Goal: Task Accomplishment & Management: Manage account settings

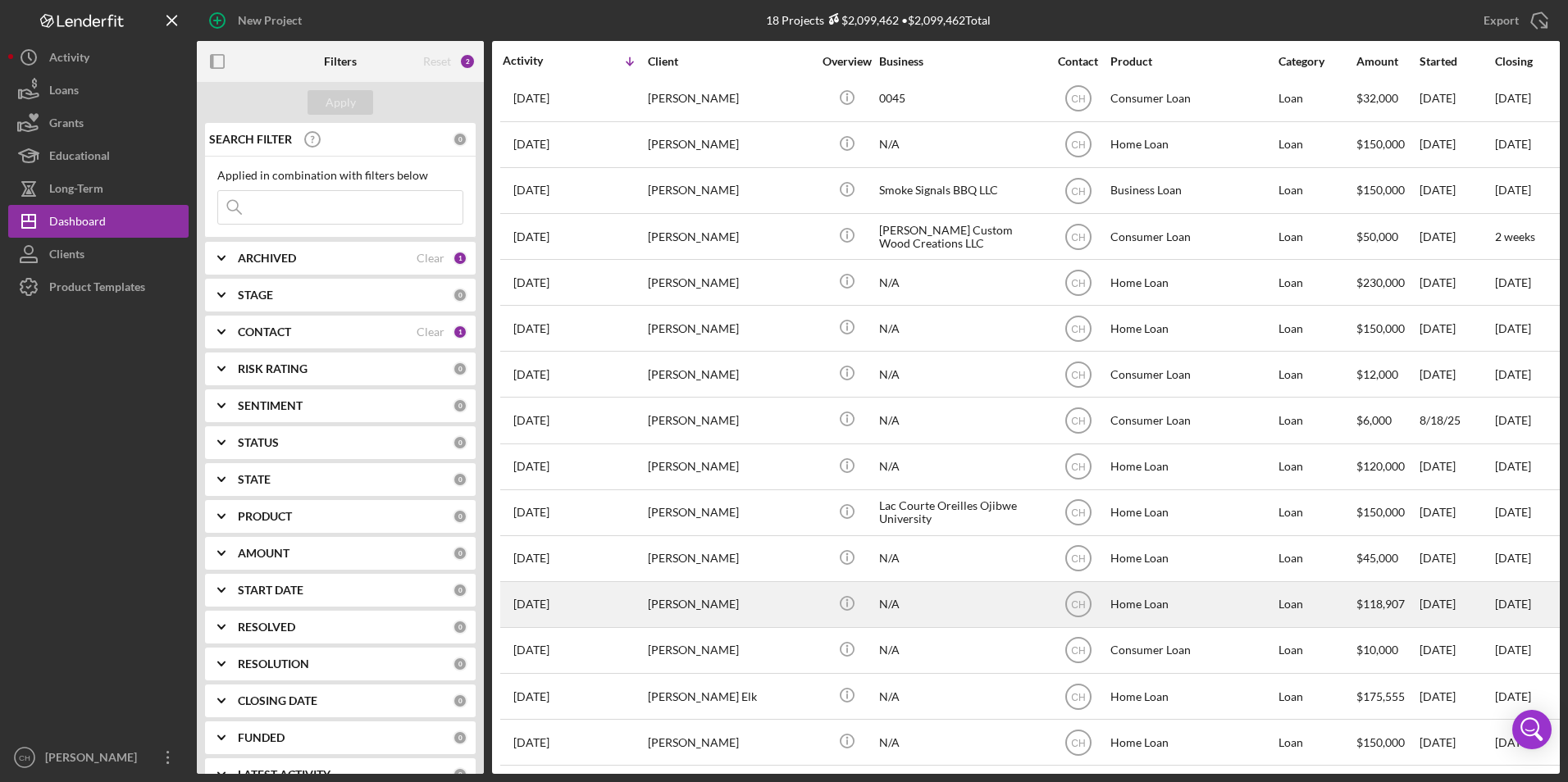
scroll to position [156, 0]
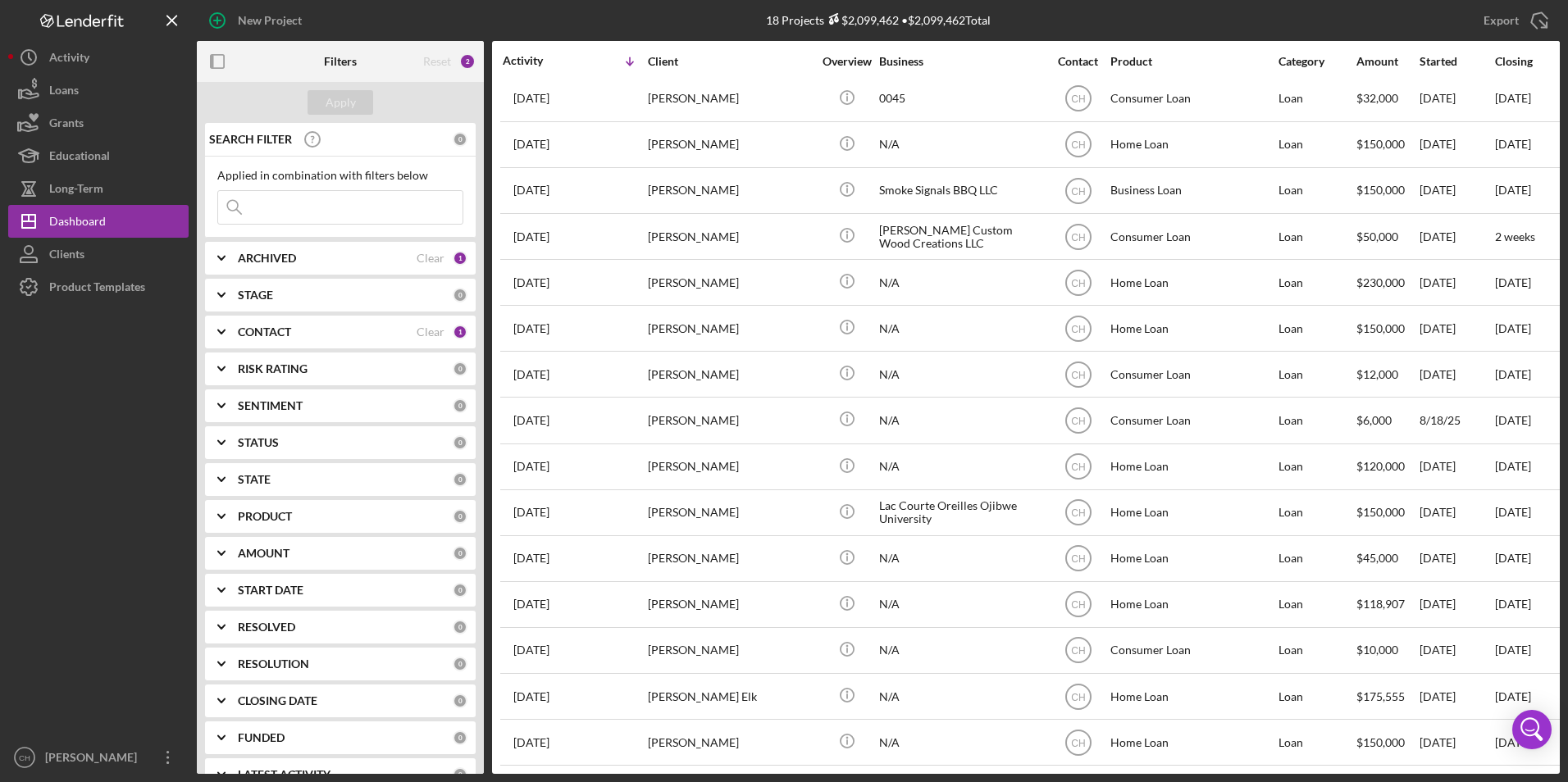
click at [272, 324] on div "CONTACT Clear 1" at bounding box center [352, 331] width 230 height 33
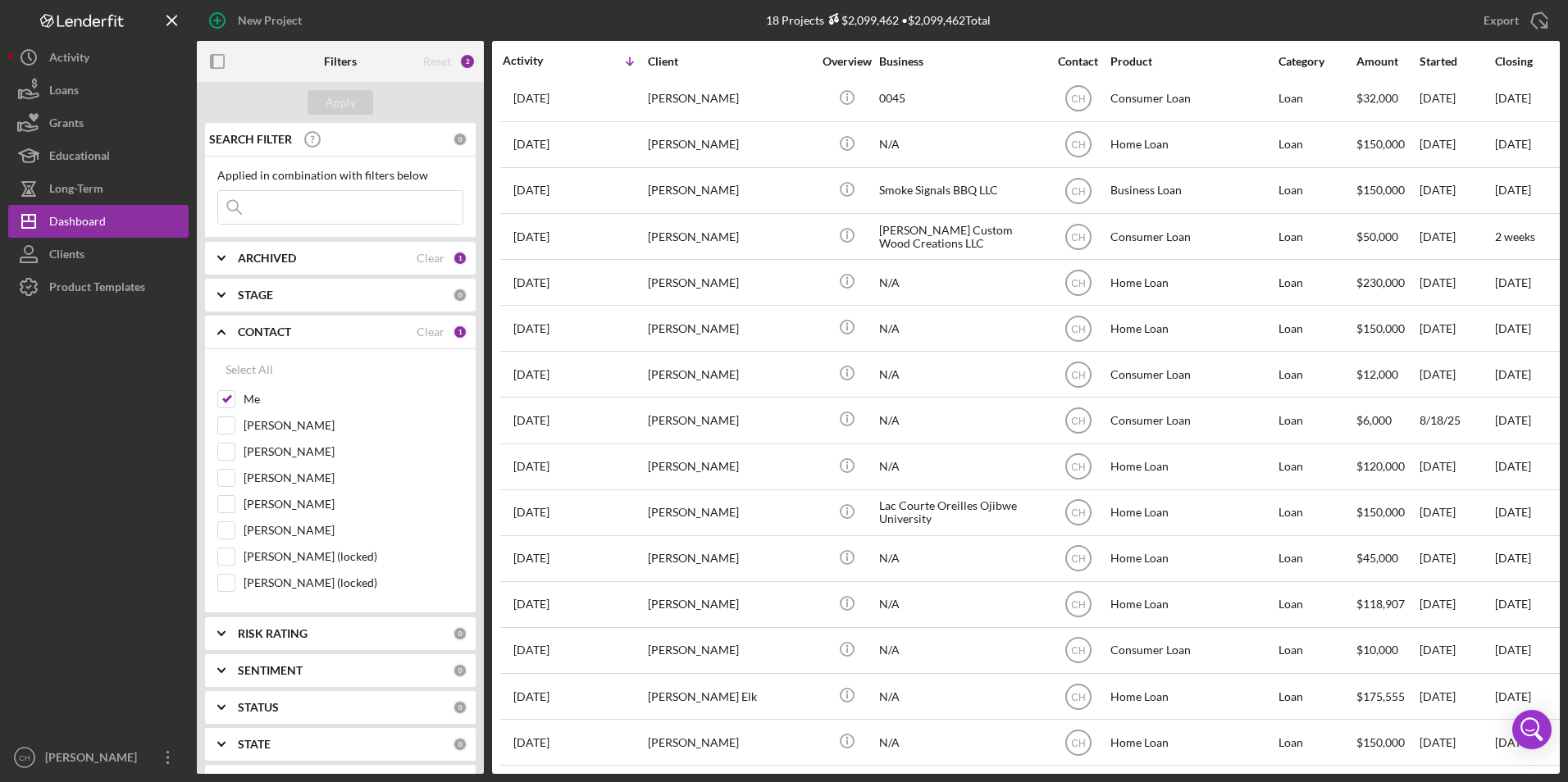
click at [272, 324] on div "CONTACT Clear 1" at bounding box center [352, 331] width 230 height 33
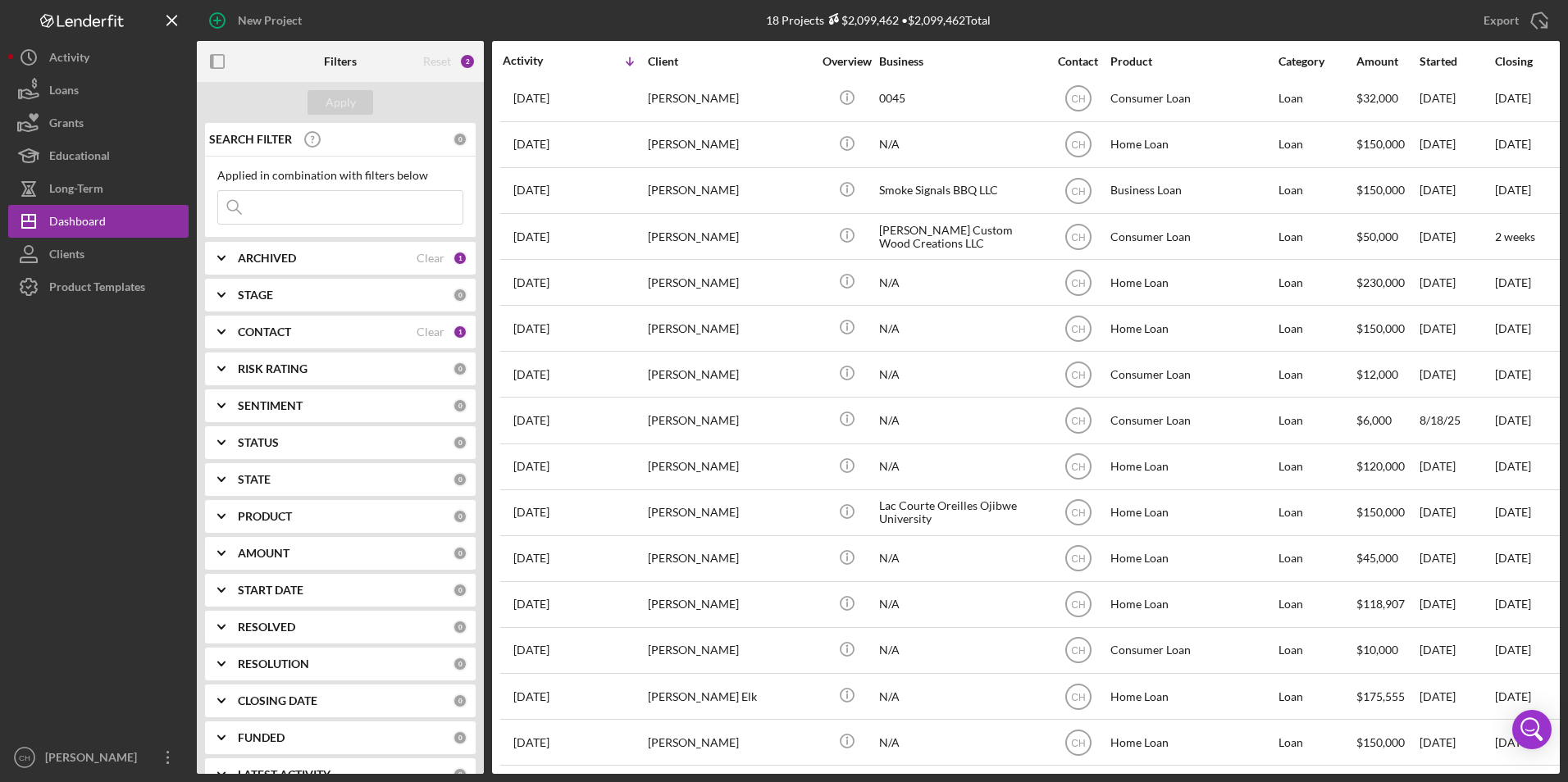
click at [304, 334] on div "CONTACT" at bounding box center [327, 332] width 179 height 13
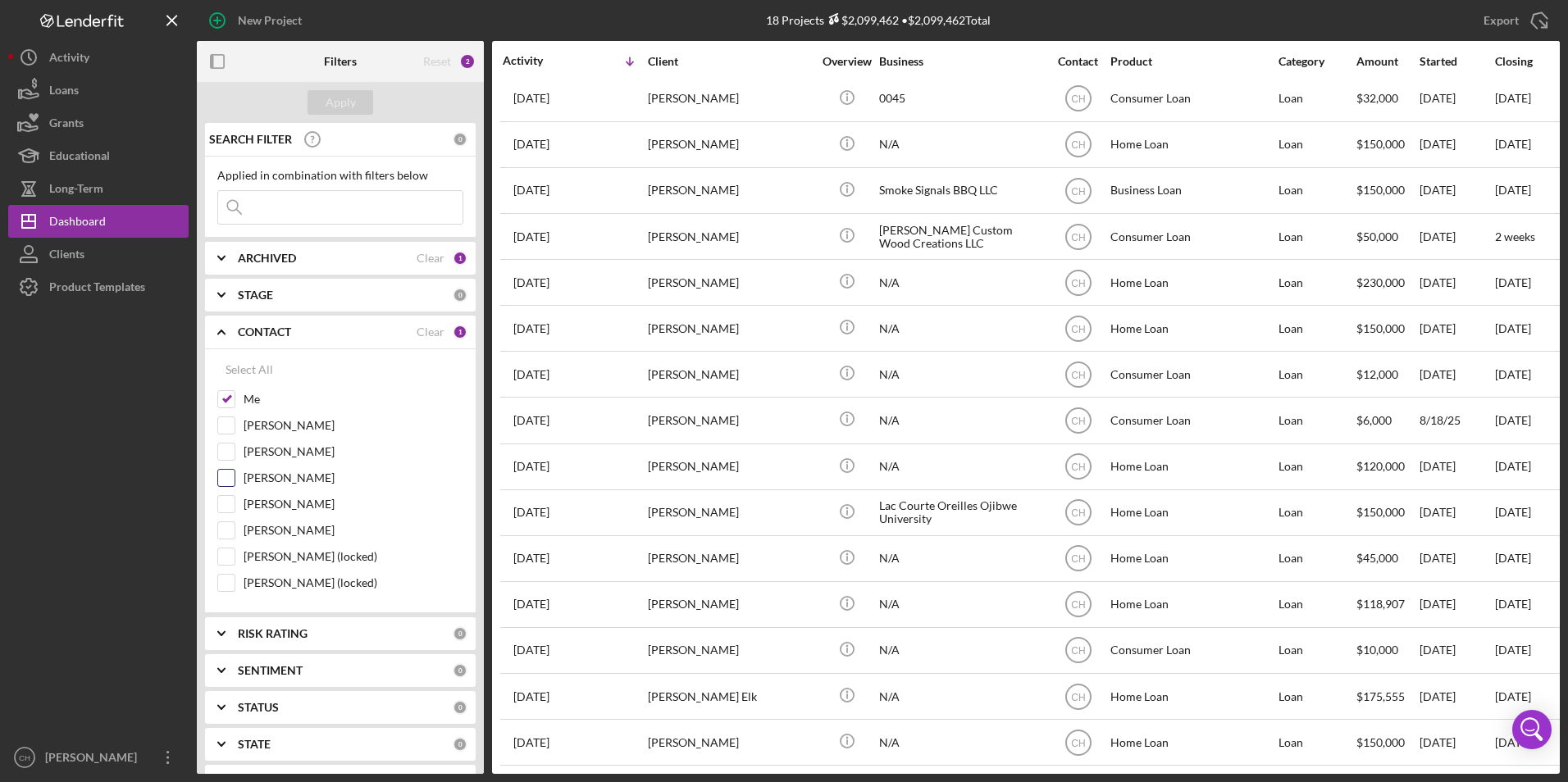
click at [223, 483] on input "[PERSON_NAME]" at bounding box center [226, 479] width 17 height 17
checkbox input "true"
click at [348, 109] on div "Apply" at bounding box center [341, 102] width 31 height 24
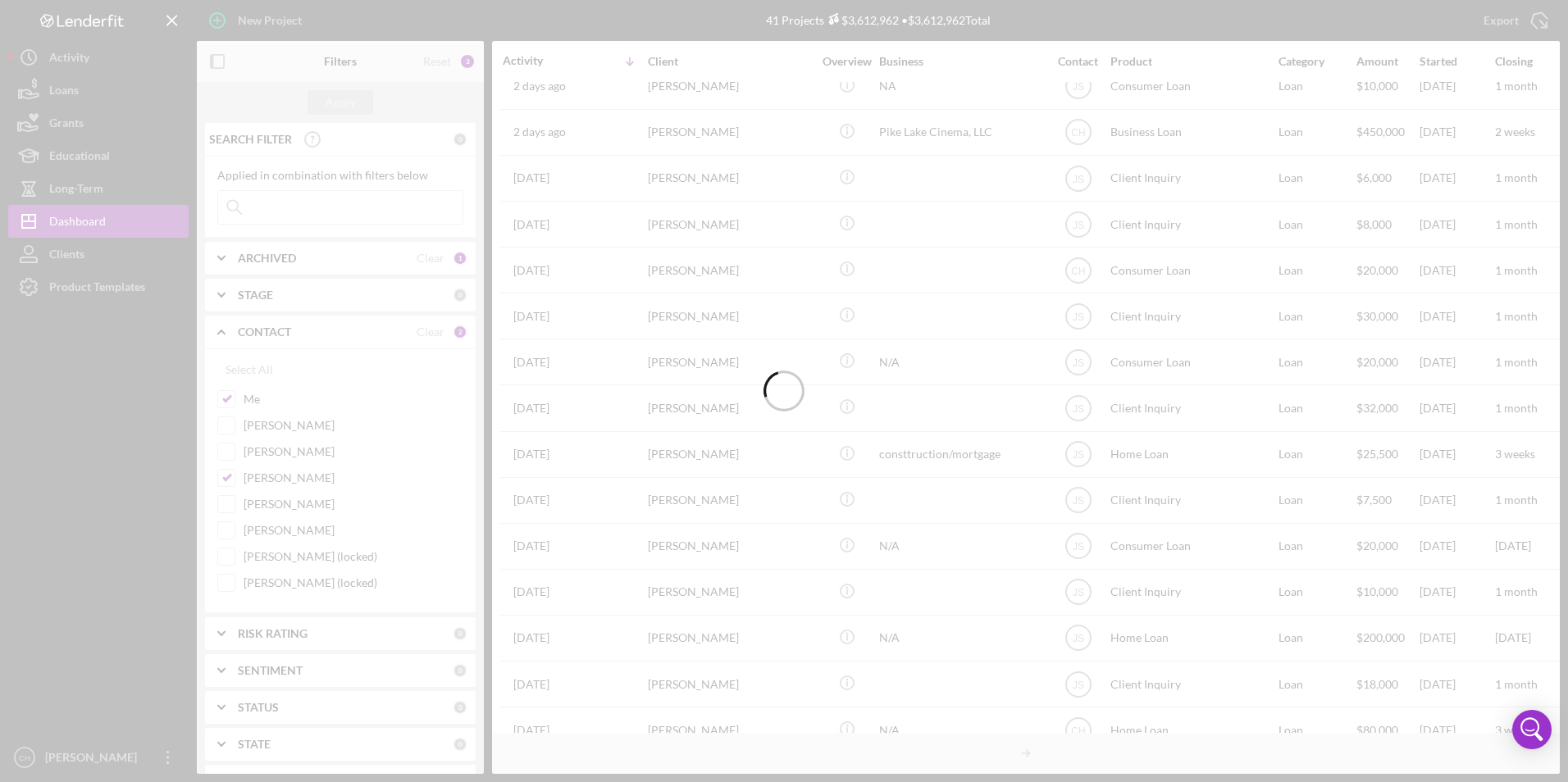
scroll to position [520, 0]
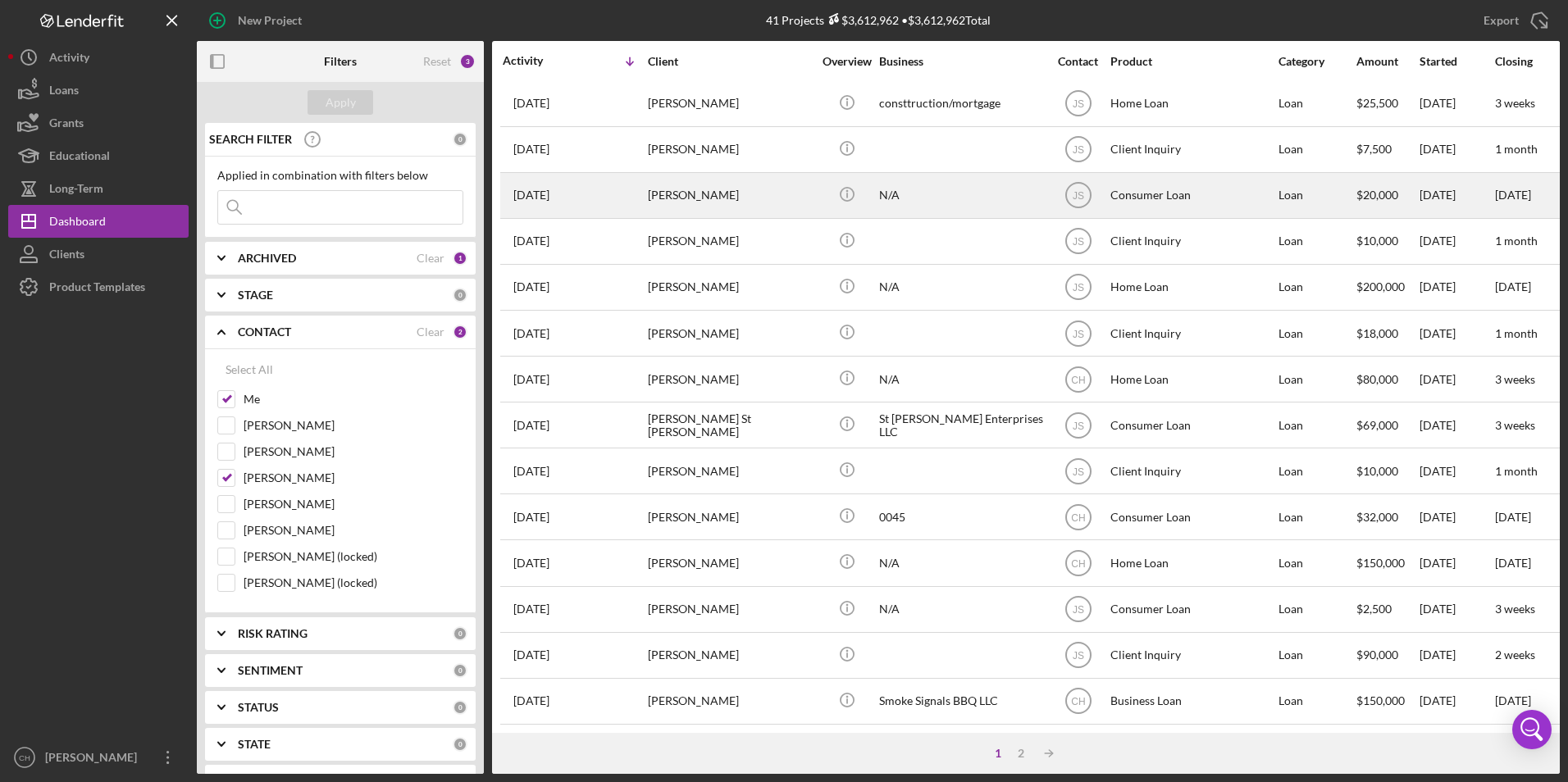
click at [745, 183] on div "[PERSON_NAME]" at bounding box center [730, 196] width 164 height 44
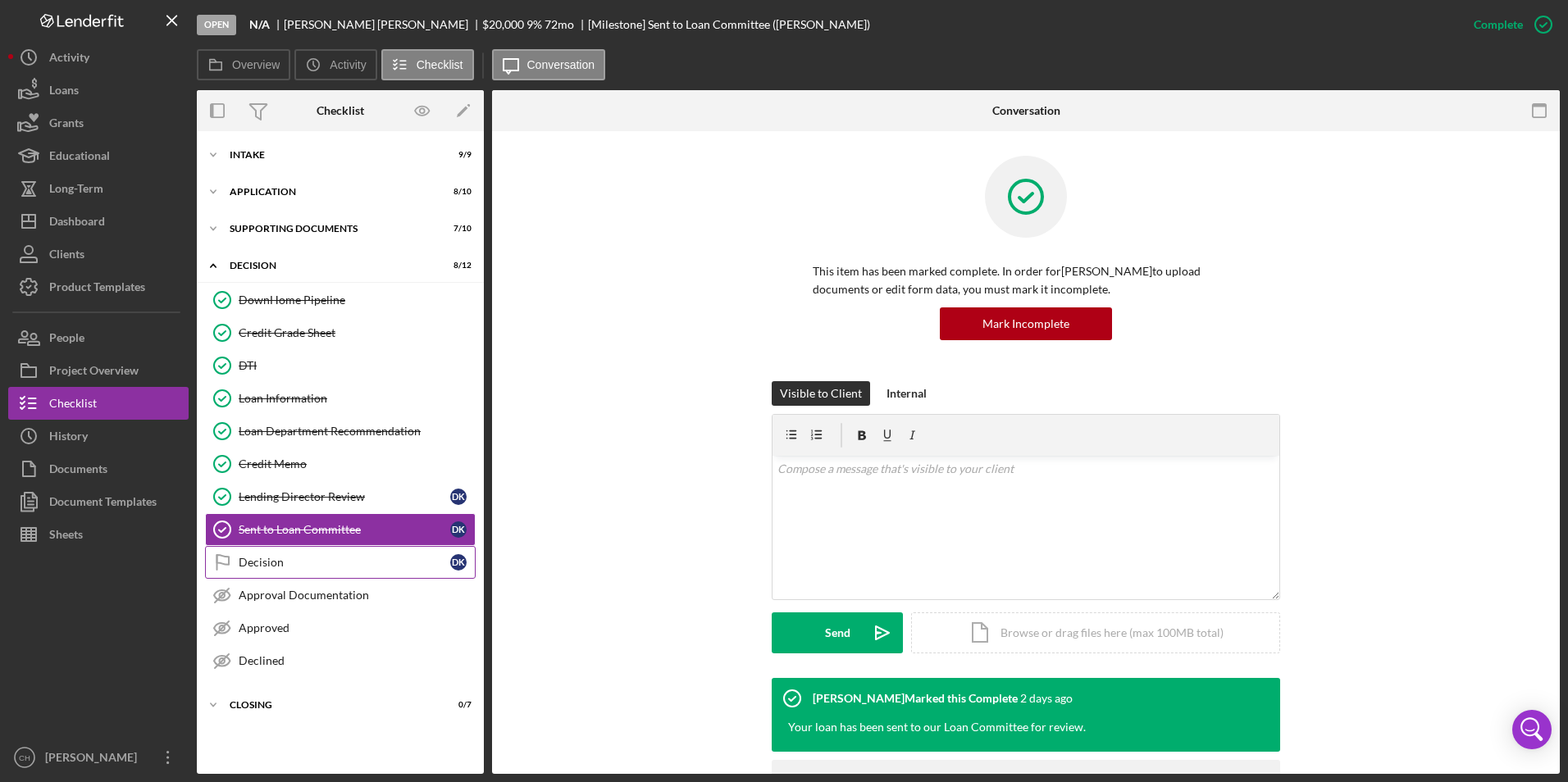
click at [286, 568] on div "Decision" at bounding box center [344, 562] width 211 height 13
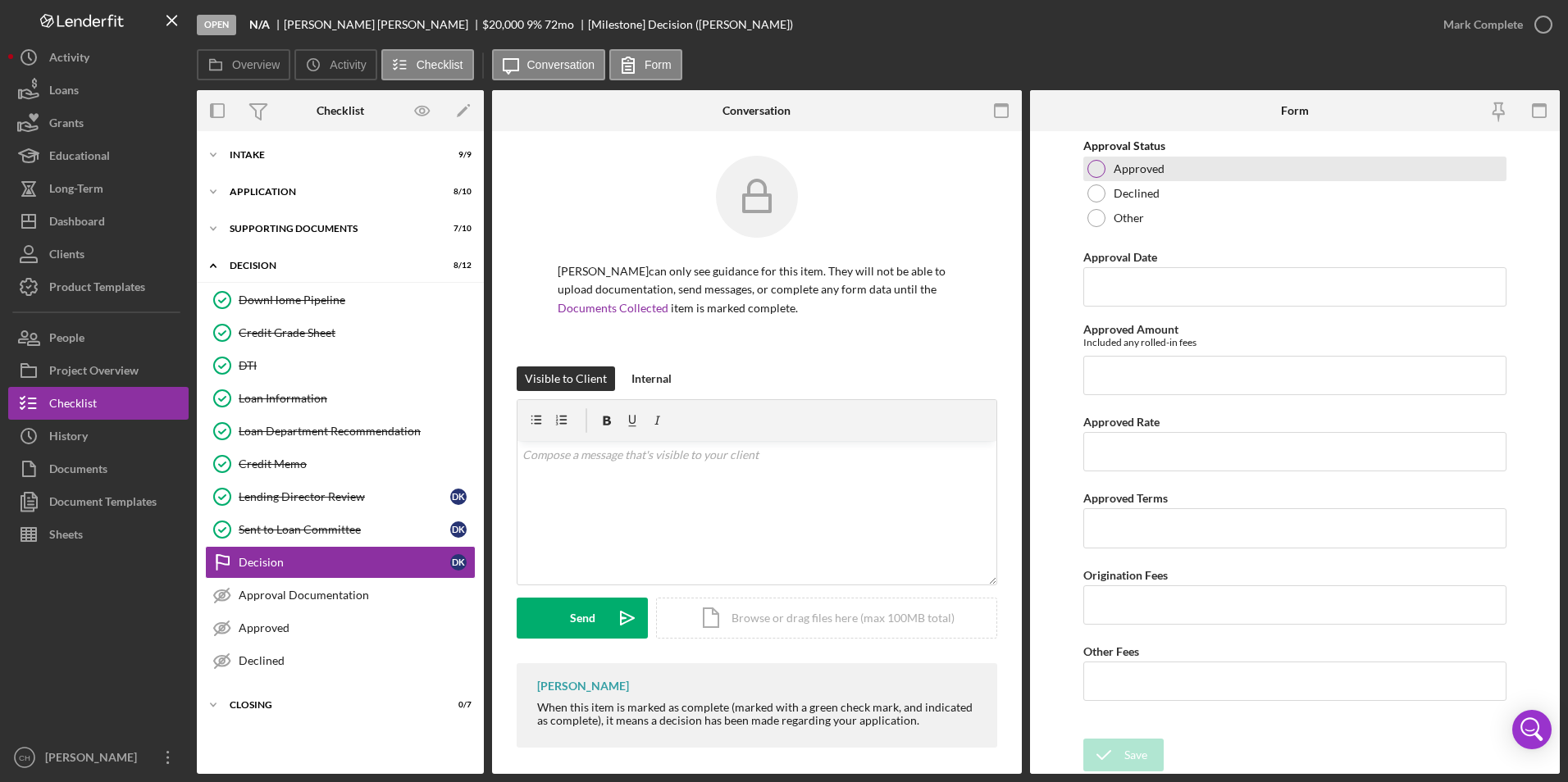
click at [1097, 173] on div at bounding box center [1096, 169] width 18 height 18
click at [1091, 284] on input "Approval Date" at bounding box center [1295, 287] width 424 height 39
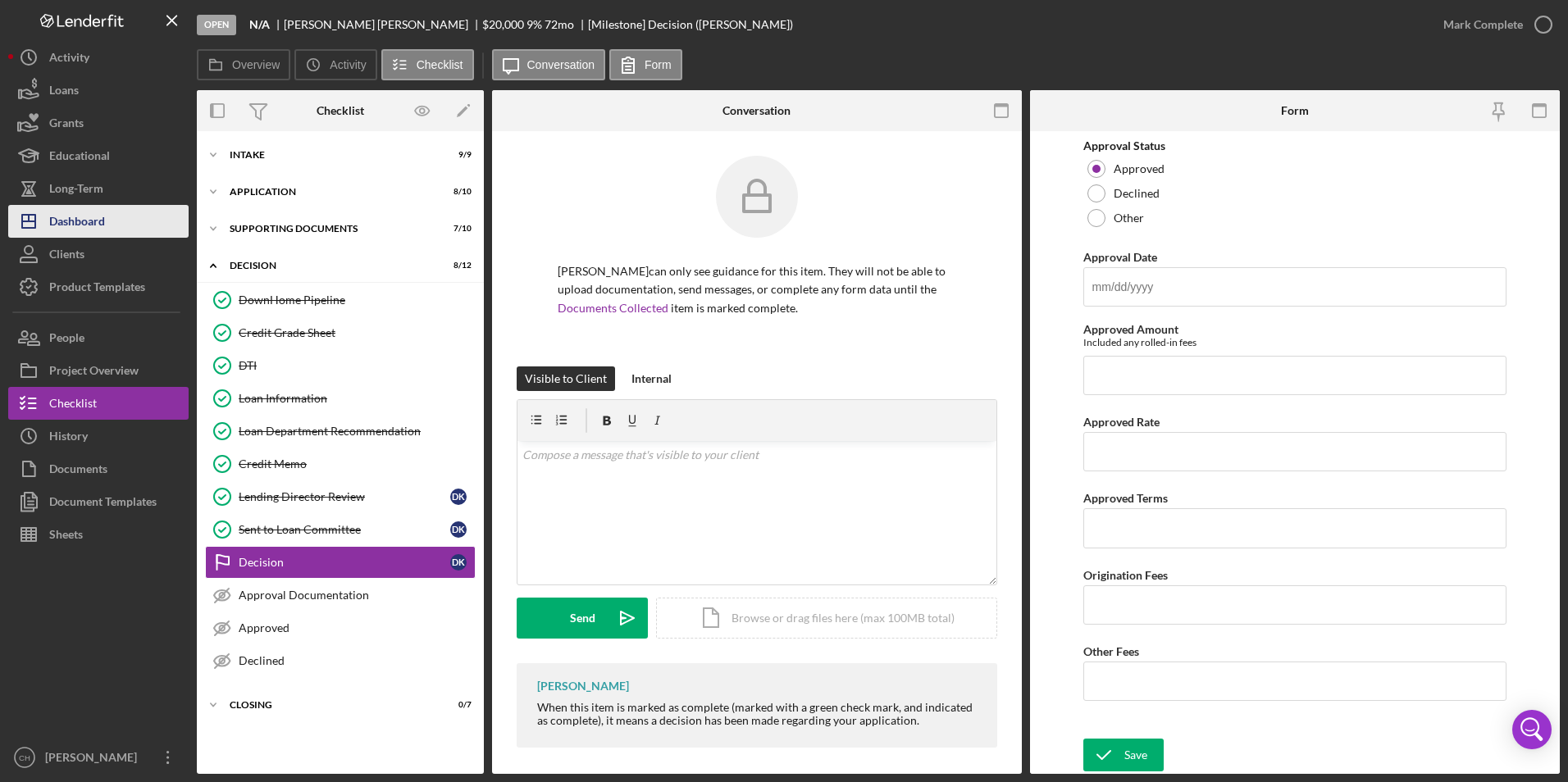
click at [106, 218] on button "Icon/Dashboard Dashboard" at bounding box center [99, 221] width 181 height 33
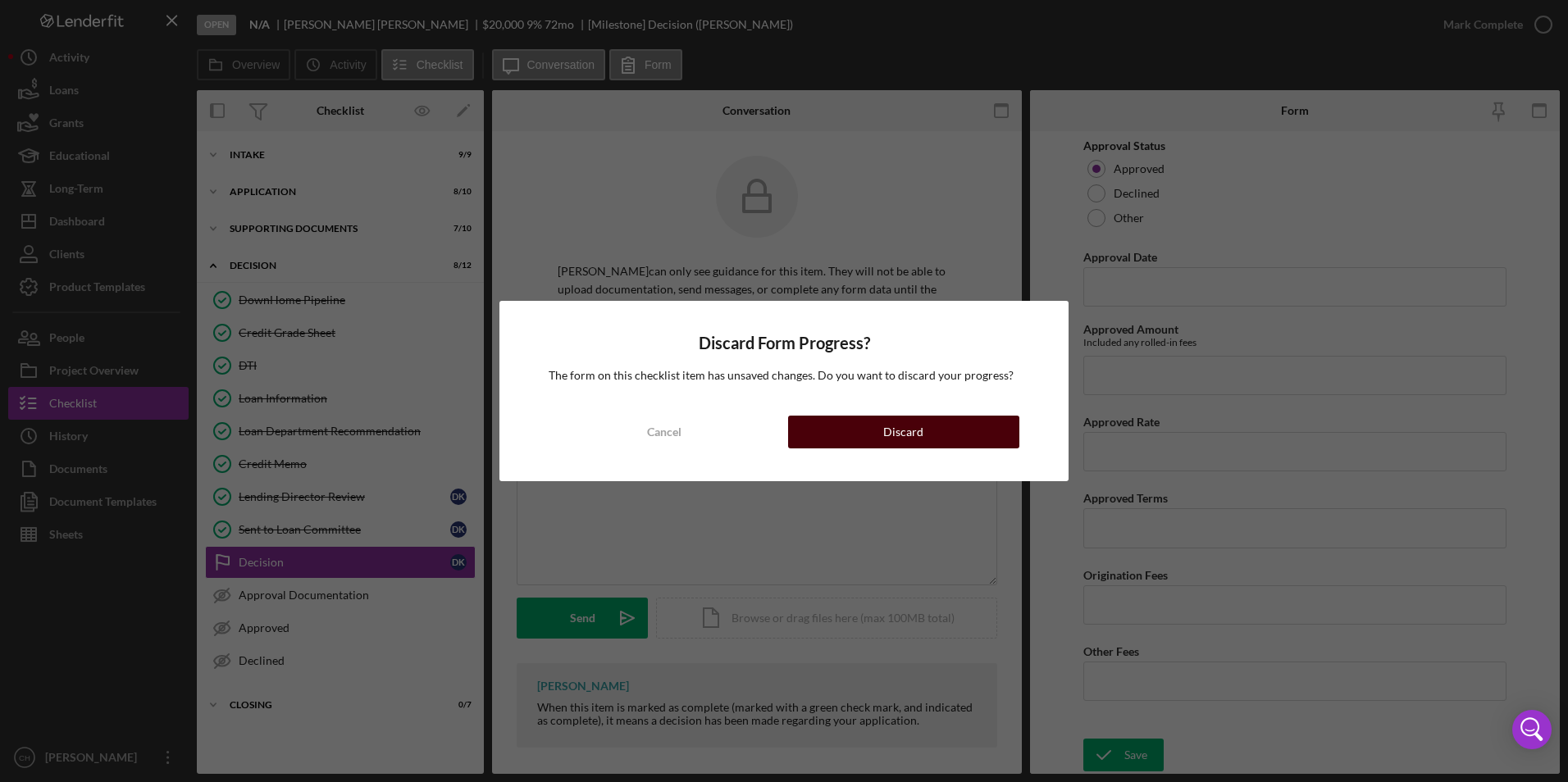
click at [892, 426] on div "Discard" at bounding box center [903, 432] width 40 height 33
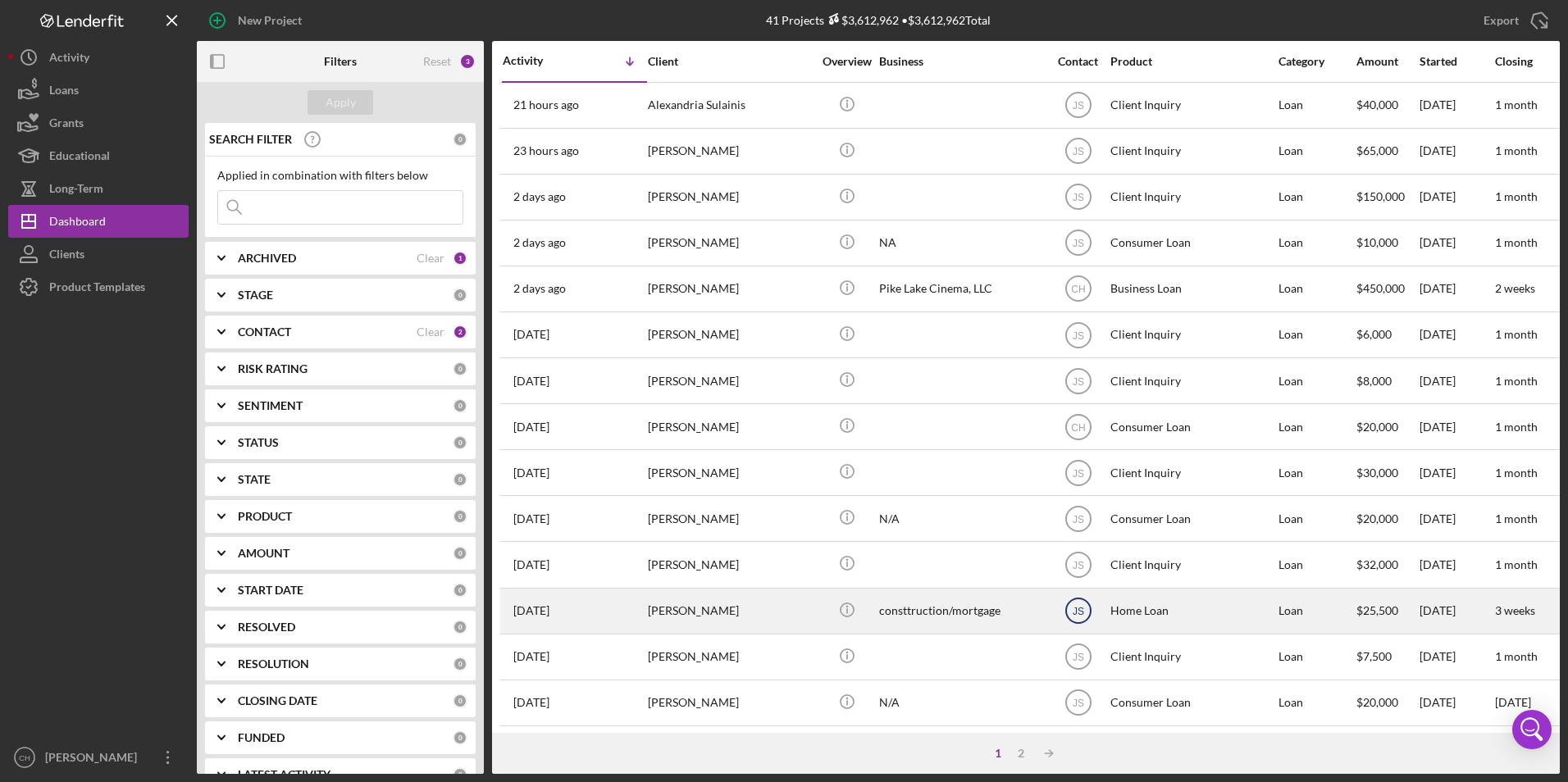
drag, startPoint x: 1065, startPoint y: 607, endPoint x: 1063, endPoint y: 618, distance: 11.2
click at [1063, 618] on icon "JS" at bounding box center [1078, 611] width 41 height 41
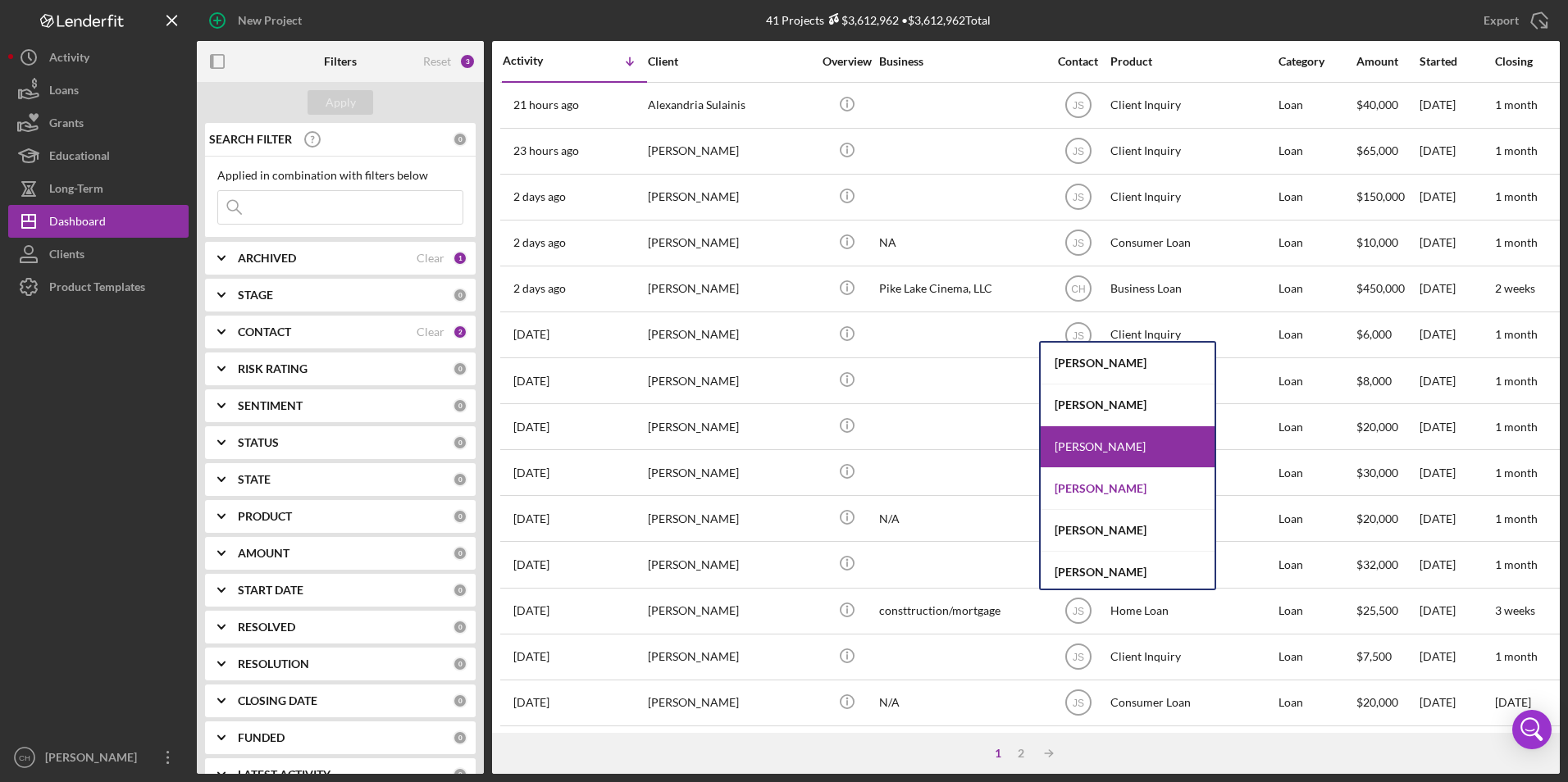
click at [1091, 487] on div "[PERSON_NAME]" at bounding box center [1128, 489] width 174 height 42
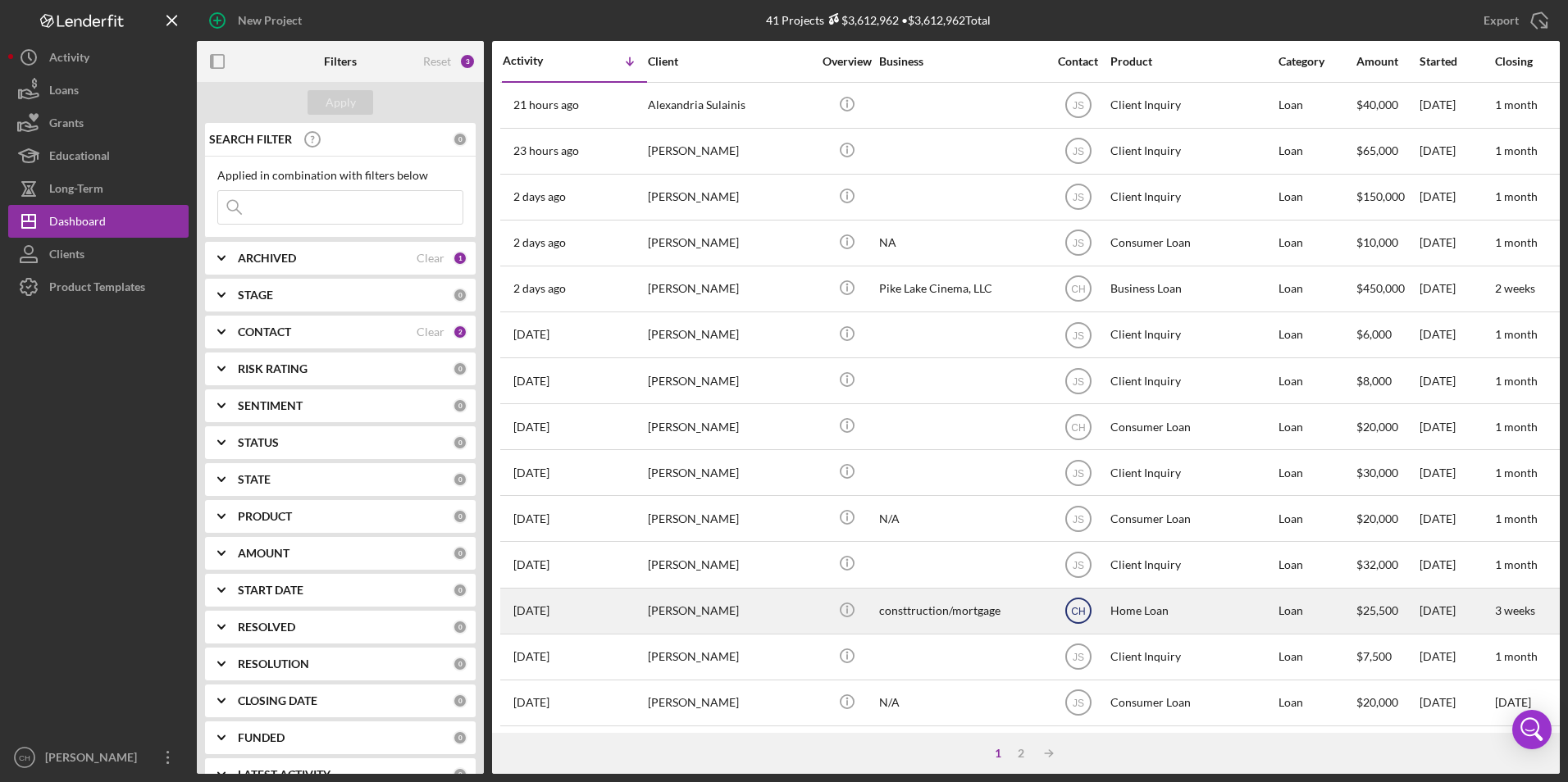
click at [1080, 610] on text "CH" at bounding box center [1078, 612] width 14 height 11
click at [1149, 616] on div "Home Loan" at bounding box center [1193, 611] width 164 height 44
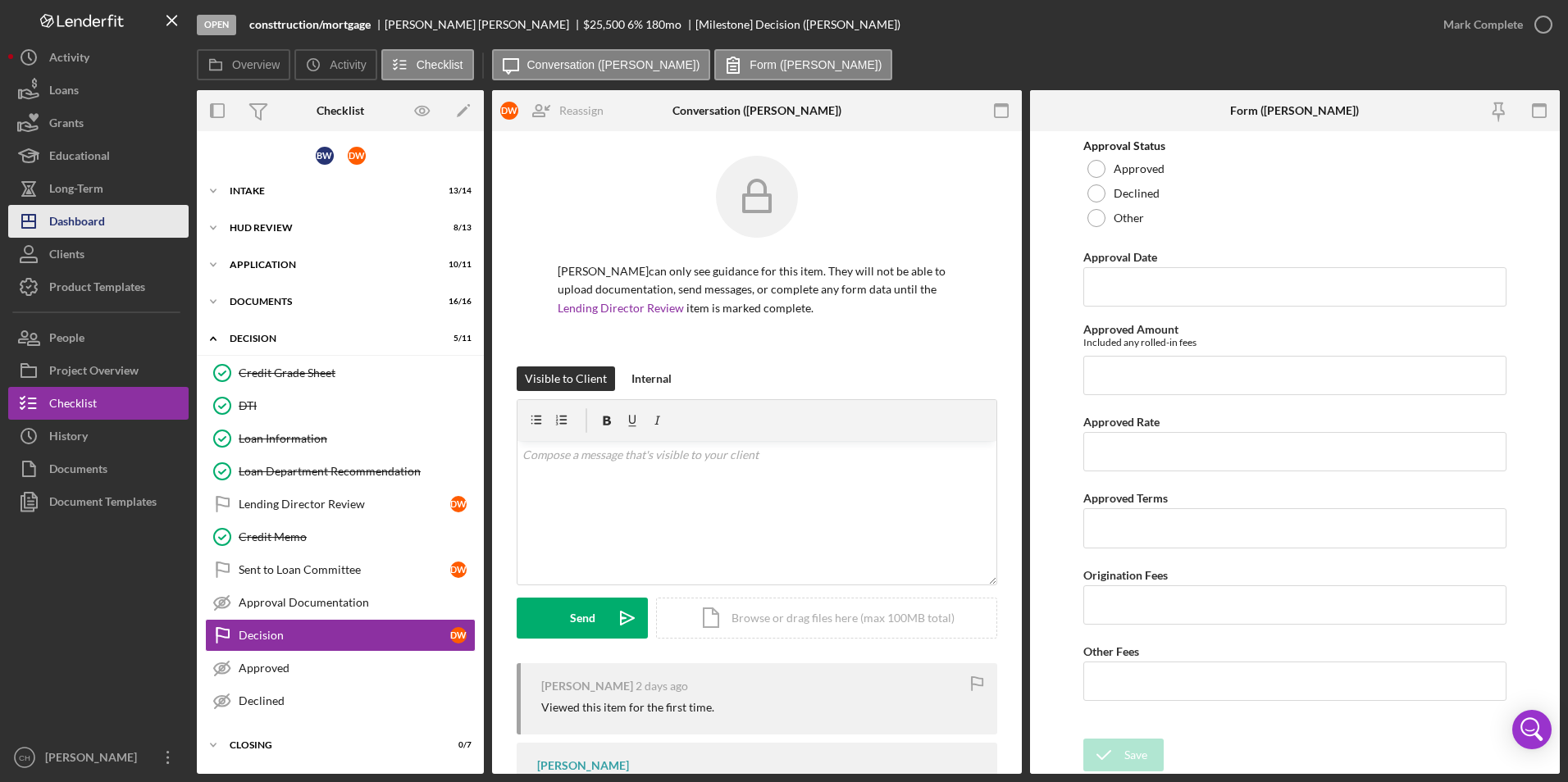
click at [100, 223] on div "Dashboard" at bounding box center [77, 223] width 56 height 37
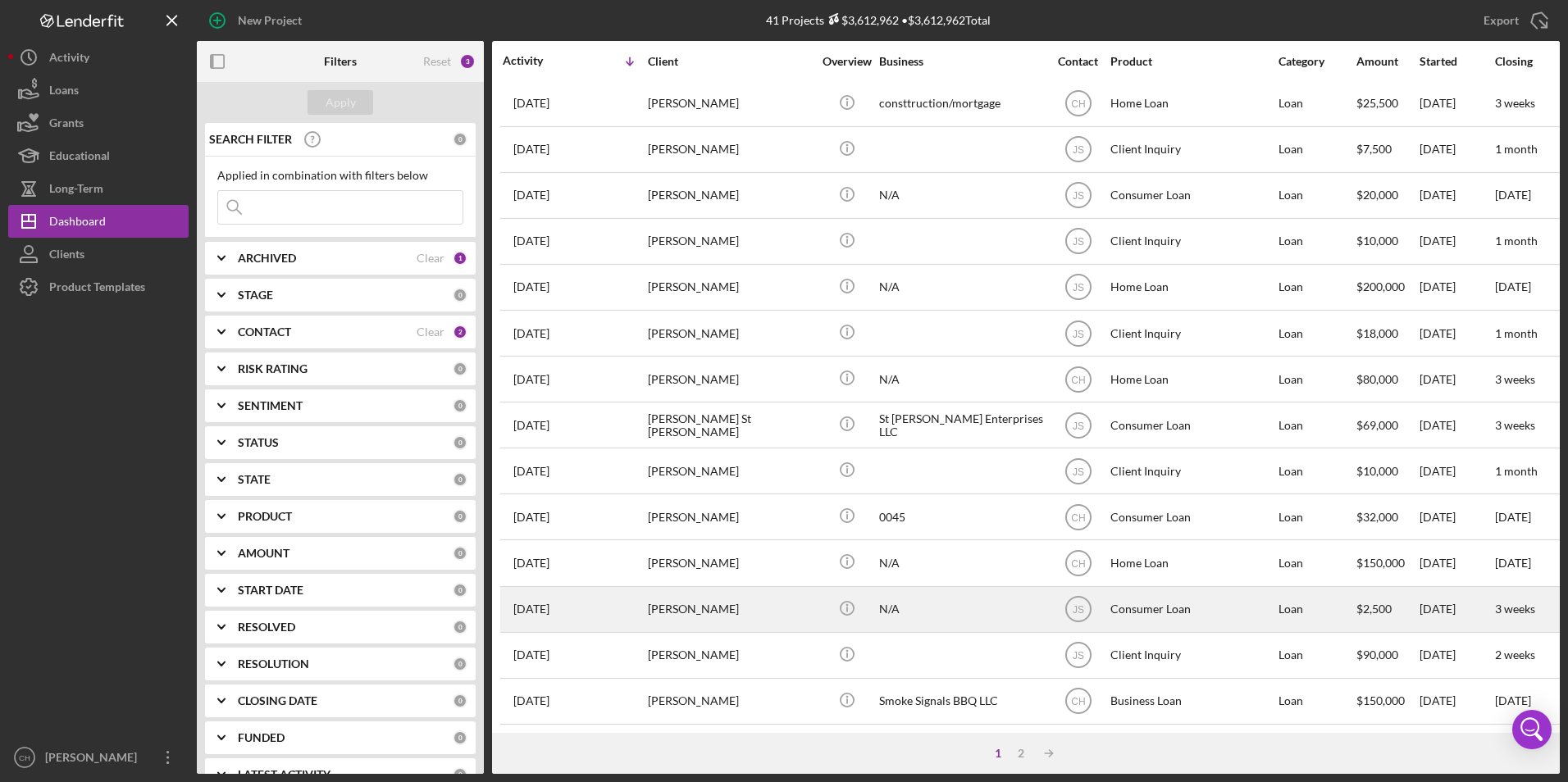
scroll to position [520, 0]
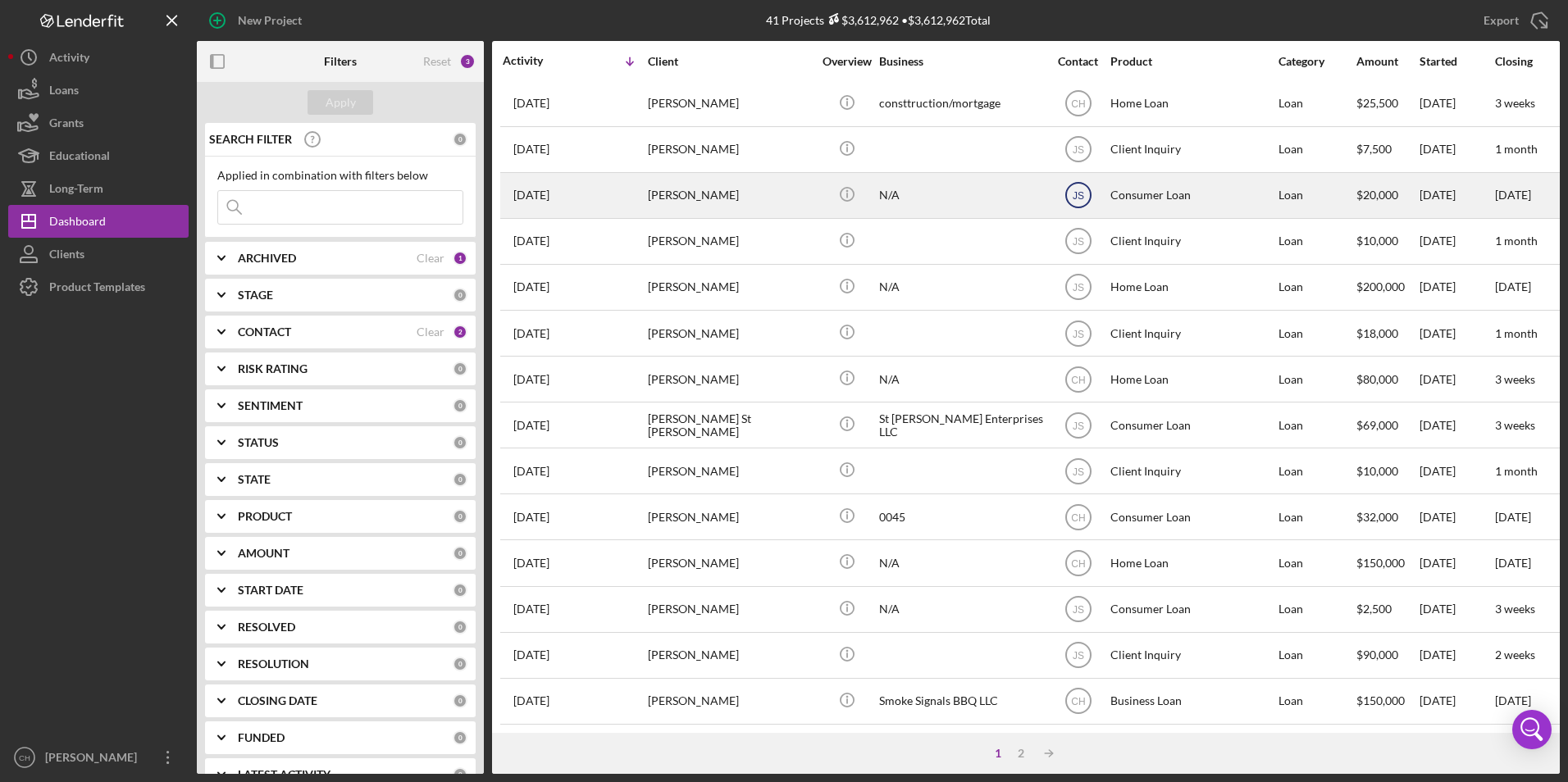
click at [1095, 181] on icon "JS" at bounding box center [1078, 196] width 41 height 41
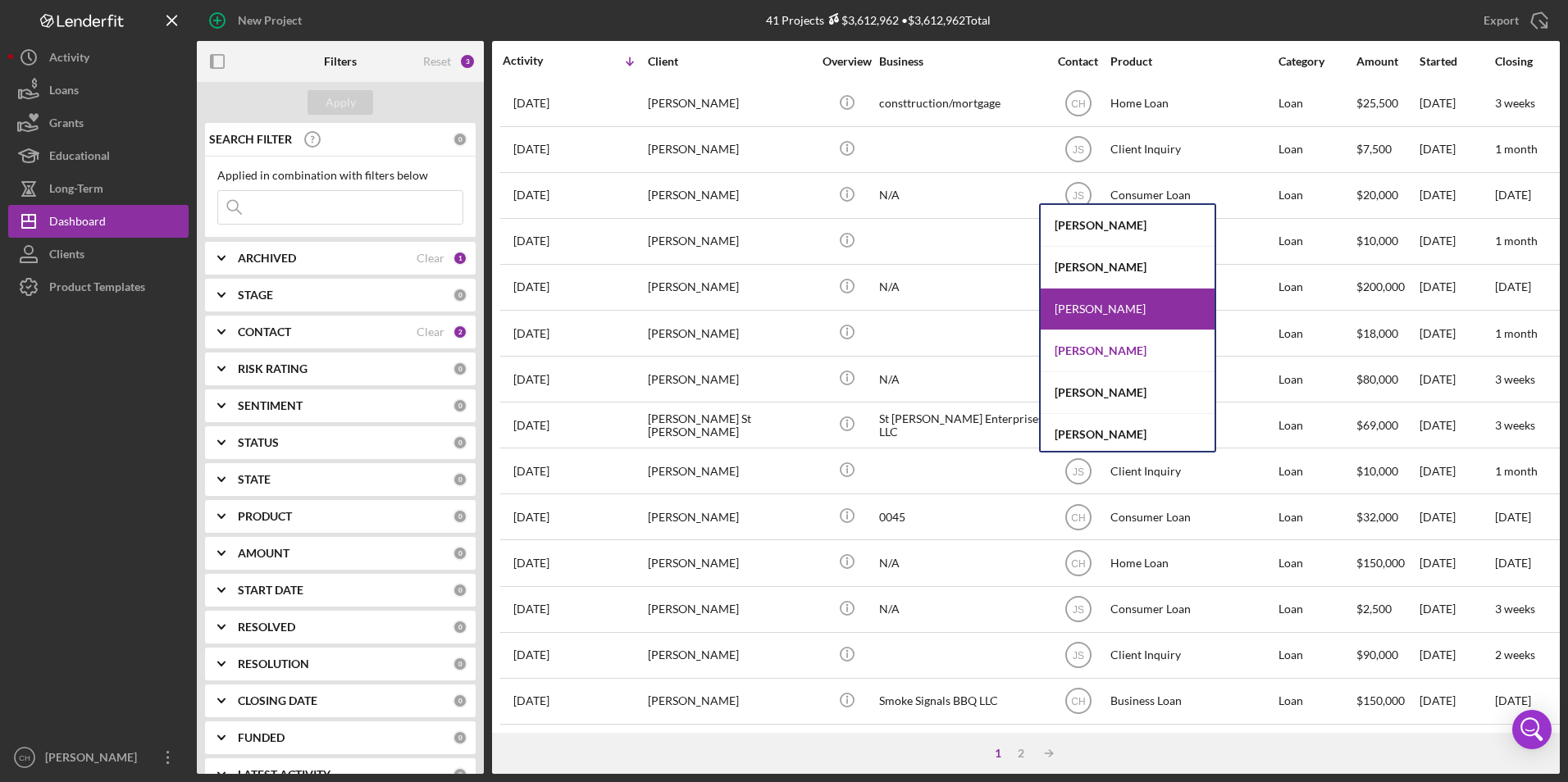
click at [1093, 352] on div "[PERSON_NAME]" at bounding box center [1128, 351] width 174 height 42
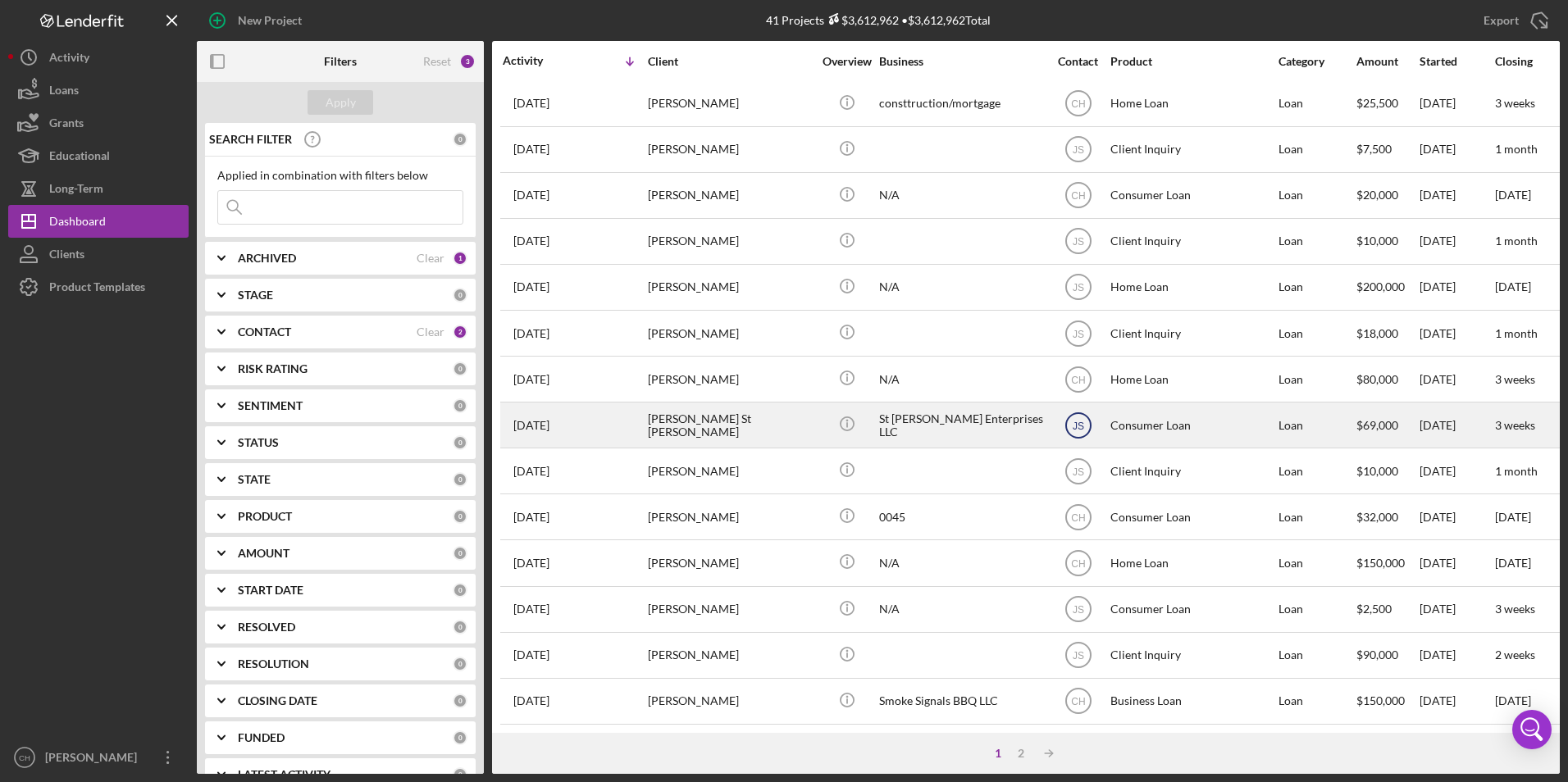
click at [1080, 420] on text "JS" at bounding box center [1077, 425] width 11 height 11
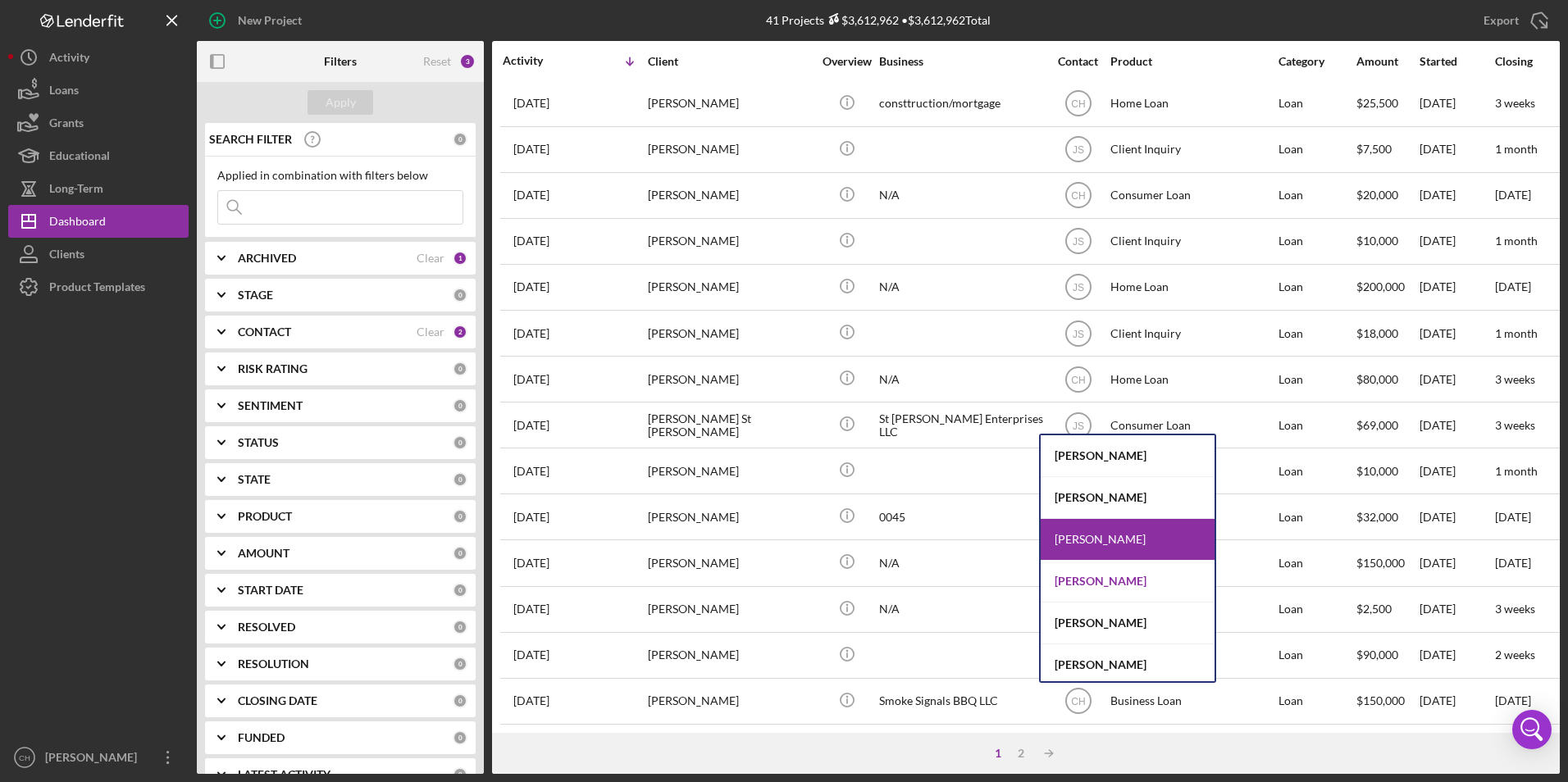
click at [1086, 584] on div "[PERSON_NAME]" at bounding box center [1128, 582] width 174 height 42
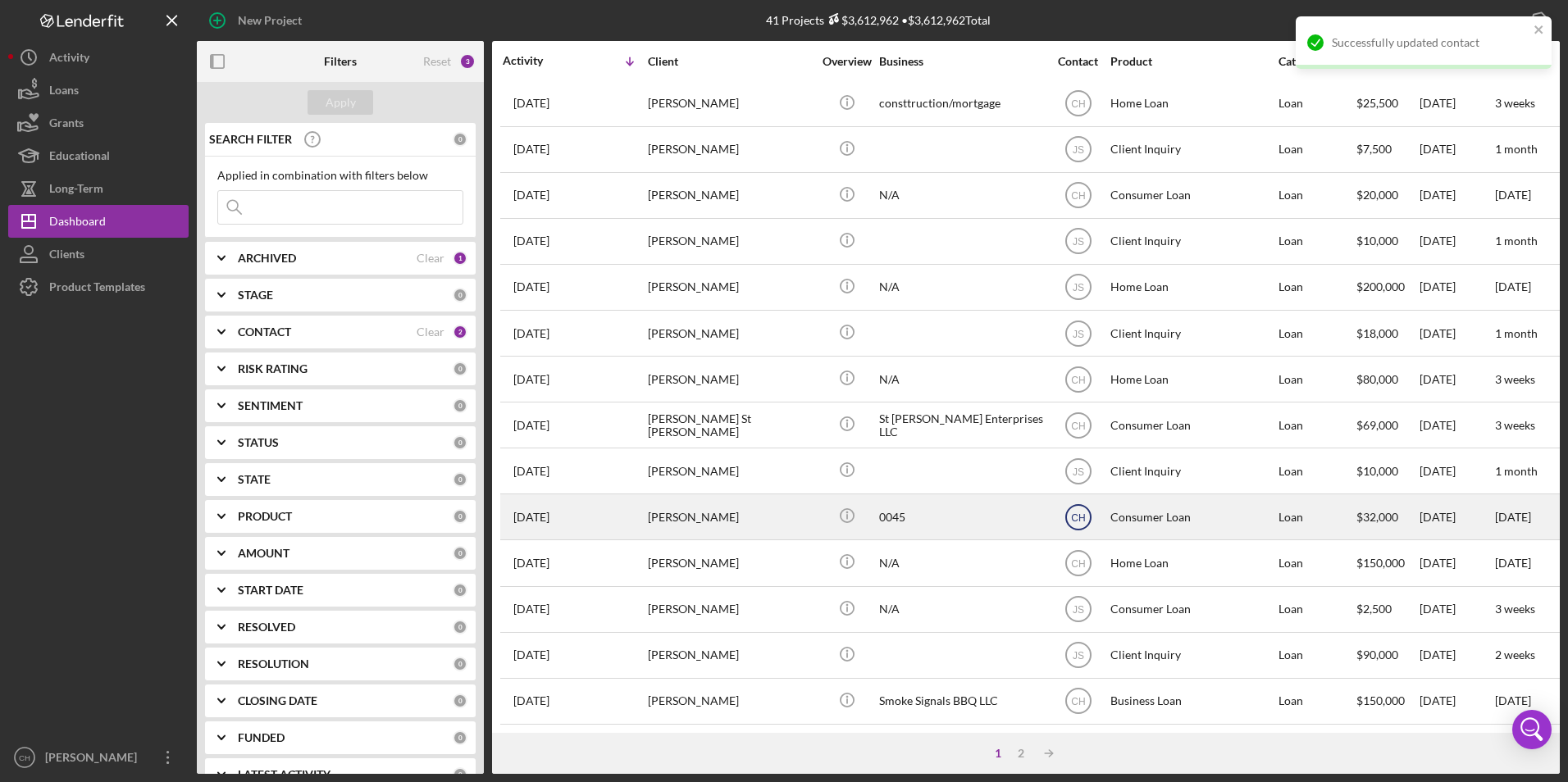
click at [1074, 497] on icon "CH" at bounding box center [1078, 518] width 41 height 41
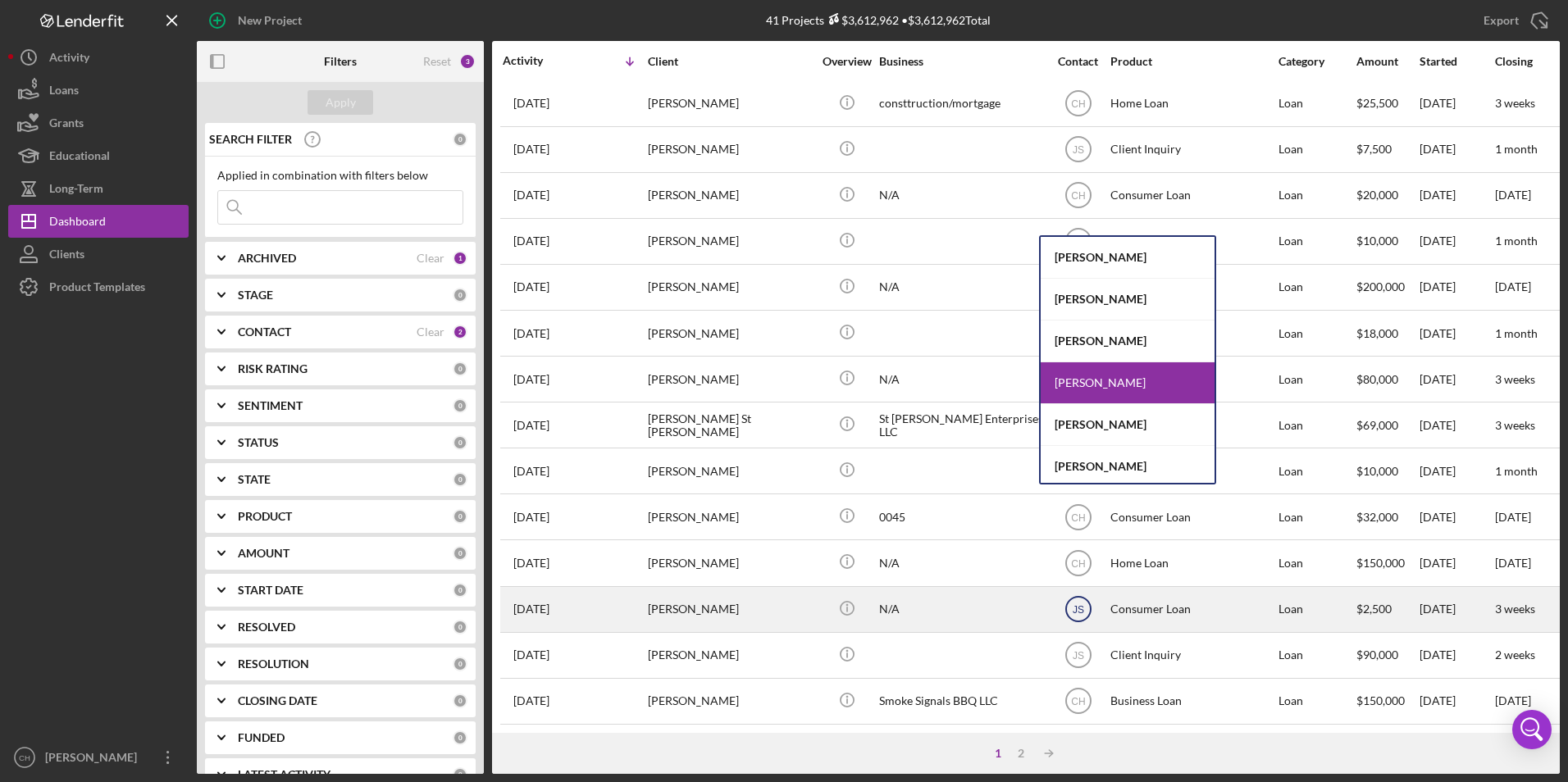
click at [1075, 604] on text "JS" at bounding box center [1077, 610] width 11 height 11
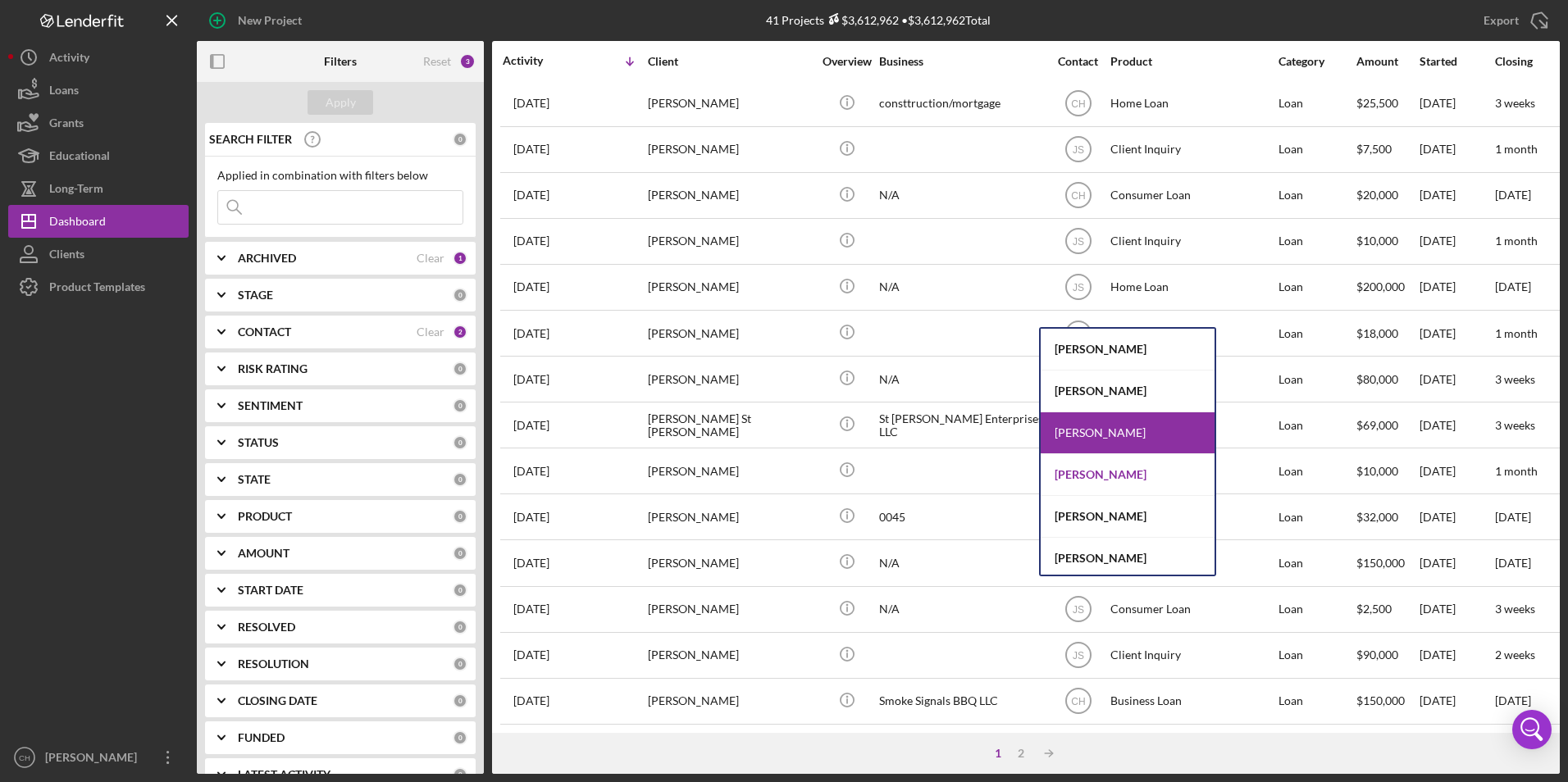
click at [1092, 485] on div "[PERSON_NAME]" at bounding box center [1128, 475] width 174 height 42
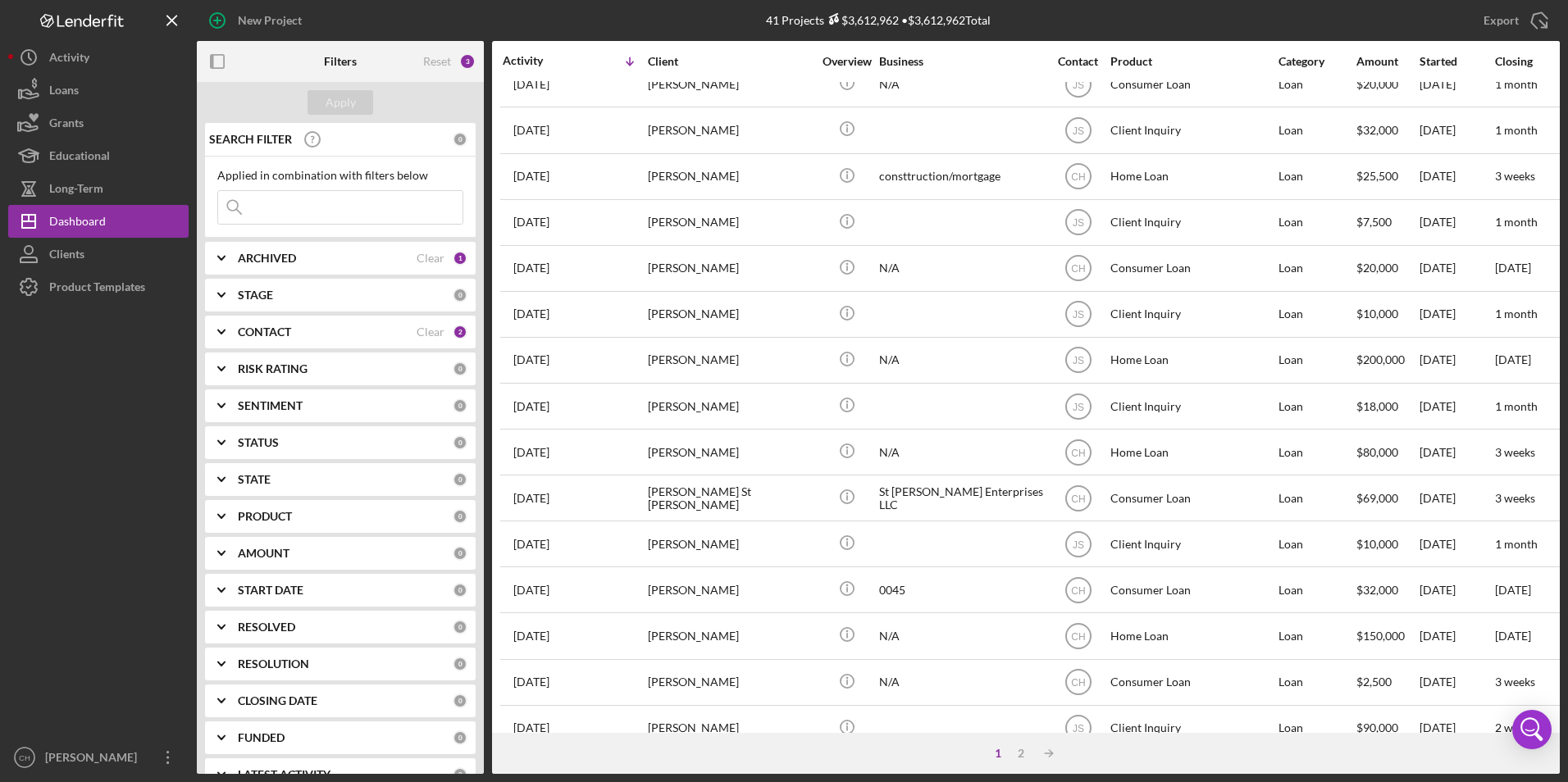
scroll to position [438, 0]
click at [1013, 748] on div "2" at bounding box center [1021, 754] width 23 height 13
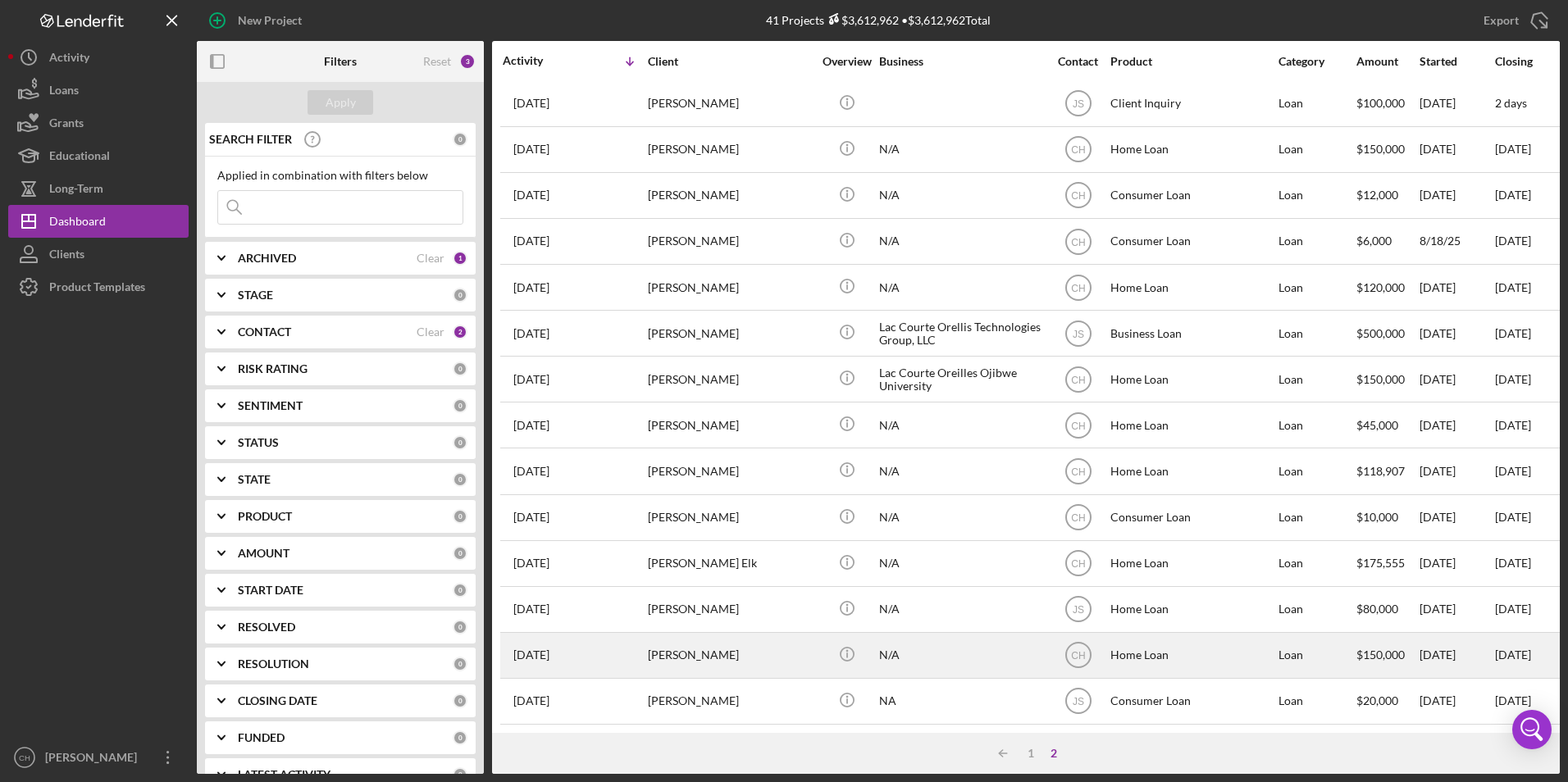
scroll to position [106, 0]
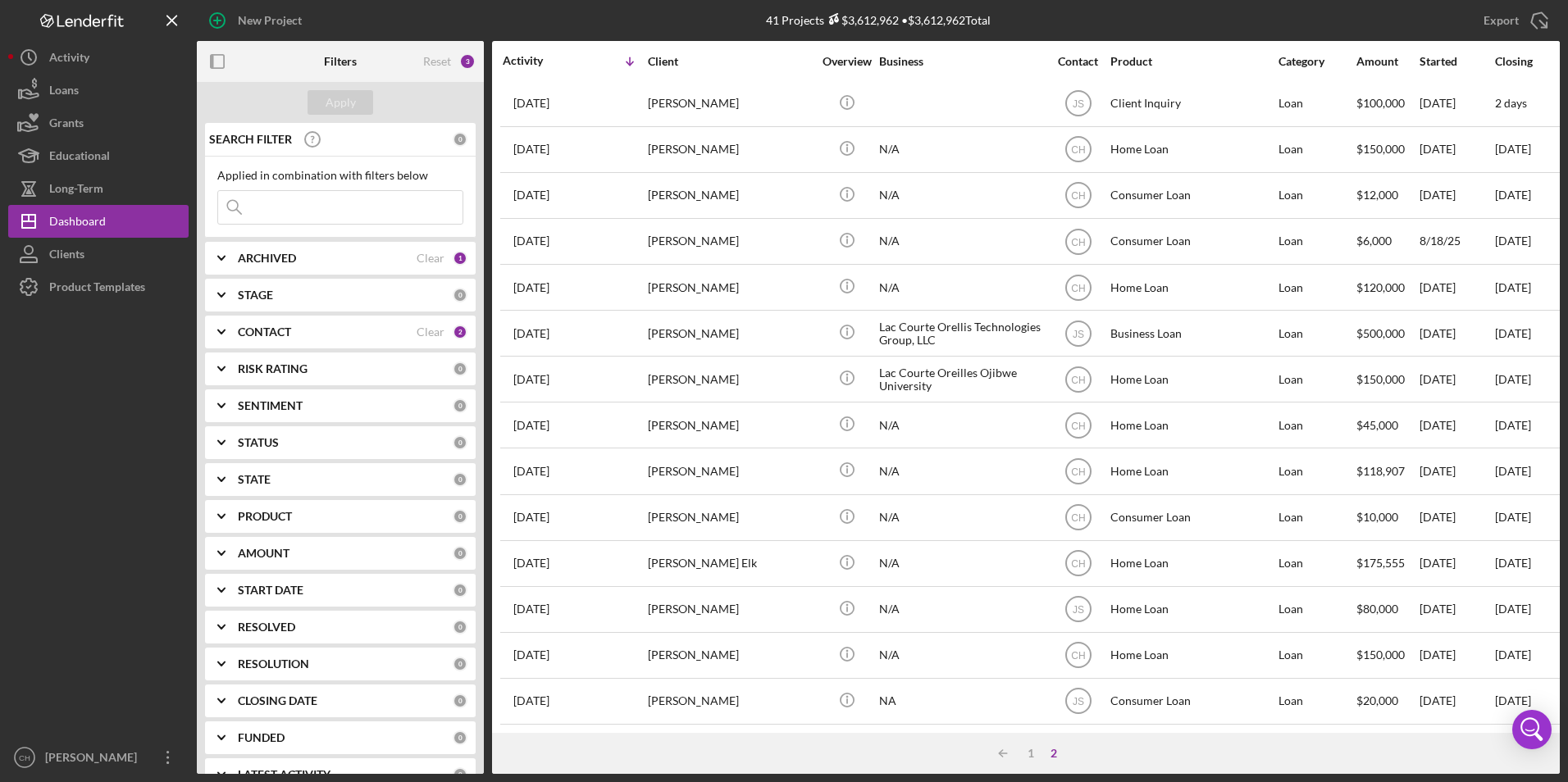
click at [440, 68] on div "Reset" at bounding box center [438, 61] width 28 height 13
click at [356, 103] on button "Apply" at bounding box center [340, 102] width 65 height 24
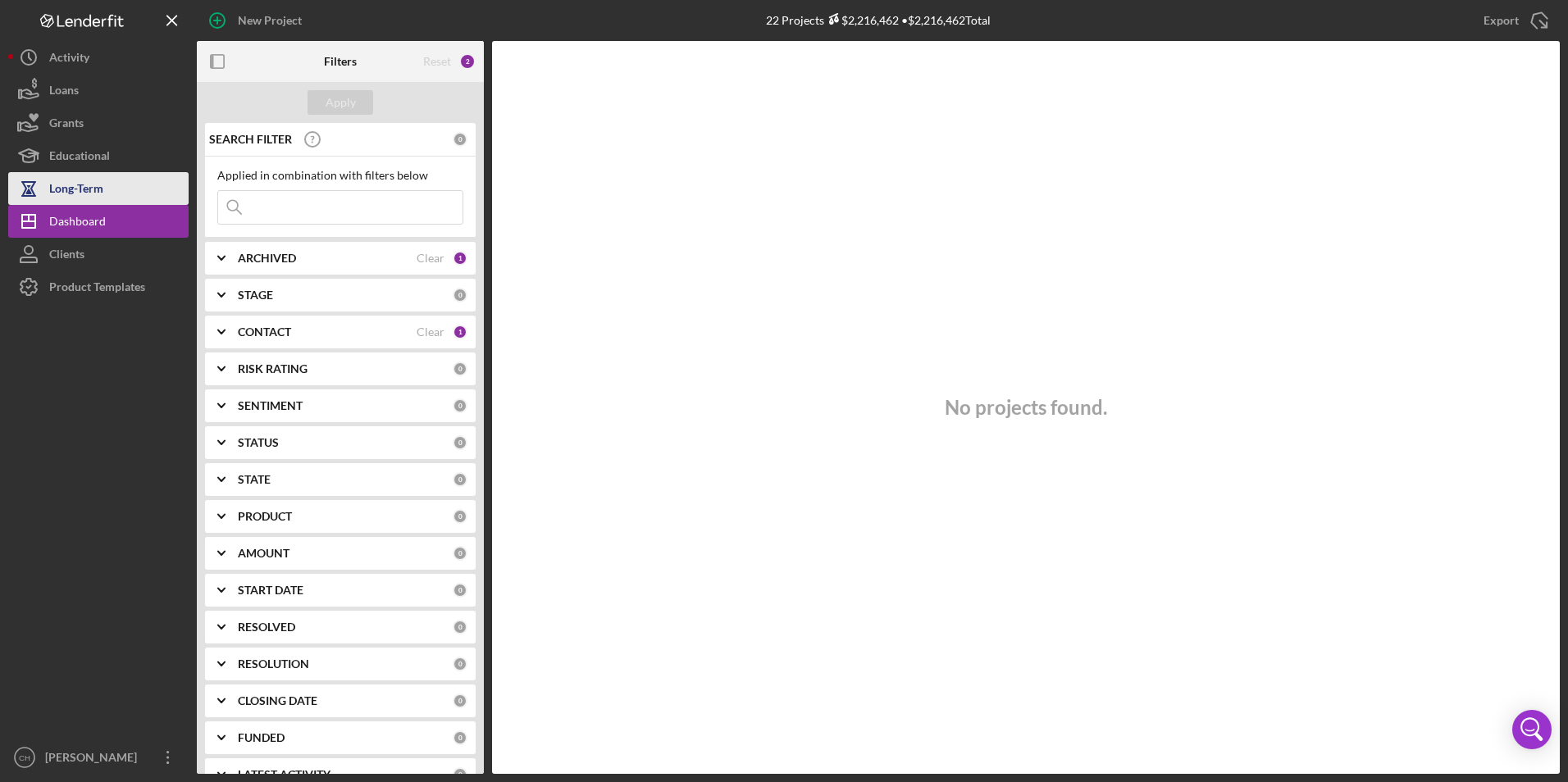
click at [80, 196] on div "Long-Term" at bounding box center [76, 191] width 54 height 37
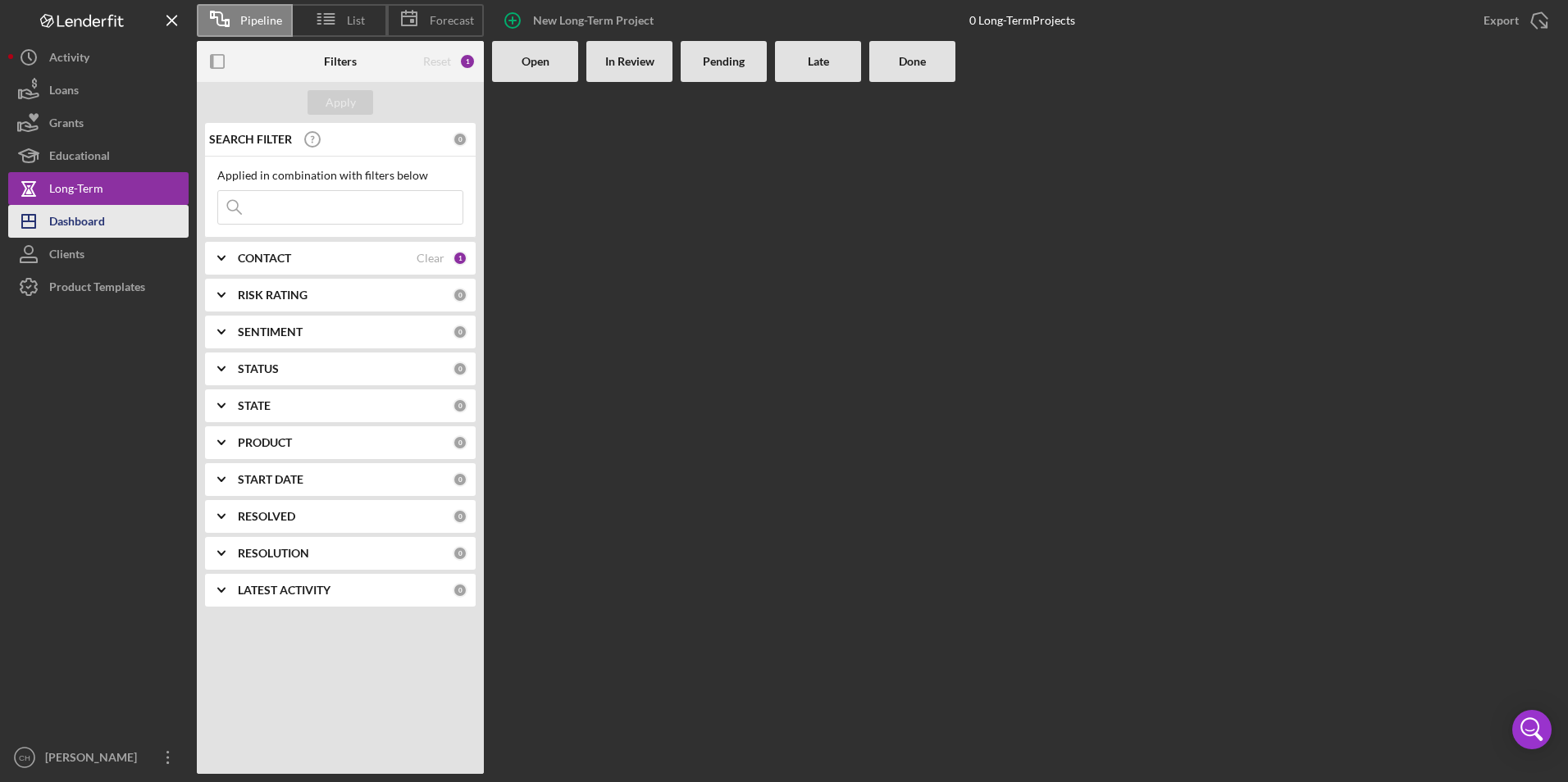
click at [80, 220] on div "Dashboard" at bounding box center [77, 223] width 56 height 37
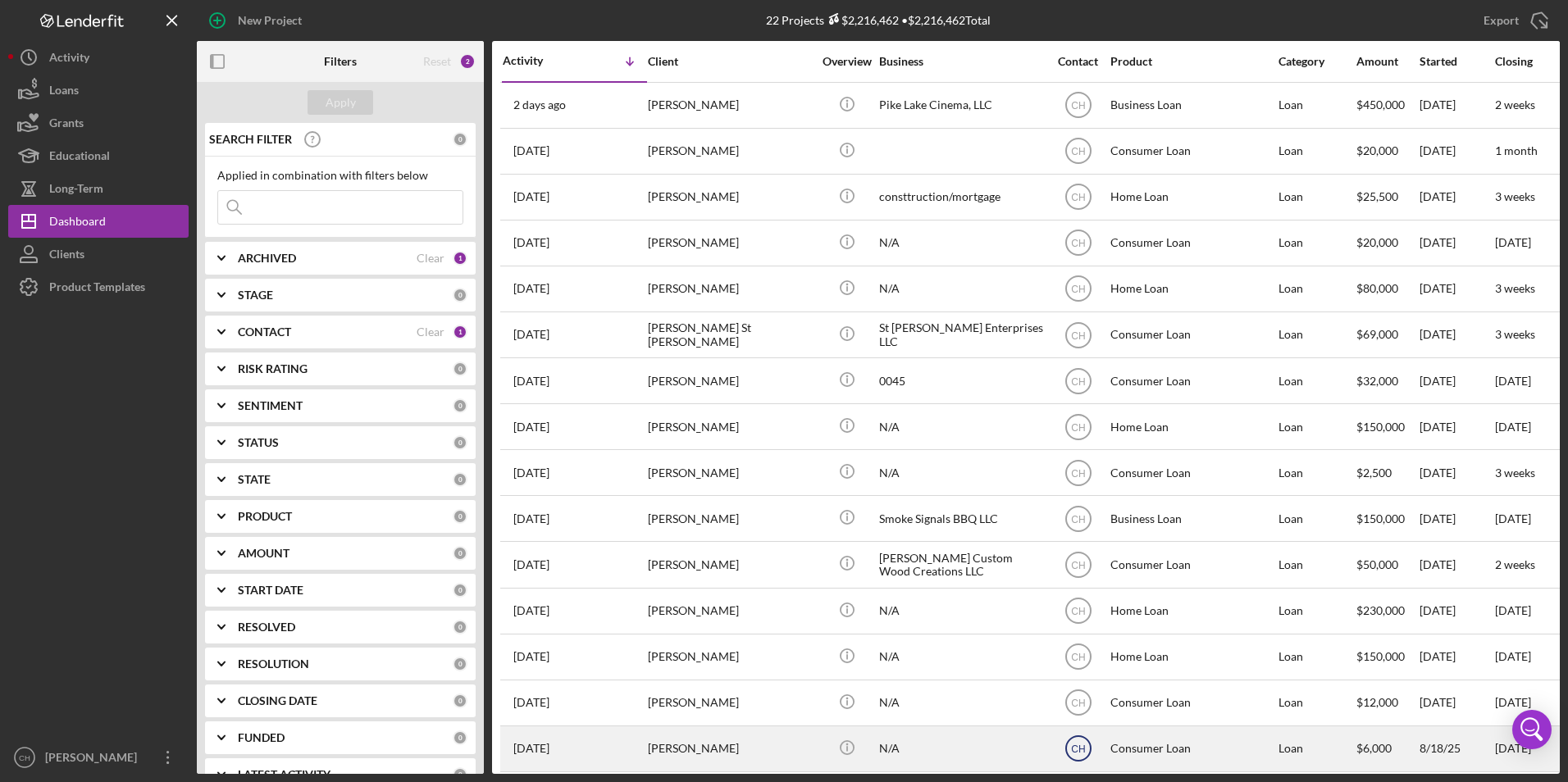
click at [1085, 741] on icon "CH" at bounding box center [1078, 748] width 41 height 41
click at [656, 736] on div "[PERSON_NAME]" at bounding box center [730, 748] width 164 height 44
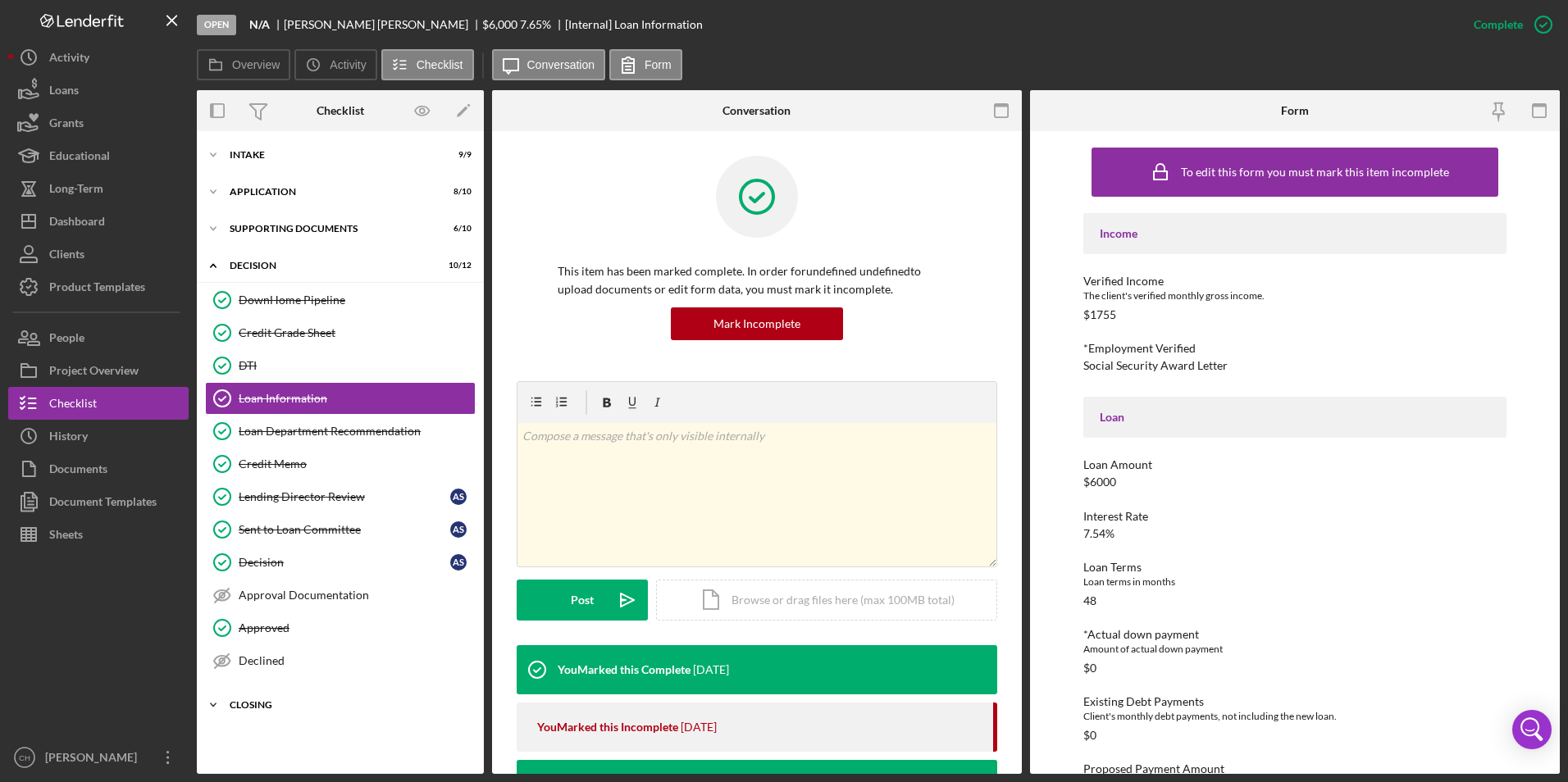
click at [256, 703] on div "Closing" at bounding box center [346, 705] width 234 height 10
click at [269, 732] on link "Closing Documents Info Closing Documents Info" at bounding box center [340, 739] width 271 height 33
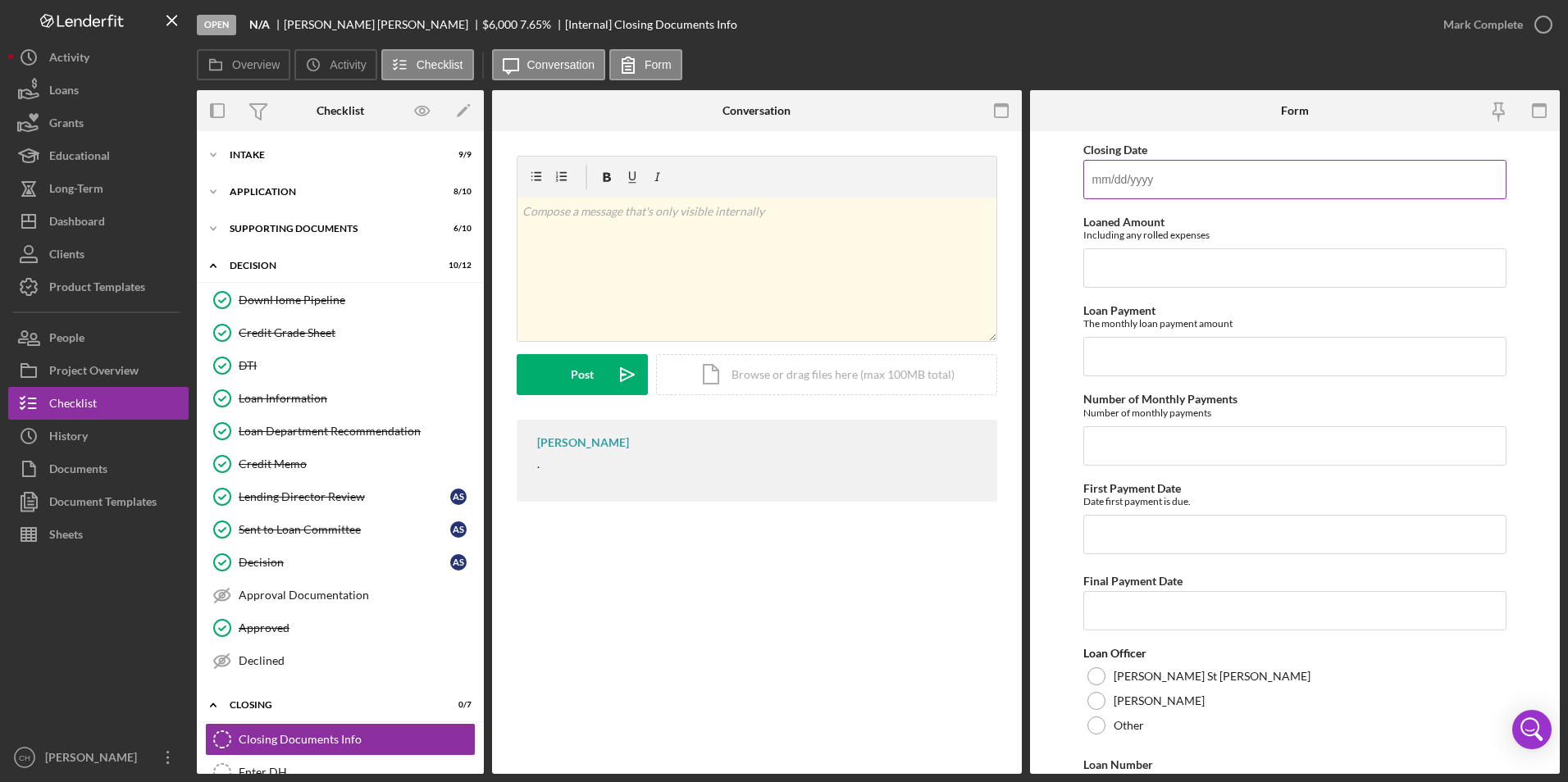
click at [1133, 193] on input "Closing Date" at bounding box center [1295, 180] width 424 height 39
click at [1132, 184] on input "Closing Date" at bounding box center [1295, 180] width 424 height 39
type input "[DATE]"
click at [1183, 276] on input "Loaned Amount" at bounding box center [1295, 268] width 424 height 39
type input "$6,180"
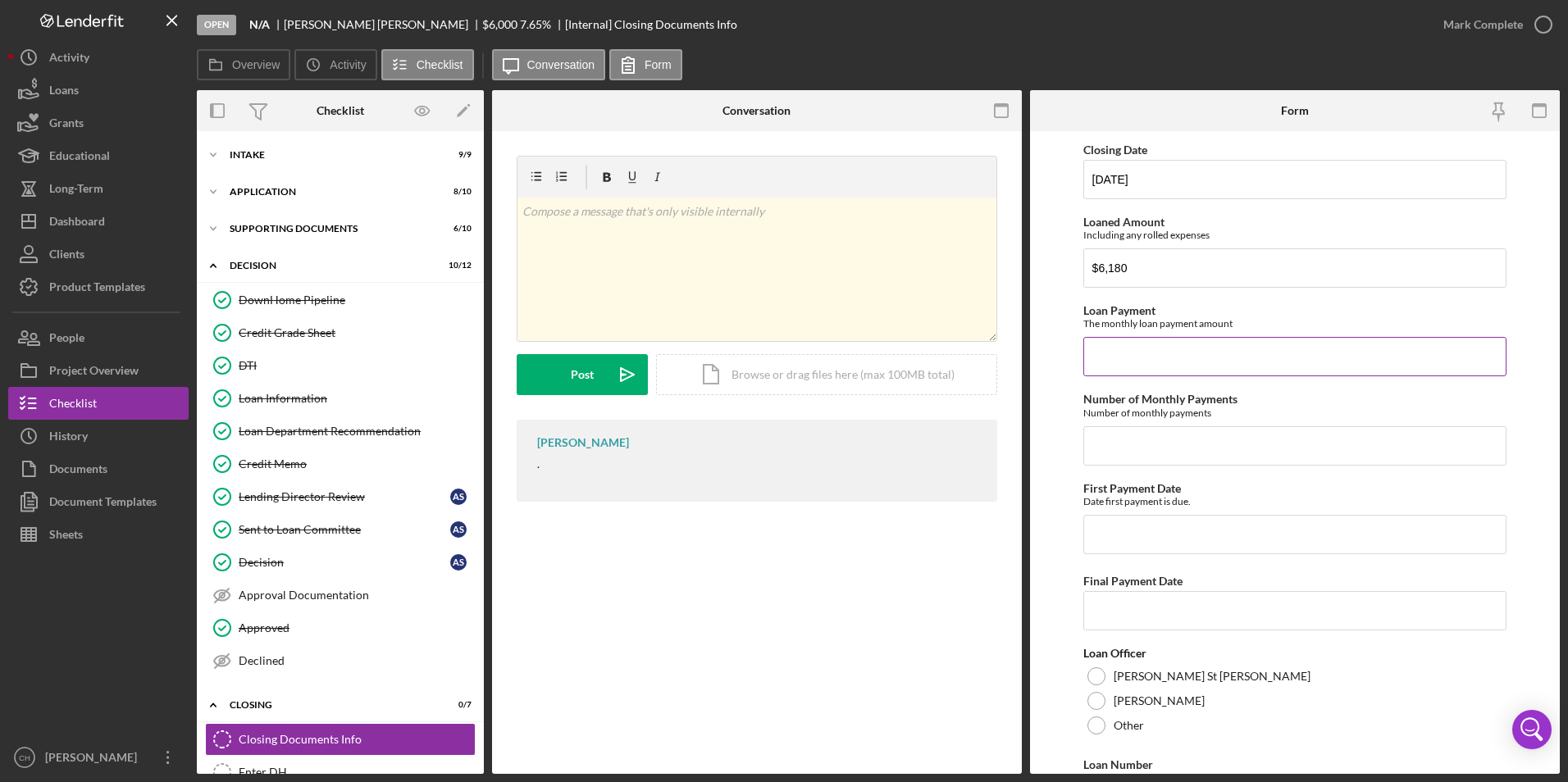
click at [1126, 369] on input "Loan Payment" at bounding box center [1295, 357] width 424 height 39
type input "$4"
type input "$149.54"
click at [1172, 441] on input "Number of Monthly Payments" at bounding box center [1295, 446] width 424 height 39
type input "48"
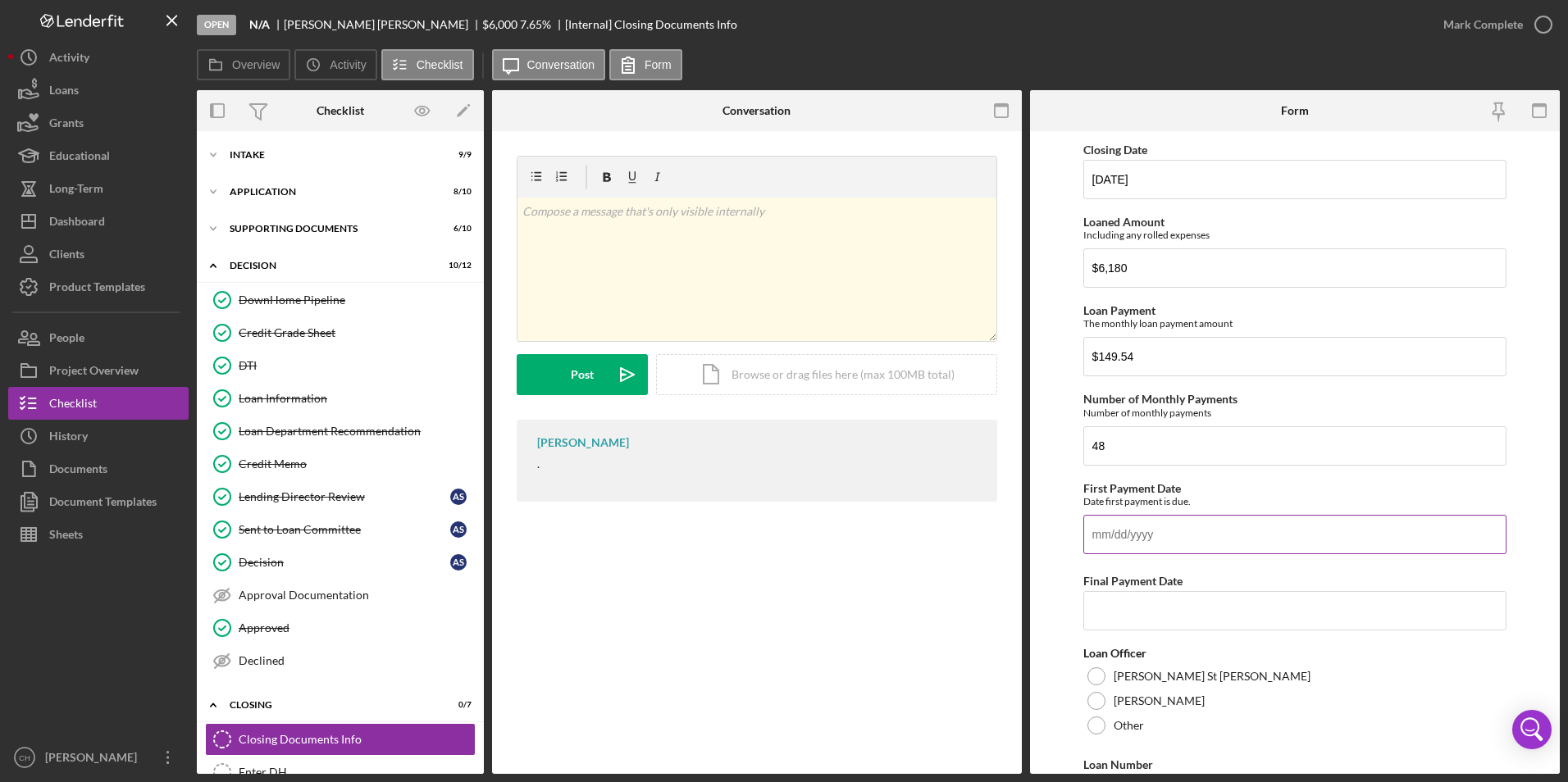
click at [1117, 534] on input "First Payment Date" at bounding box center [1295, 534] width 424 height 39
type input "[DATE]"
click at [1105, 610] on input "Final Payment Date" at bounding box center [1295, 611] width 424 height 39
type input "0m/dd/yyyy"
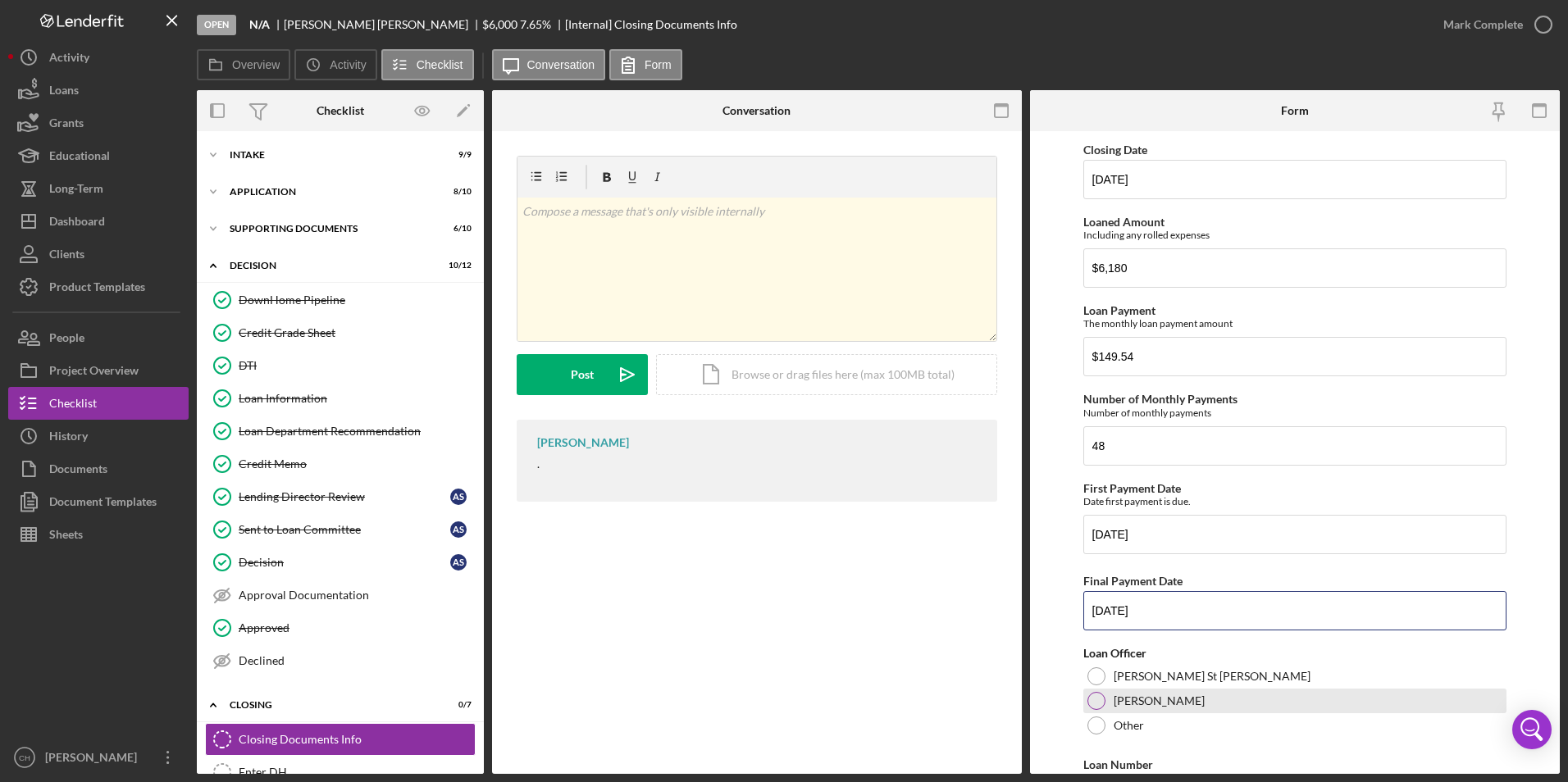
type input "[DATE]"
click at [1100, 698] on div at bounding box center [1096, 701] width 18 height 18
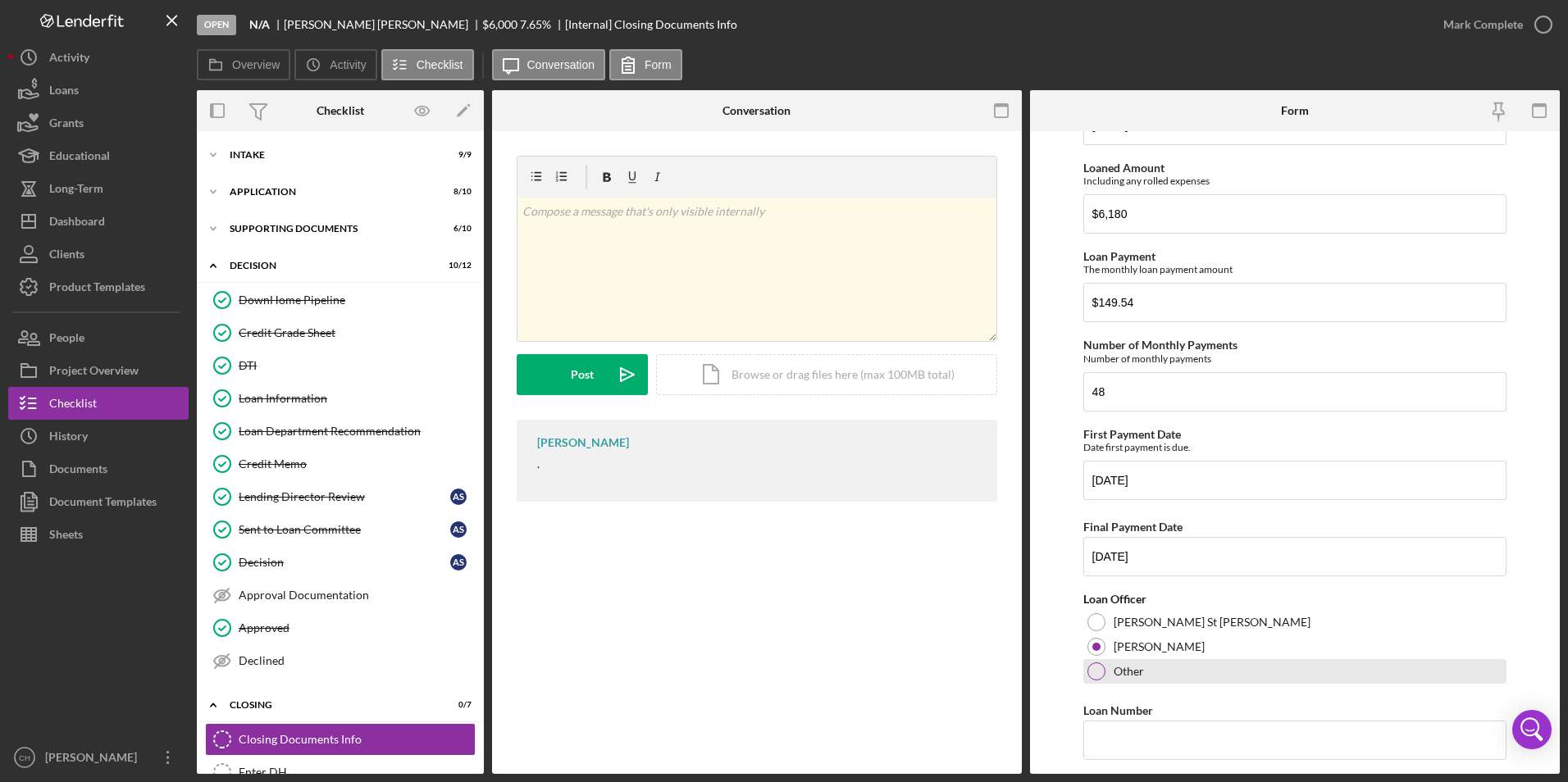
scroll to position [82, 0]
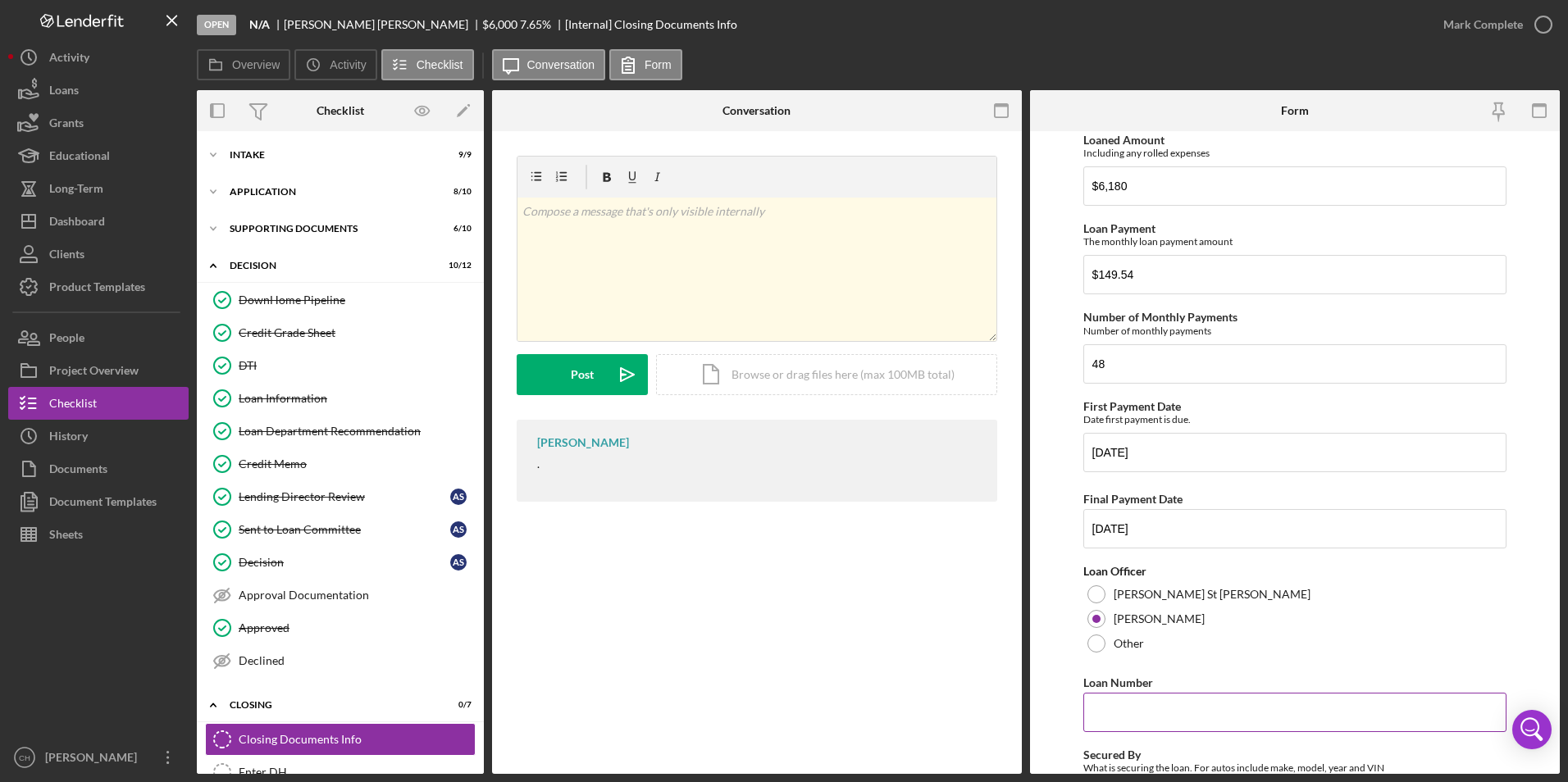
click at [1092, 710] on input "Loan Number" at bounding box center [1295, 712] width 424 height 39
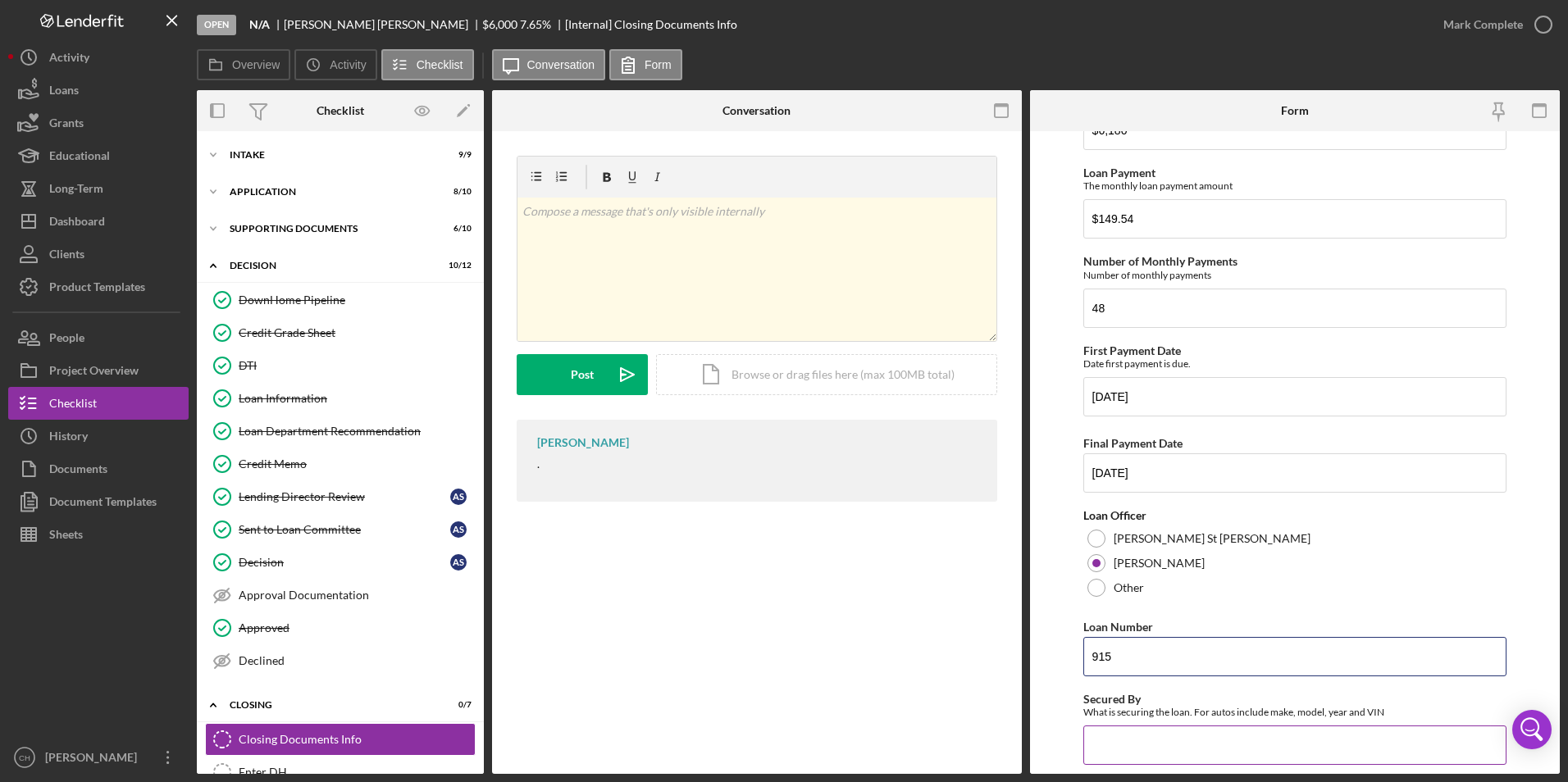
scroll to position [246, 0]
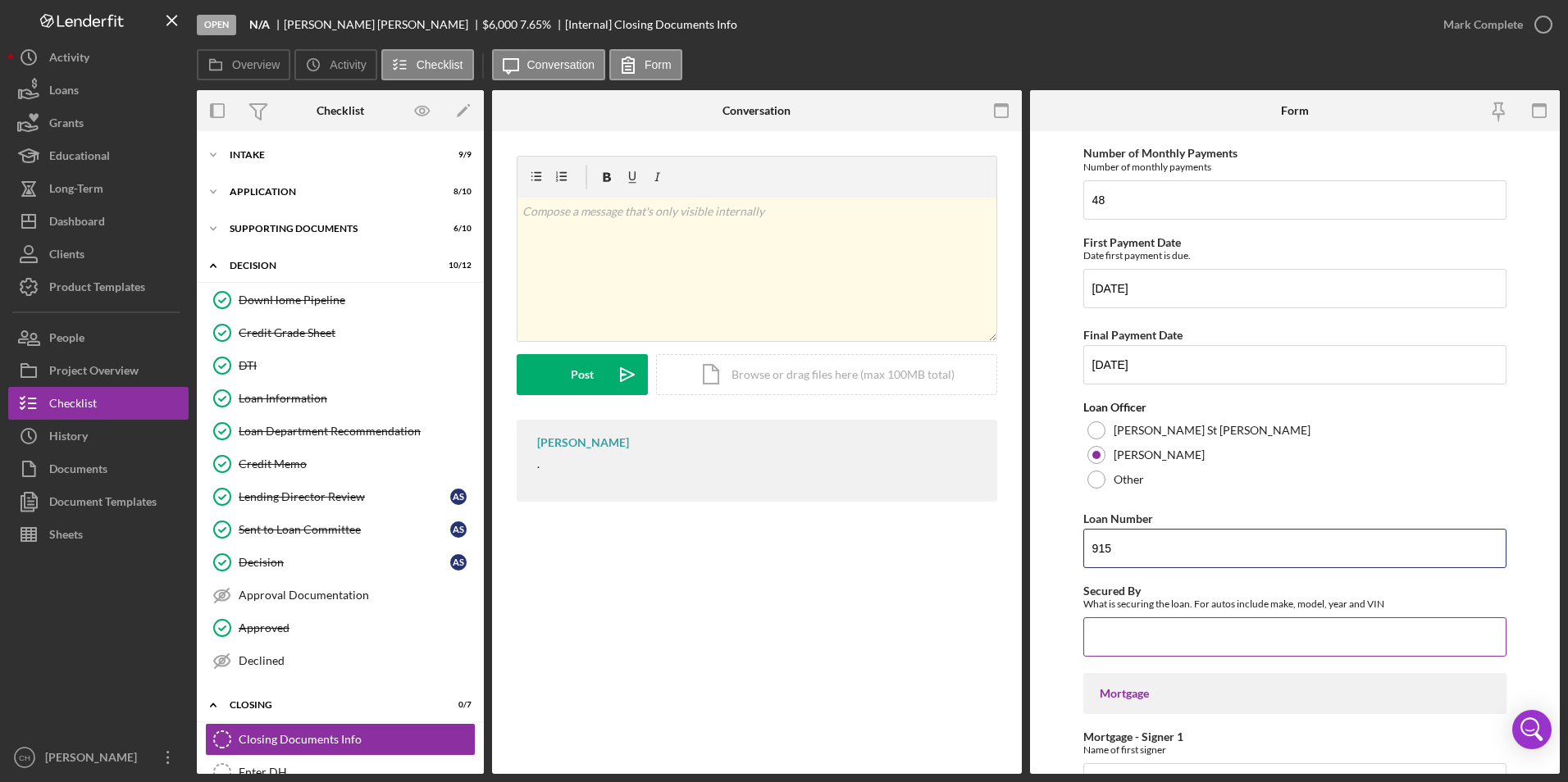
type input "915"
click at [1134, 623] on input "Secured By" at bounding box center [1295, 637] width 424 height 39
type input "2014 GMC Terrain"
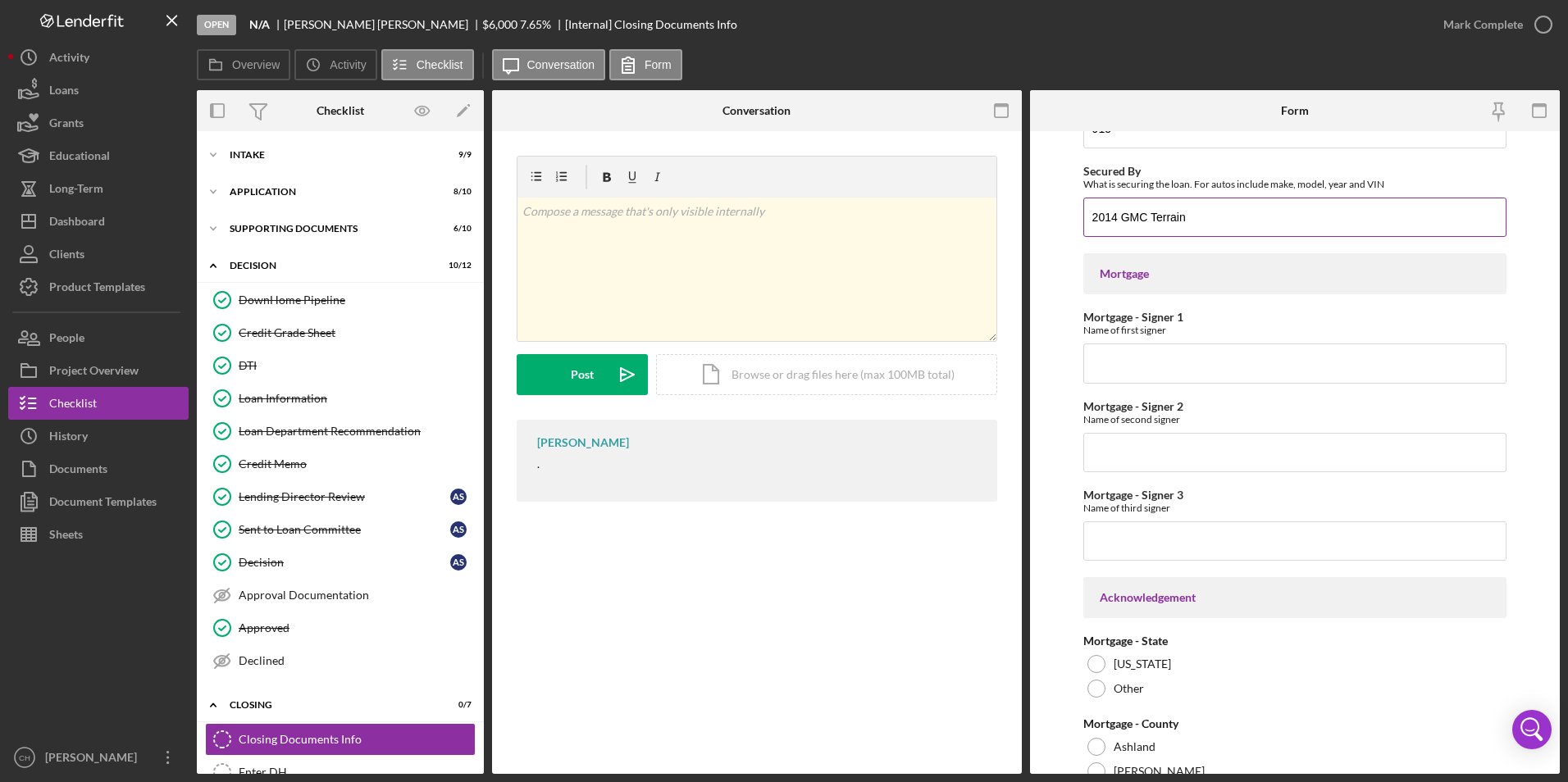
scroll to position [1154, 0]
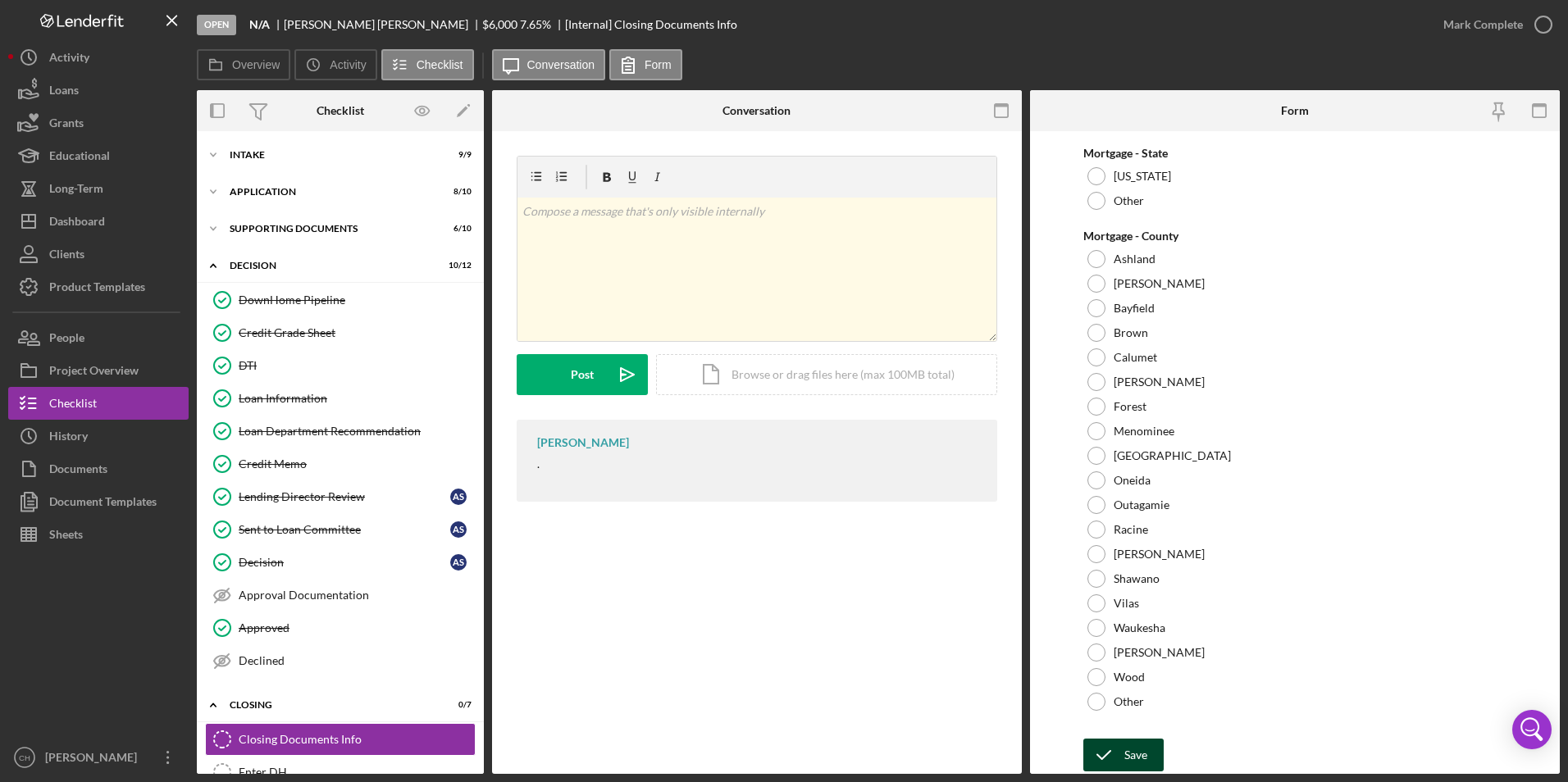
click at [1134, 748] on div "Save" at bounding box center [1136, 755] width 23 height 33
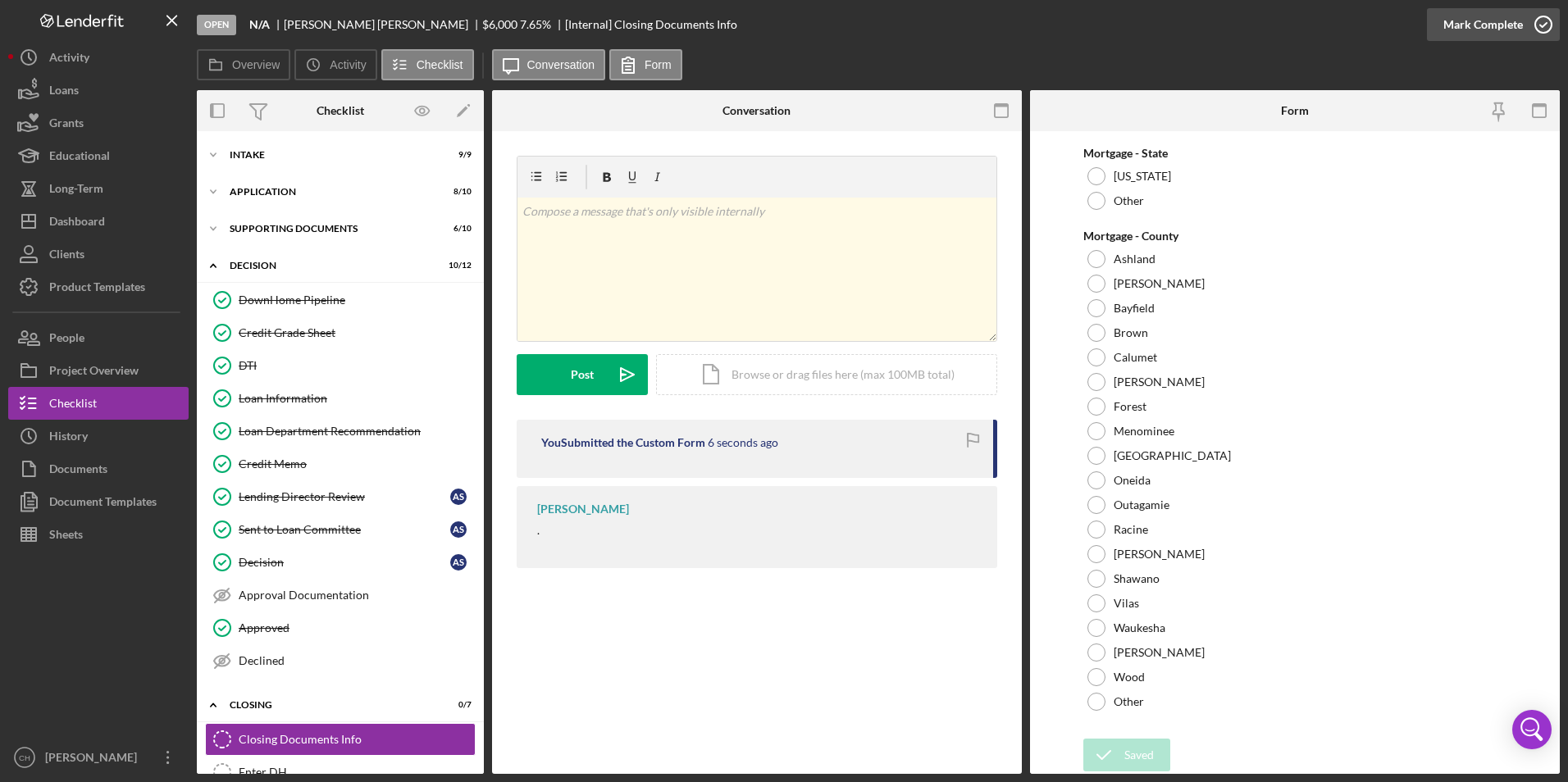
click at [1507, 26] on div "Mark Complete" at bounding box center [1483, 24] width 79 height 33
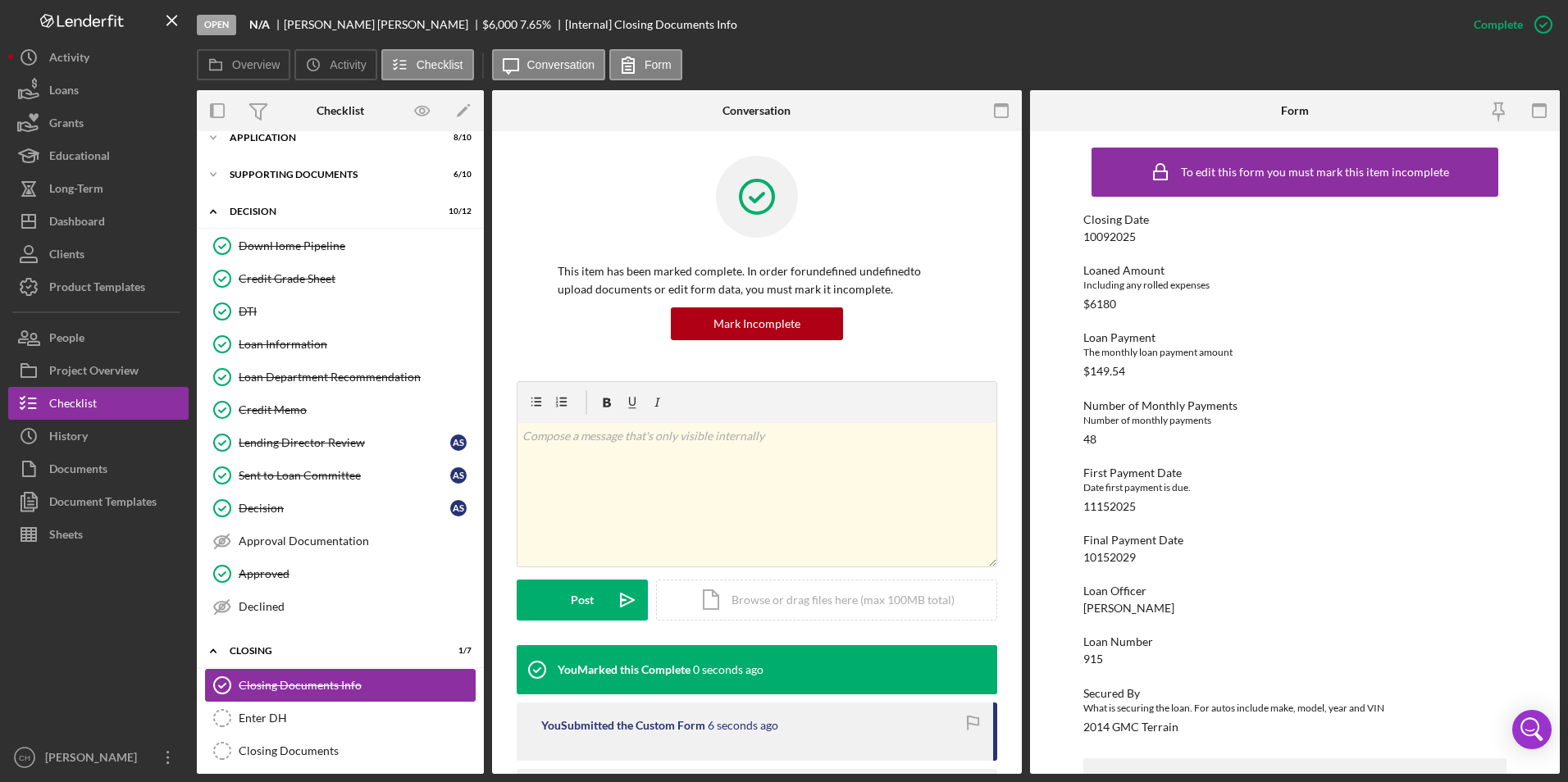
scroll to position [82, 0]
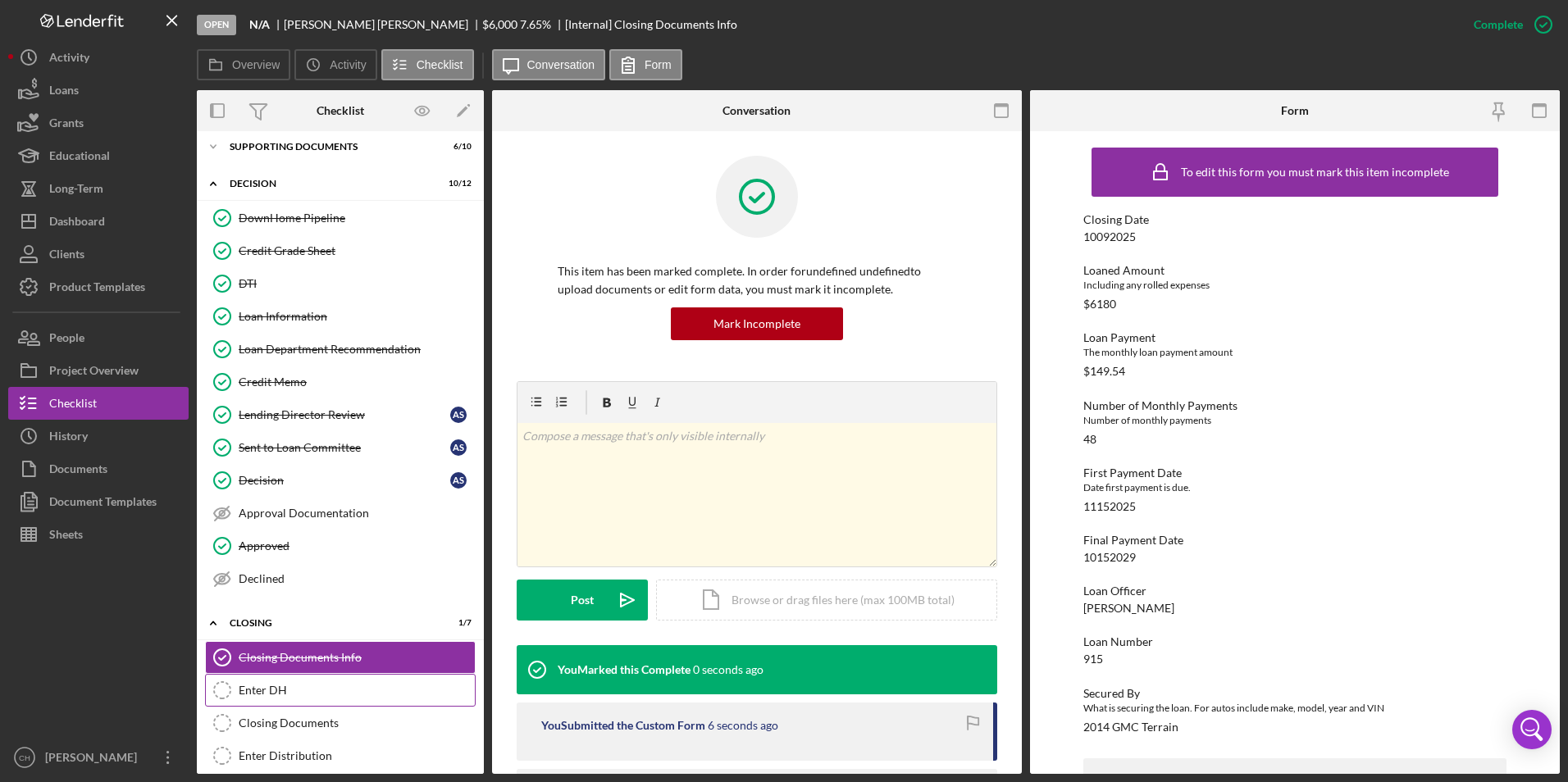
click at [283, 685] on div "Enter DH" at bounding box center [357, 691] width 237 height 13
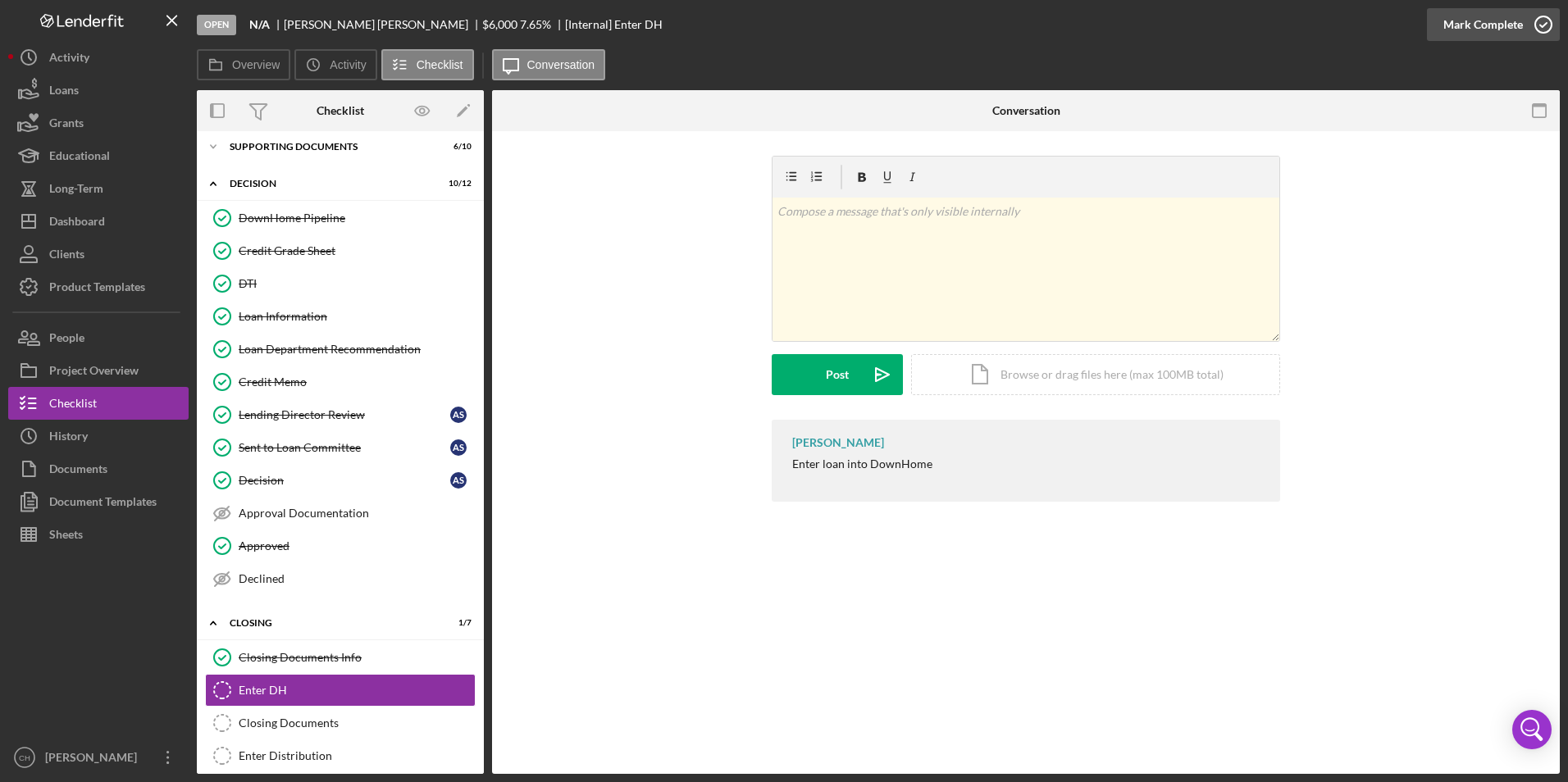
click at [1484, 20] on div "Mark Complete" at bounding box center [1483, 24] width 79 height 33
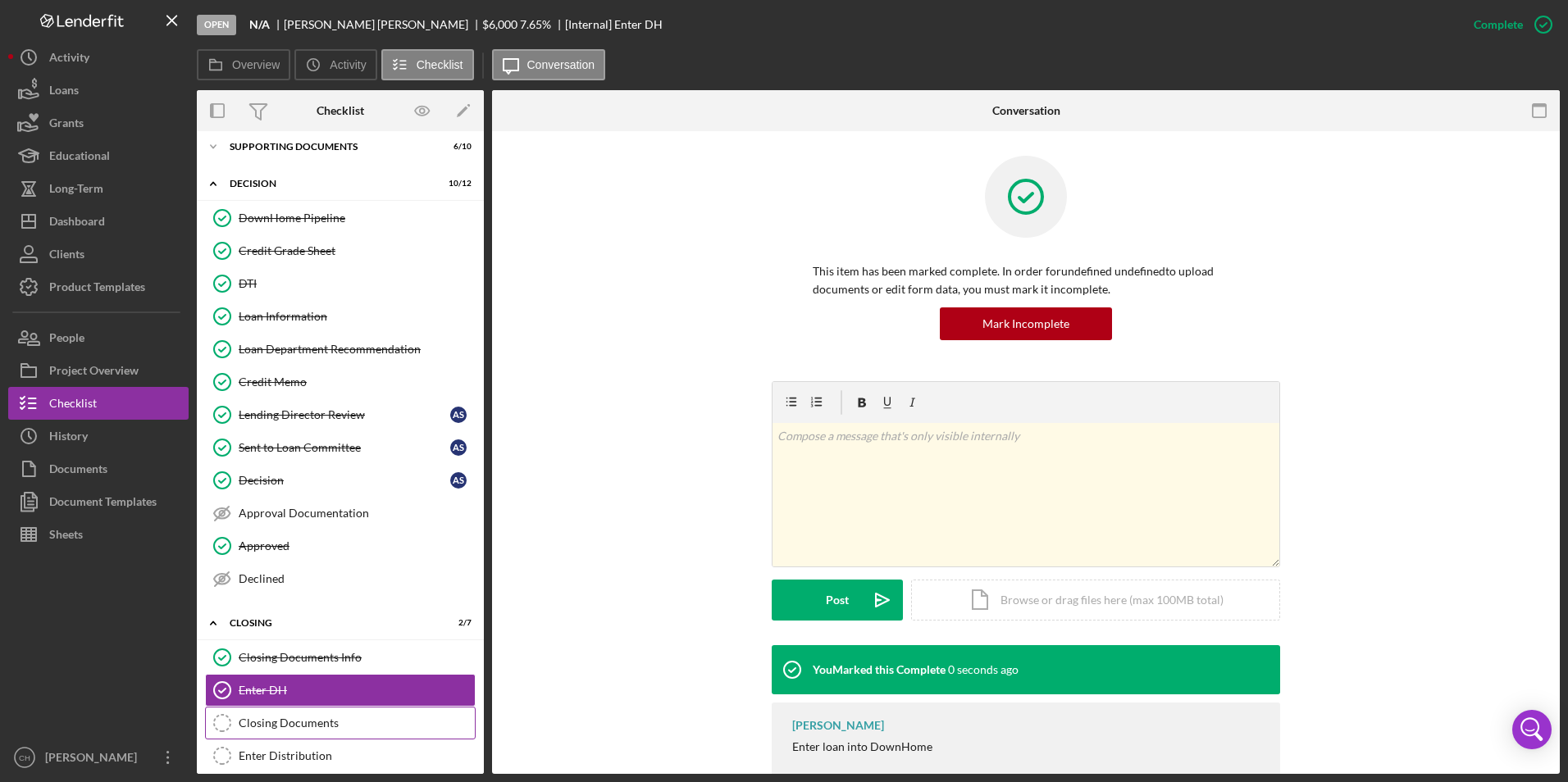
click at [289, 723] on div "Closing Documents" at bounding box center [357, 723] width 237 height 13
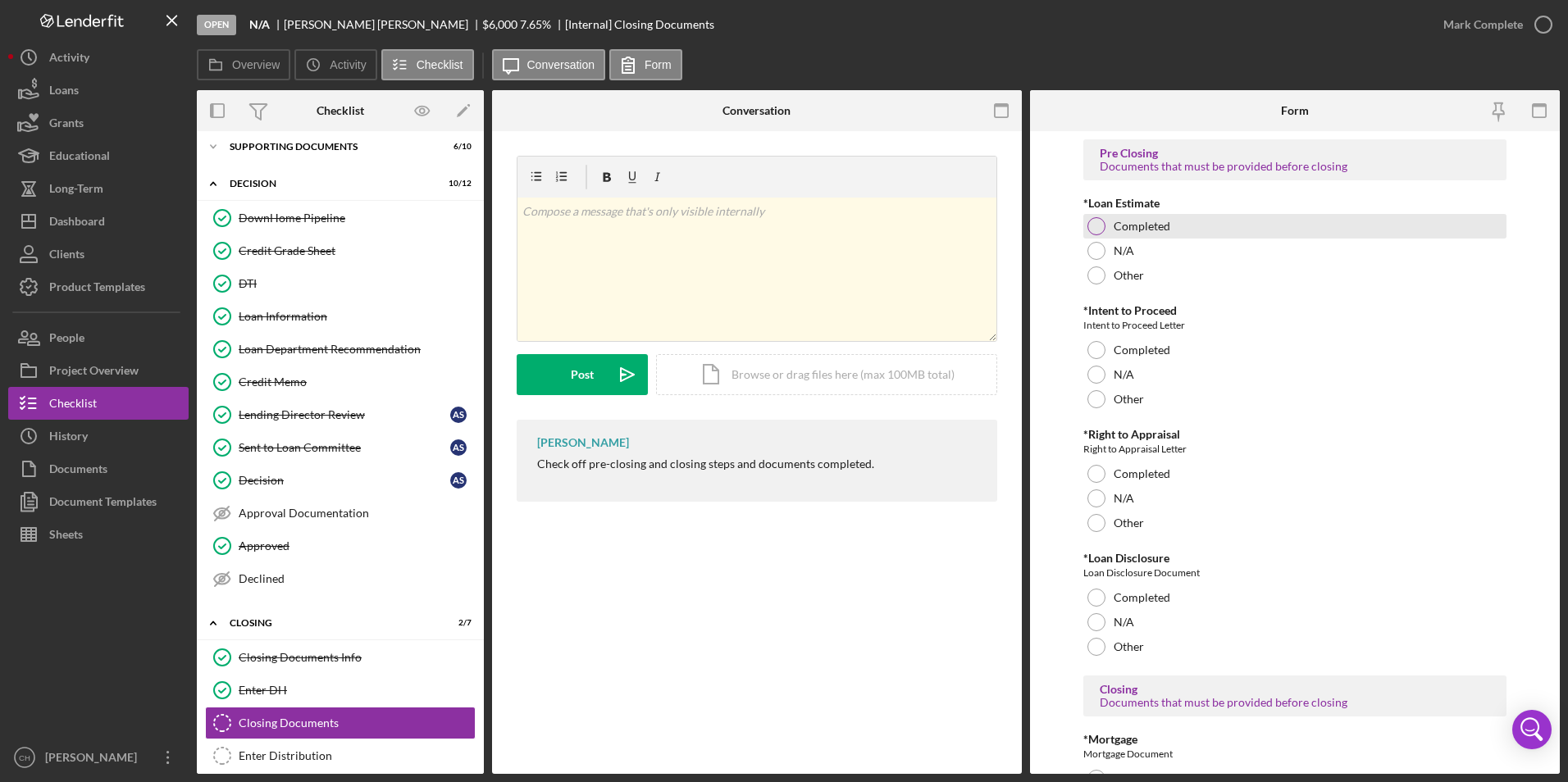
click at [1092, 221] on div at bounding box center [1096, 225] width 18 height 18
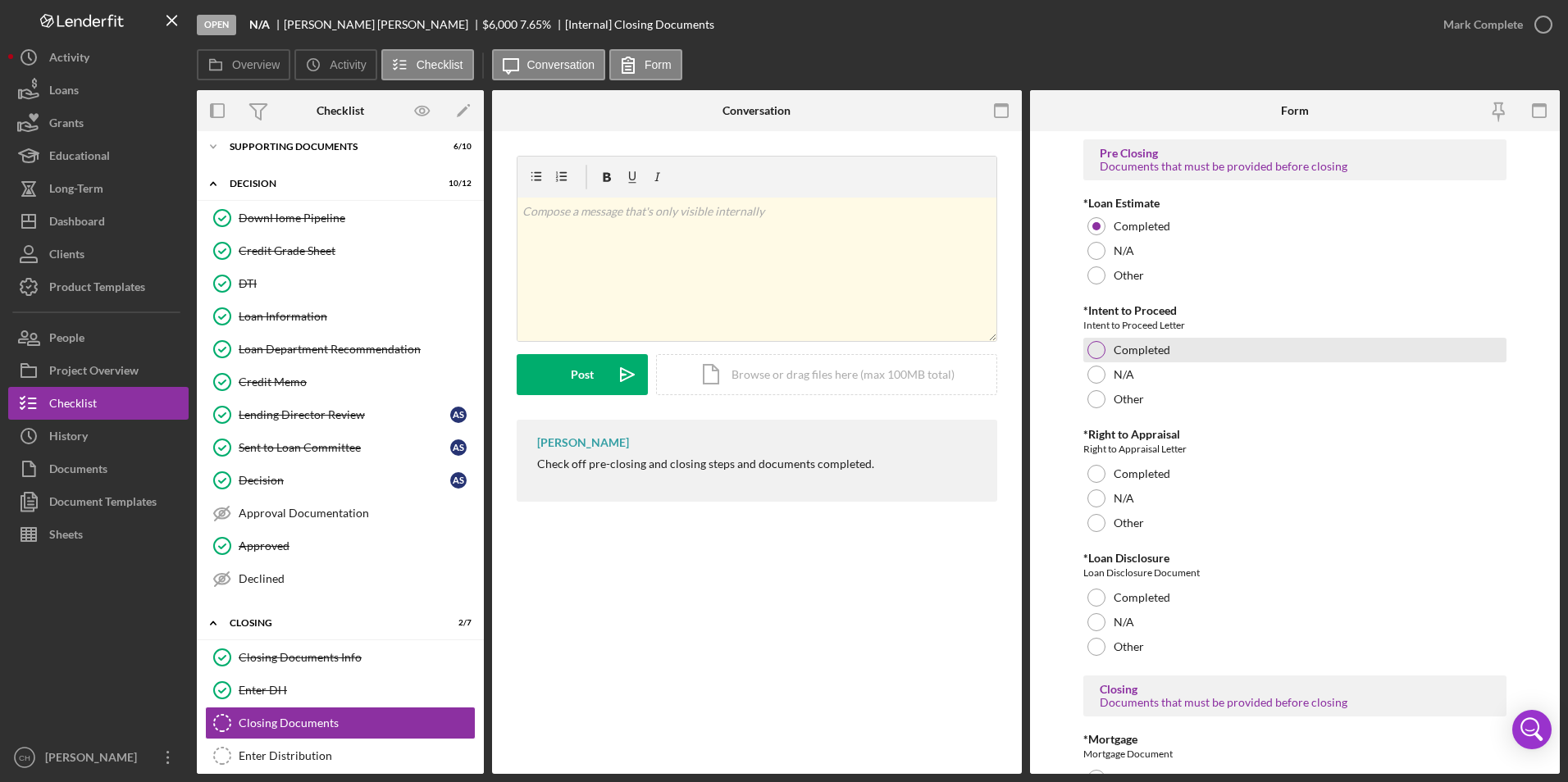
click at [1102, 350] on div at bounding box center [1096, 349] width 18 height 18
click at [1089, 500] on div at bounding box center [1096, 498] width 18 height 18
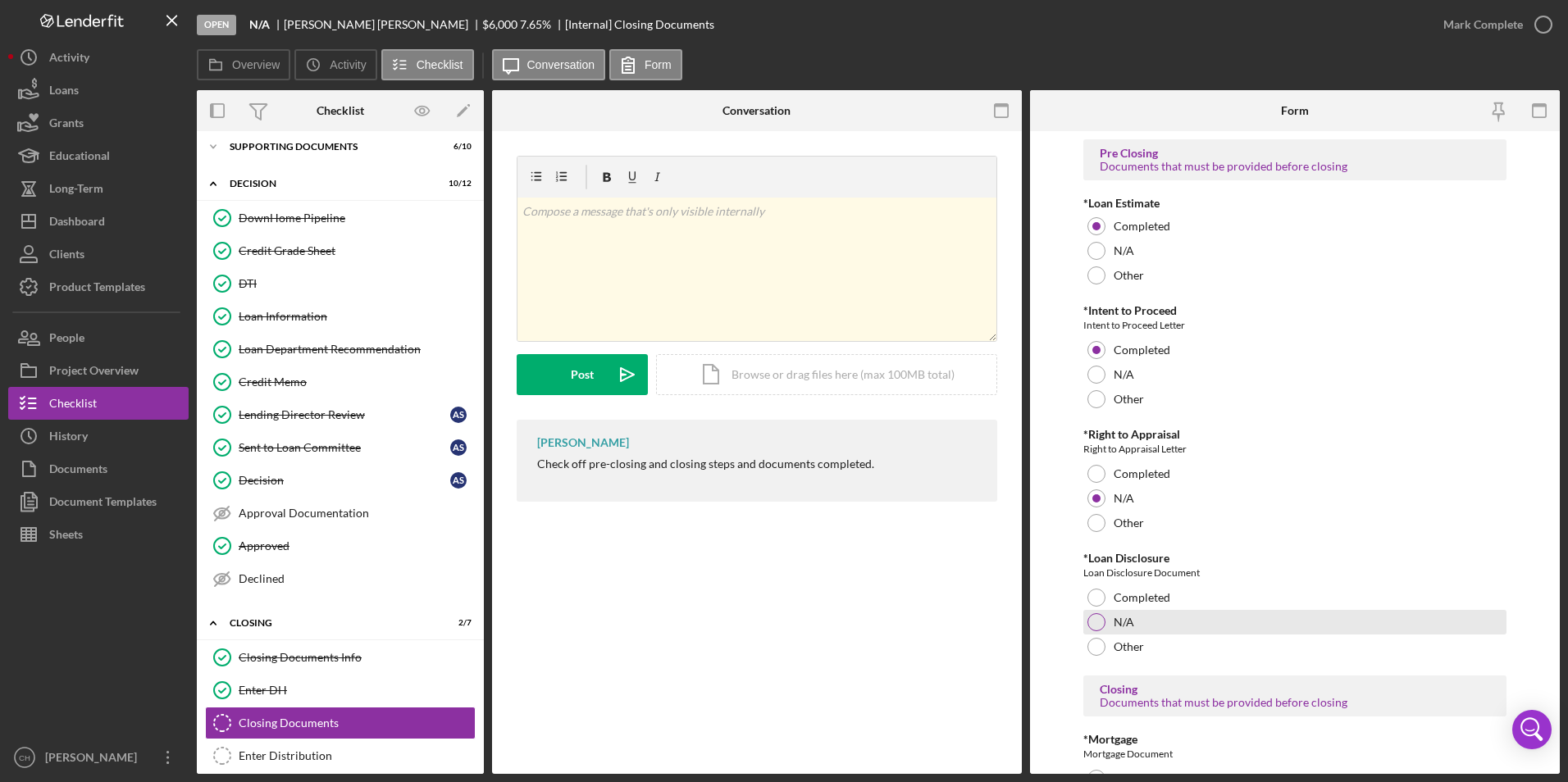
click at [1099, 618] on div at bounding box center [1096, 622] width 18 height 18
drag, startPoint x: 1109, startPoint y: 596, endPoint x: 1100, endPoint y: 600, distance: 9.8
click at [1104, 599] on div "Completed" at bounding box center [1295, 598] width 424 height 24
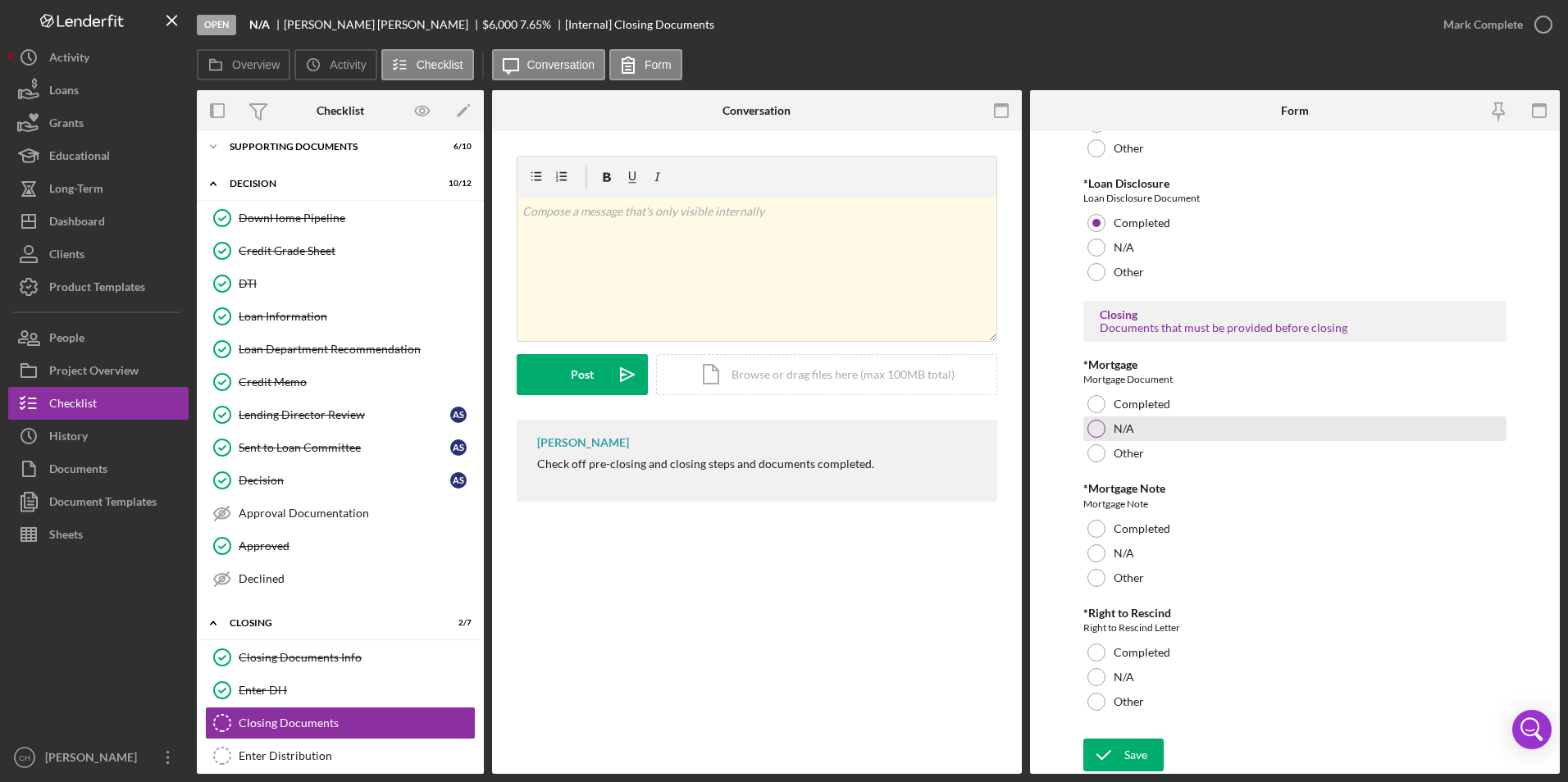
click at [1094, 426] on div at bounding box center [1096, 428] width 18 height 18
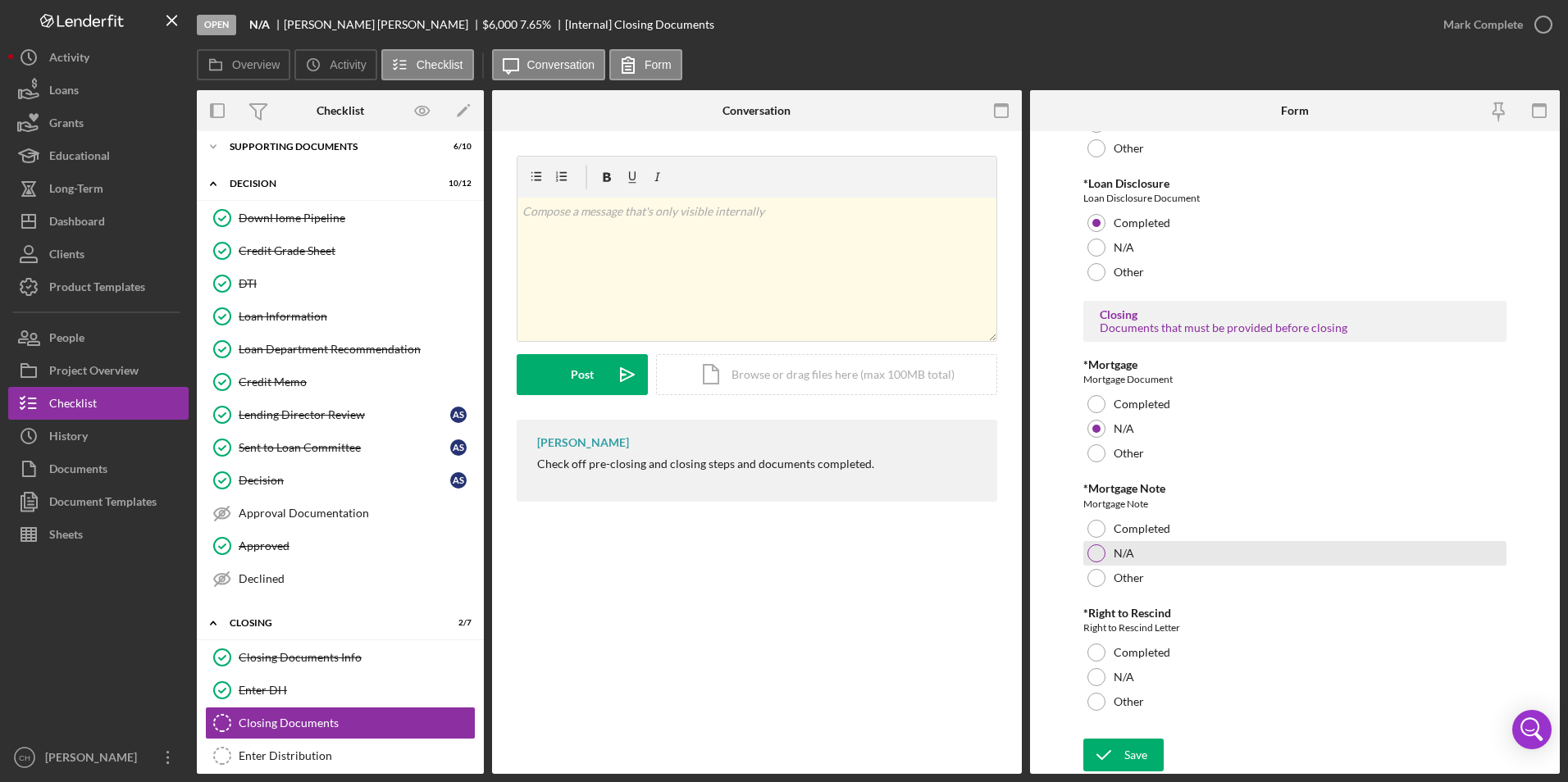
click at [1093, 557] on div at bounding box center [1096, 553] width 18 height 18
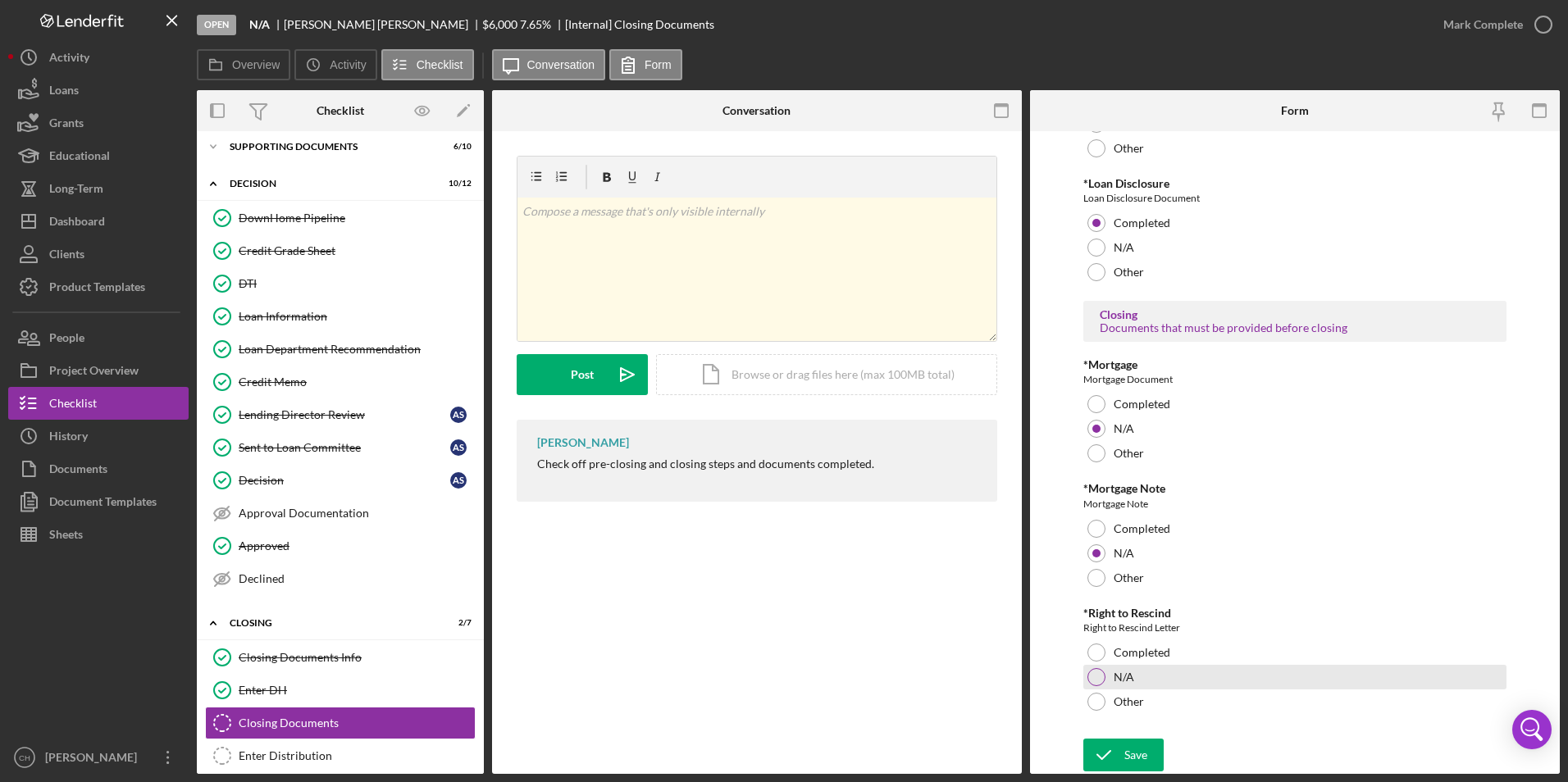
click at [1100, 674] on div at bounding box center [1096, 677] width 18 height 18
click at [1125, 748] on div "Save" at bounding box center [1136, 755] width 23 height 33
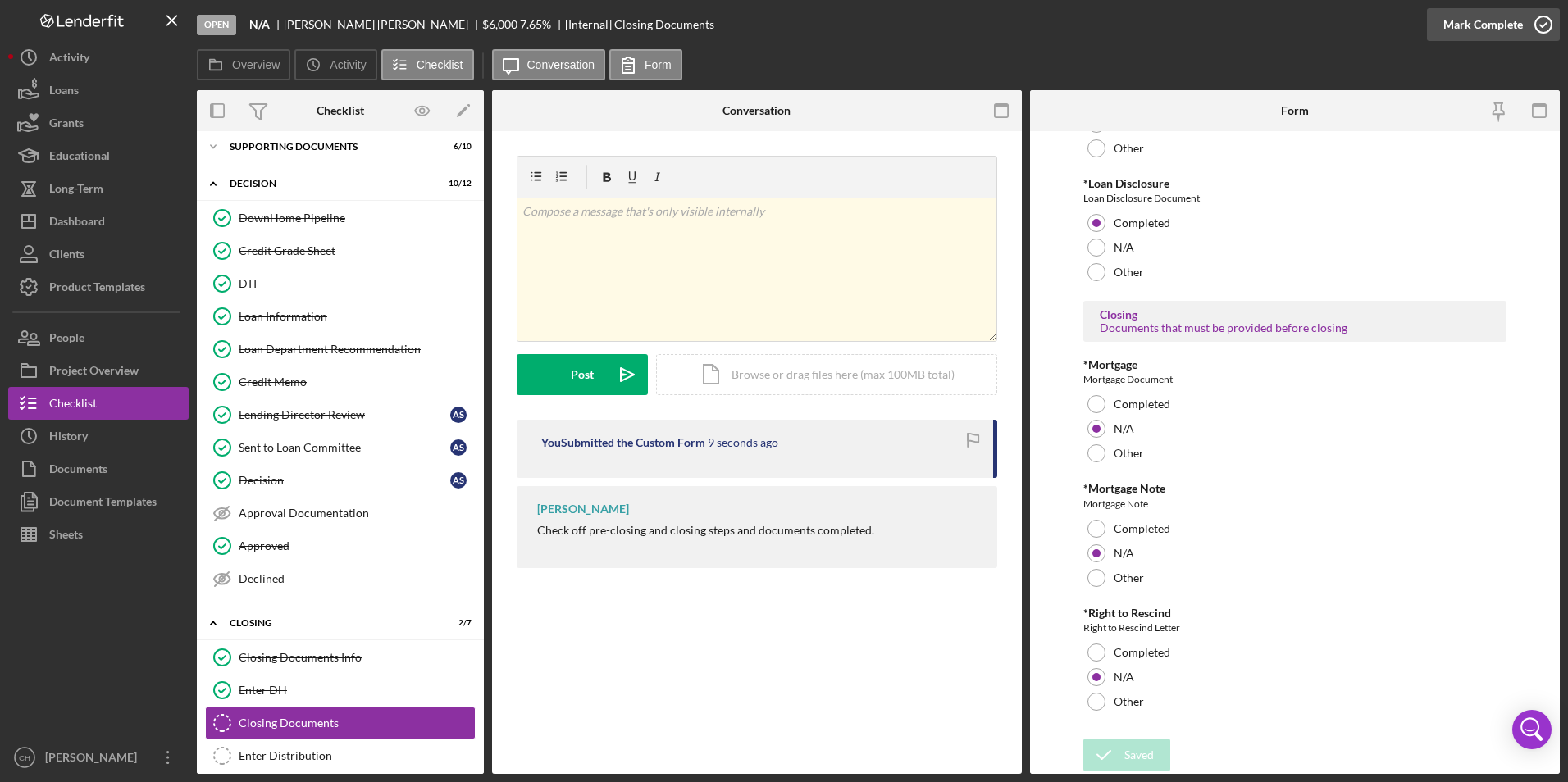
click at [1482, 31] on div "Mark Complete" at bounding box center [1483, 24] width 79 height 33
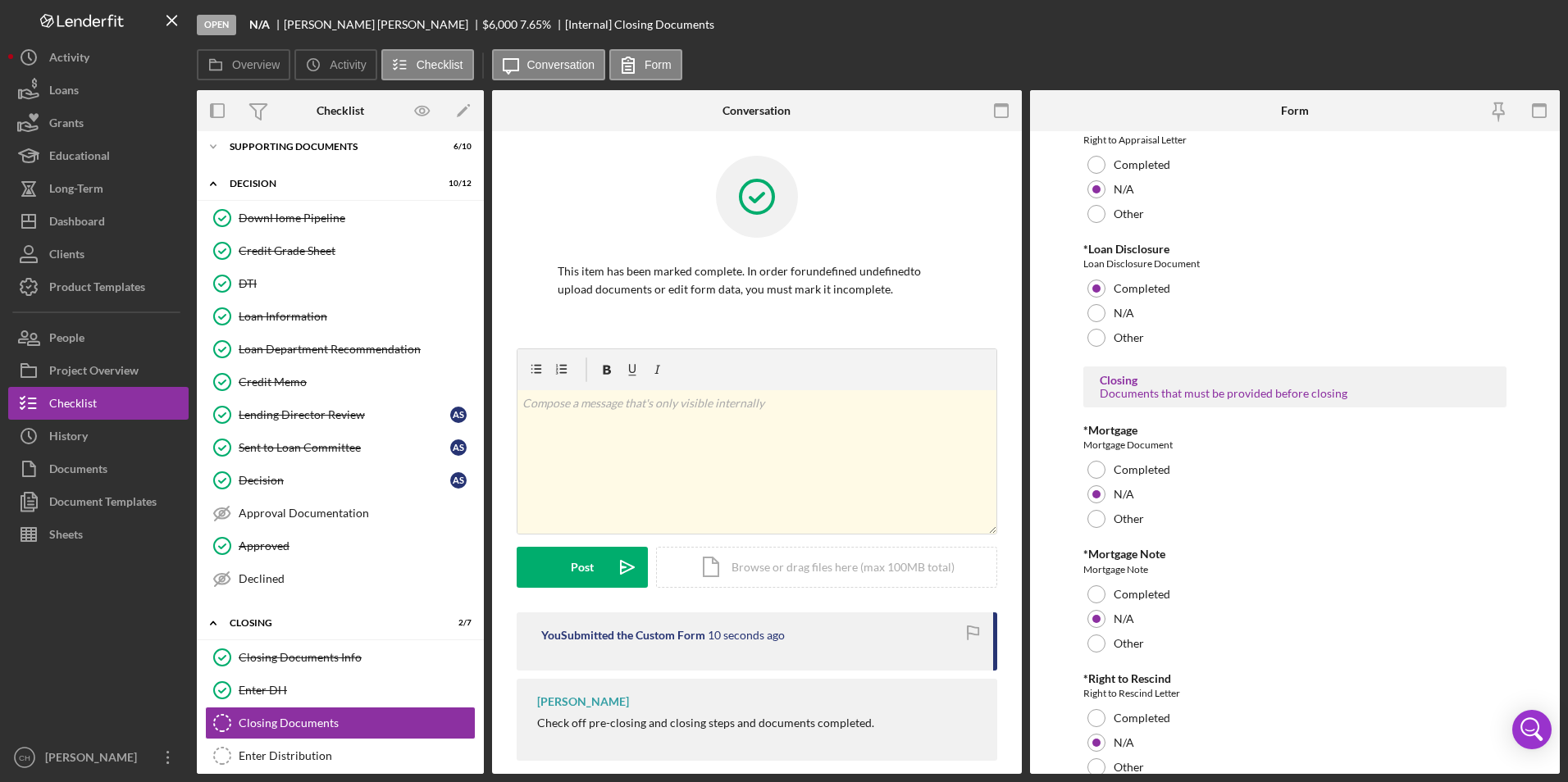
scroll to position [440, 0]
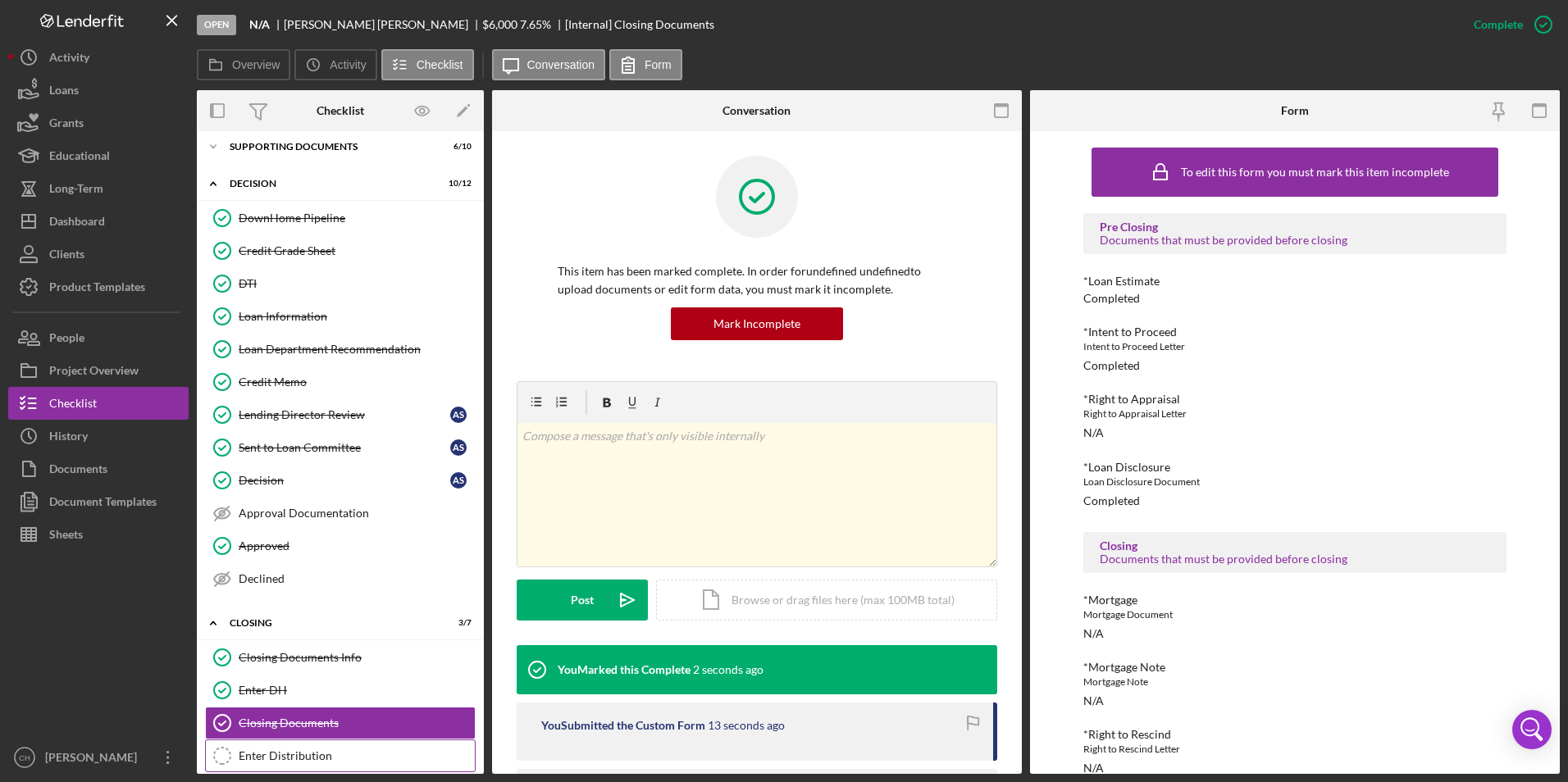
click at [286, 741] on link "Enter Distribution Enter Distribution" at bounding box center [340, 756] width 271 height 33
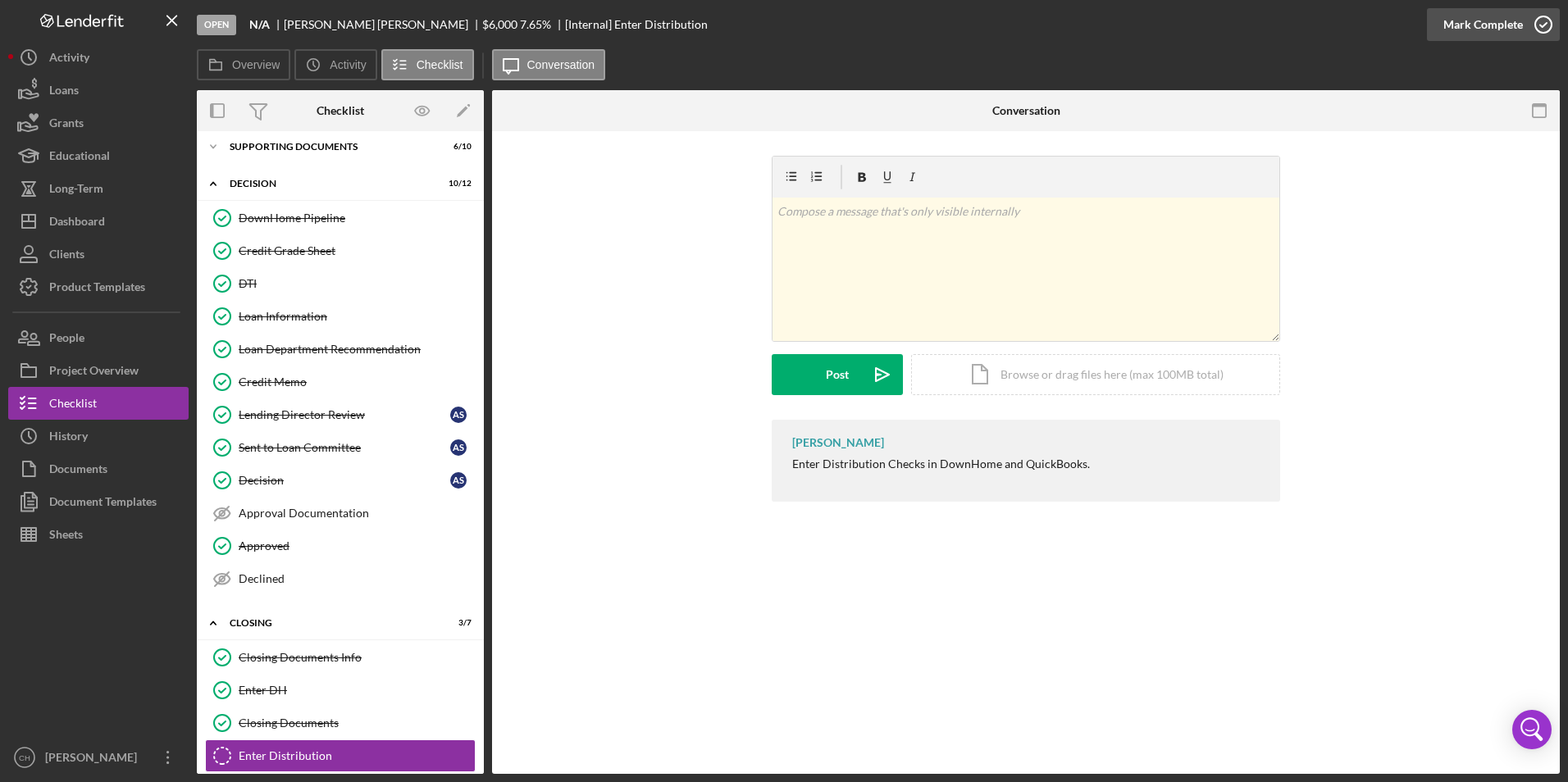
click at [1493, 30] on div "Mark Complete" at bounding box center [1483, 24] width 79 height 33
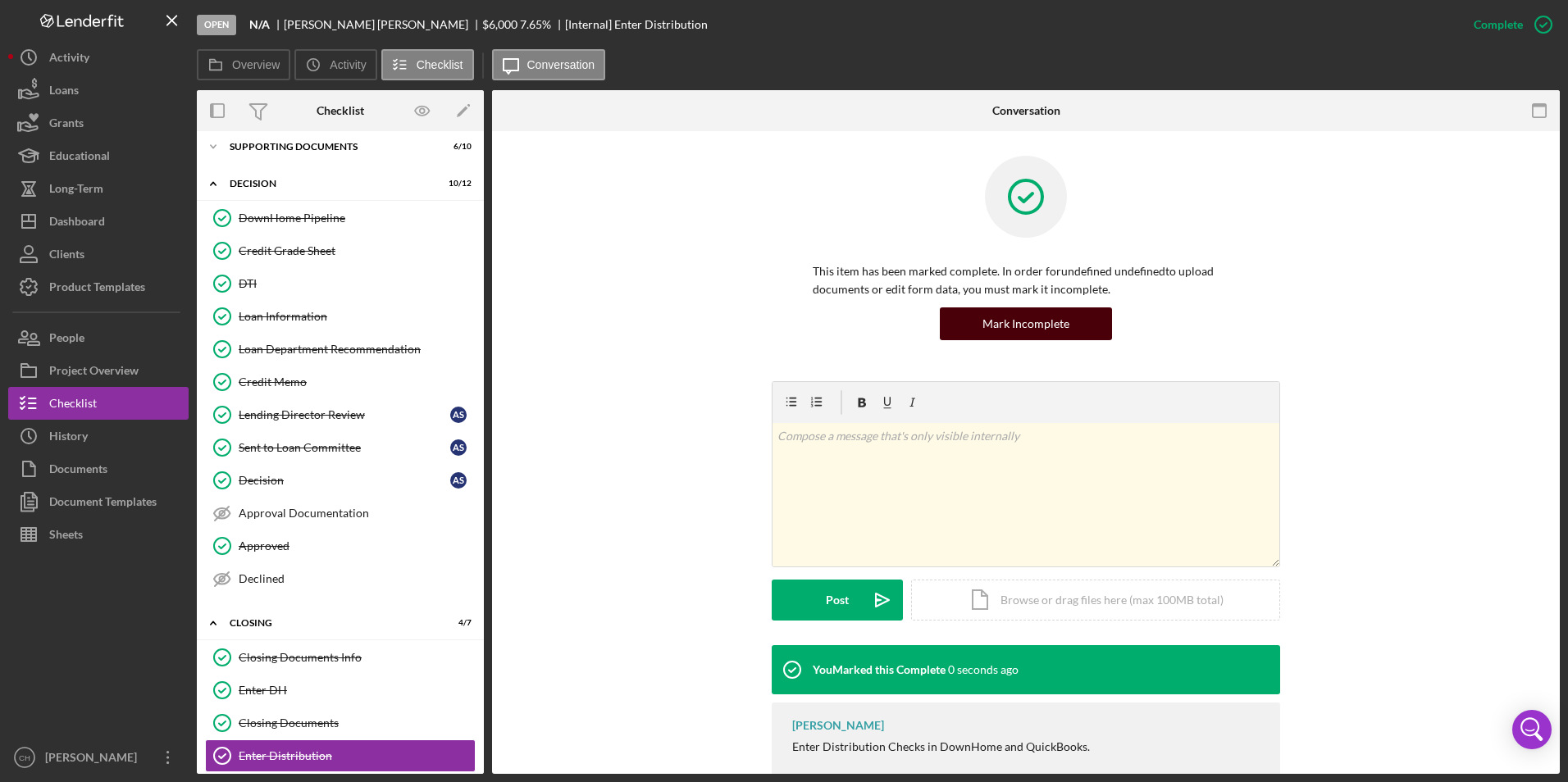
click at [1002, 320] on div "Mark Incomplete" at bounding box center [1025, 323] width 87 height 33
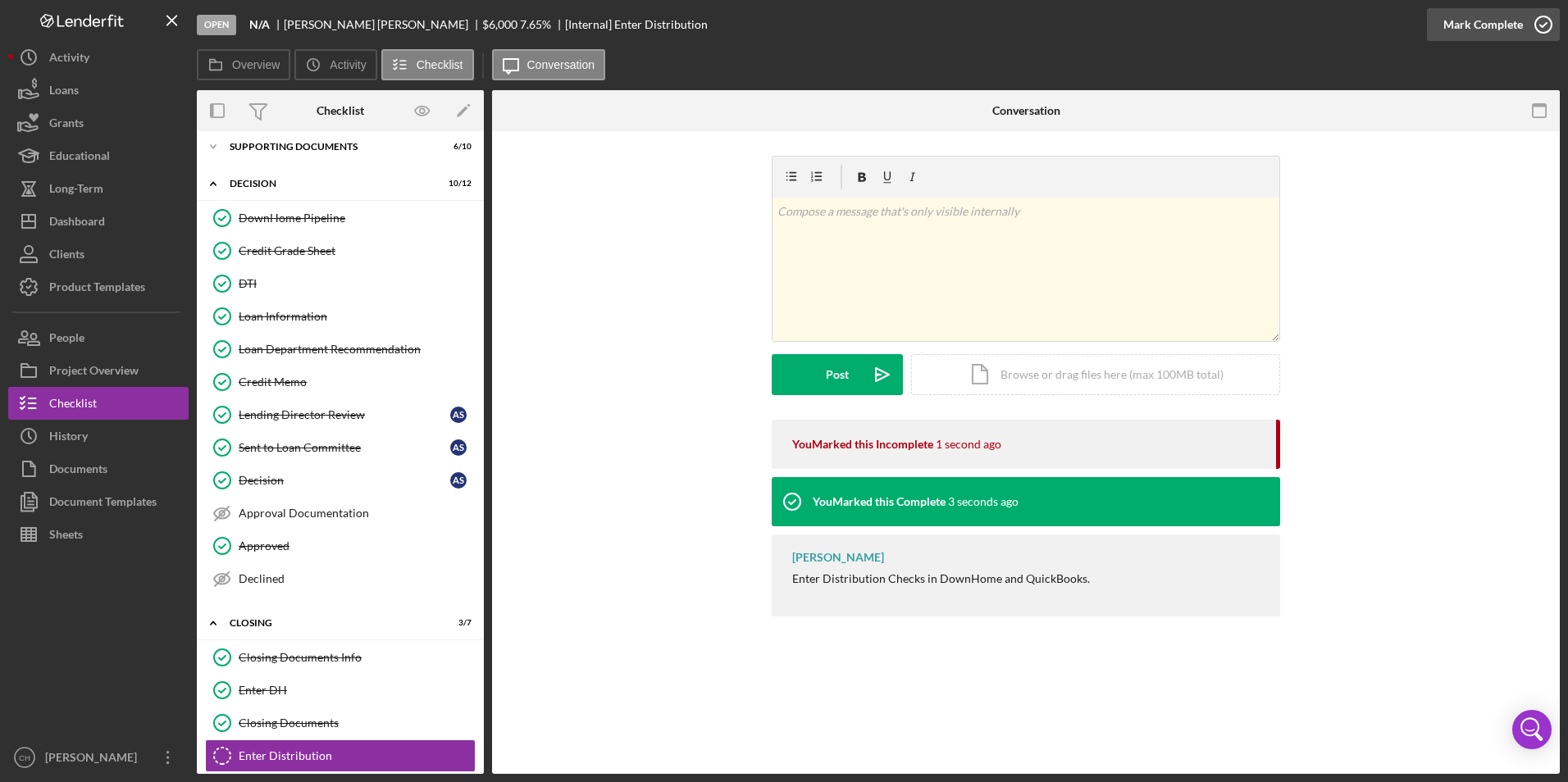
click at [1483, 26] on div "Mark Complete" at bounding box center [1483, 24] width 79 height 33
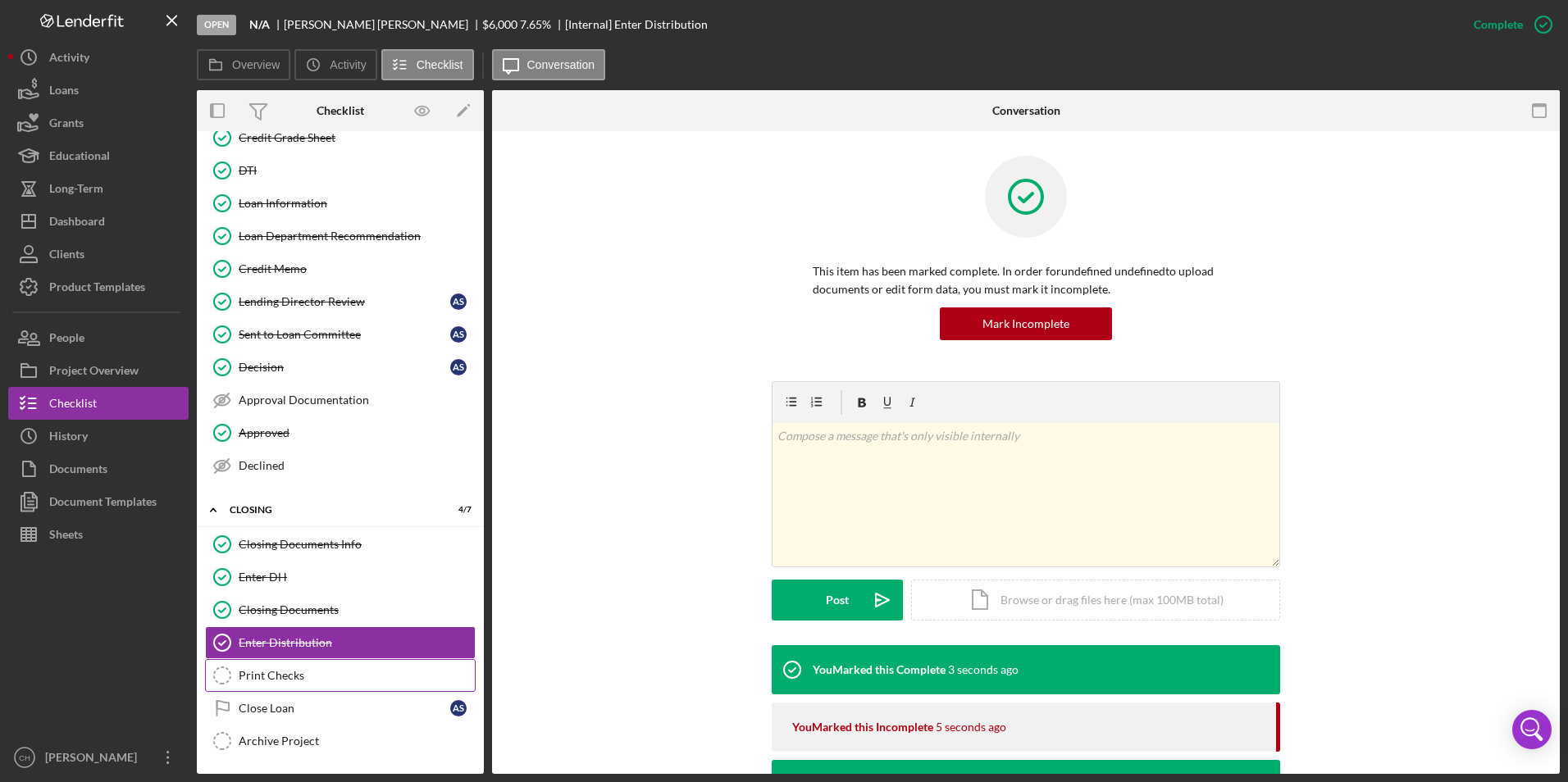
click at [279, 672] on div "Print Checks" at bounding box center [357, 676] width 237 height 13
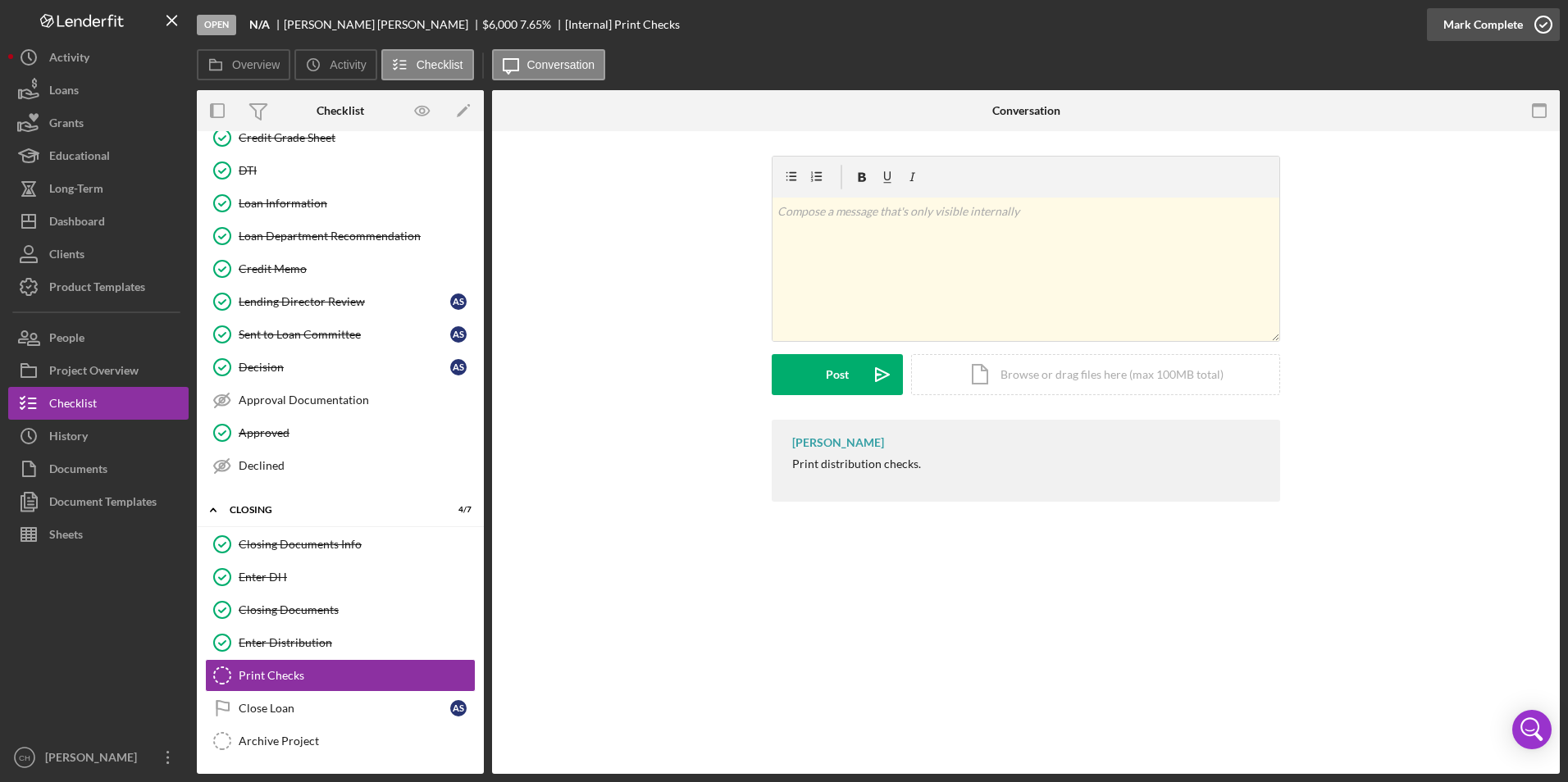
click at [1482, 24] on div "Mark Complete" at bounding box center [1483, 24] width 79 height 33
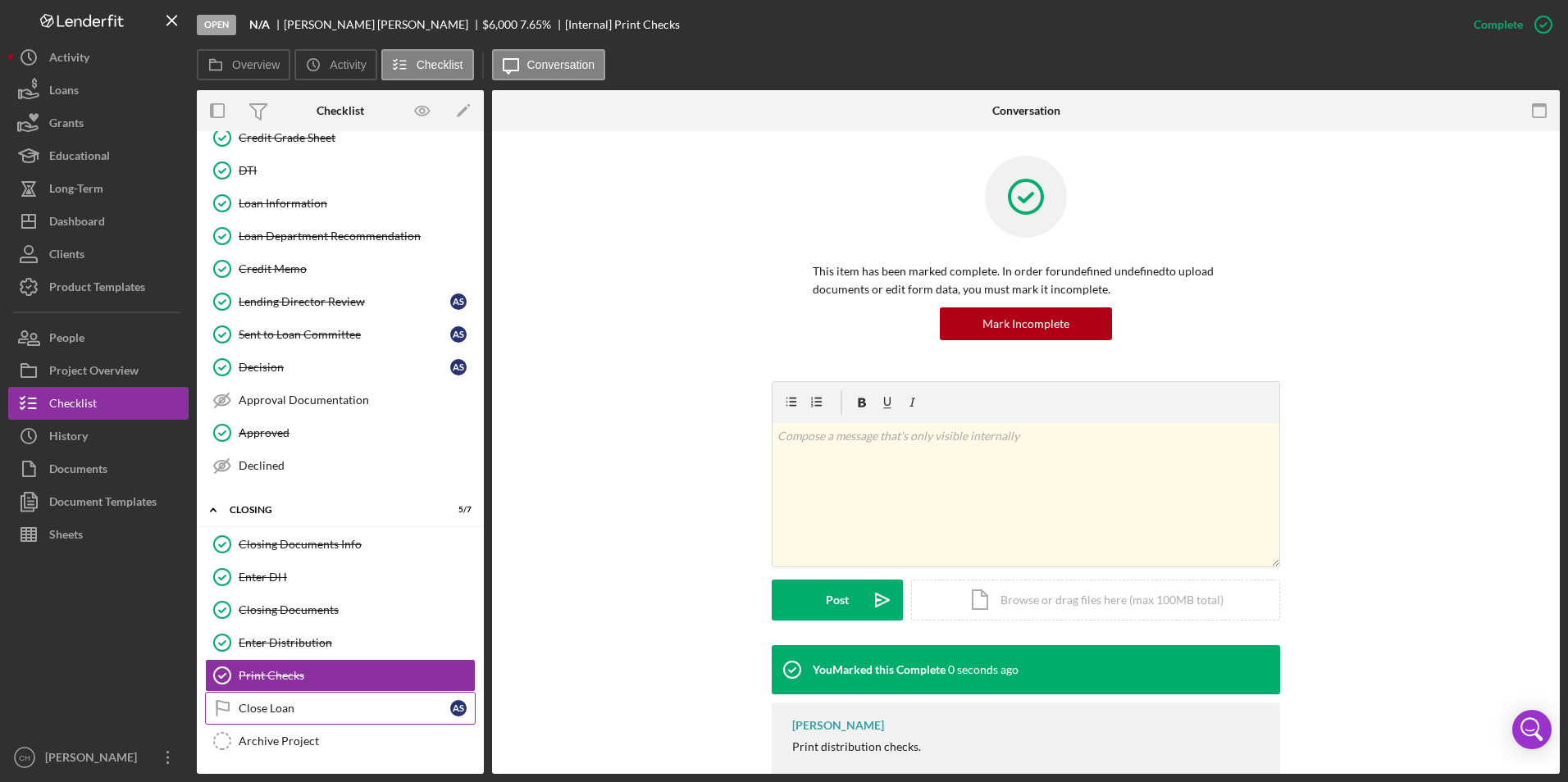
click at [274, 709] on div "Close Loan" at bounding box center [344, 708] width 211 height 13
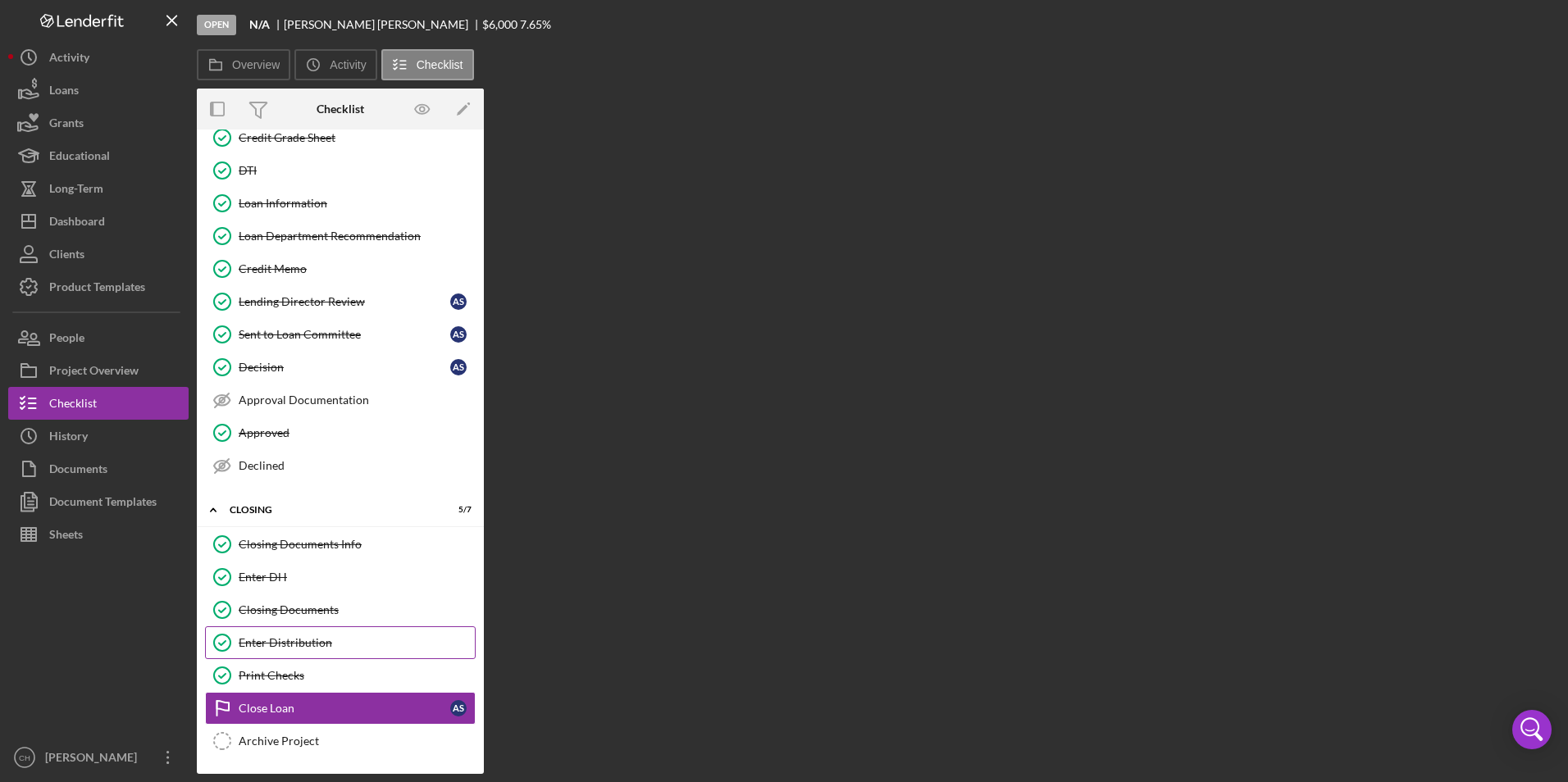
scroll to position [196, 0]
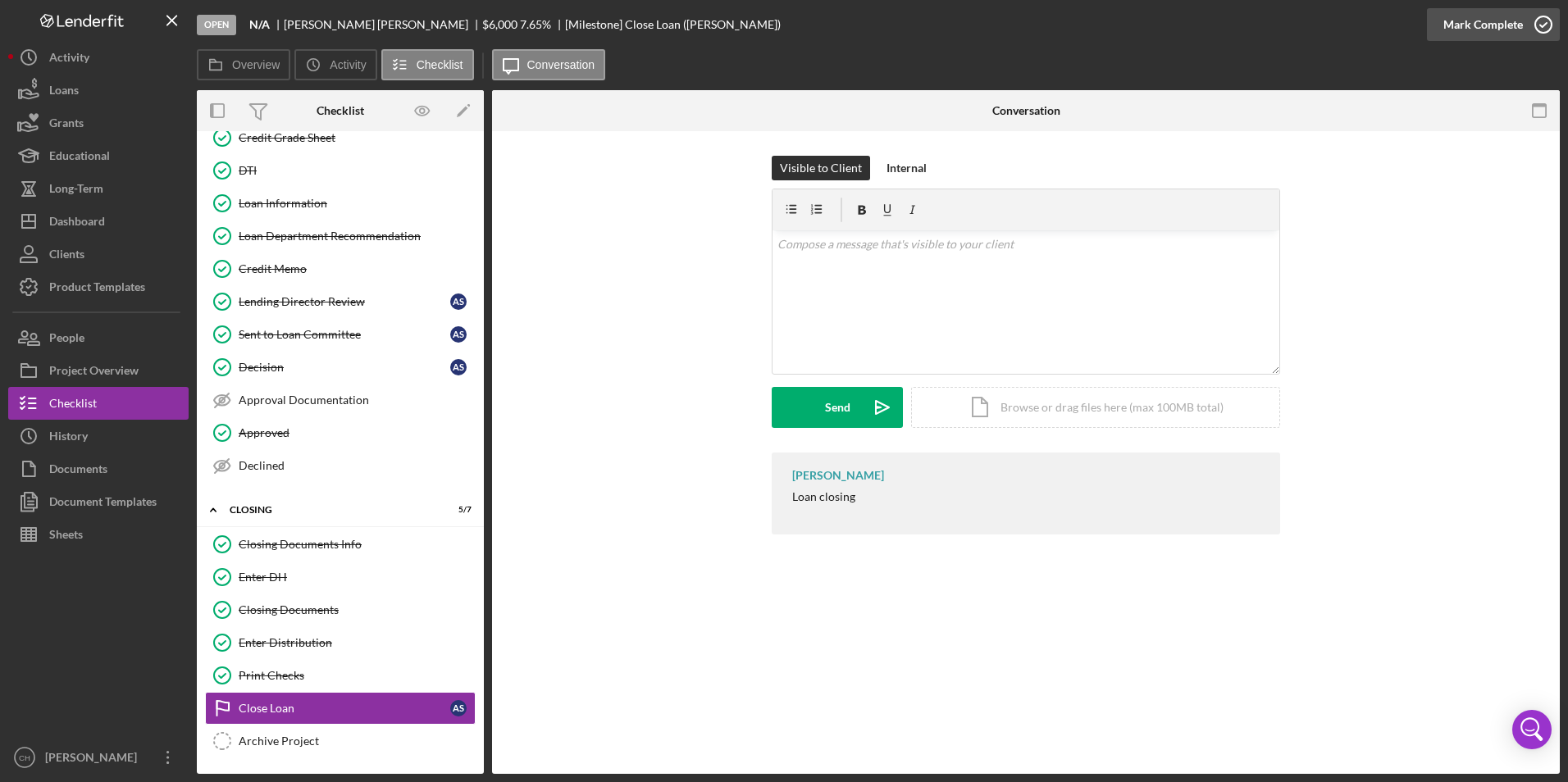
click at [1475, 24] on div "Mark Complete" at bounding box center [1483, 24] width 79 height 33
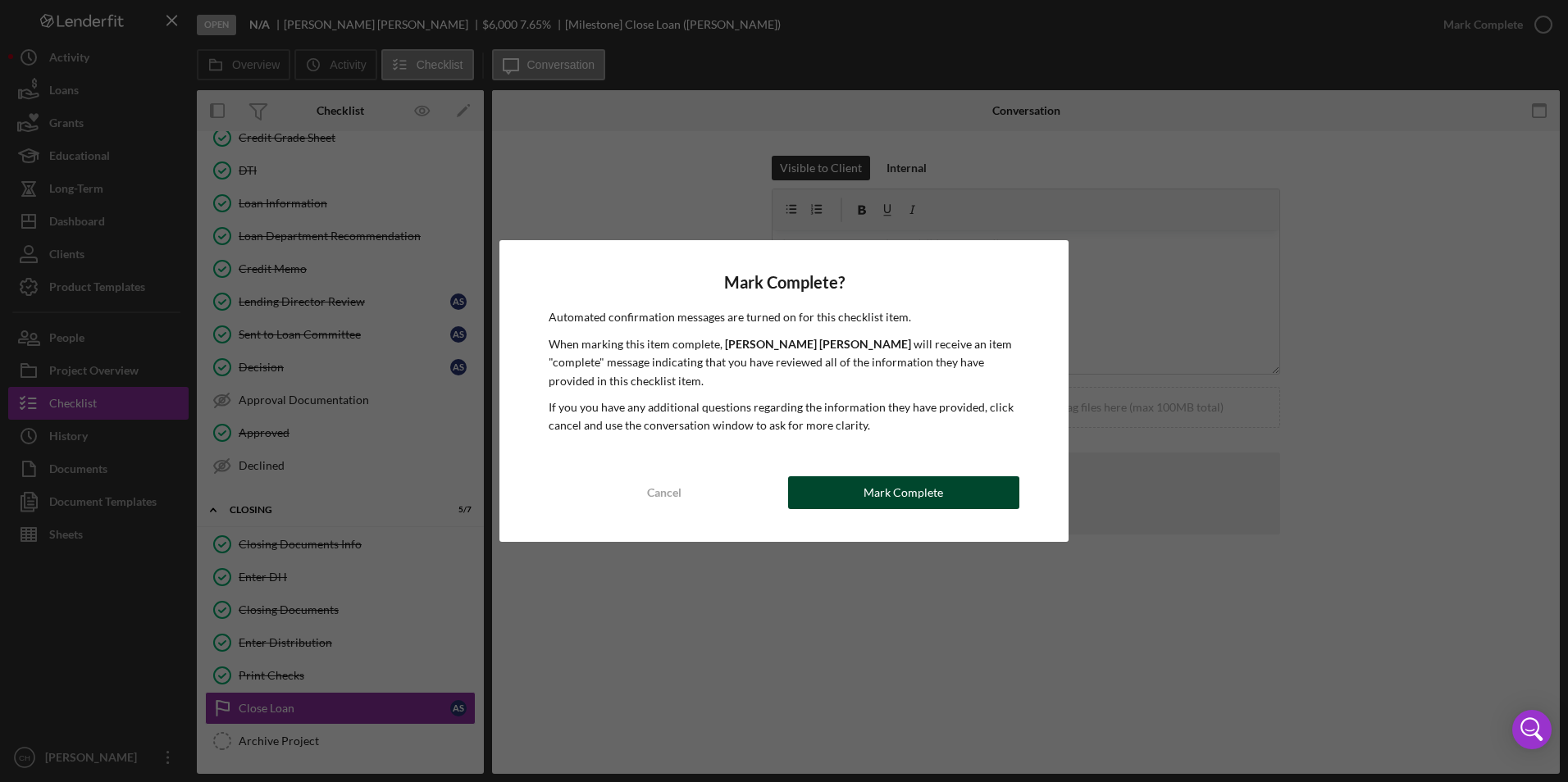
click at [960, 483] on button "Mark Complete" at bounding box center [904, 492] width 231 height 33
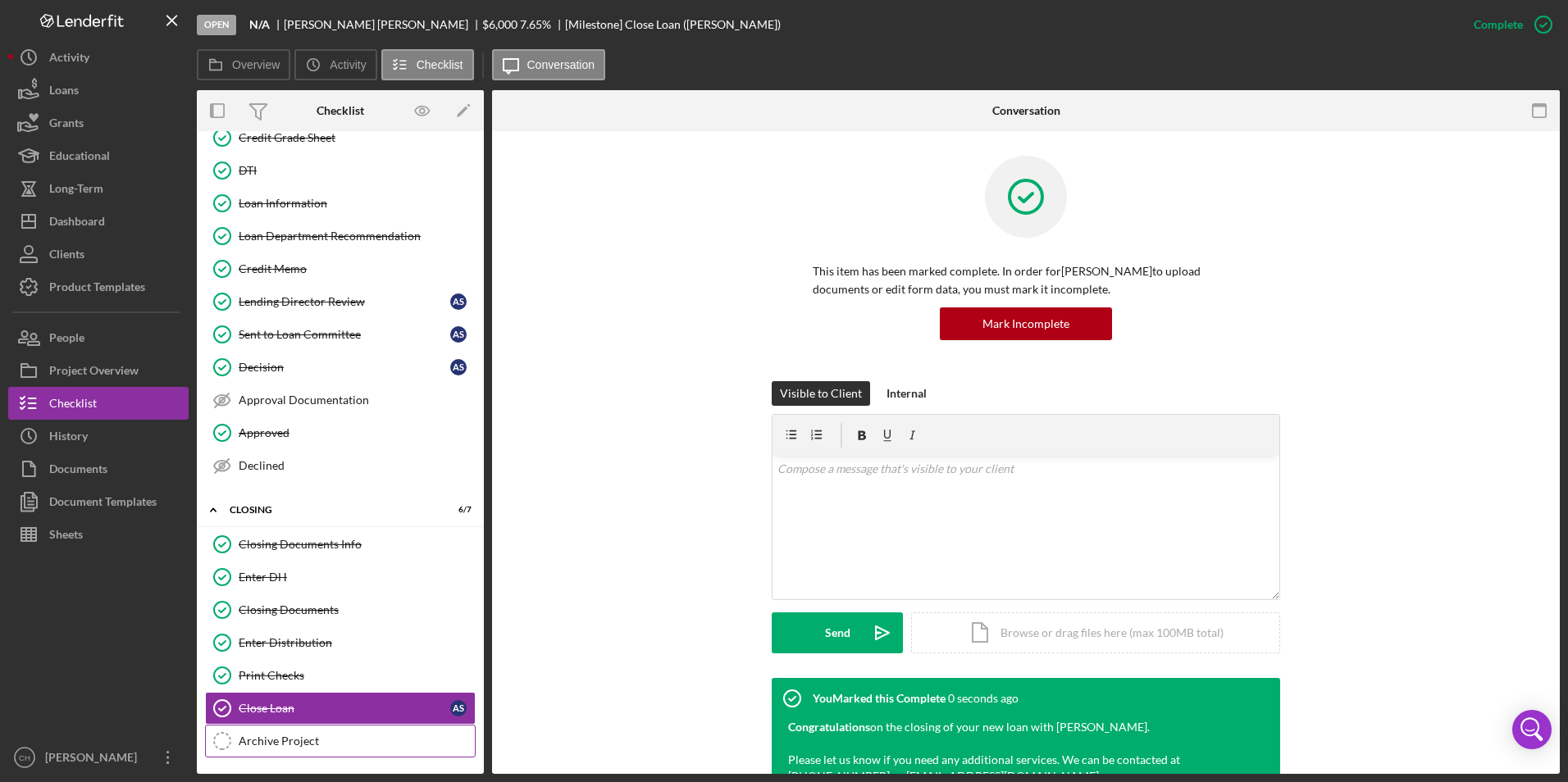
drag, startPoint x: 247, startPoint y: 741, endPoint x: 260, endPoint y: 738, distance: 13.3
click at [248, 741] on div "Archive Project" at bounding box center [357, 741] width 237 height 13
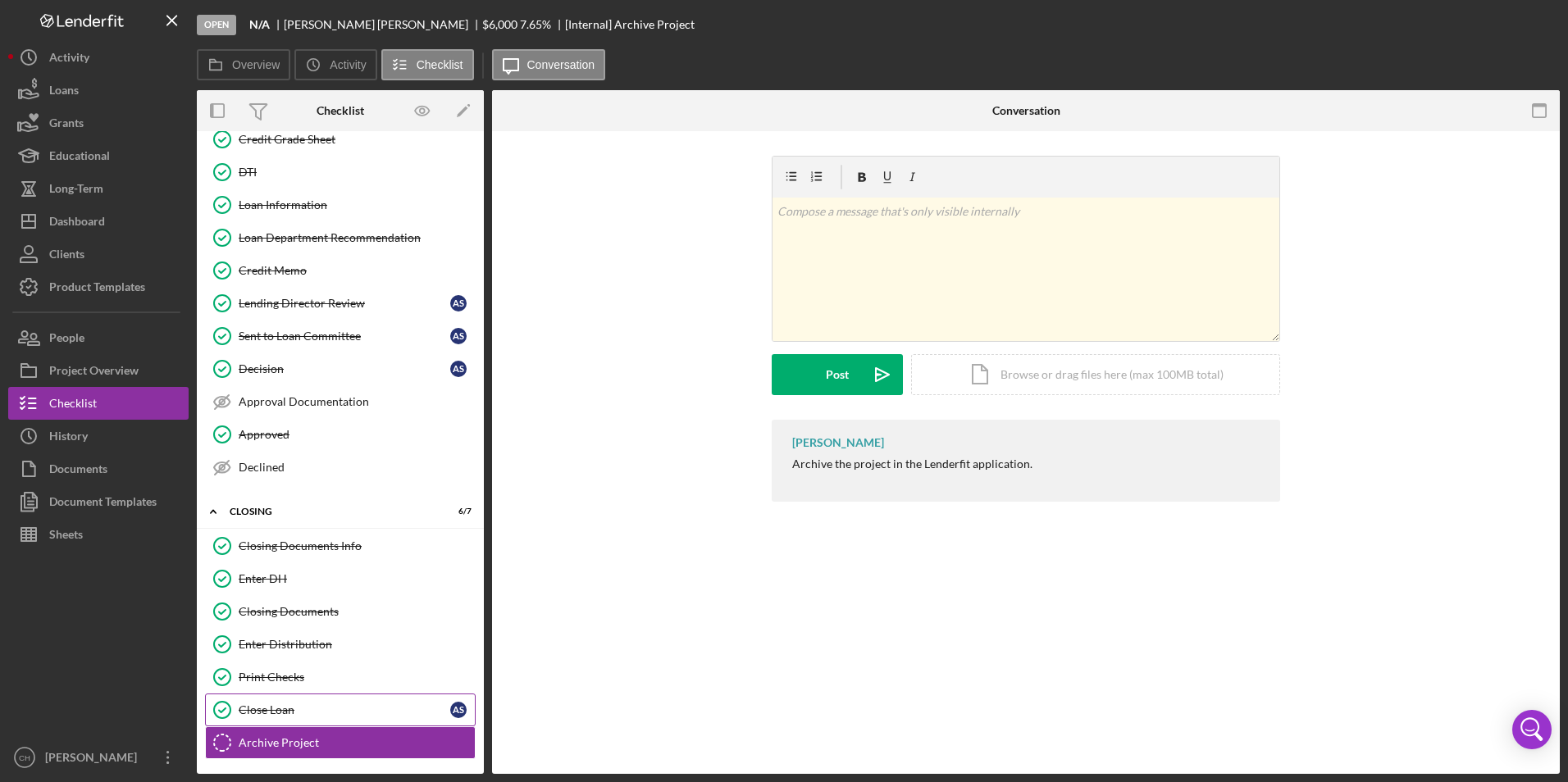
scroll to position [196, 0]
click at [1465, 10] on div "Mark Complete" at bounding box center [1483, 24] width 79 height 33
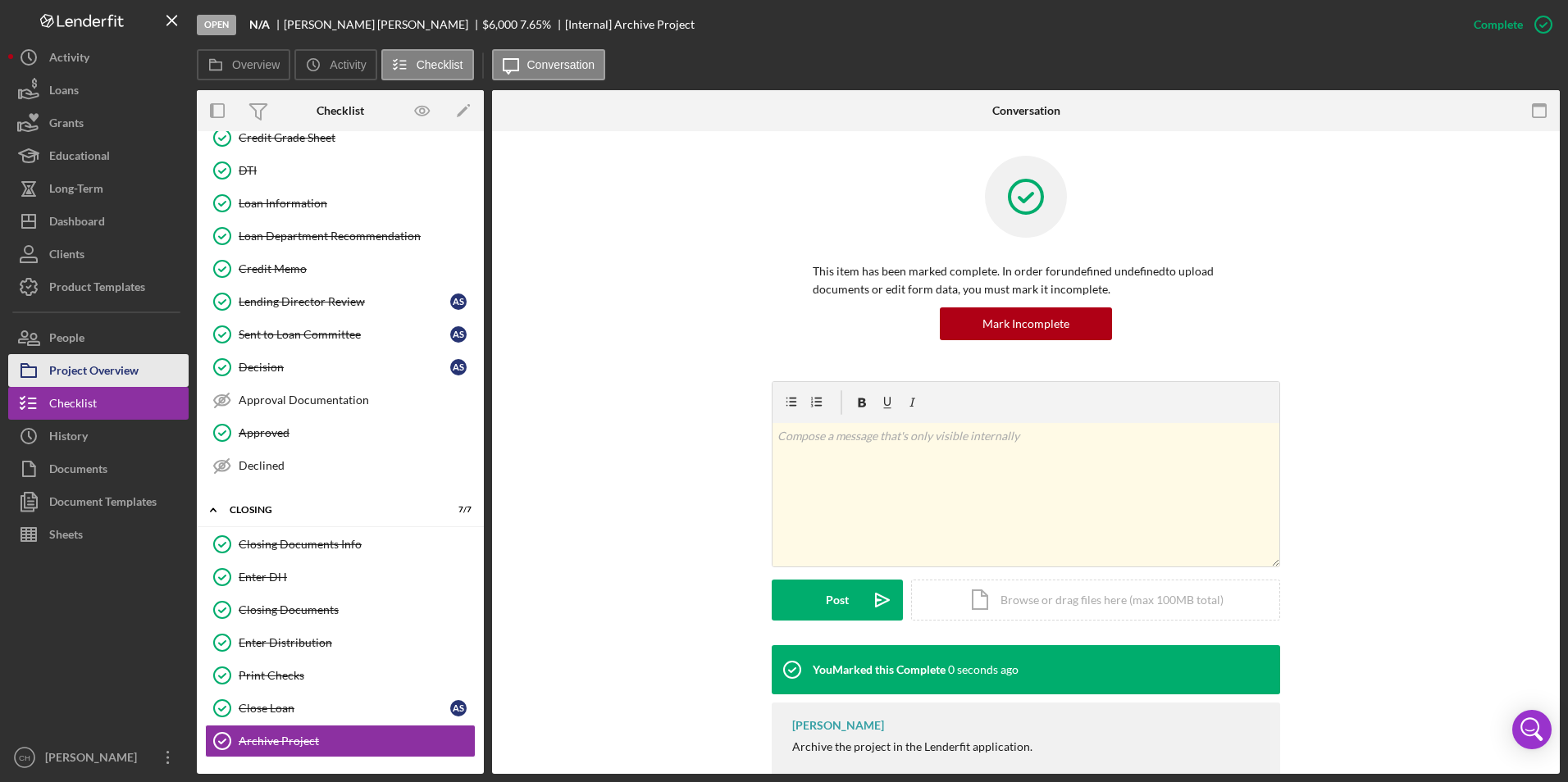
click at [122, 364] on div "Project Overview" at bounding box center [94, 373] width 89 height 37
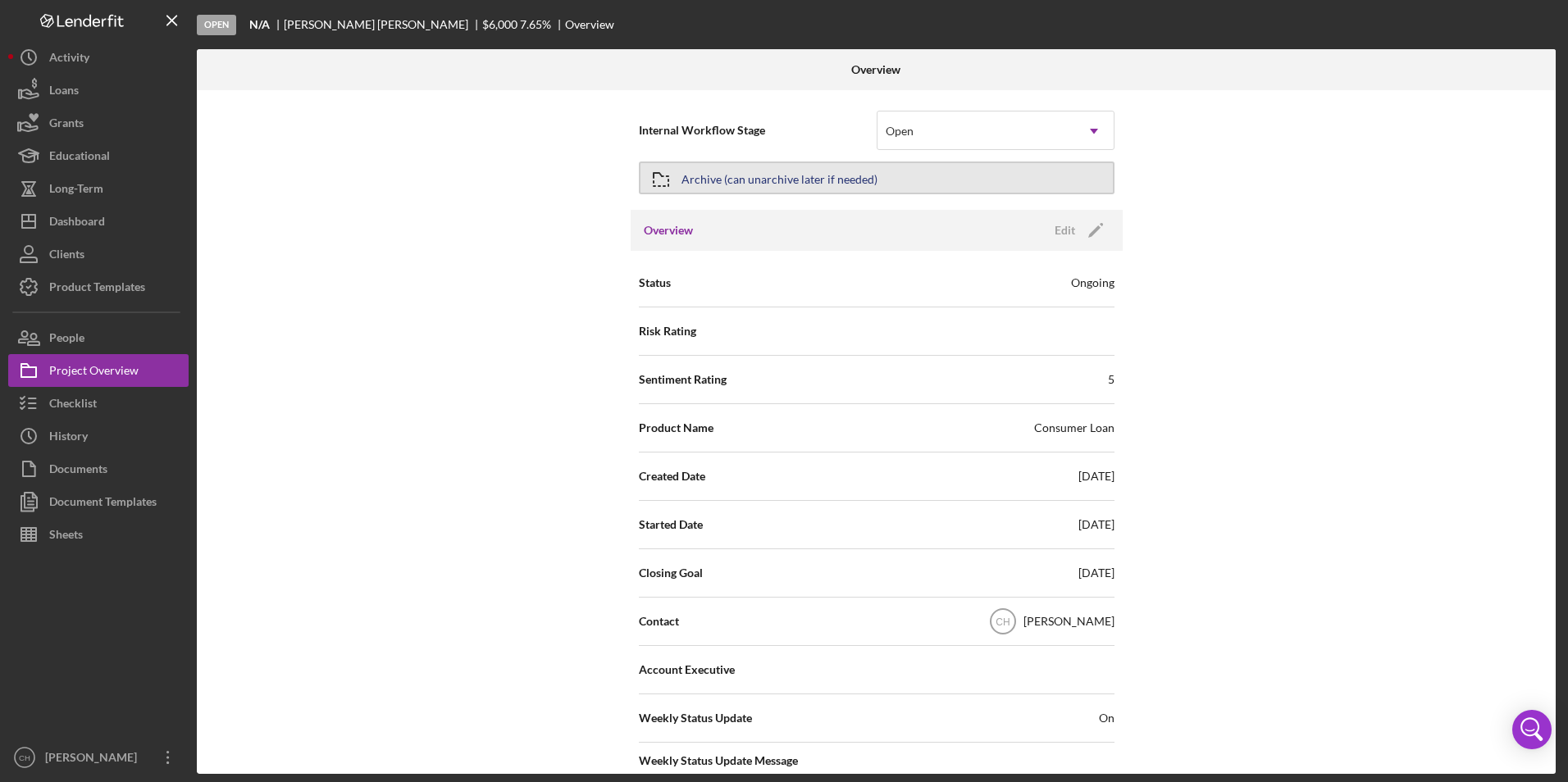
click at [771, 182] on div "Archive (can unarchive later if needed)" at bounding box center [779, 178] width 196 height 30
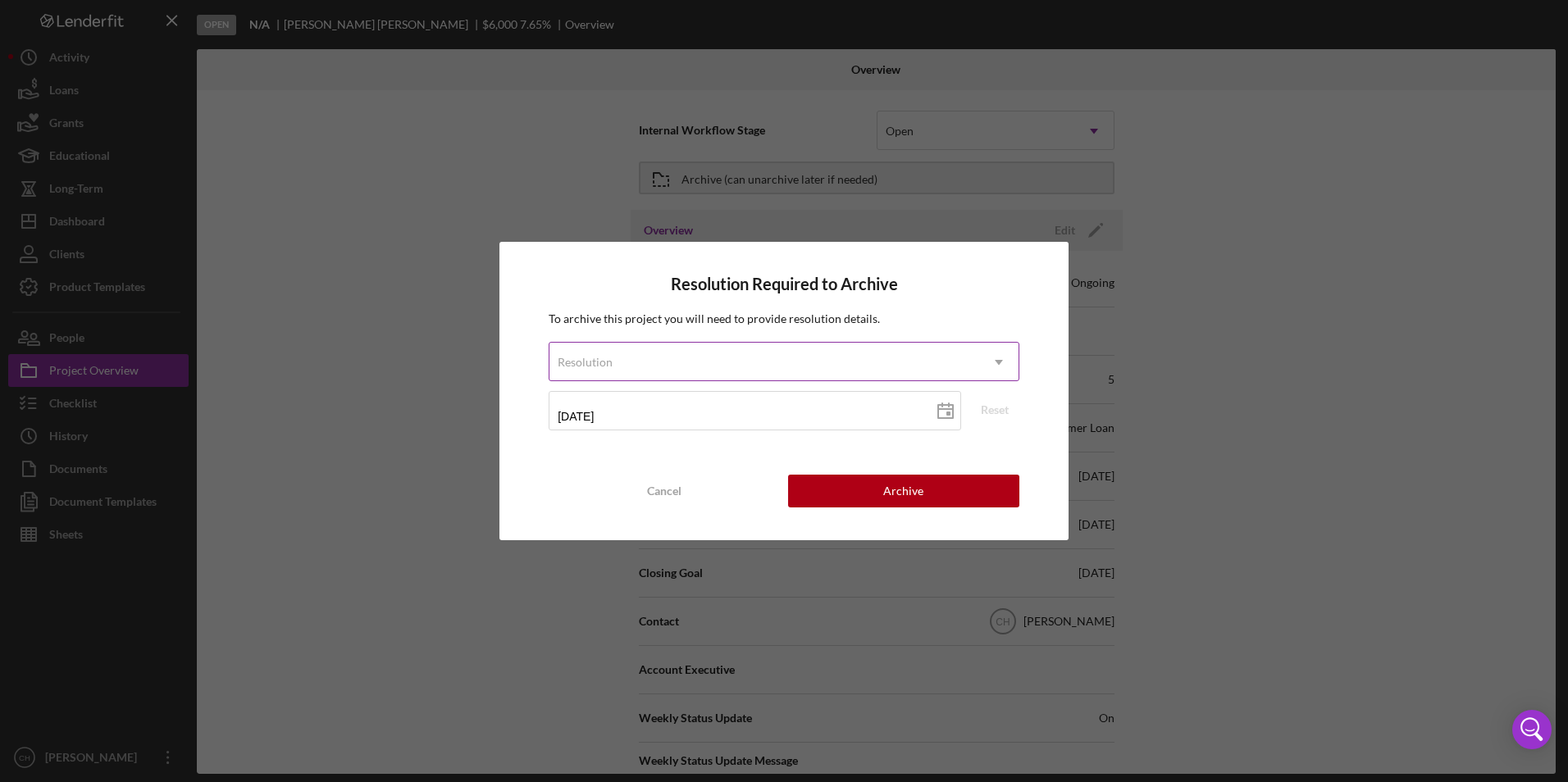
click at [658, 360] on div "Resolution" at bounding box center [764, 362] width 430 height 38
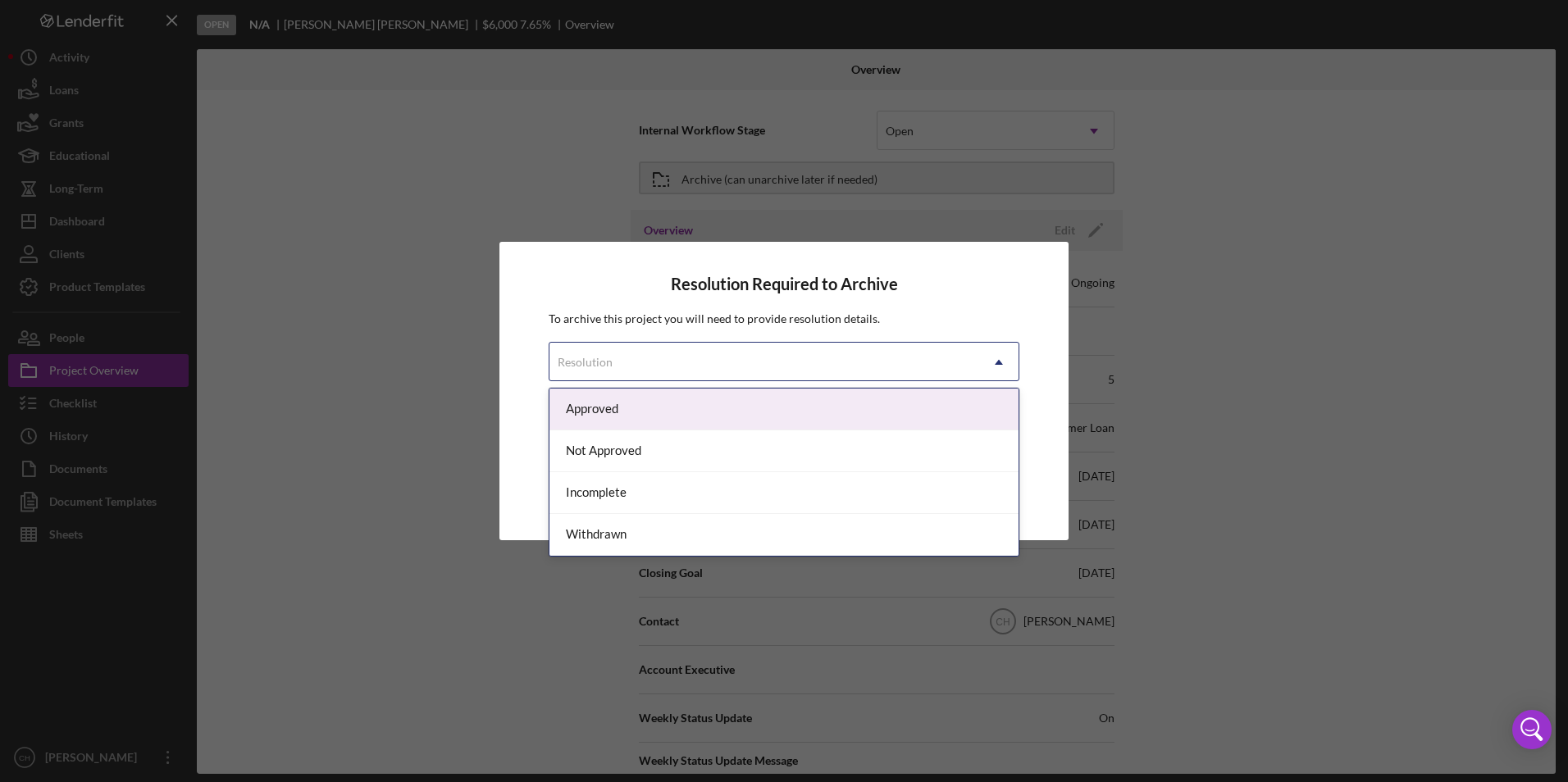
click at [643, 416] on div "Approved" at bounding box center [784, 410] width 469 height 42
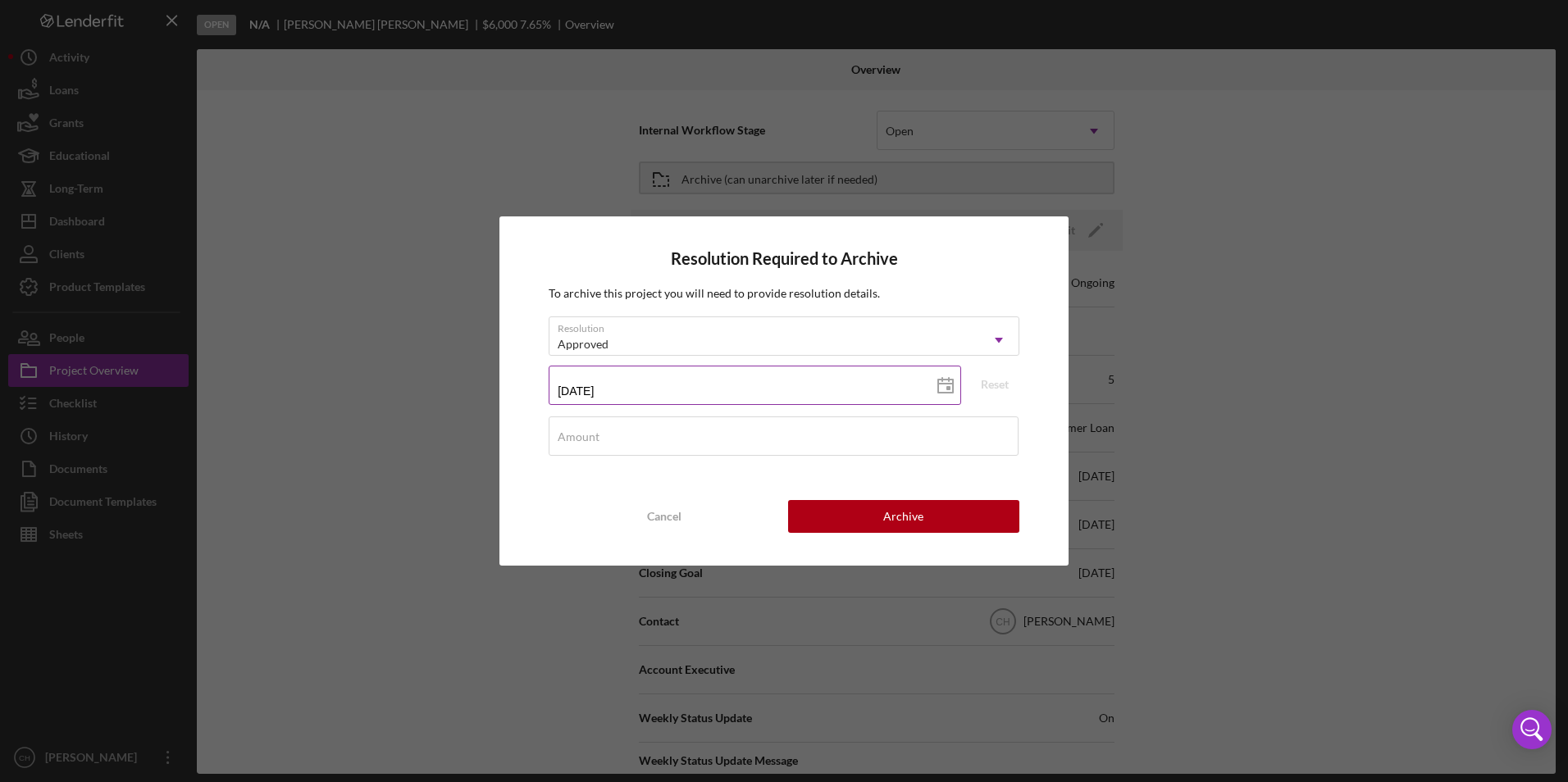
click at [780, 390] on input "[DATE]" at bounding box center [754, 385] width 412 height 39
click at [952, 389] on icon at bounding box center [946, 386] width 41 height 41
type input "[DATE]"
click at [602, 439] on input "Amount" at bounding box center [783, 437] width 470 height 39
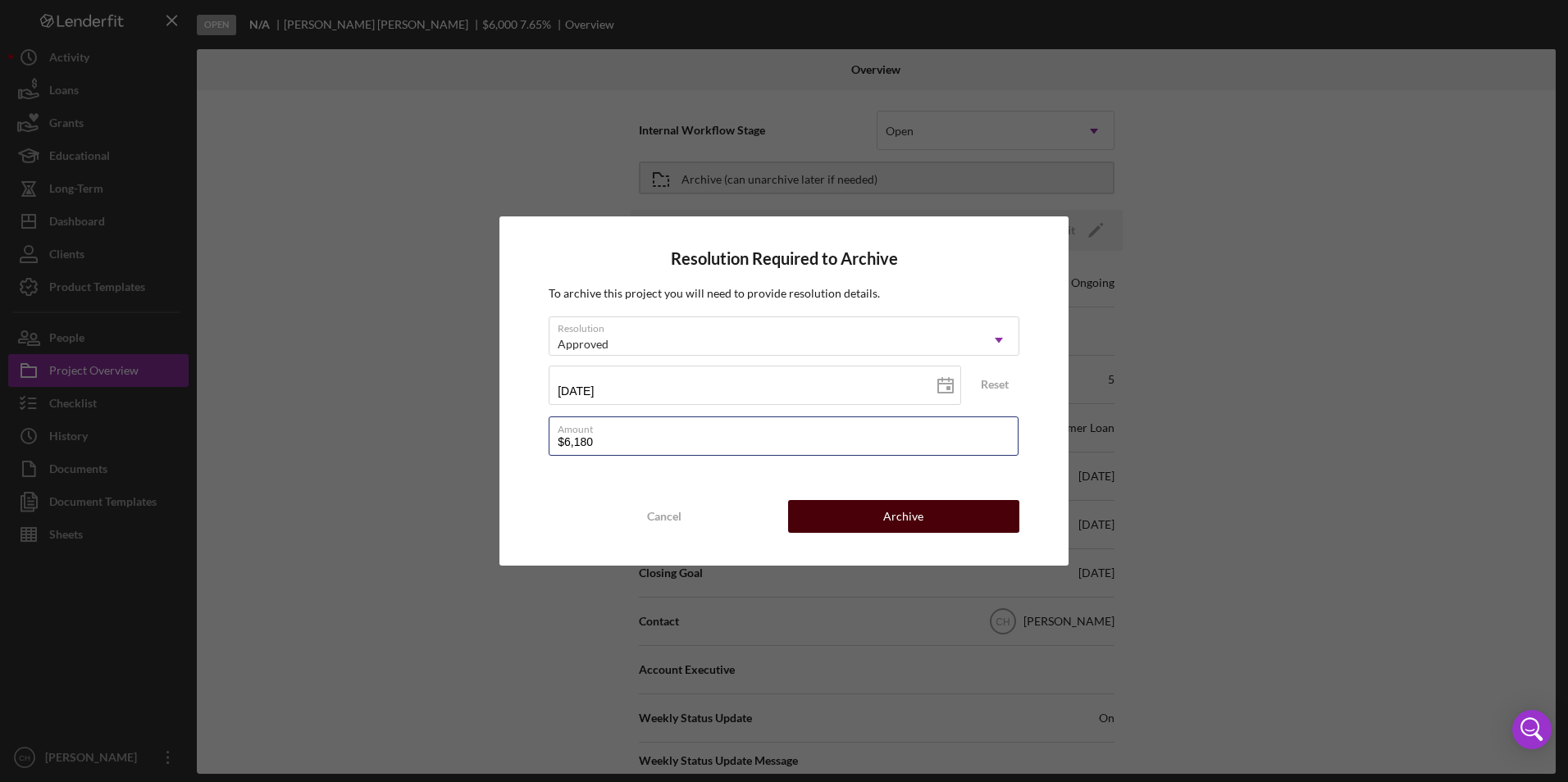
type input "$6,180"
click at [920, 519] on div "Archive" at bounding box center [903, 516] width 40 height 33
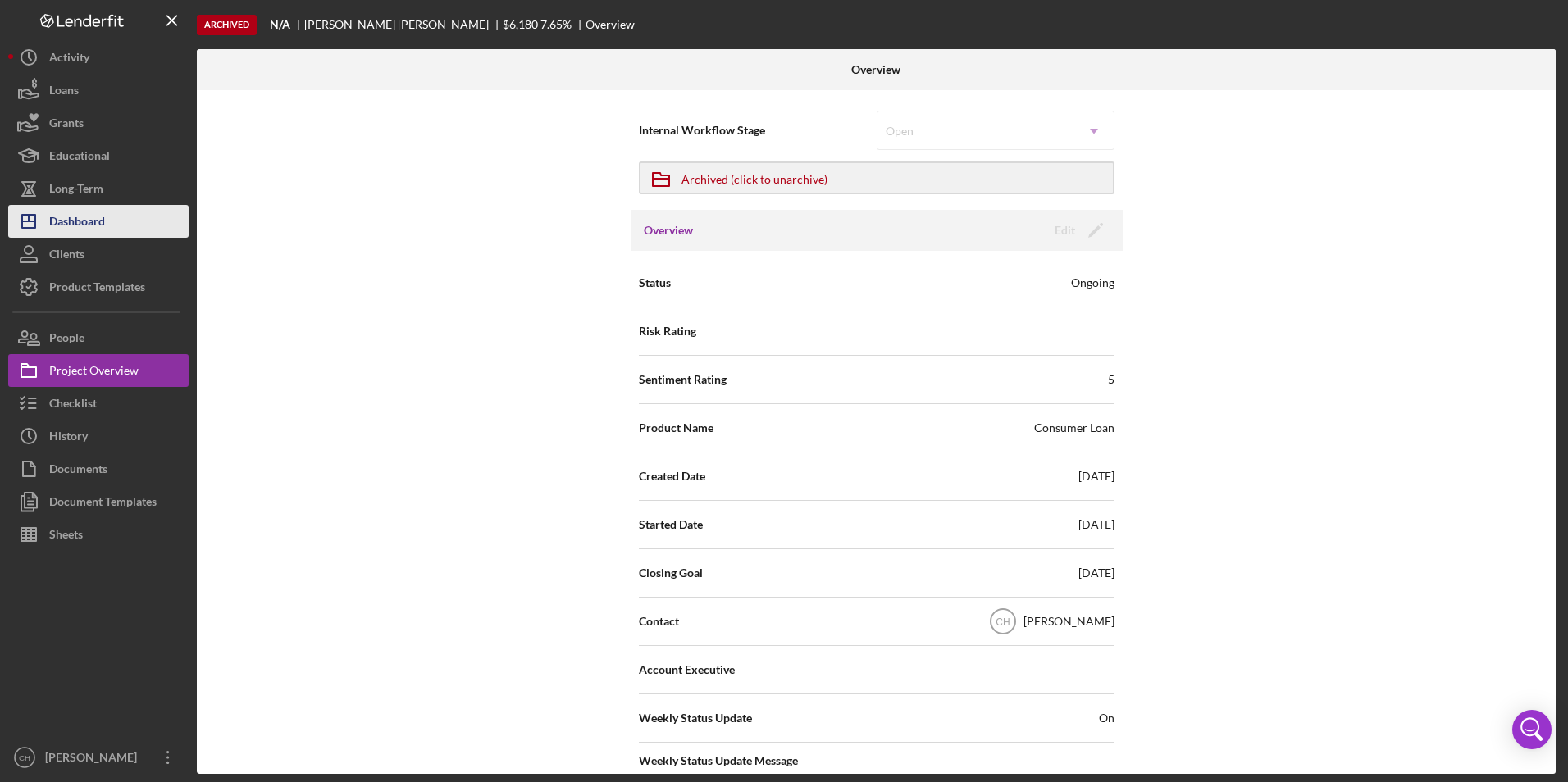
click at [99, 228] on div "Dashboard" at bounding box center [77, 223] width 56 height 37
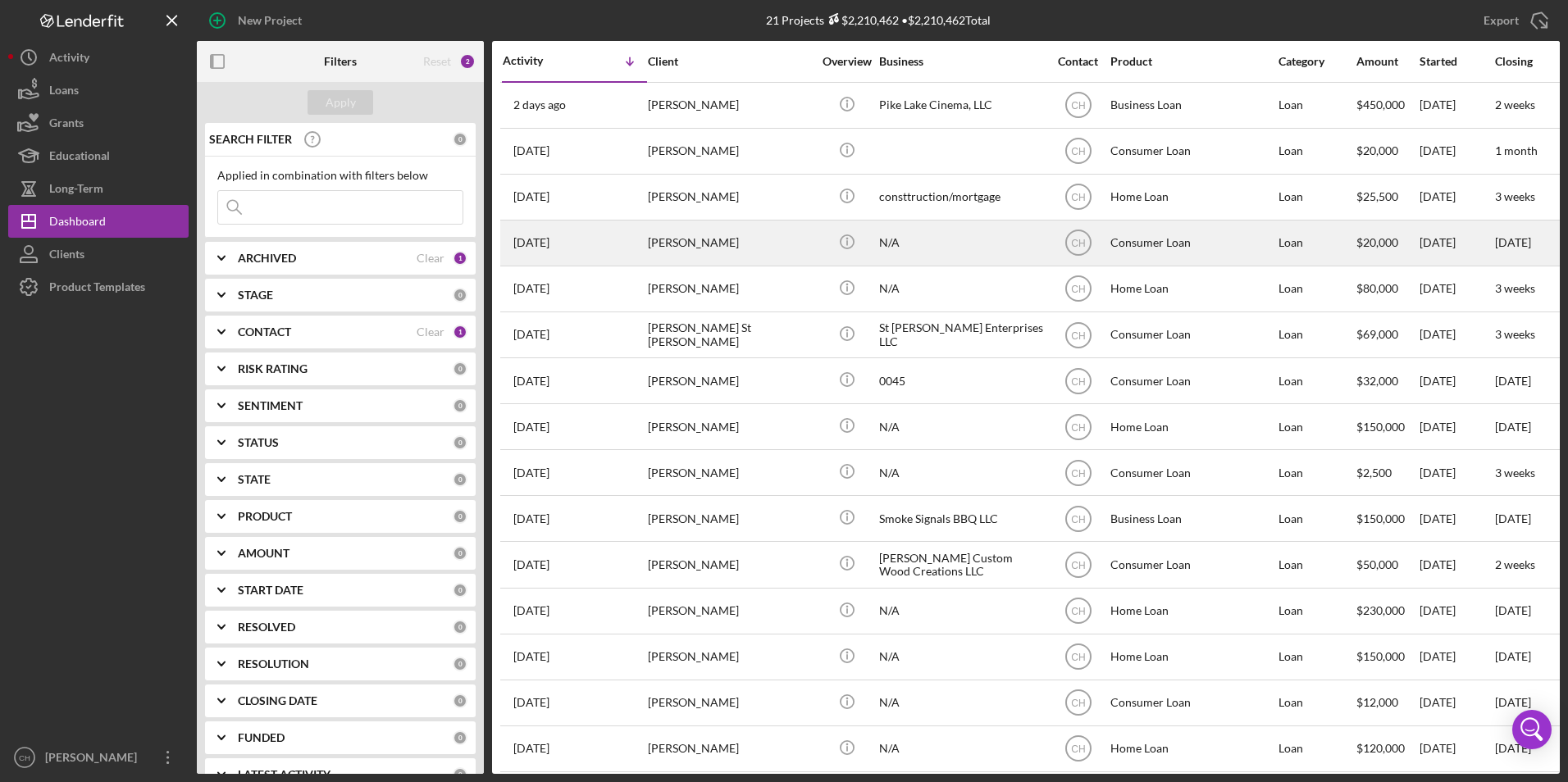
click at [698, 245] on div "[PERSON_NAME]" at bounding box center [730, 243] width 164 height 44
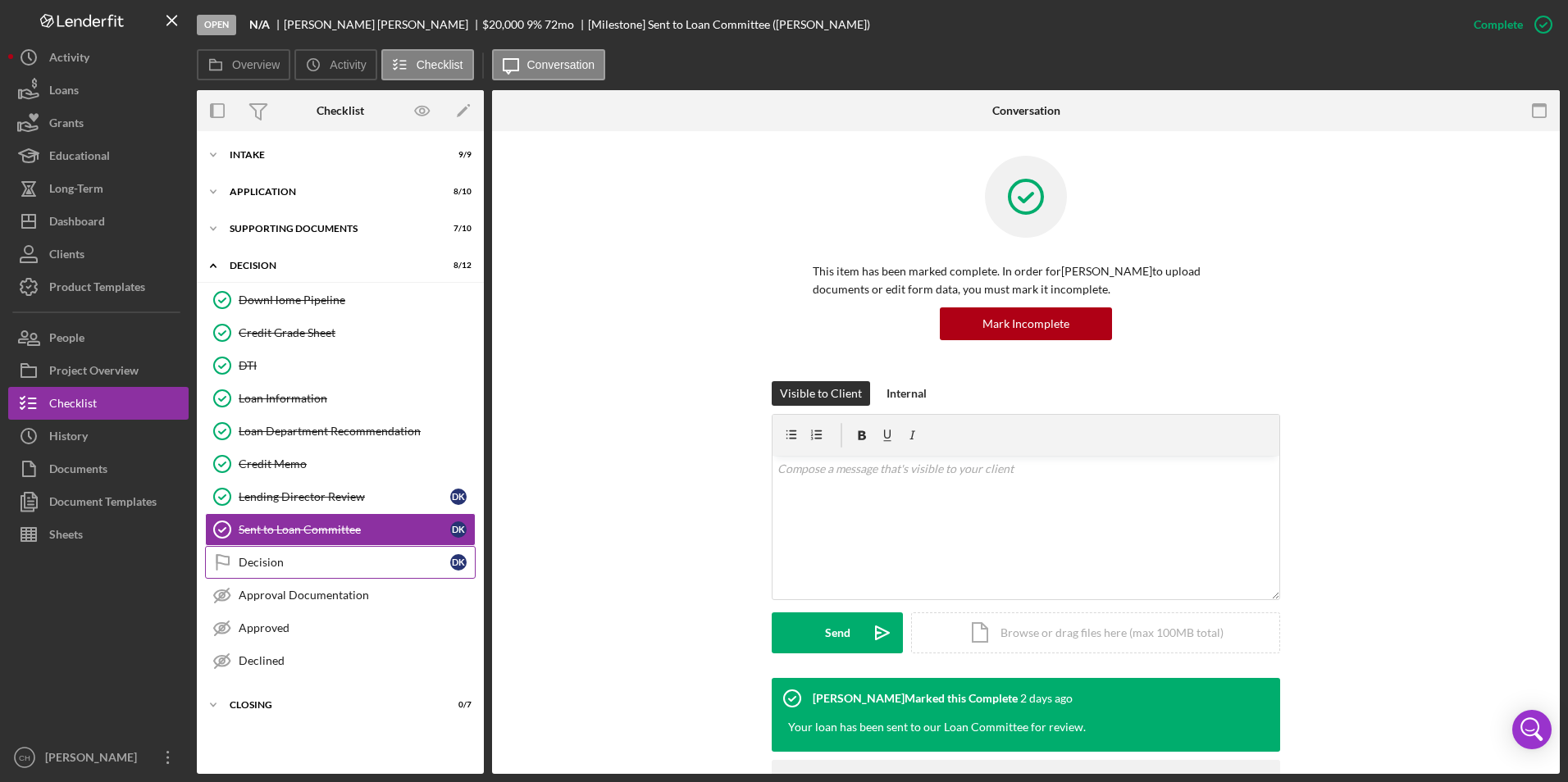
click at [261, 552] on link "Decision Decision D K" at bounding box center [340, 562] width 271 height 33
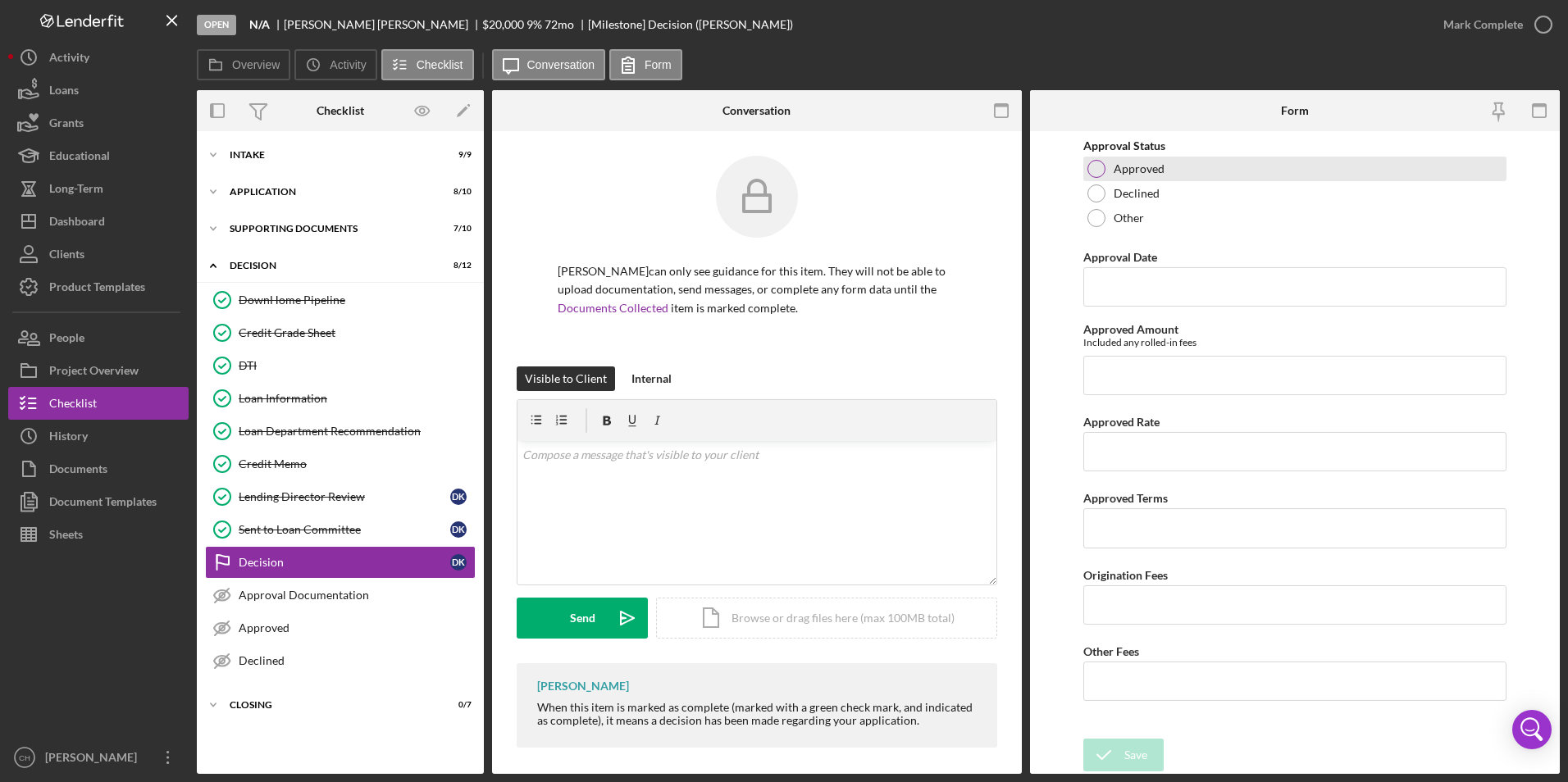
click at [1105, 164] on div "Approved" at bounding box center [1295, 169] width 424 height 24
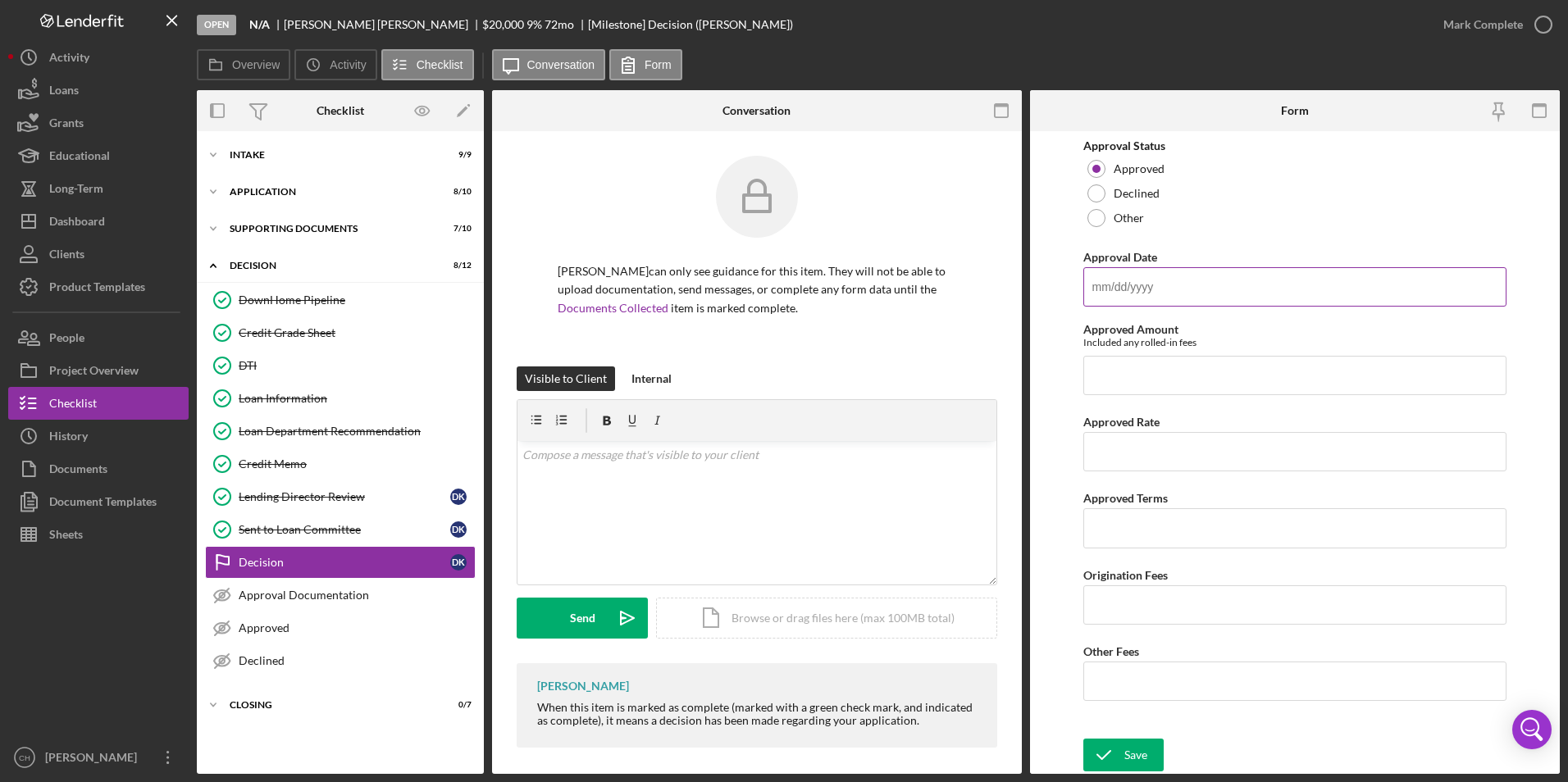
click at [1119, 290] on input "Approval Date" at bounding box center [1295, 287] width 424 height 39
type input "[DATE]"
click at [1132, 379] on input "Approved Amount" at bounding box center [1295, 375] width 424 height 39
type input "$26,317"
click at [1125, 452] on input "Approved Rate" at bounding box center [1295, 452] width 424 height 39
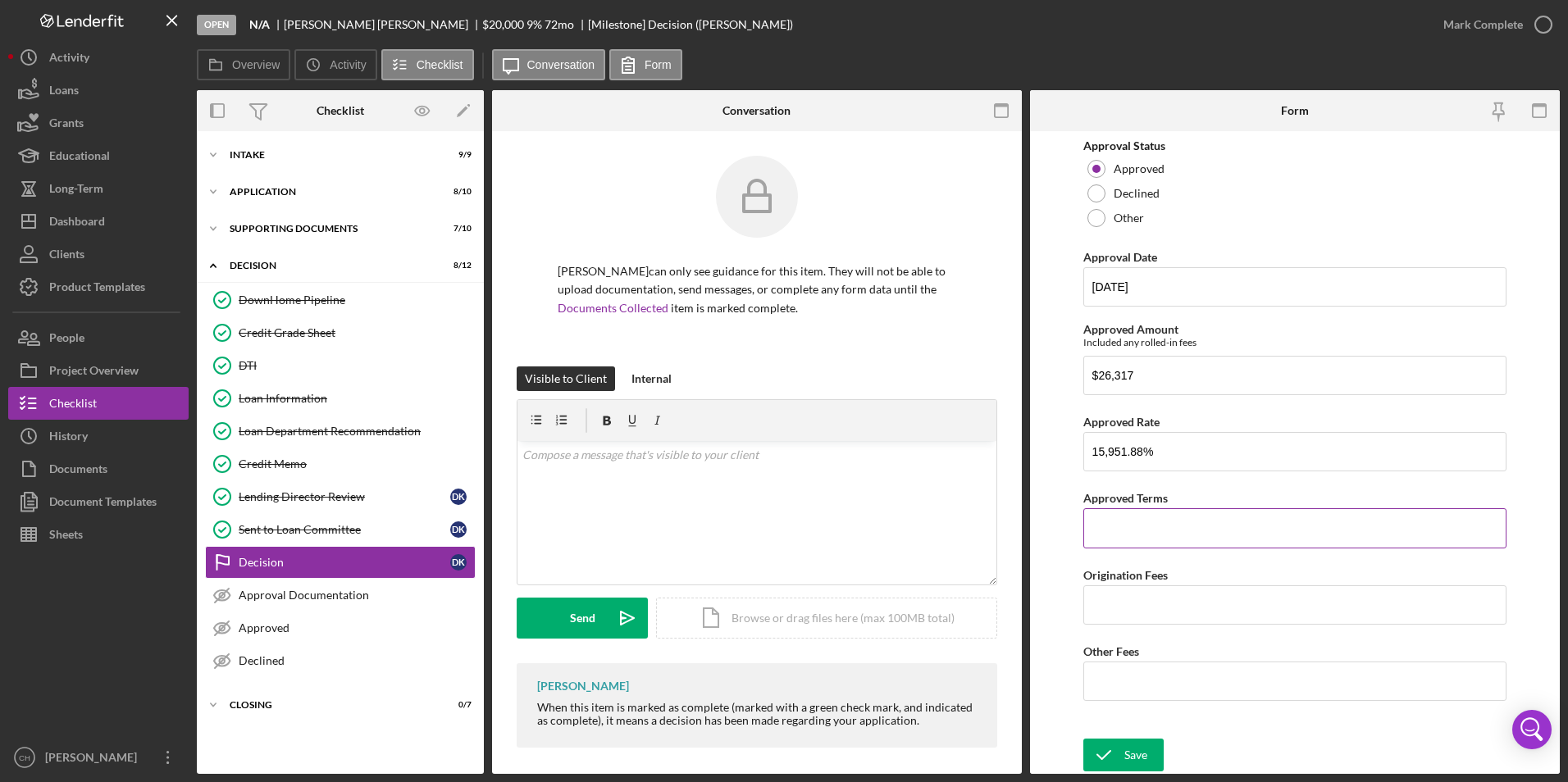
type input "15,951.88000%"
click at [1194, 523] on input "Approved Terms" at bounding box center [1295, 528] width 424 height 39
drag, startPoint x: 1068, startPoint y: 362, endPoint x: 1008, endPoint y: 353, distance: 60.7
click at [1008, 353] on div "Overview Internal Workflow Stage Open Icon/Dropdown Arrow Archive (can unarchiv…" at bounding box center [878, 432] width 1363 height 684
type input "$15,951.88"
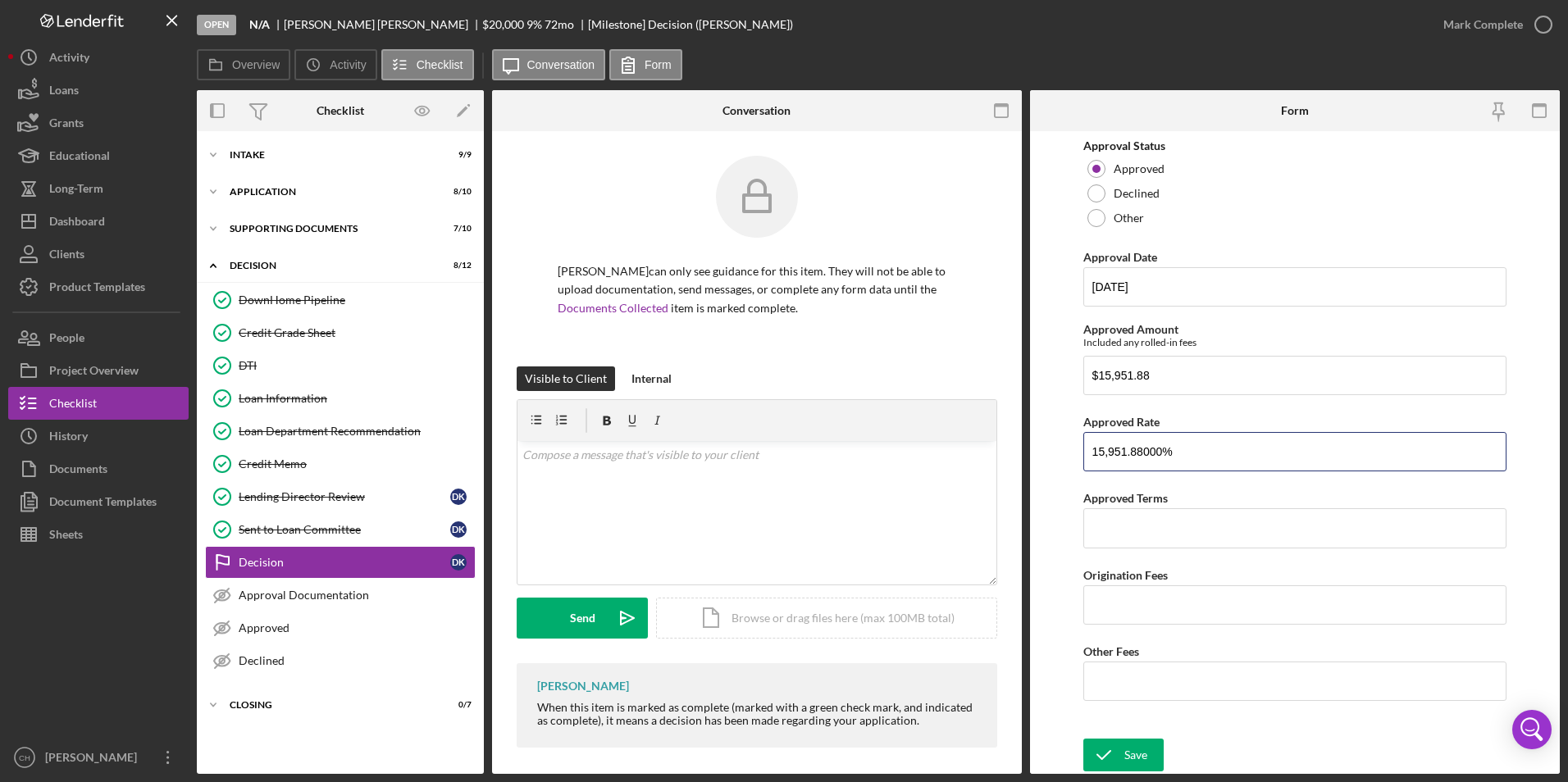
drag, startPoint x: 1186, startPoint y: 445, endPoint x: 1080, endPoint y: 445, distance: 106.0
click at [1080, 445] on form "Approval Status Approved Declined Other Approval Date [DATE] Approved Amount In…" at bounding box center [1295, 452] width 530 height 643
type input "8.00000%"
click at [1170, 540] on input "Approved Terms" at bounding box center [1295, 528] width 424 height 39
type input "96"
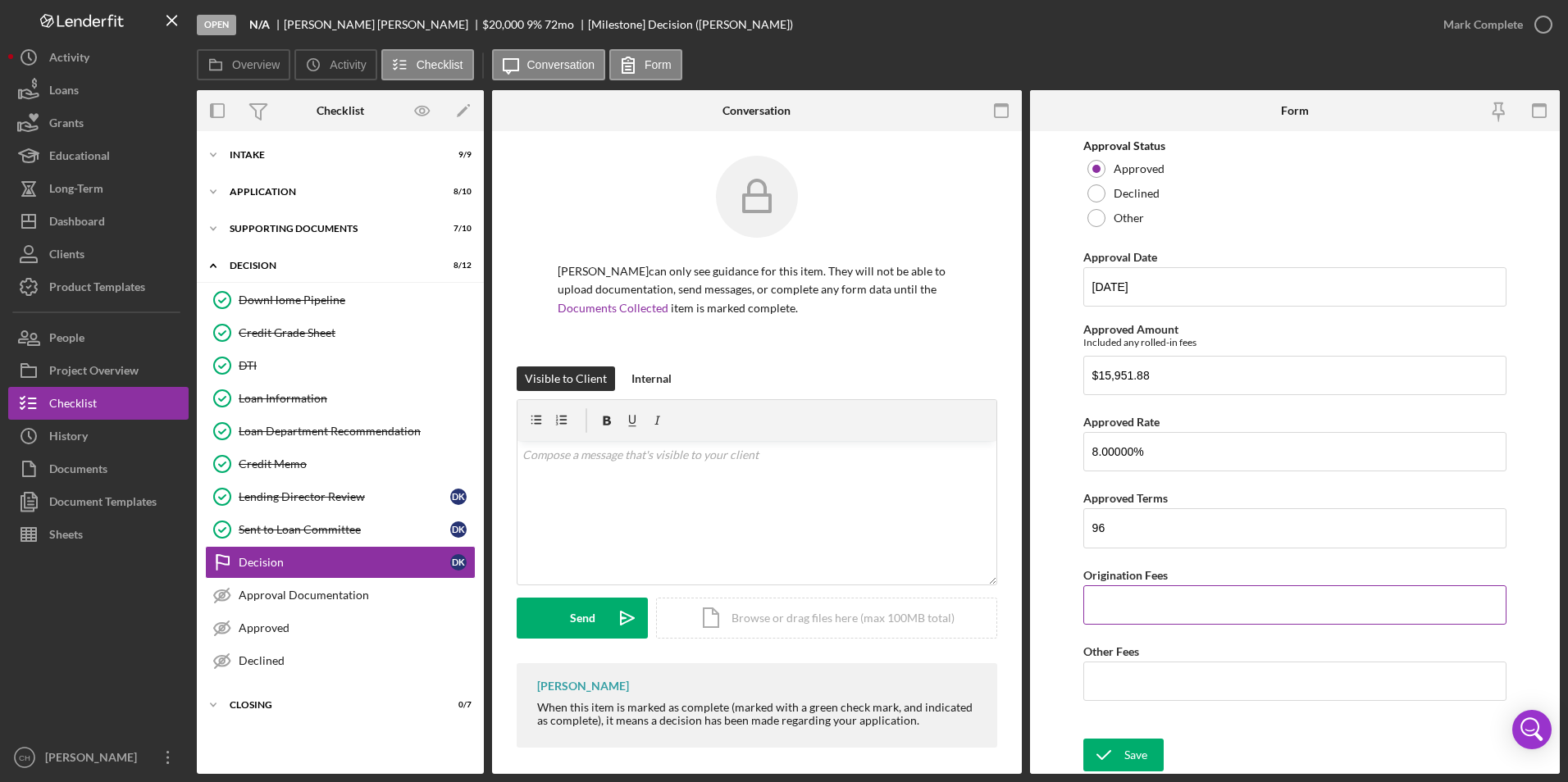
click at [1097, 602] on input "Origination Fees" at bounding box center [1295, 605] width 424 height 39
type input "$1,319.35"
click at [1141, 667] on input "Other Fees" at bounding box center [1295, 681] width 424 height 39
type input "$50"
click at [1137, 762] on div "Save" at bounding box center [1136, 755] width 23 height 33
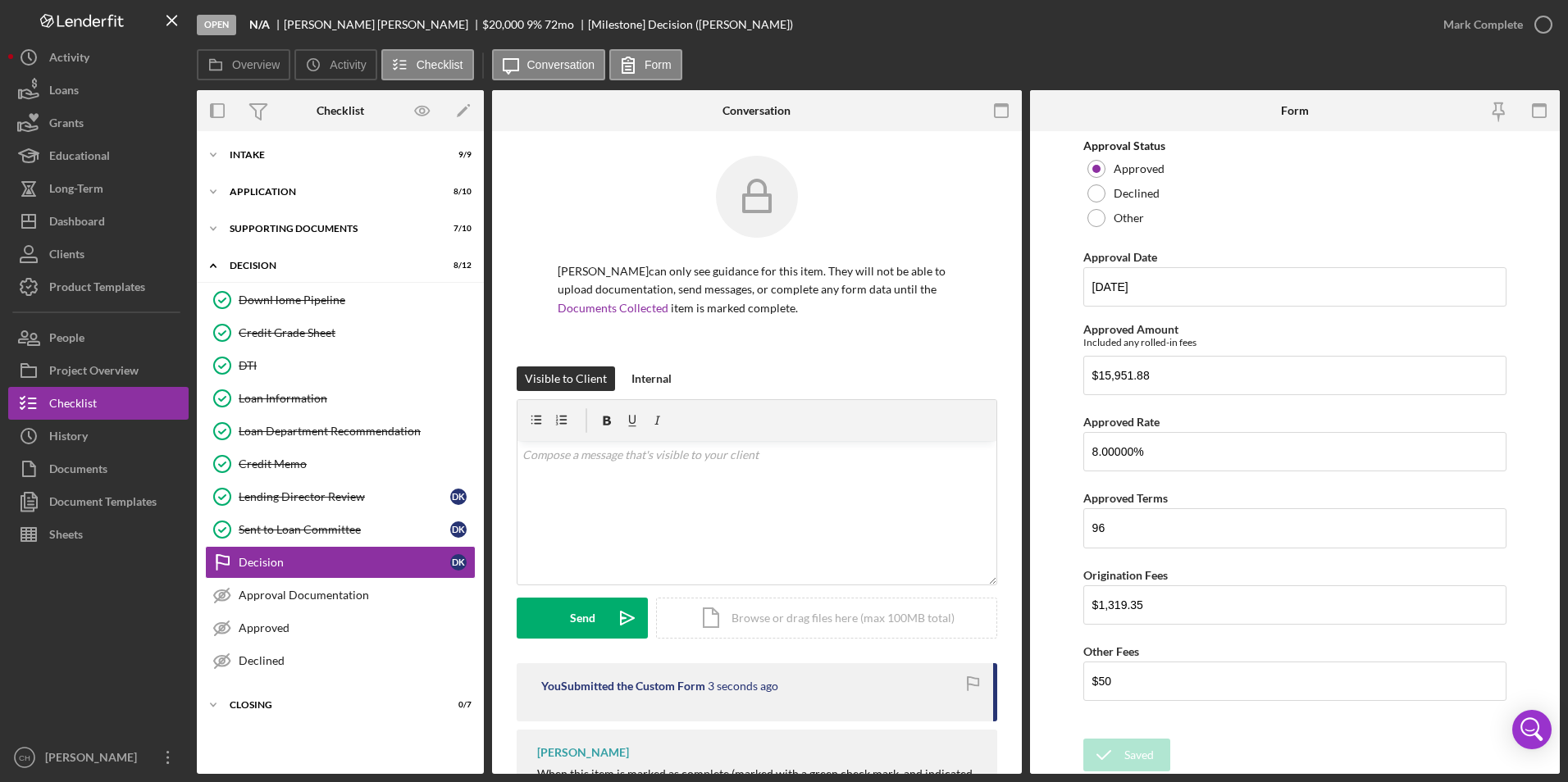
click at [1463, 35] on div "Open N/A [PERSON_NAME] $20,000 $20,000 9 % 72 mo [Milestone] Decision ([PERSON_…" at bounding box center [784, 391] width 1568 height 782
click at [1466, 28] on div "Mark Complete" at bounding box center [1483, 24] width 79 height 33
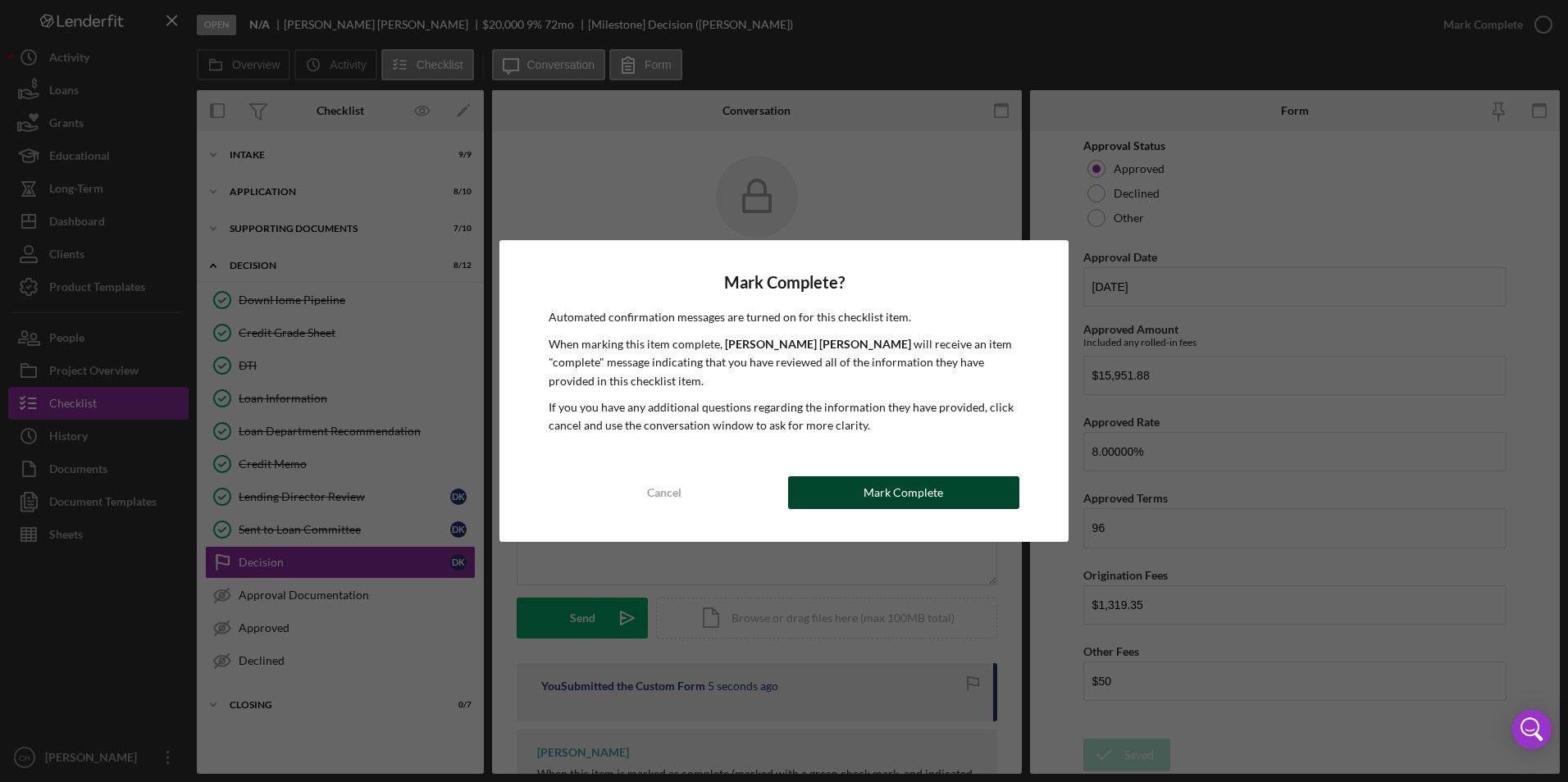
click at [865, 488] on button "Mark Complete" at bounding box center [904, 492] width 231 height 33
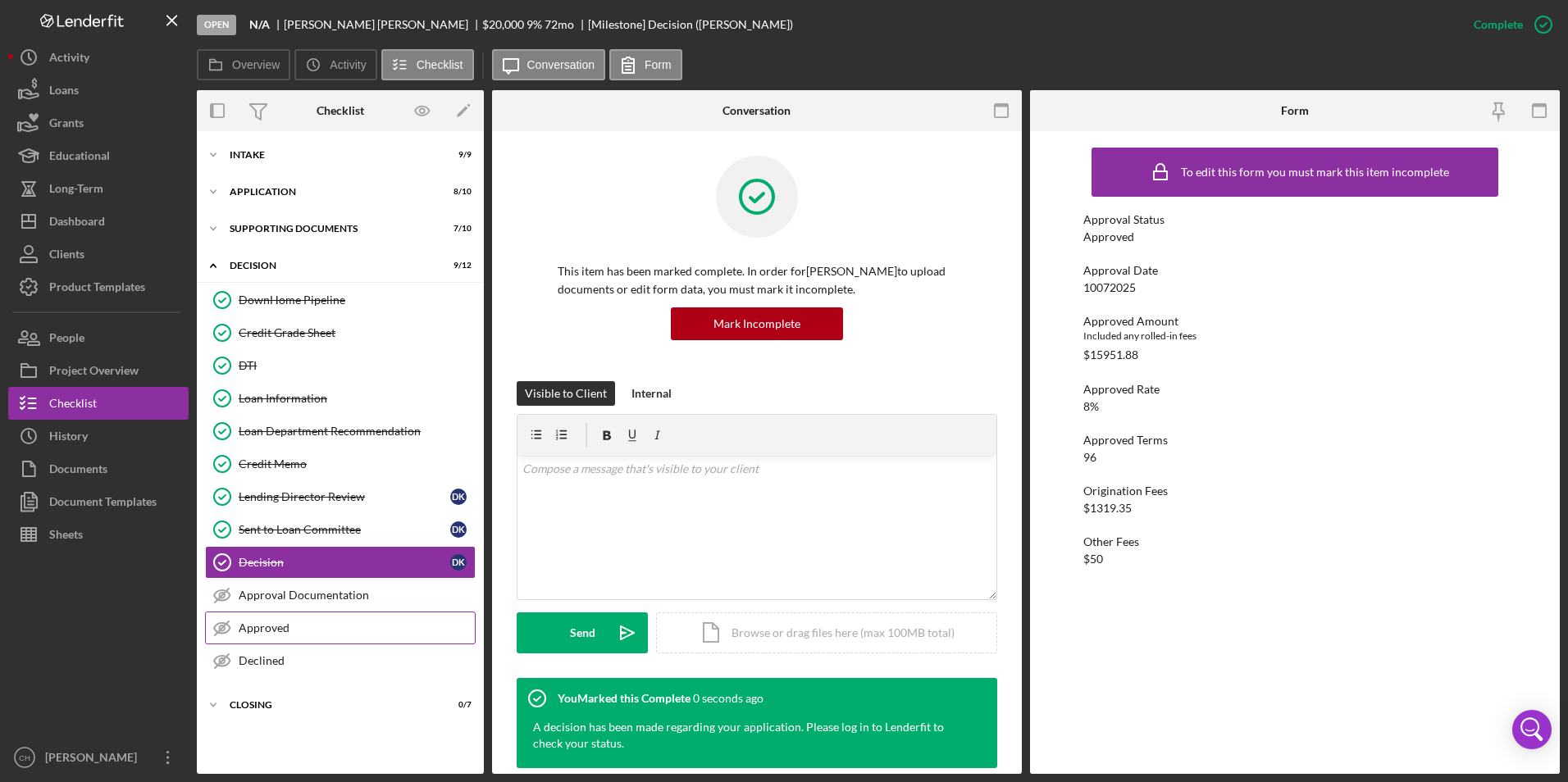
click at [258, 624] on div "Approved" at bounding box center [357, 628] width 237 height 13
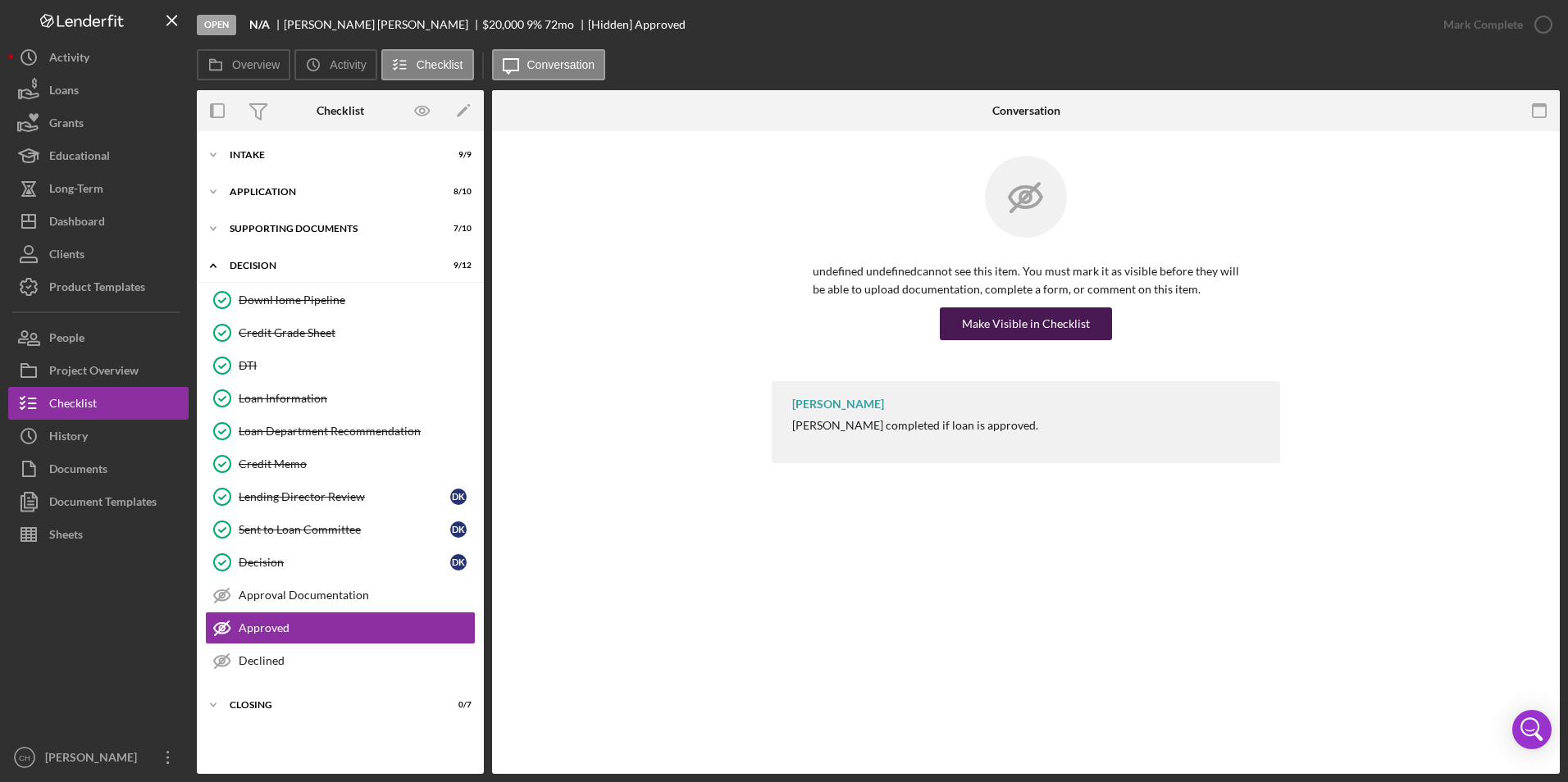
click at [1073, 318] on div "Make Visible in Checklist" at bounding box center [1025, 323] width 128 height 33
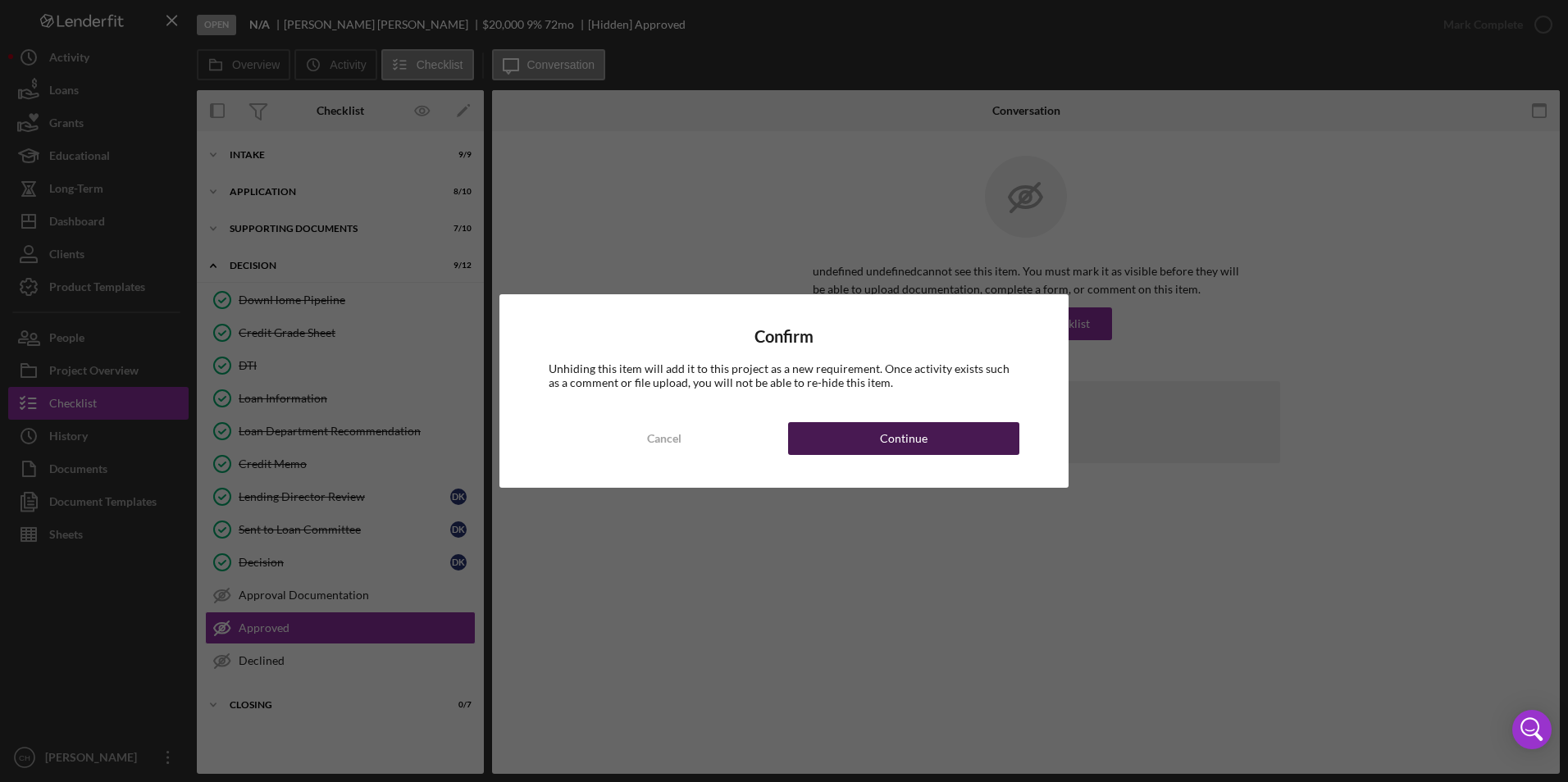
click at [915, 437] on div "Continue" at bounding box center [903, 438] width 47 height 33
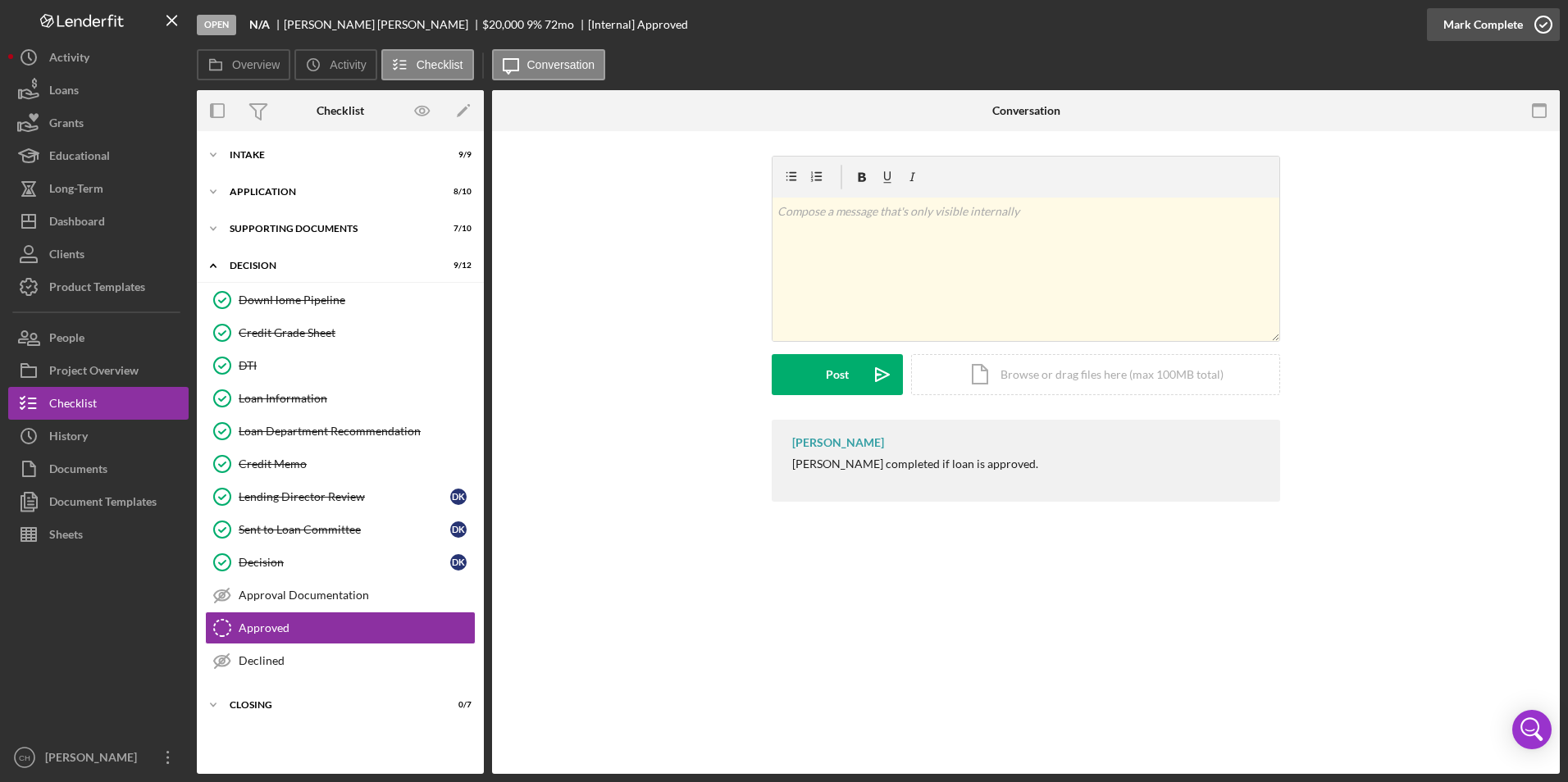
click at [1462, 26] on div "Mark Complete" at bounding box center [1483, 24] width 79 height 33
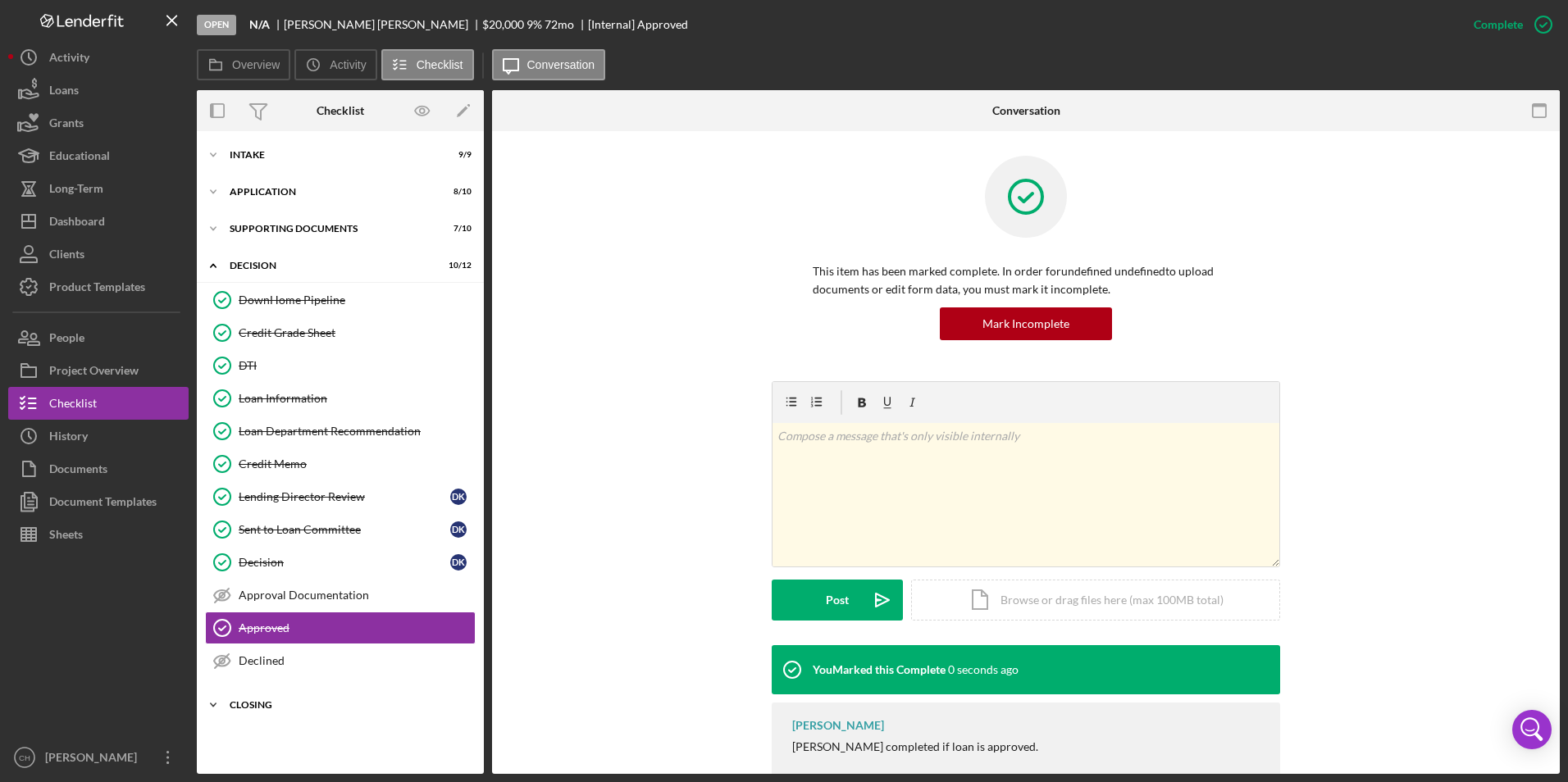
click at [229, 698] on icon "Icon/Expander" at bounding box center [212, 705] width 33 height 33
click at [256, 740] on div "Closing Documents Info" at bounding box center [357, 740] width 237 height 13
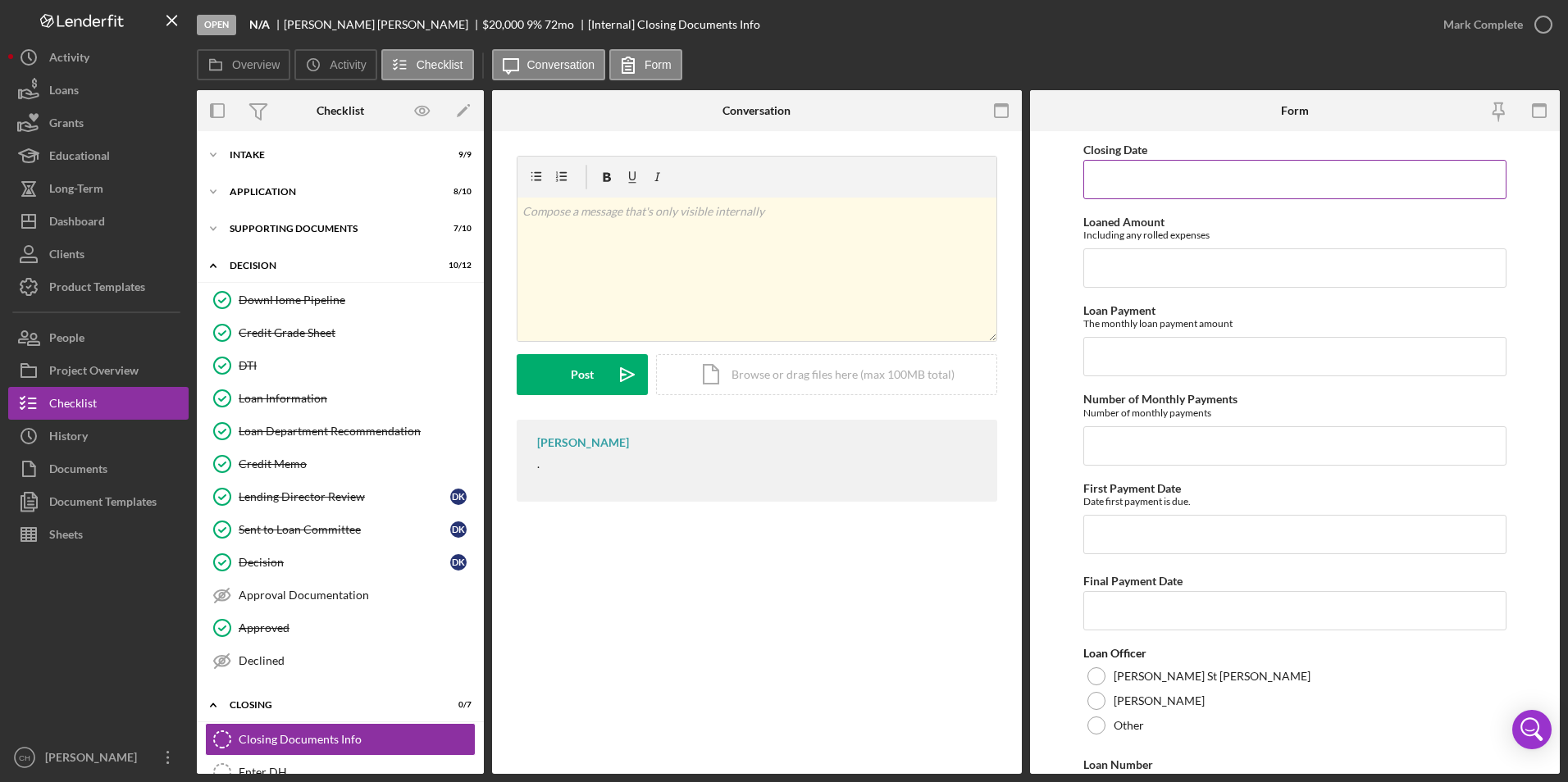
click at [1163, 188] on input "Closing Date" at bounding box center [1295, 180] width 424 height 39
type input "[DATE]"
click at [1107, 271] on input "Loaned Amount" at bounding box center [1295, 268] width 424 height 39
type input "$459,297.78"
click at [1127, 357] on input "Loan Payment" at bounding box center [1295, 357] width 424 height 39
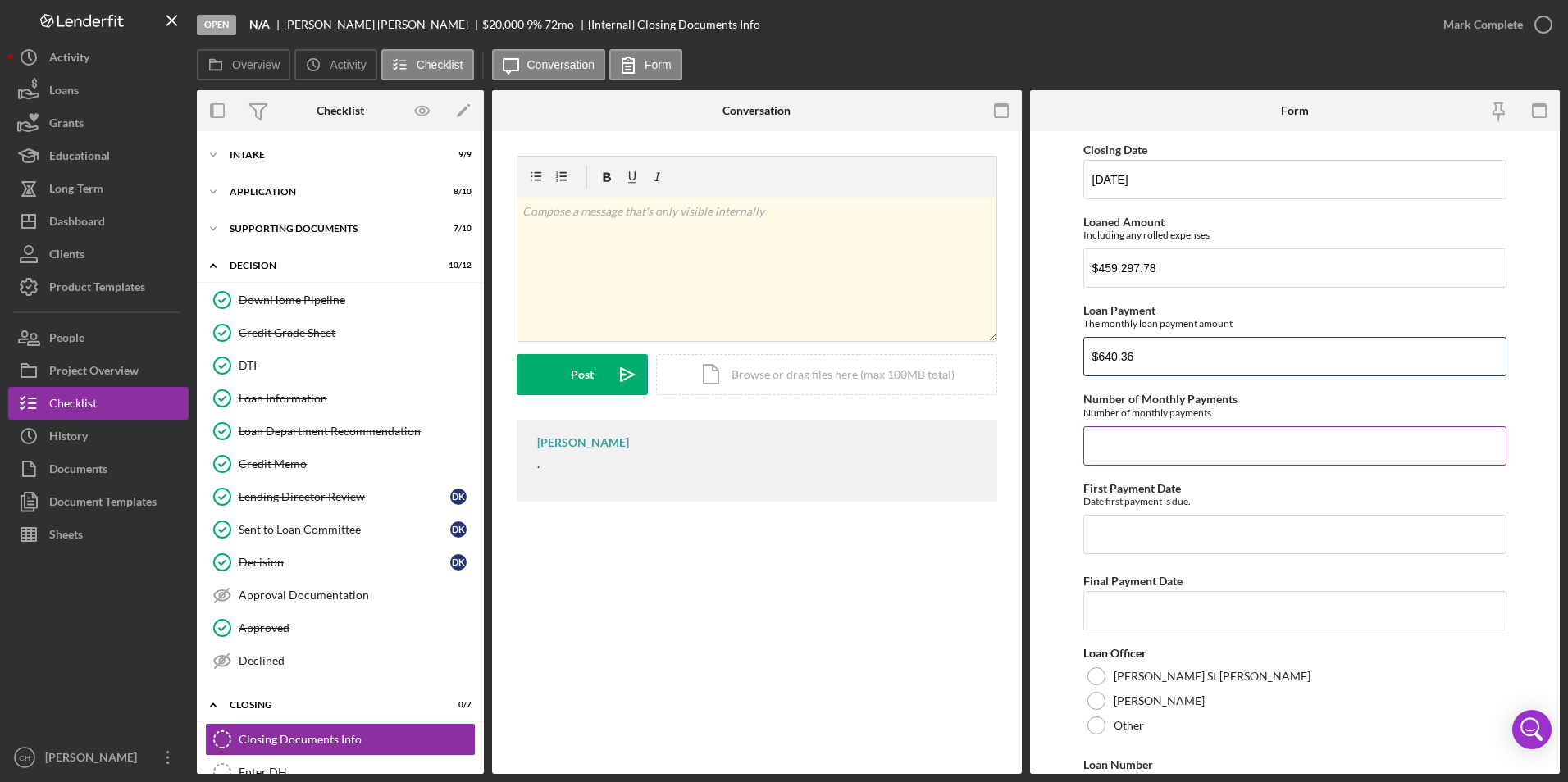
type input "$640.36"
click at [1175, 446] on input "Number of Monthly Payments" at bounding box center [1295, 446] width 424 height 39
type input "96"
click at [1134, 529] on input "First Payment Date" at bounding box center [1295, 534] width 424 height 39
type input "[DATE]"
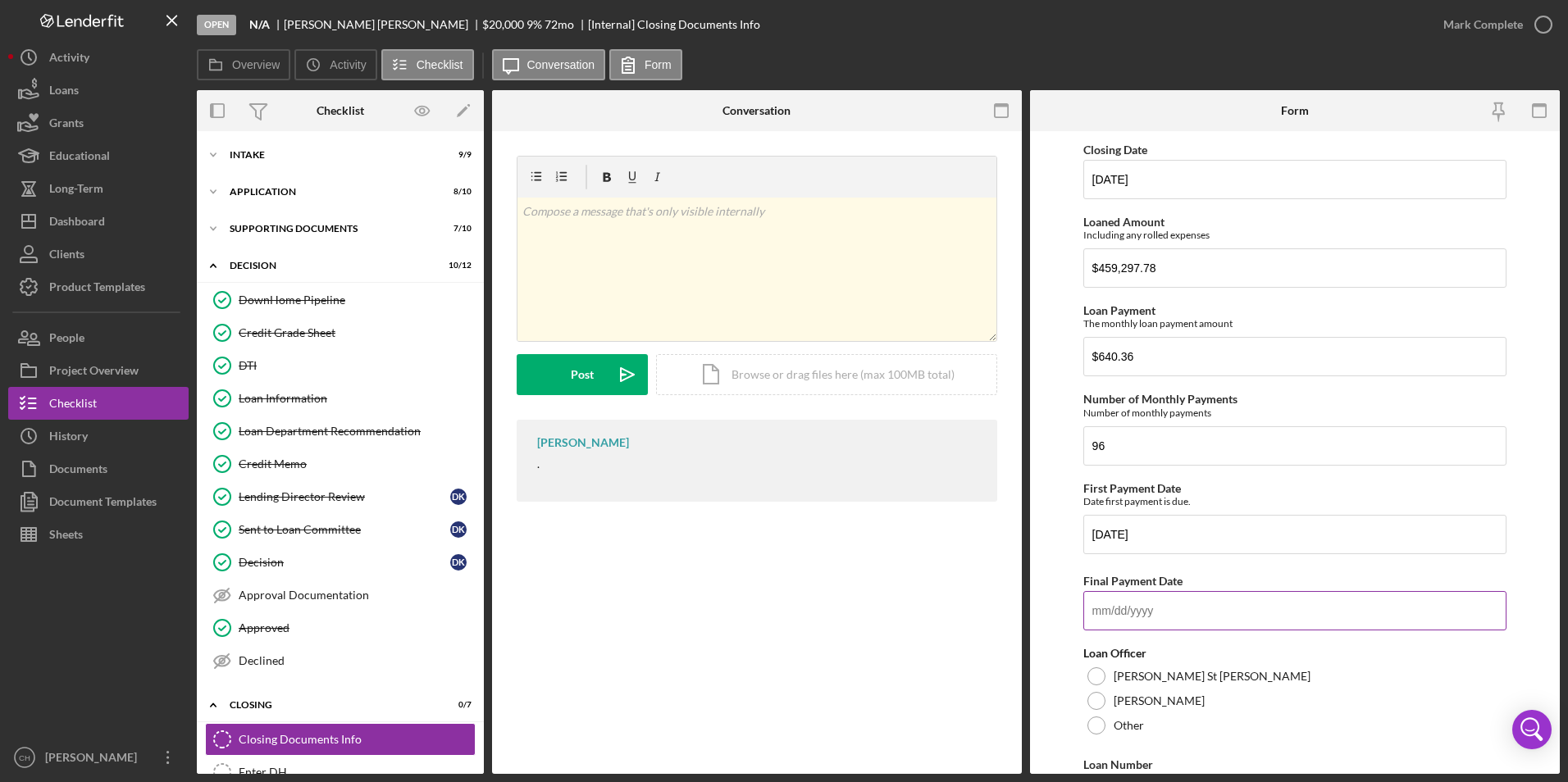
click at [1109, 607] on input "Final Payment Date" at bounding box center [1295, 611] width 424 height 39
type input "[DATE]"
click at [1094, 701] on div at bounding box center [1096, 701] width 18 height 18
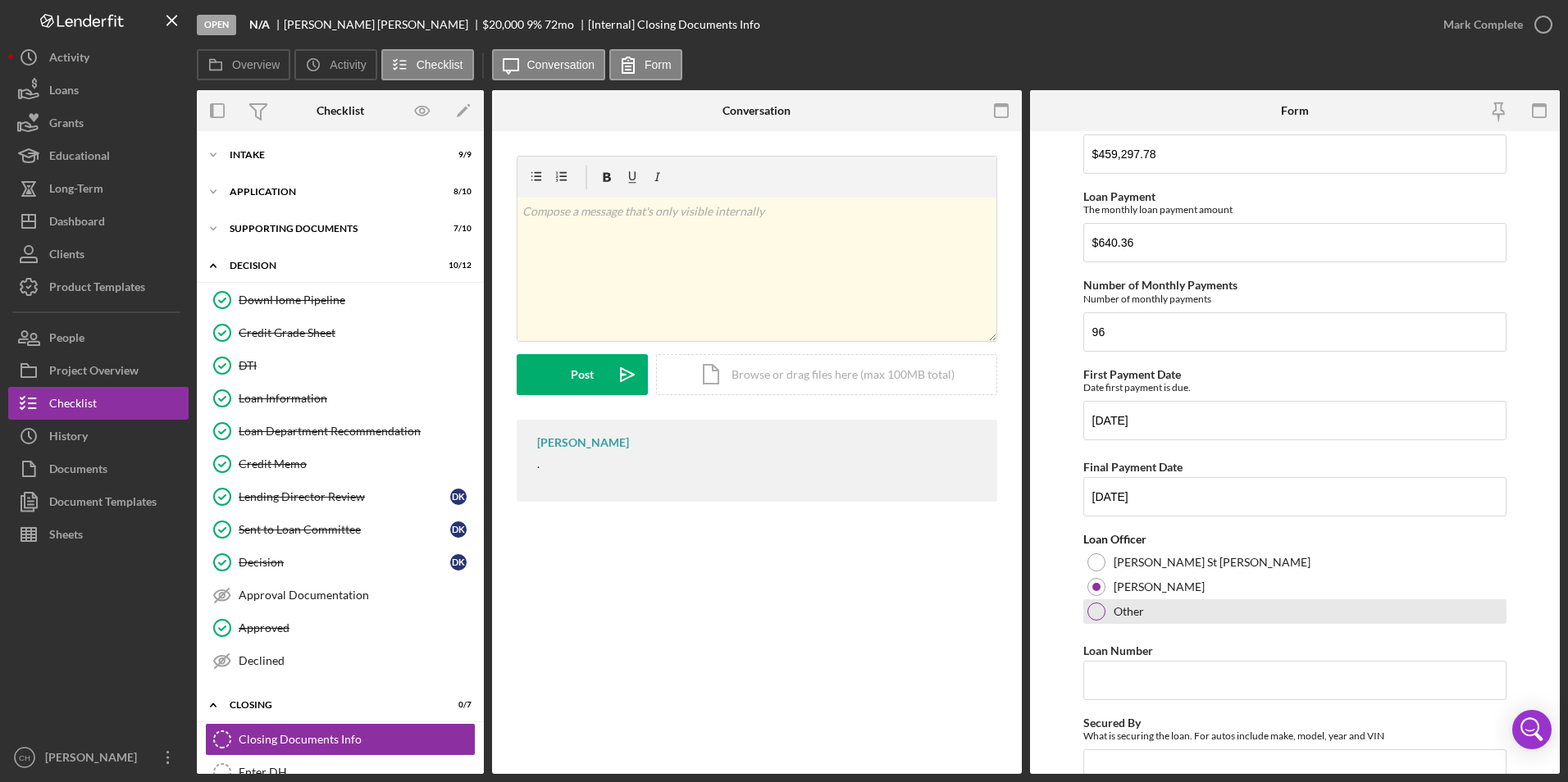
scroll to position [246, 0]
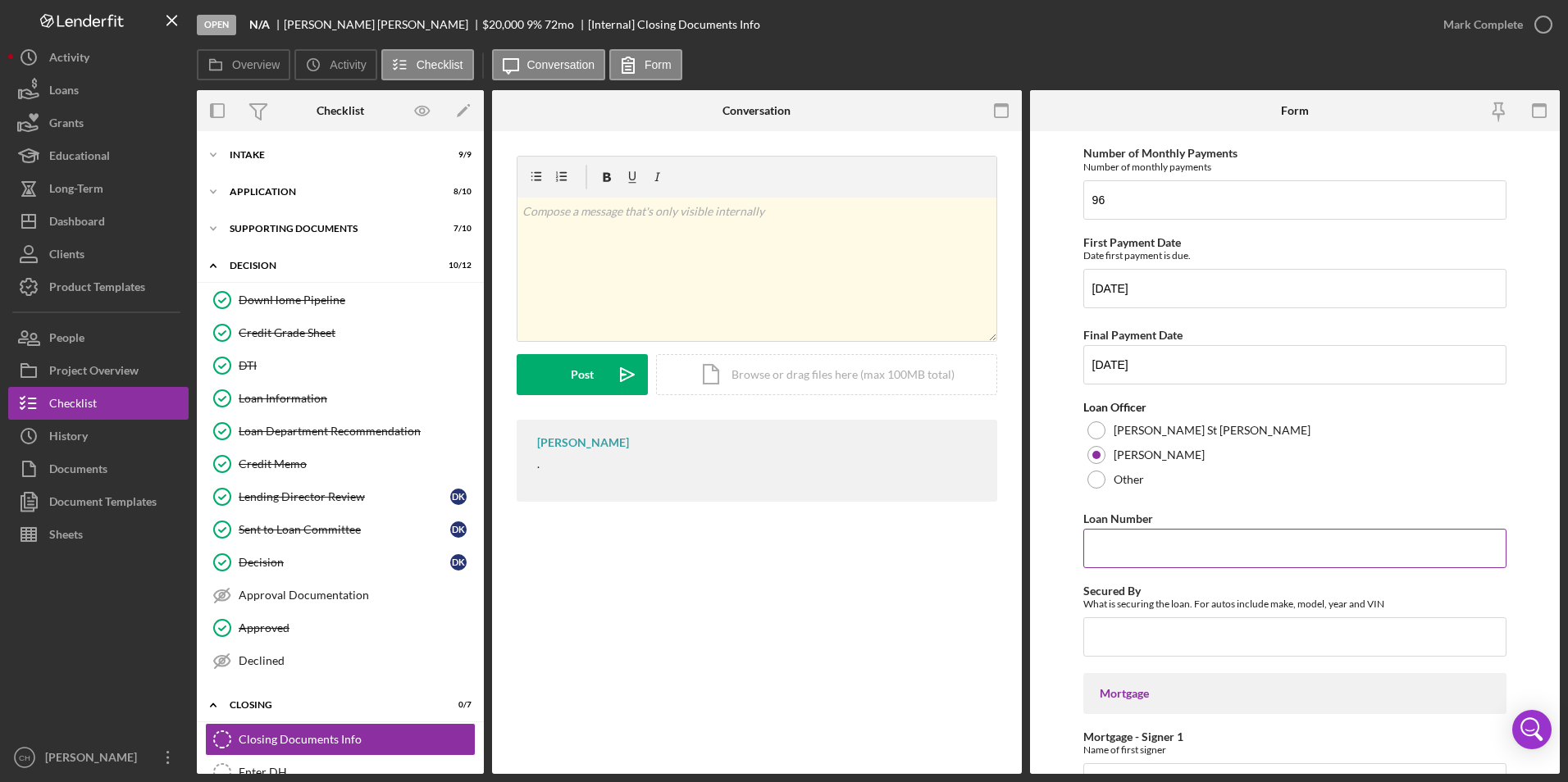
click at [1121, 546] on input "Loan Number" at bounding box center [1295, 548] width 424 height 39
type input "916"
click at [1123, 635] on input "Secured By" at bounding box center [1295, 637] width 424 height 39
type input "Real Estate"
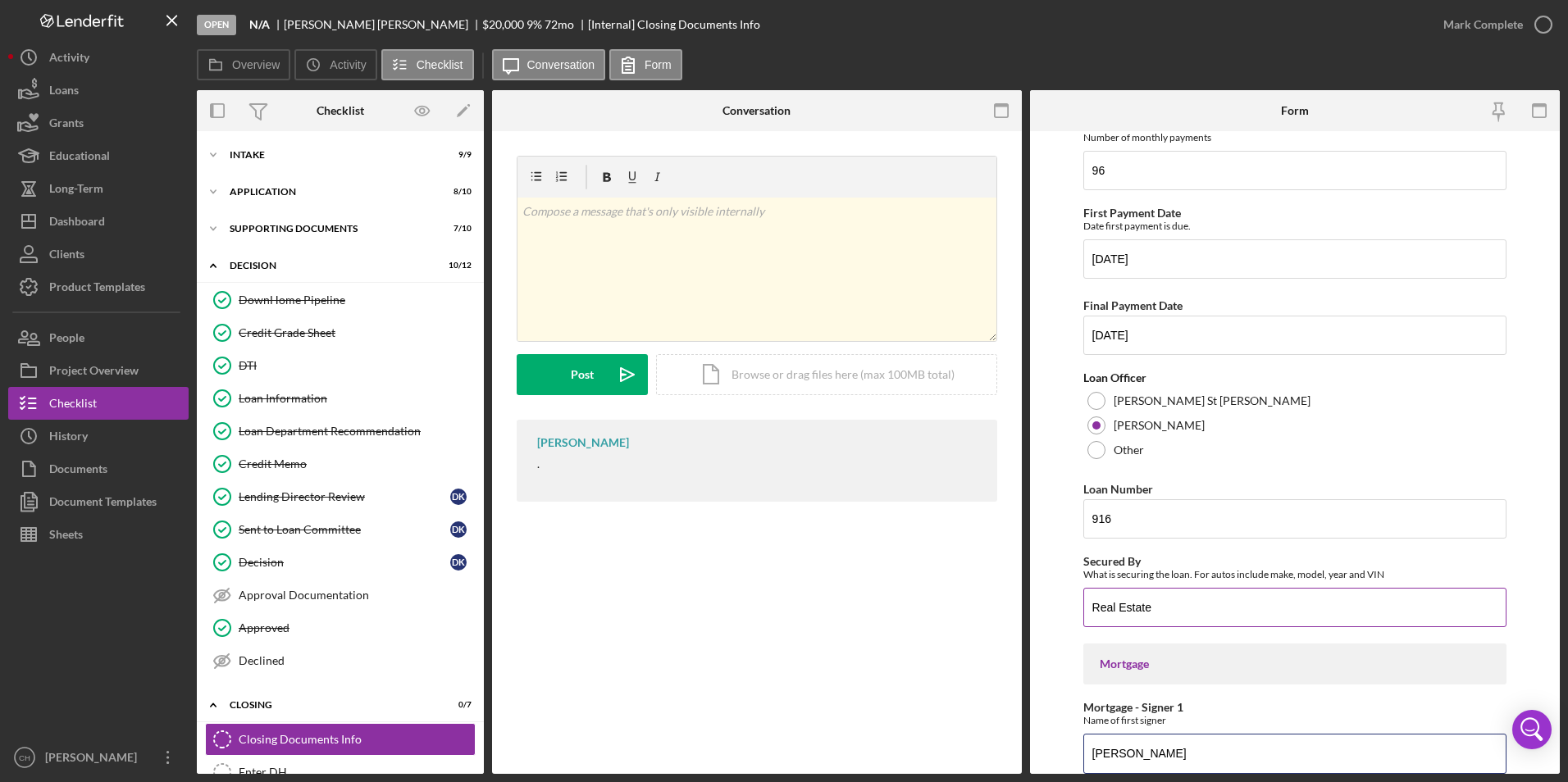
type input "[PERSON_NAME]"
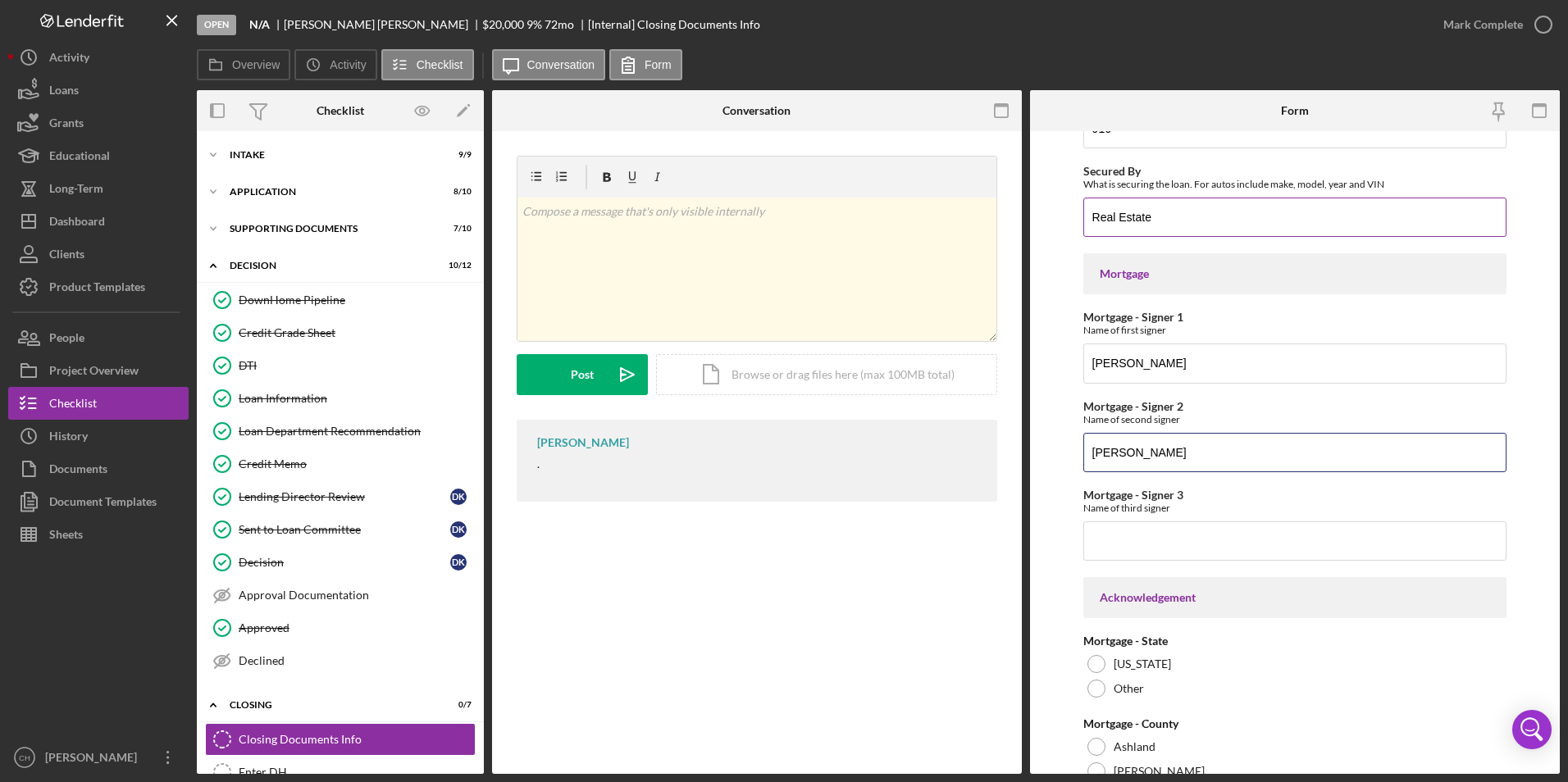
type input "[PERSON_NAME]"
click at [1097, 664] on div at bounding box center [1096, 664] width 18 height 18
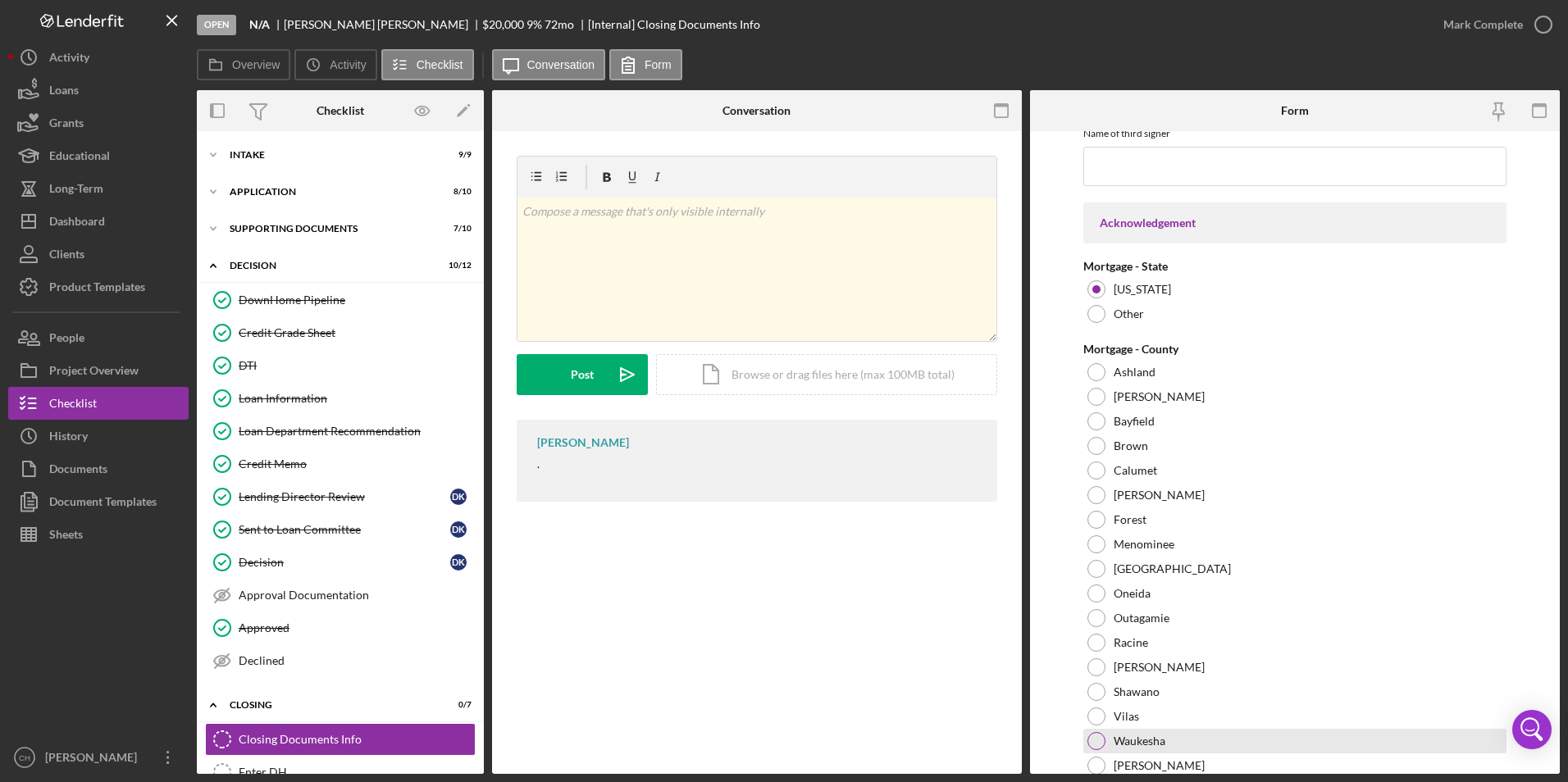
scroll to position [1154, 0]
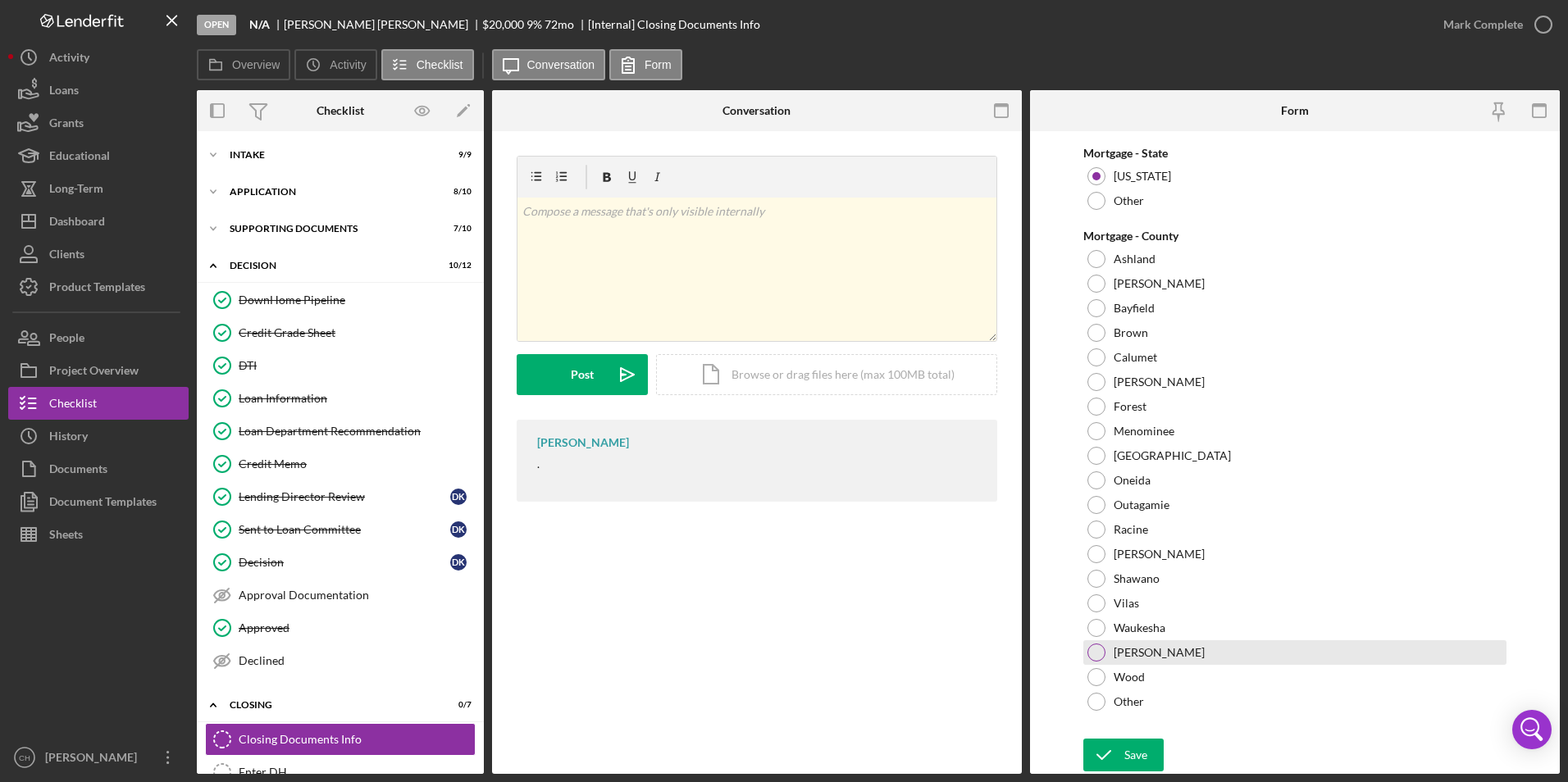
click at [1099, 654] on div at bounding box center [1096, 653] width 18 height 18
click at [1125, 746] on div "Save" at bounding box center [1136, 755] width 23 height 33
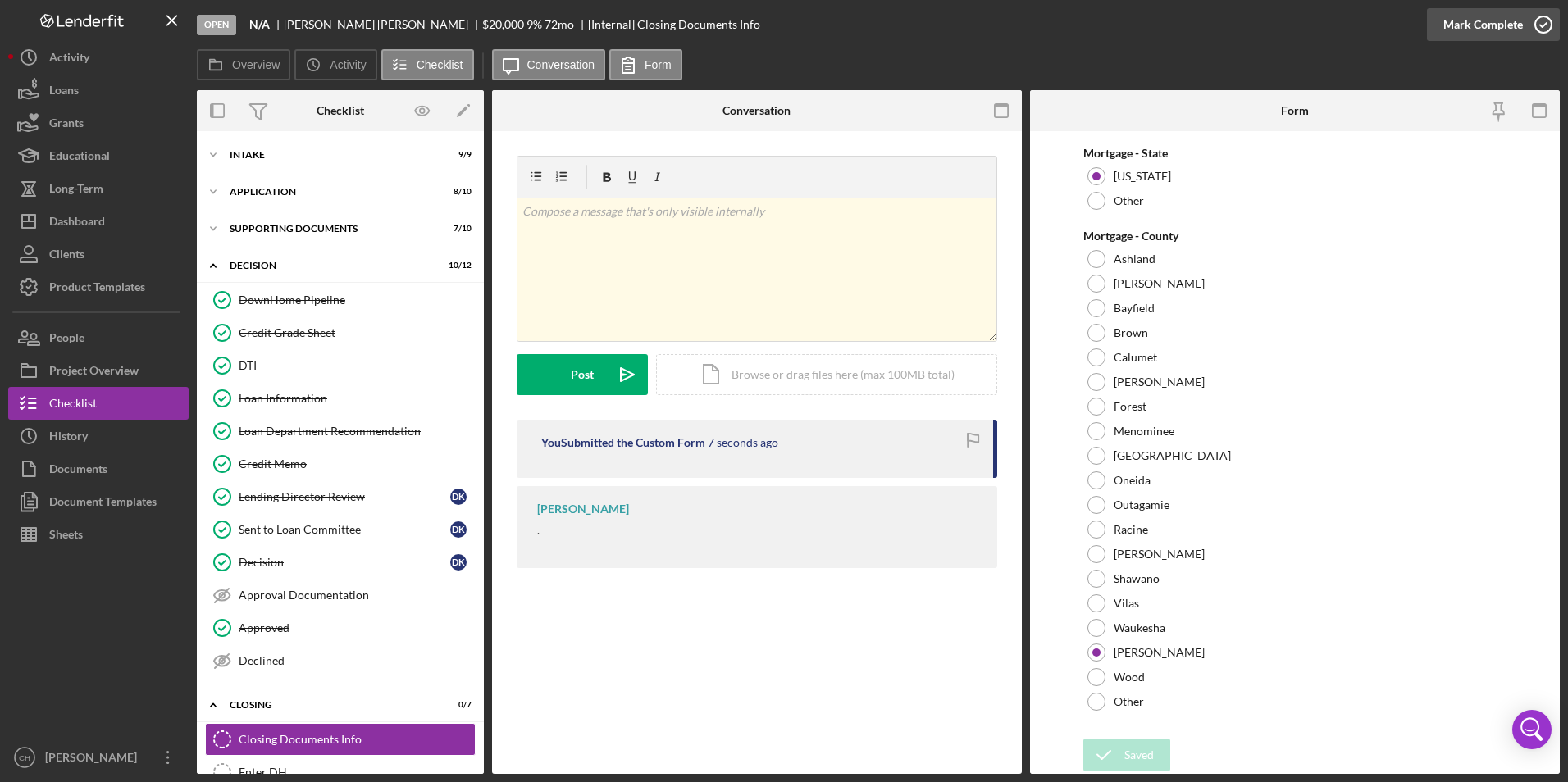
click at [1469, 20] on div "Mark Complete" at bounding box center [1483, 24] width 79 height 33
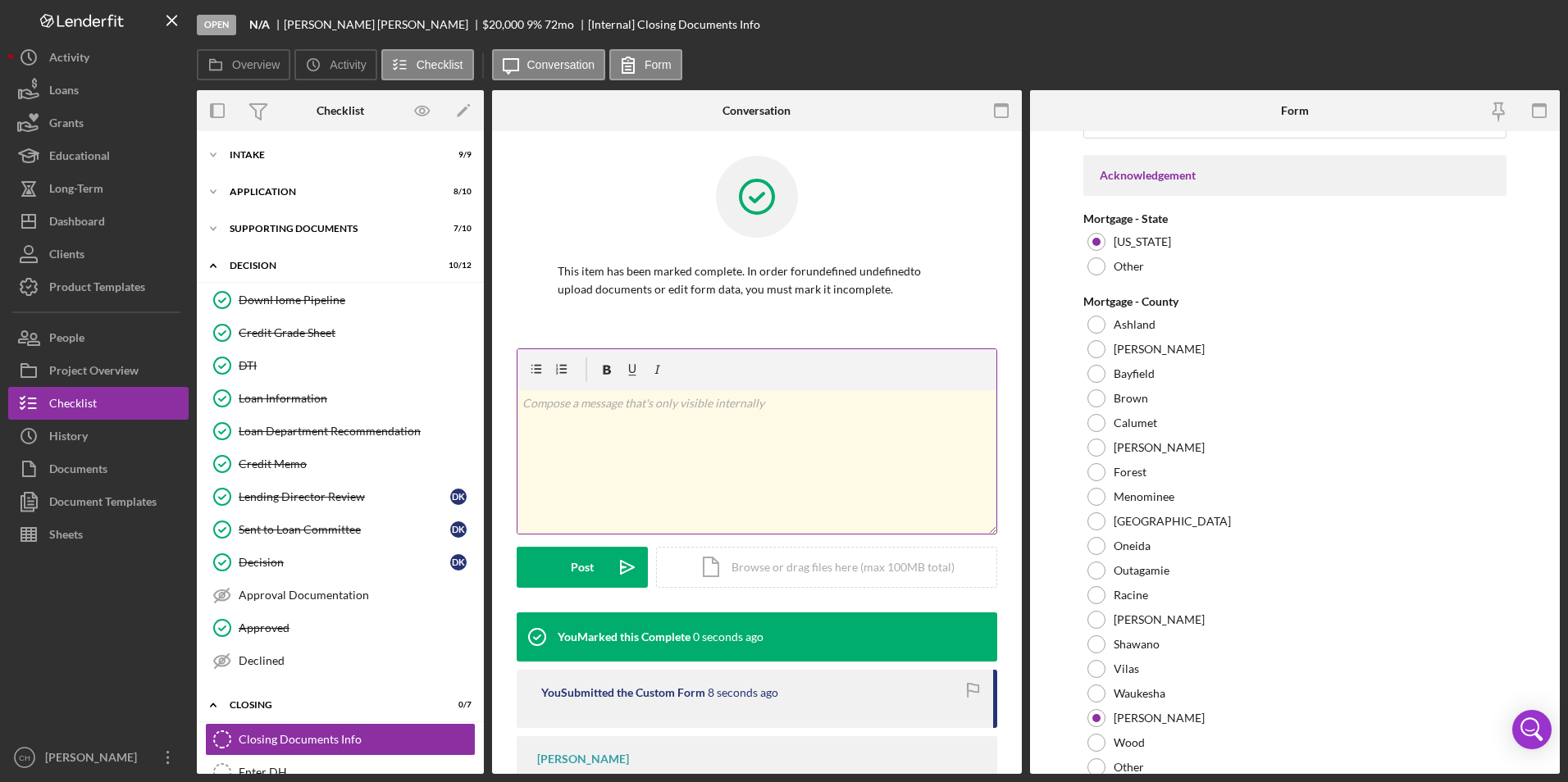
scroll to position [1220, 0]
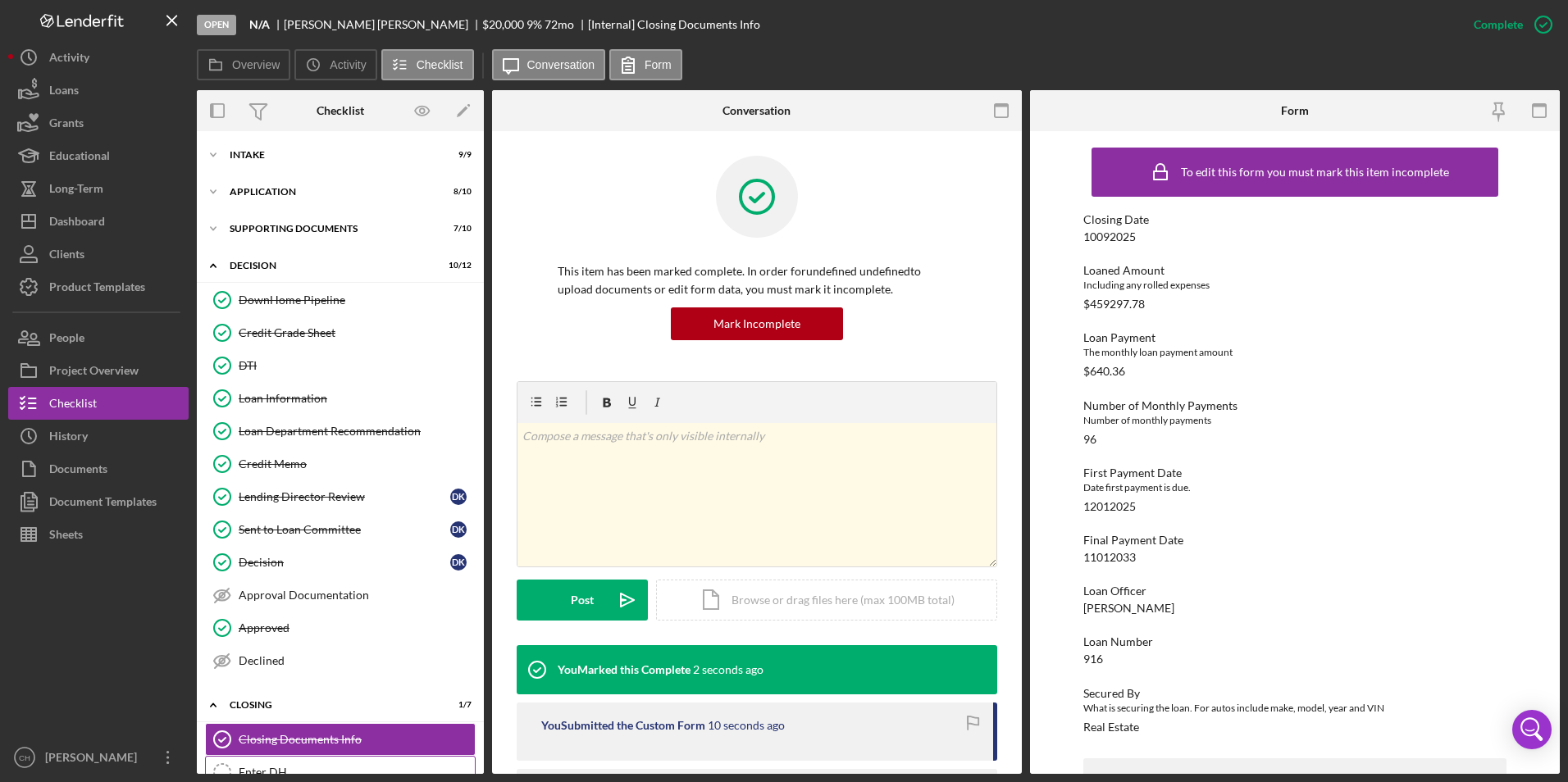
click at [267, 762] on link "Enter DH Enter DH" at bounding box center [340, 772] width 271 height 33
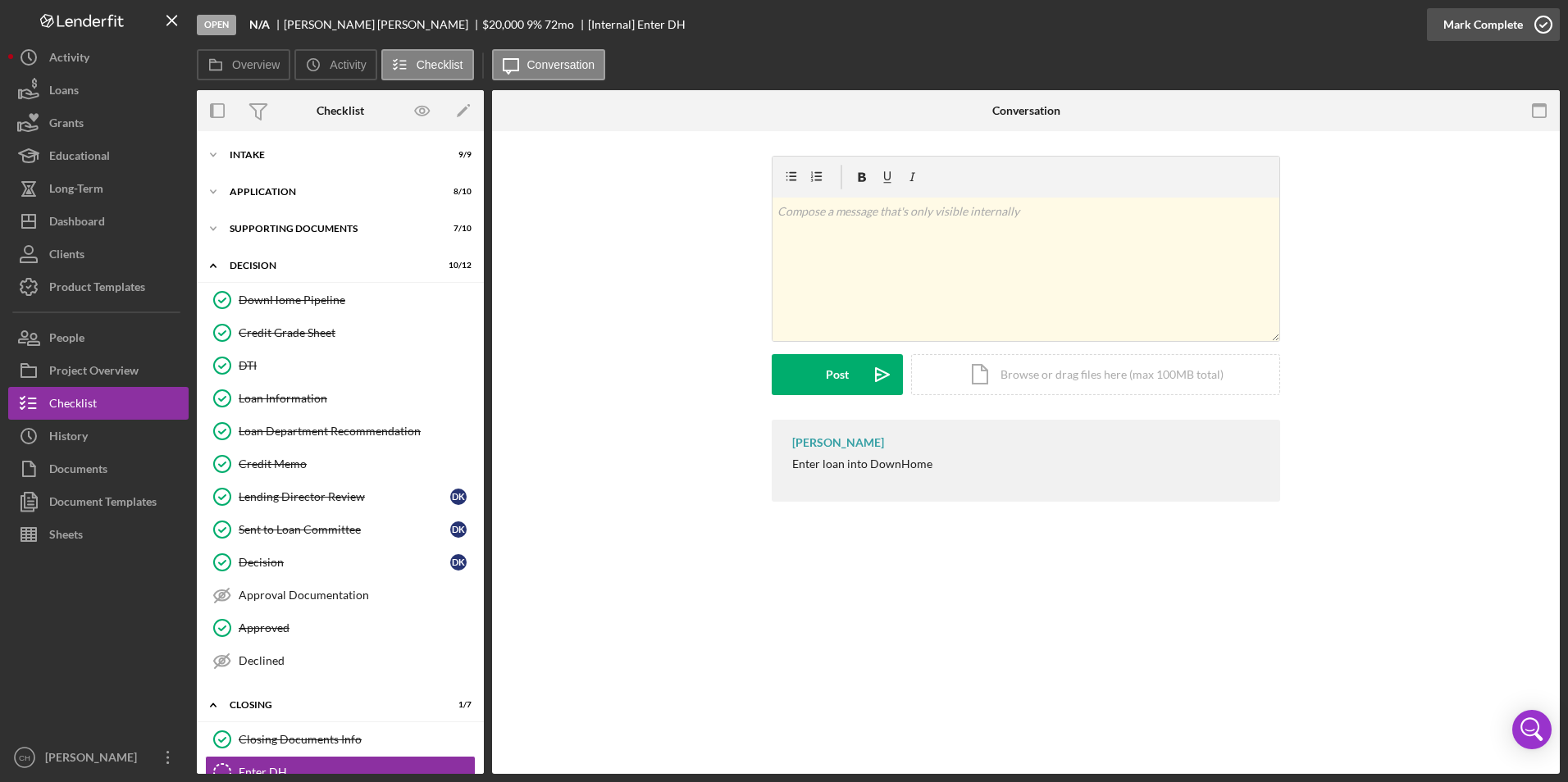
click at [1480, 27] on div "Mark Complete" at bounding box center [1483, 24] width 79 height 33
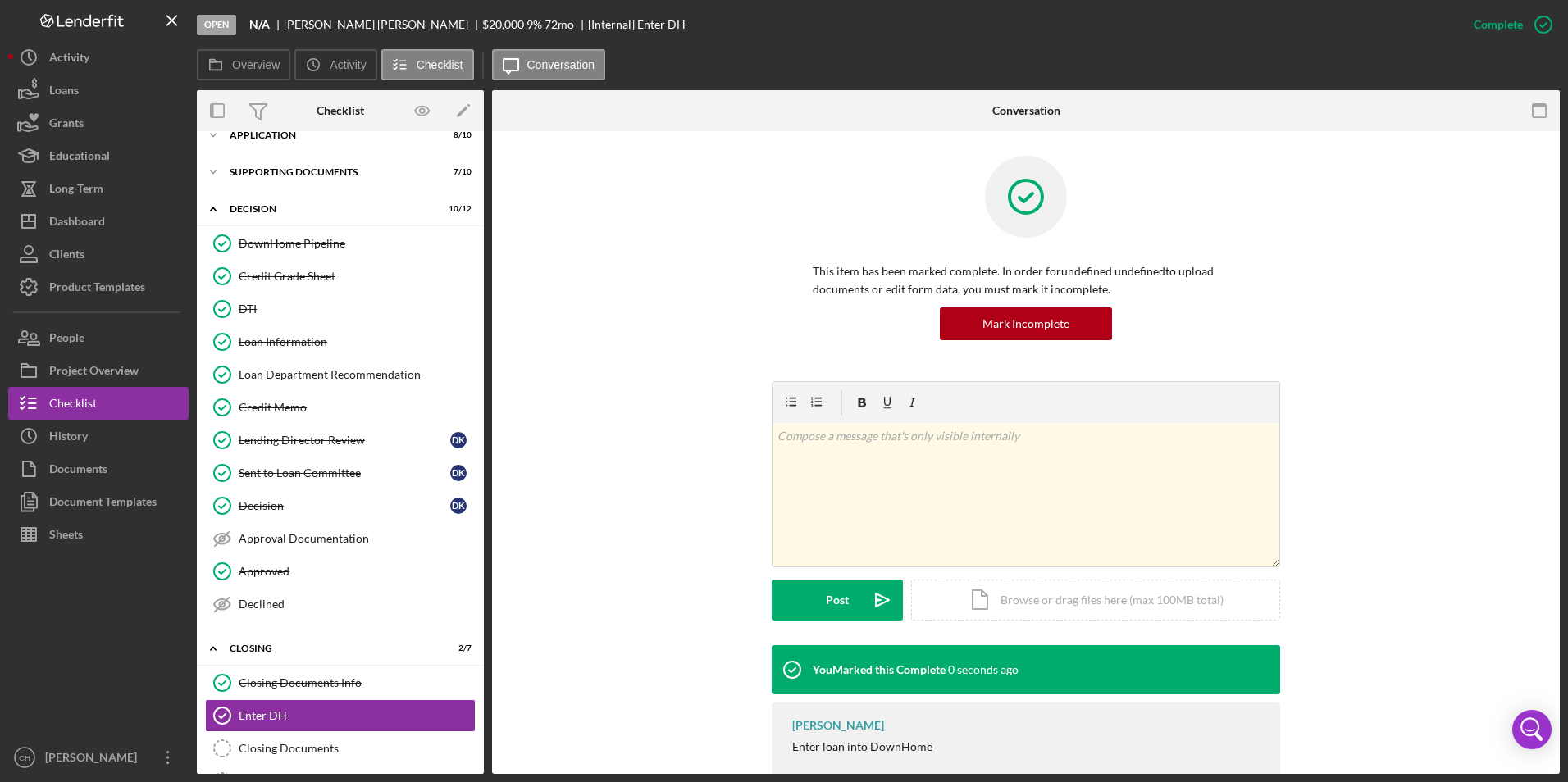
scroll to position [164, 0]
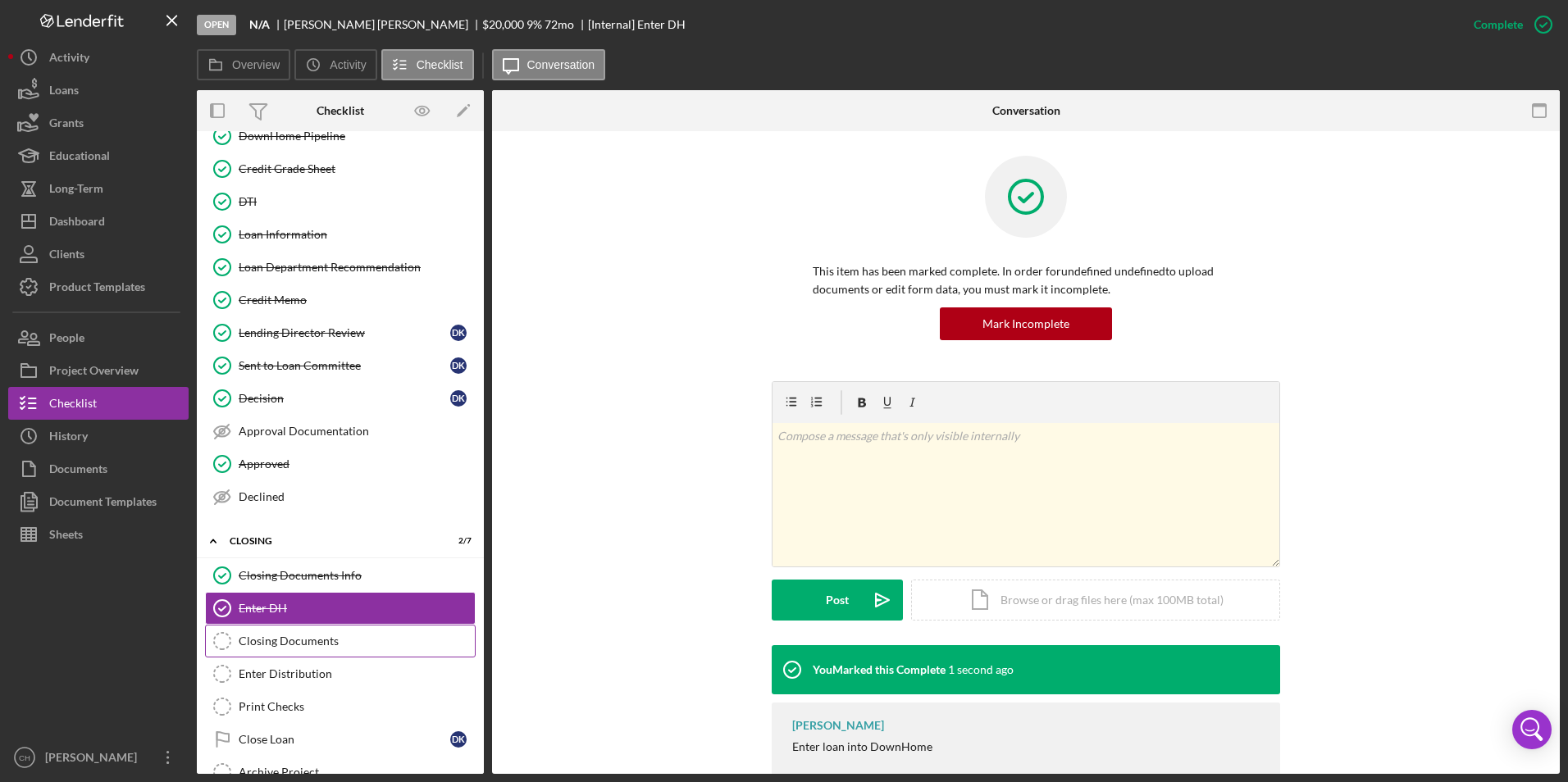
click at [295, 638] on div "Closing Documents" at bounding box center [357, 641] width 237 height 13
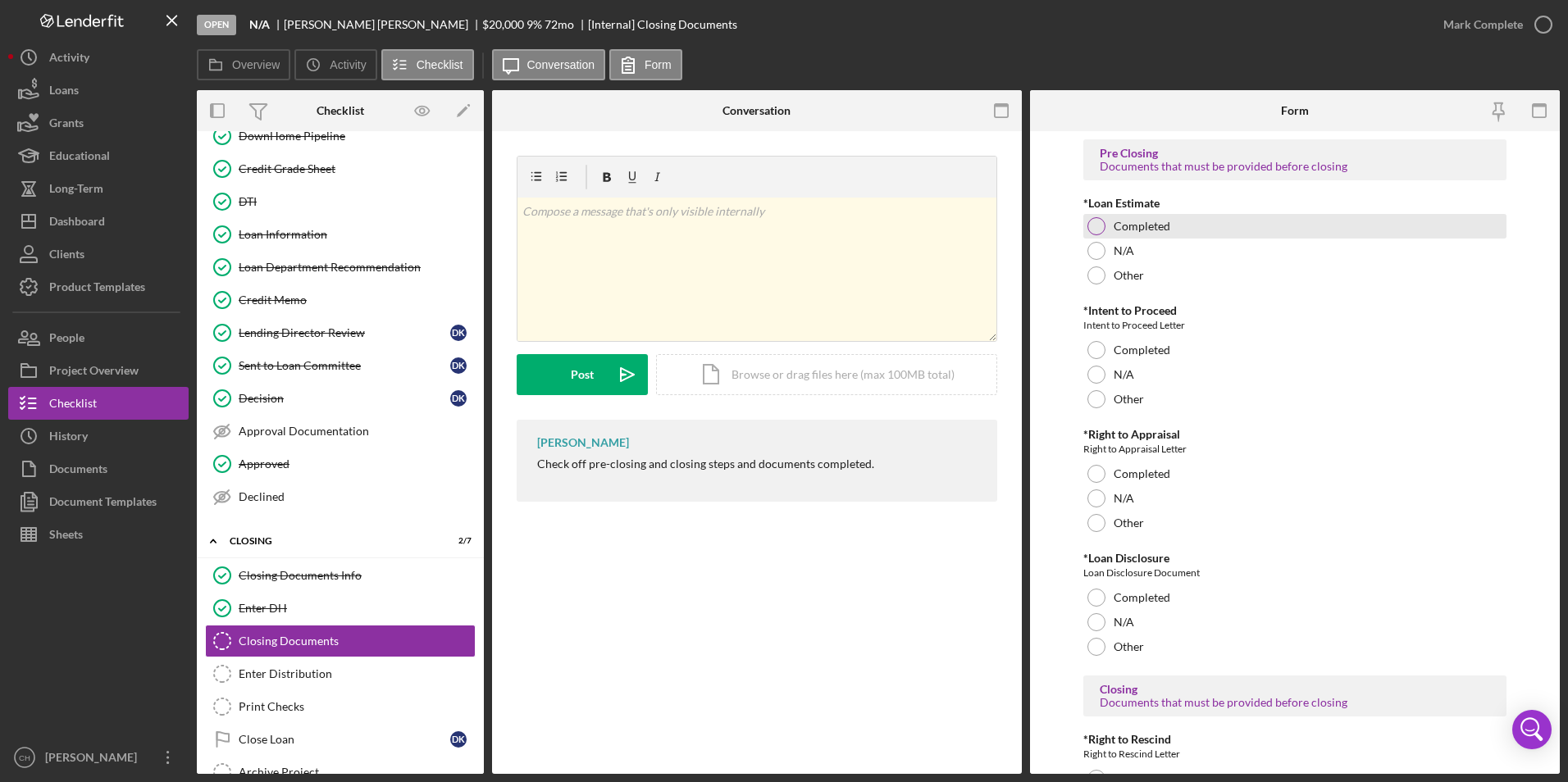
click at [1102, 226] on div at bounding box center [1096, 225] width 18 height 18
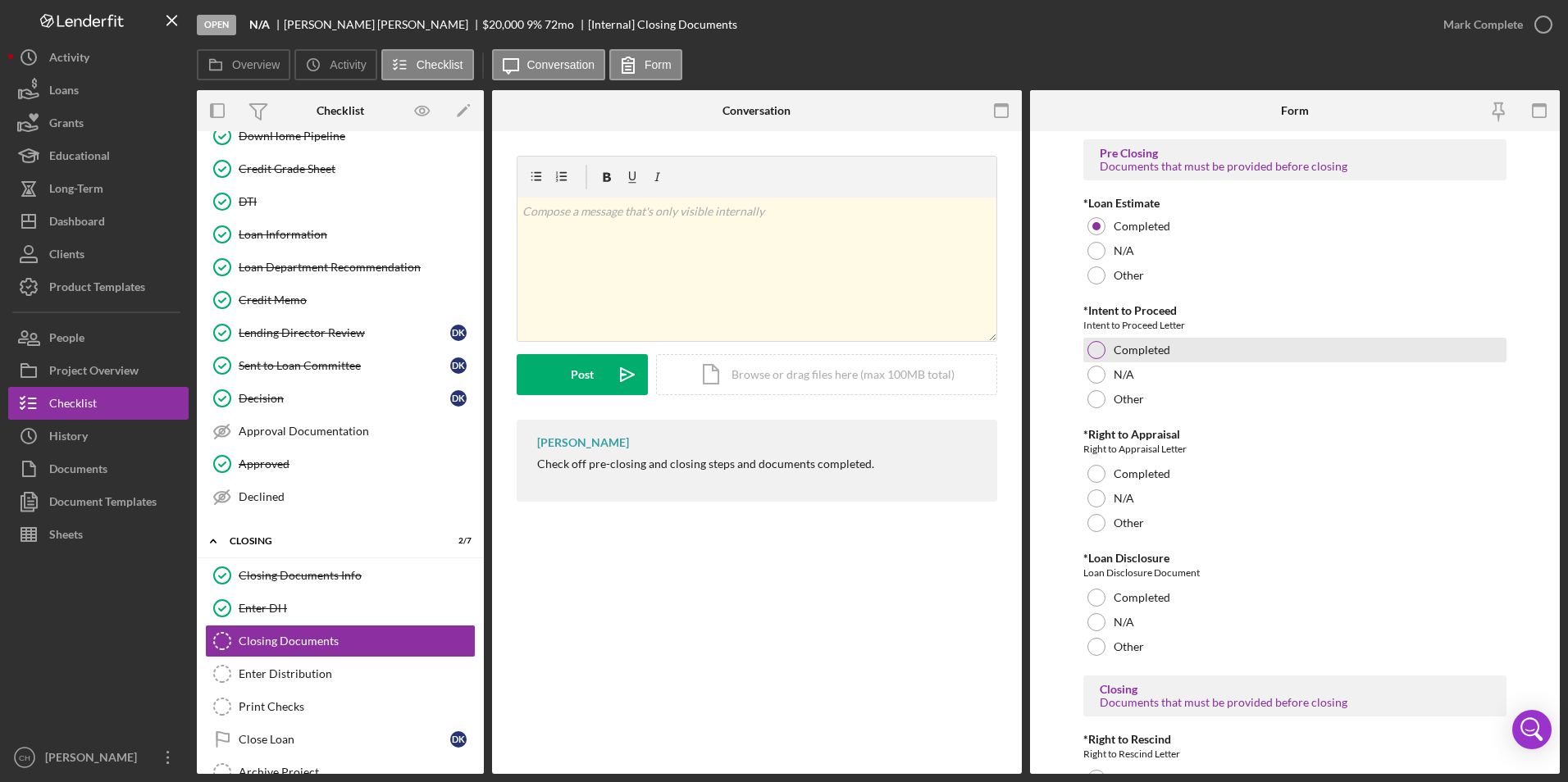
click at [1094, 346] on div at bounding box center [1096, 349] width 18 height 18
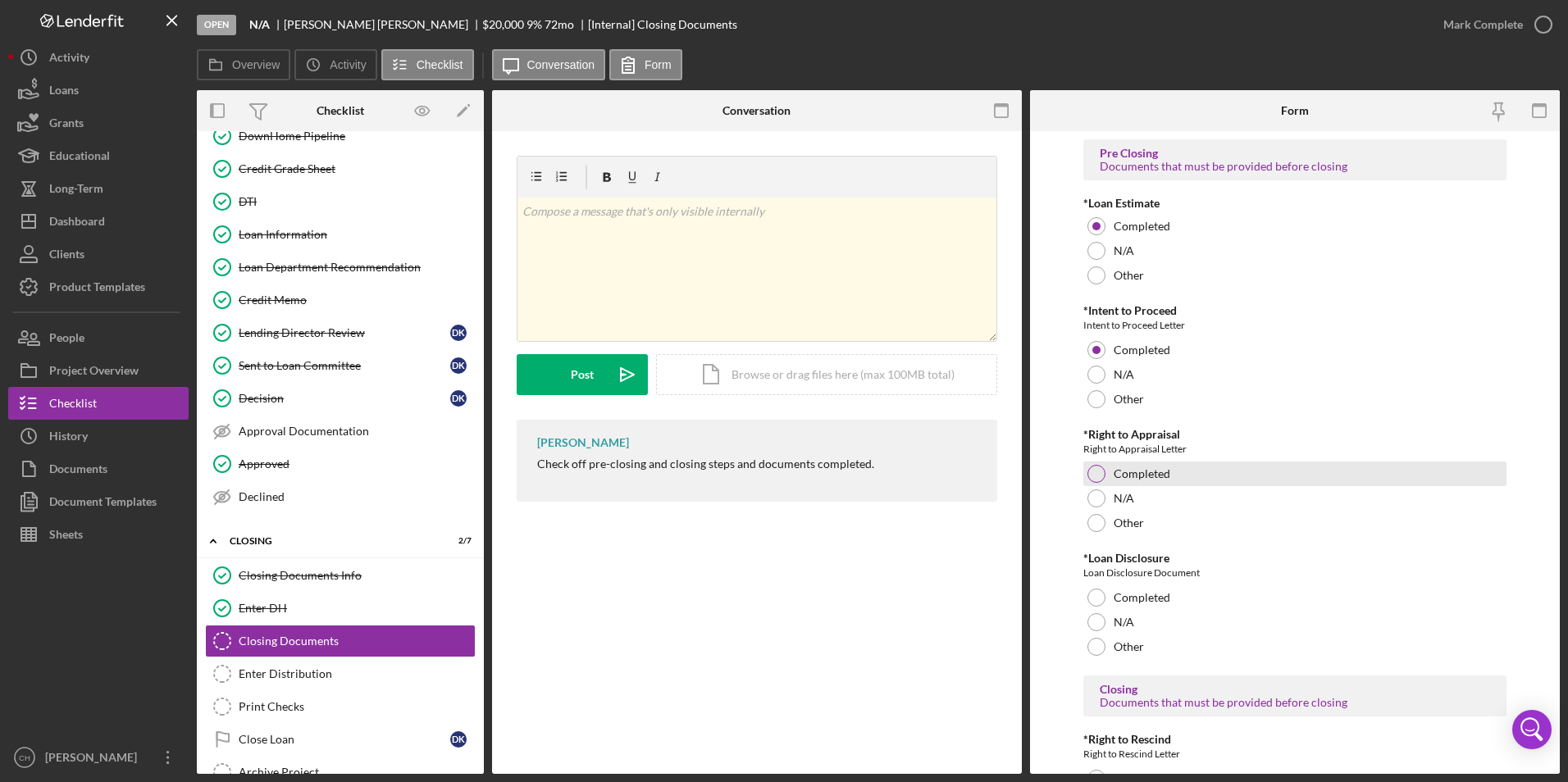
click at [1099, 478] on div at bounding box center [1096, 474] width 18 height 18
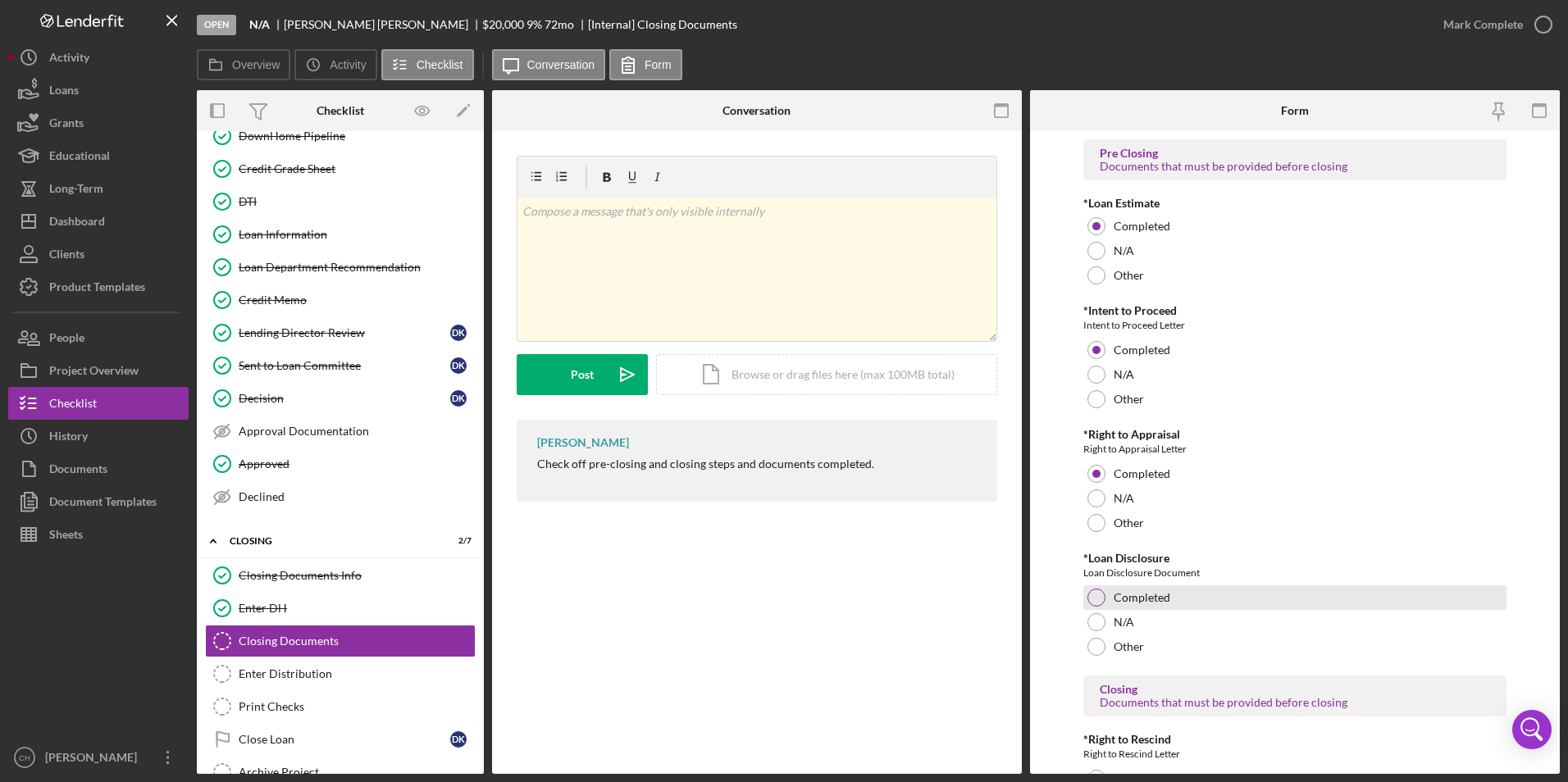
click at [1090, 593] on div at bounding box center [1096, 598] width 18 height 18
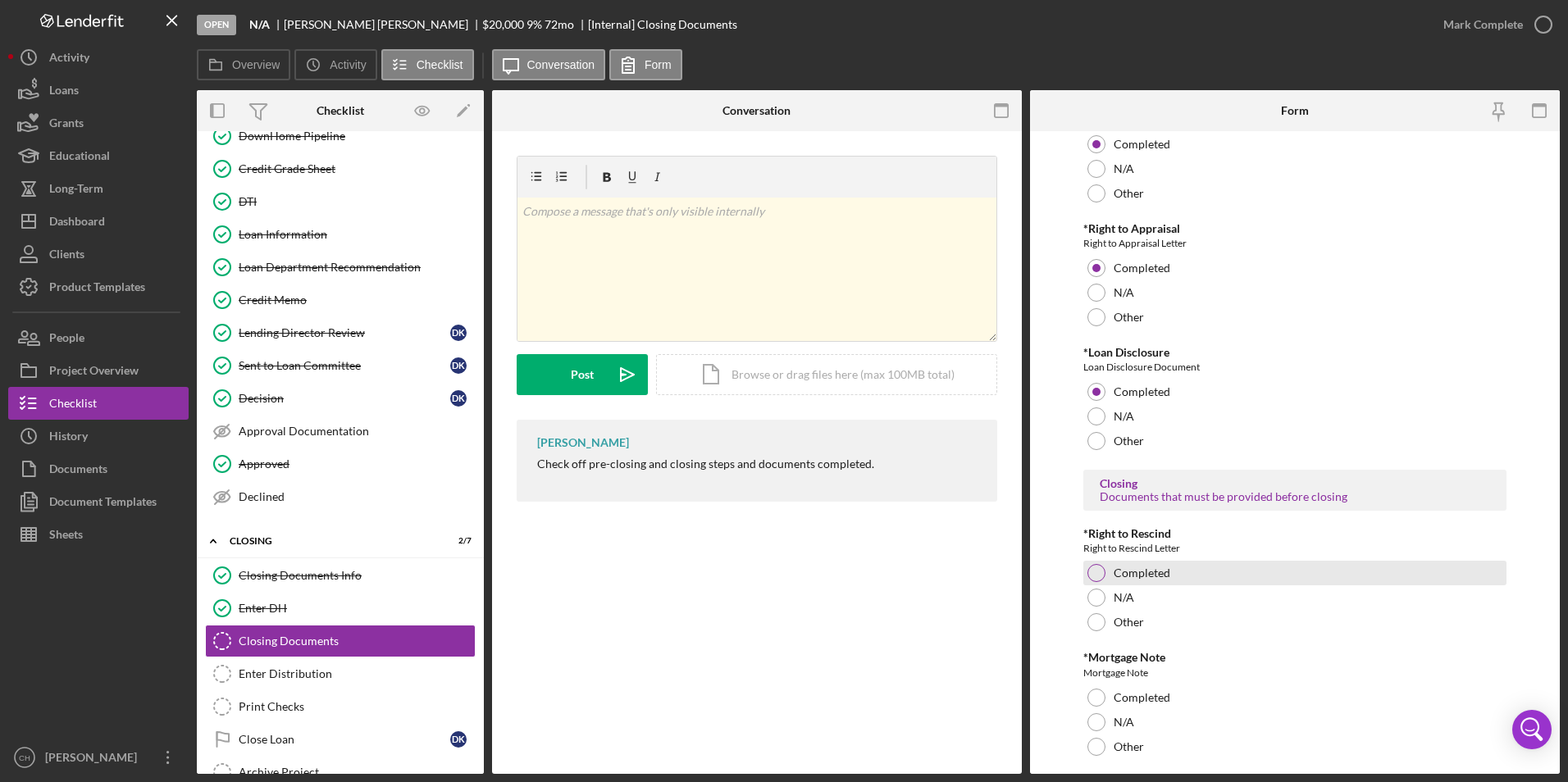
scroll to position [293, 0]
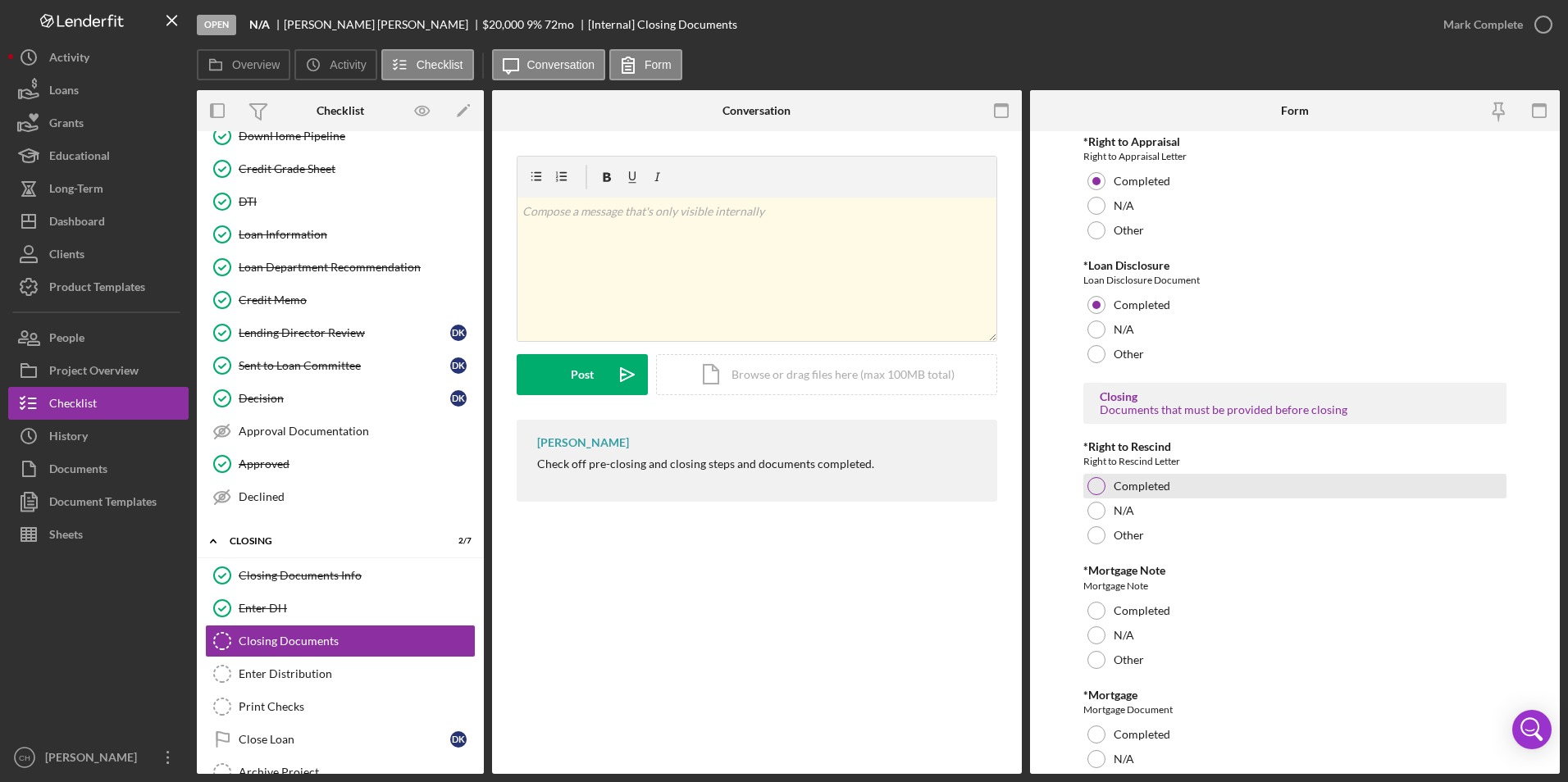
click at [1096, 496] on div "Completed" at bounding box center [1295, 486] width 424 height 24
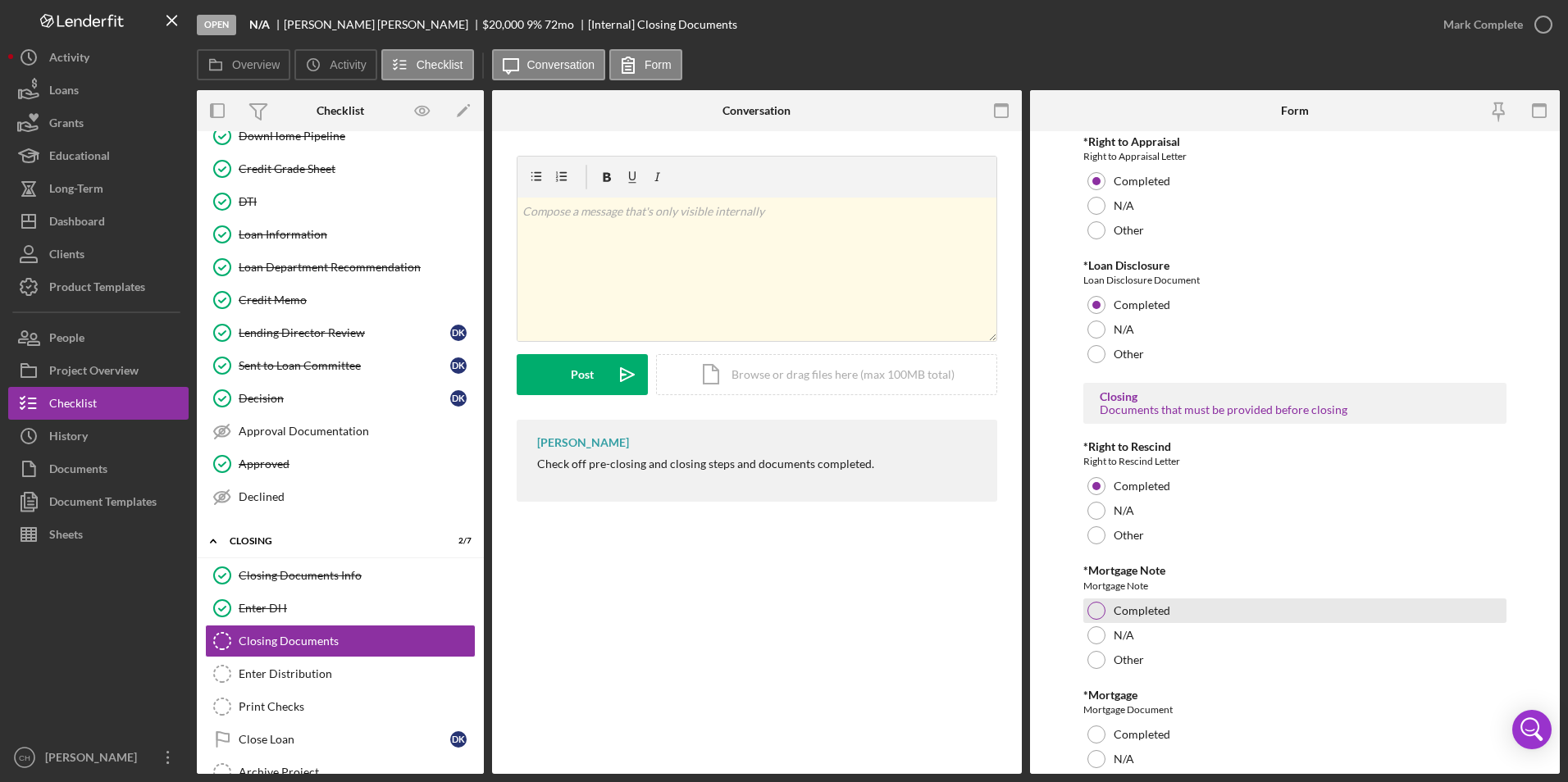
click at [1088, 607] on div at bounding box center [1096, 611] width 18 height 18
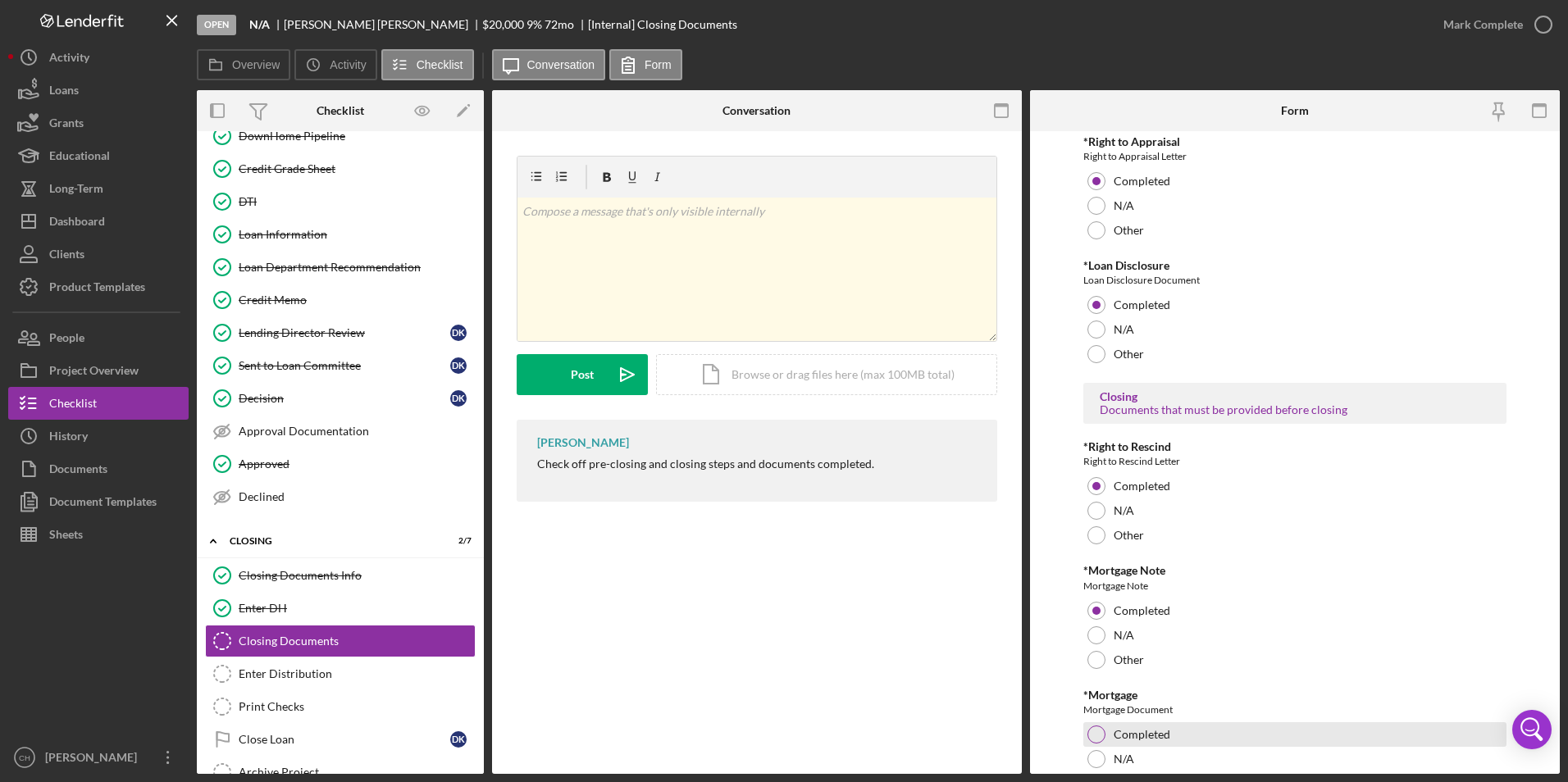
click at [1097, 735] on div at bounding box center [1096, 735] width 18 height 18
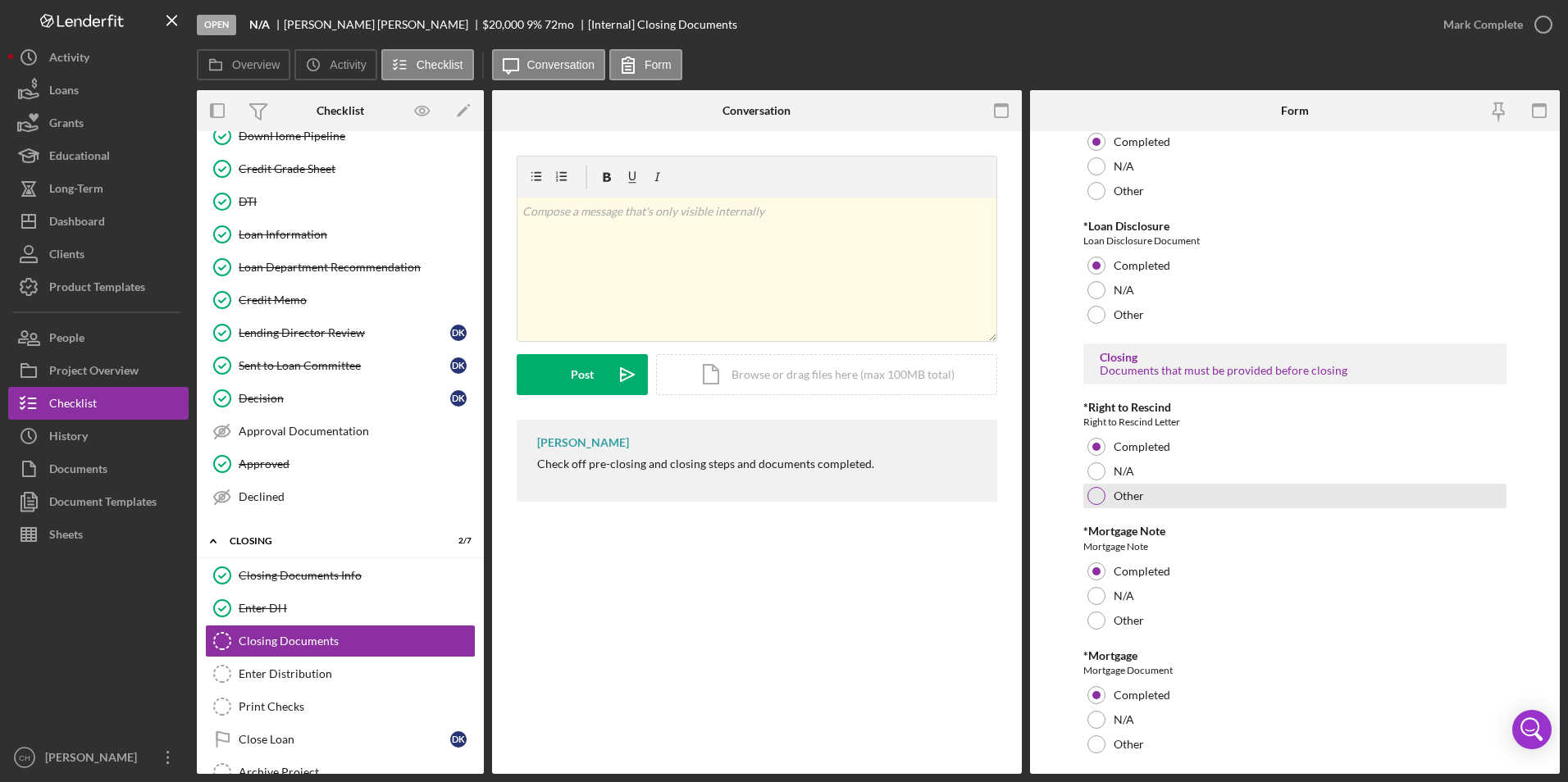
scroll to position [375, 0]
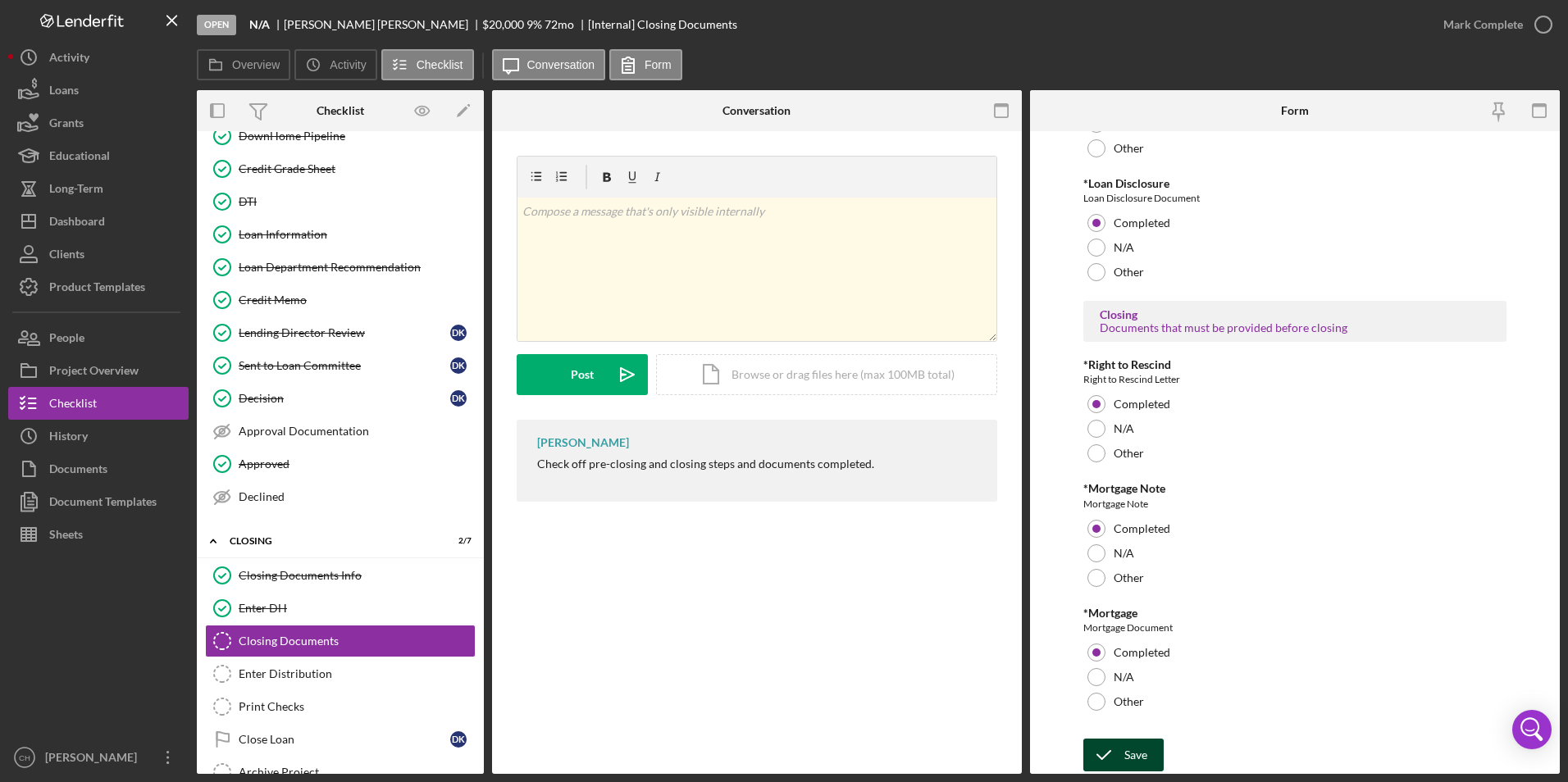
click at [1143, 754] on div "Save" at bounding box center [1136, 755] width 23 height 33
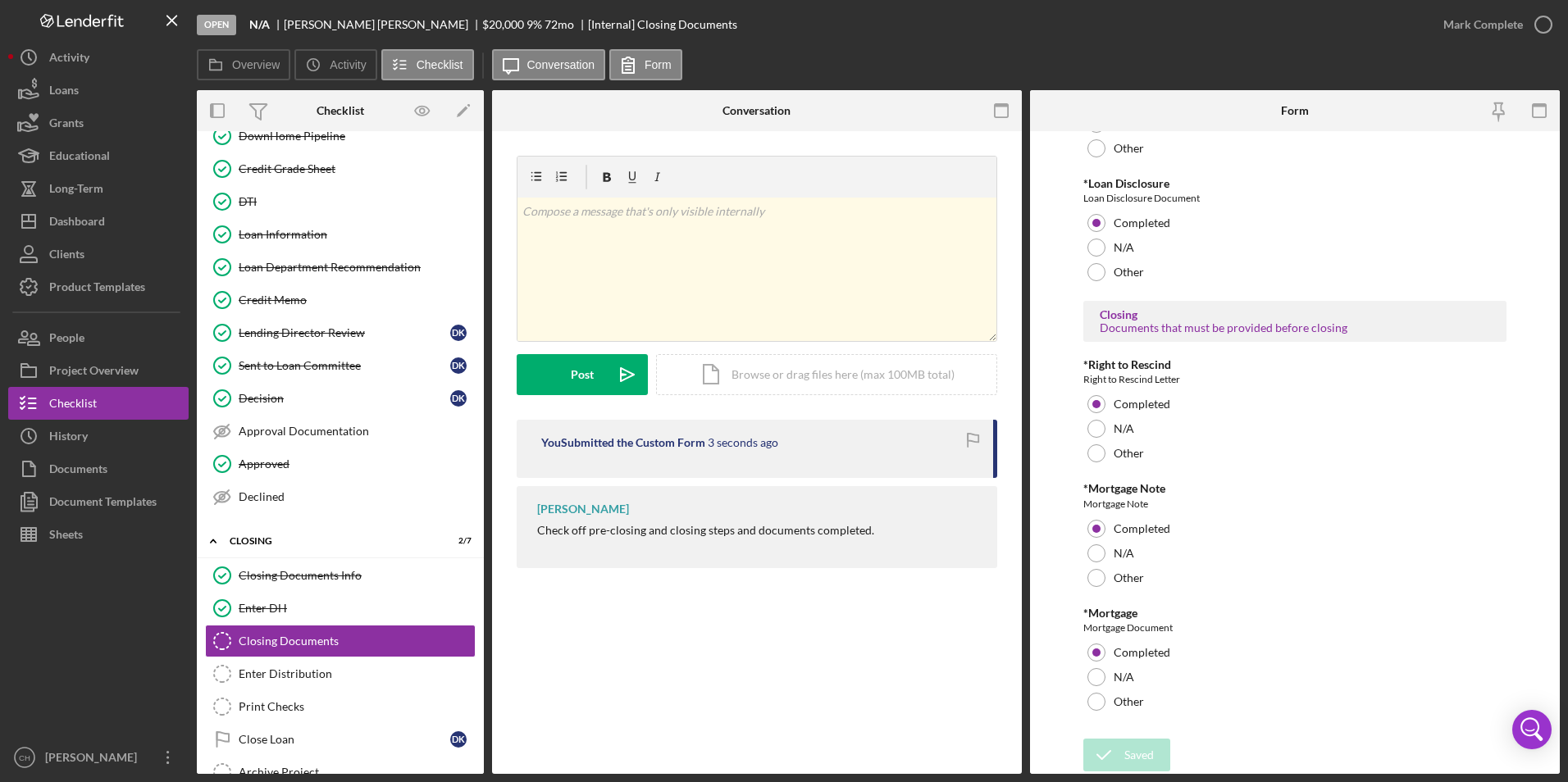
click at [1480, 24] on div "Open N/A [PERSON_NAME] $20,000 $20,000 9 % 72 mo [Internal] Closing Documents M…" at bounding box center [784, 391] width 1568 height 782
click at [1490, 25] on div "Mark Complete" at bounding box center [1483, 24] width 79 height 33
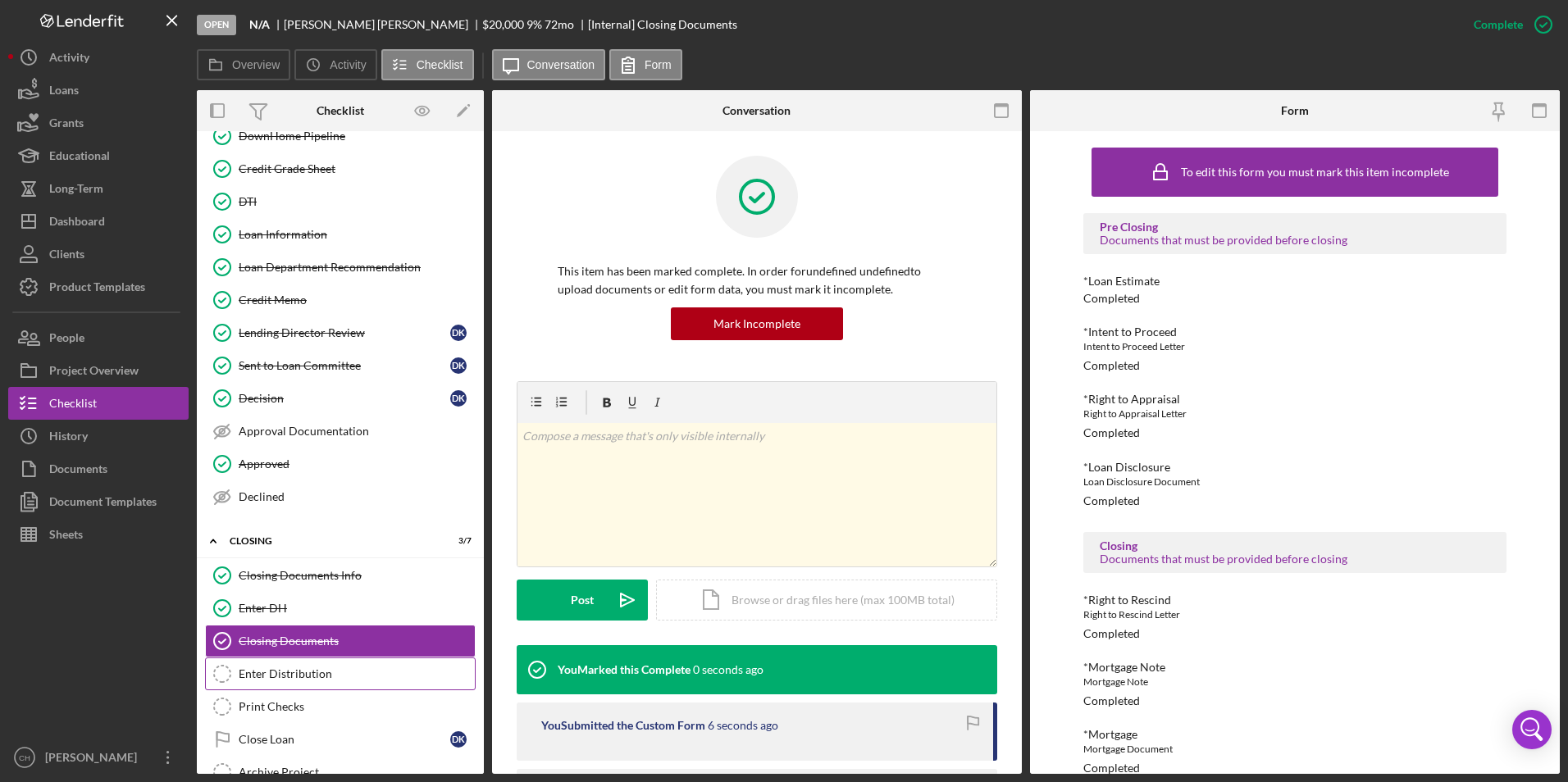
click at [306, 670] on div "Enter Distribution" at bounding box center [357, 674] width 237 height 13
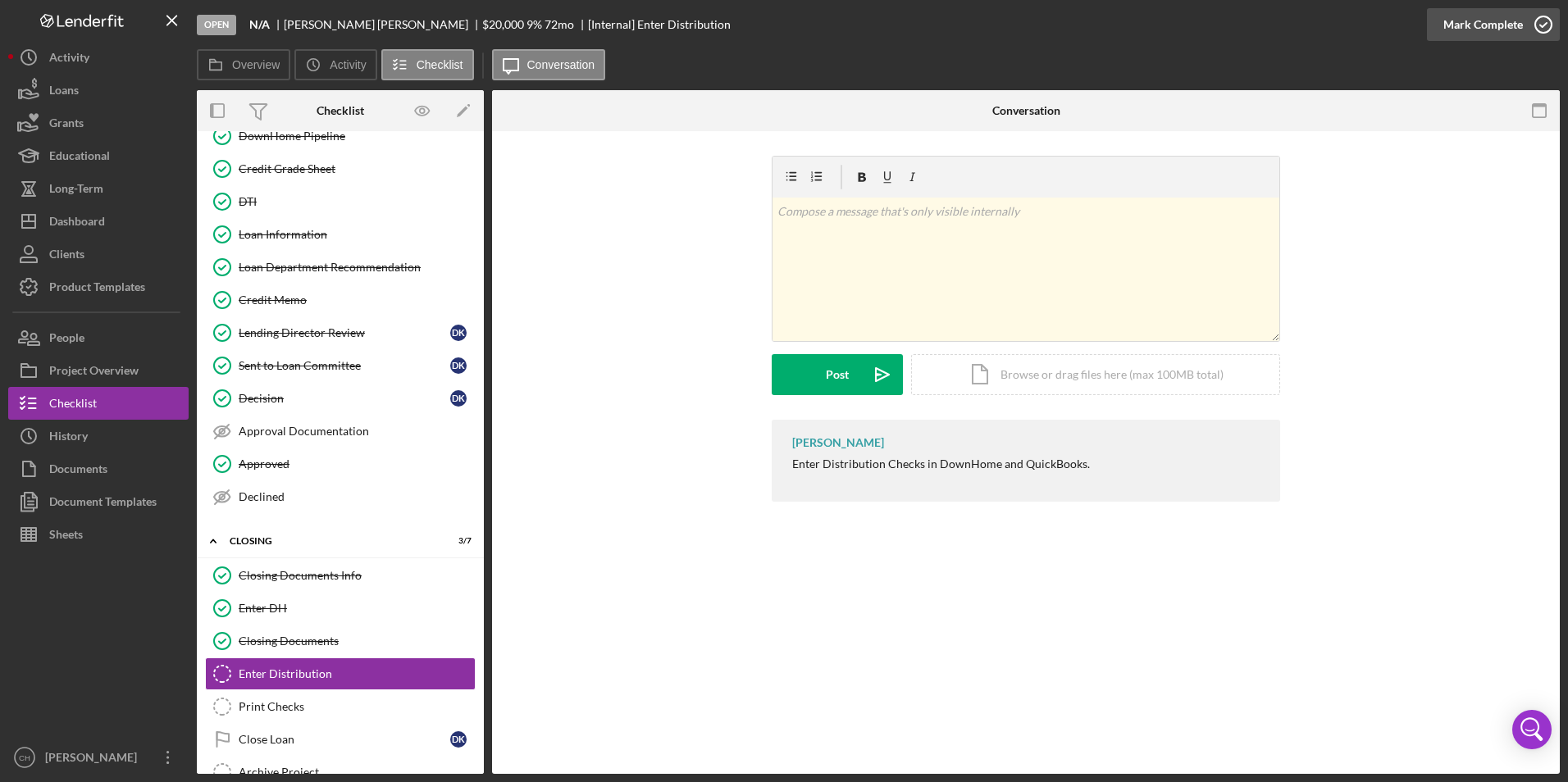
click at [1473, 19] on div "Mark Complete" at bounding box center [1483, 24] width 79 height 33
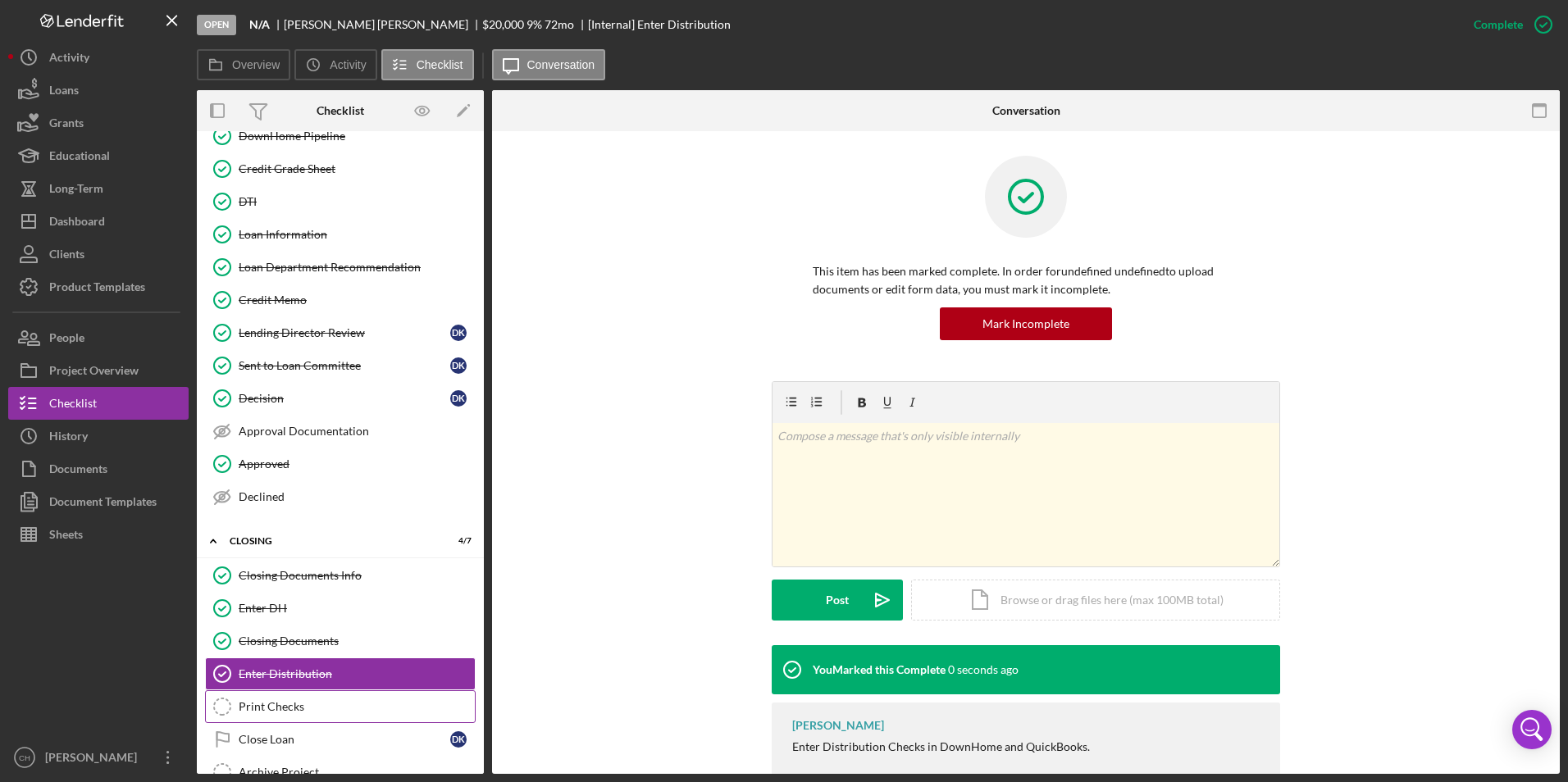
click at [260, 715] on link "Print Checks Print Checks" at bounding box center [340, 707] width 271 height 33
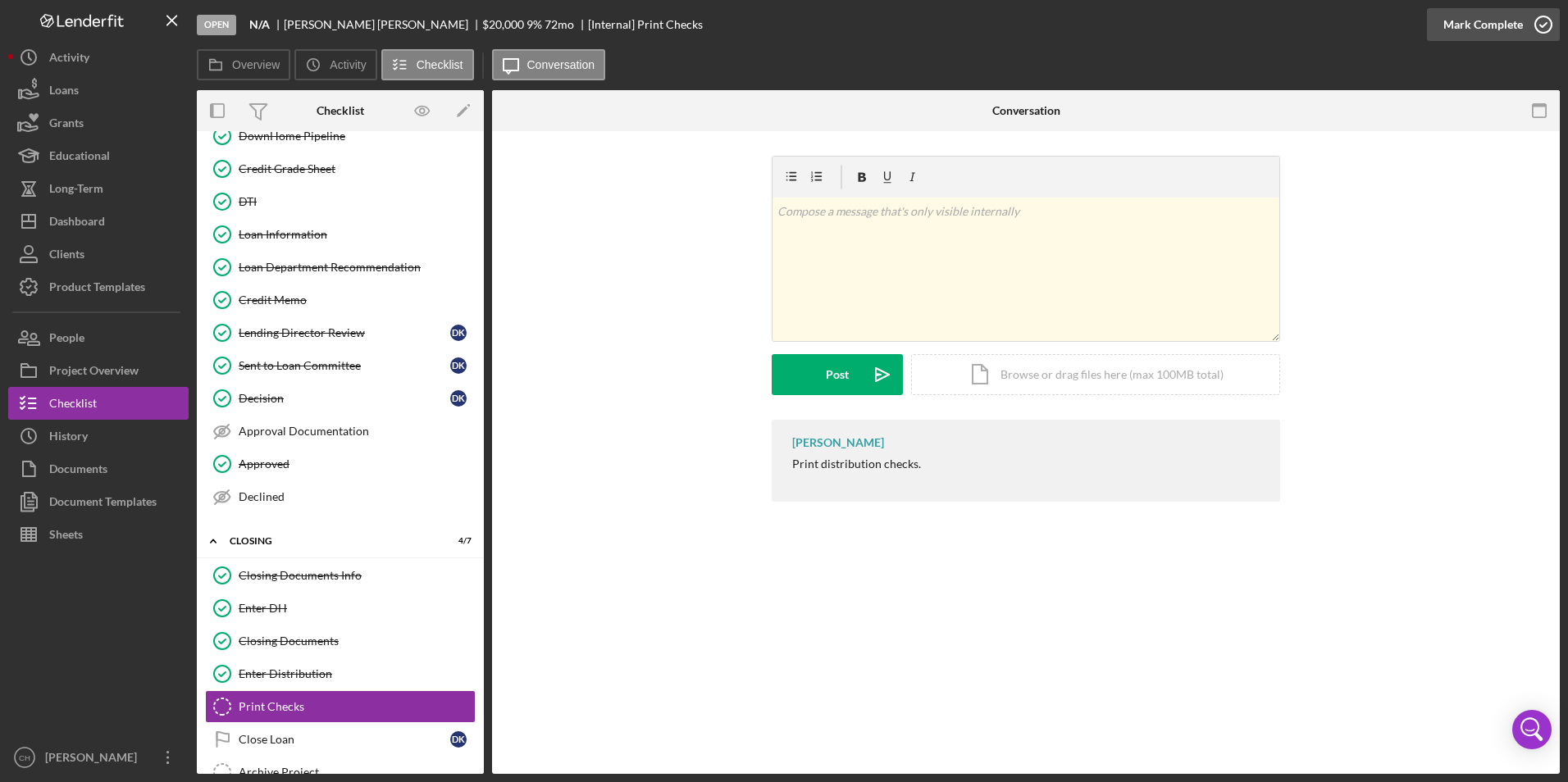
click at [1476, 25] on div "Mark Complete" at bounding box center [1483, 24] width 79 height 33
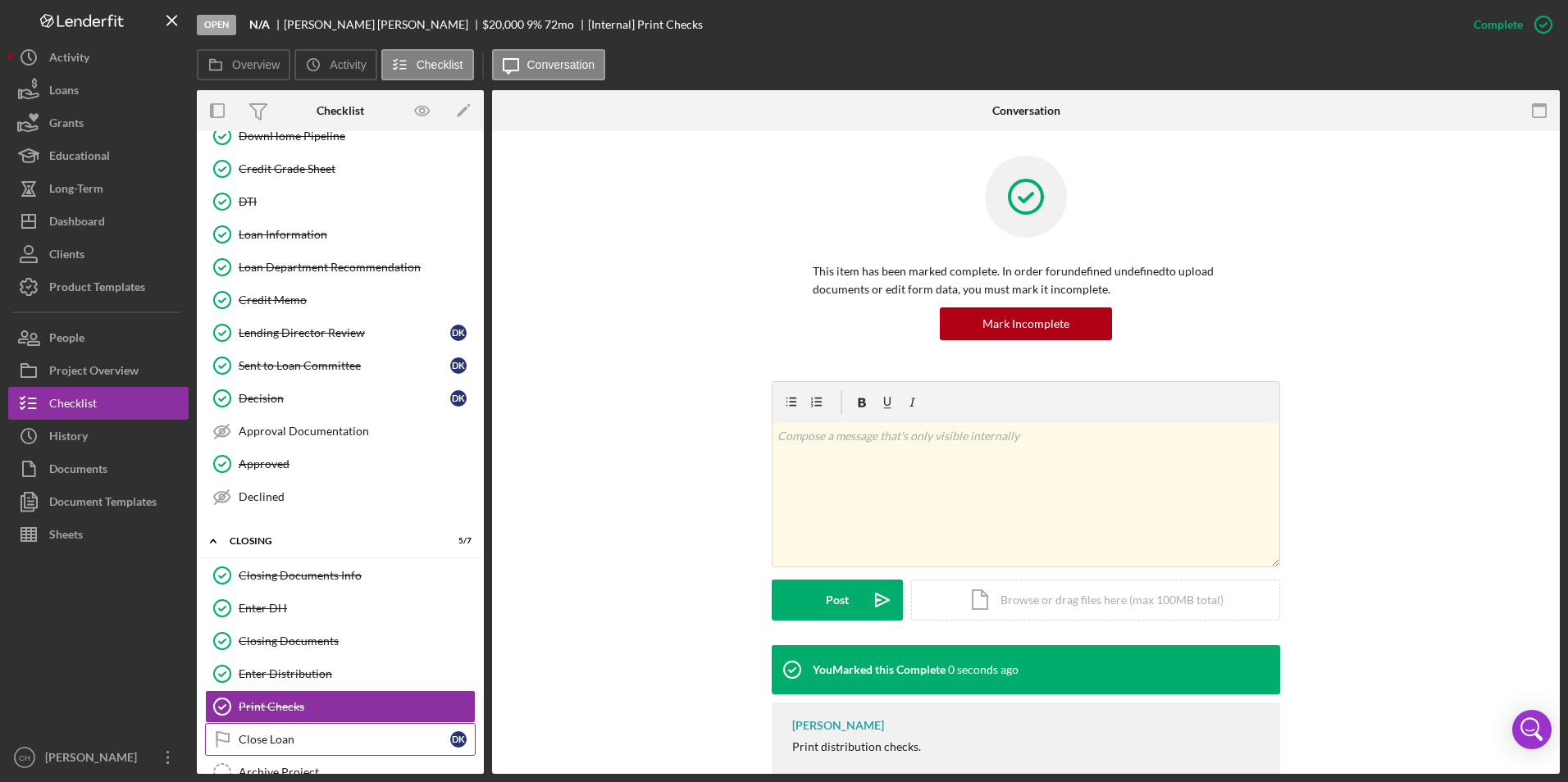
click at [249, 737] on div "Close Loan" at bounding box center [344, 740] width 211 height 13
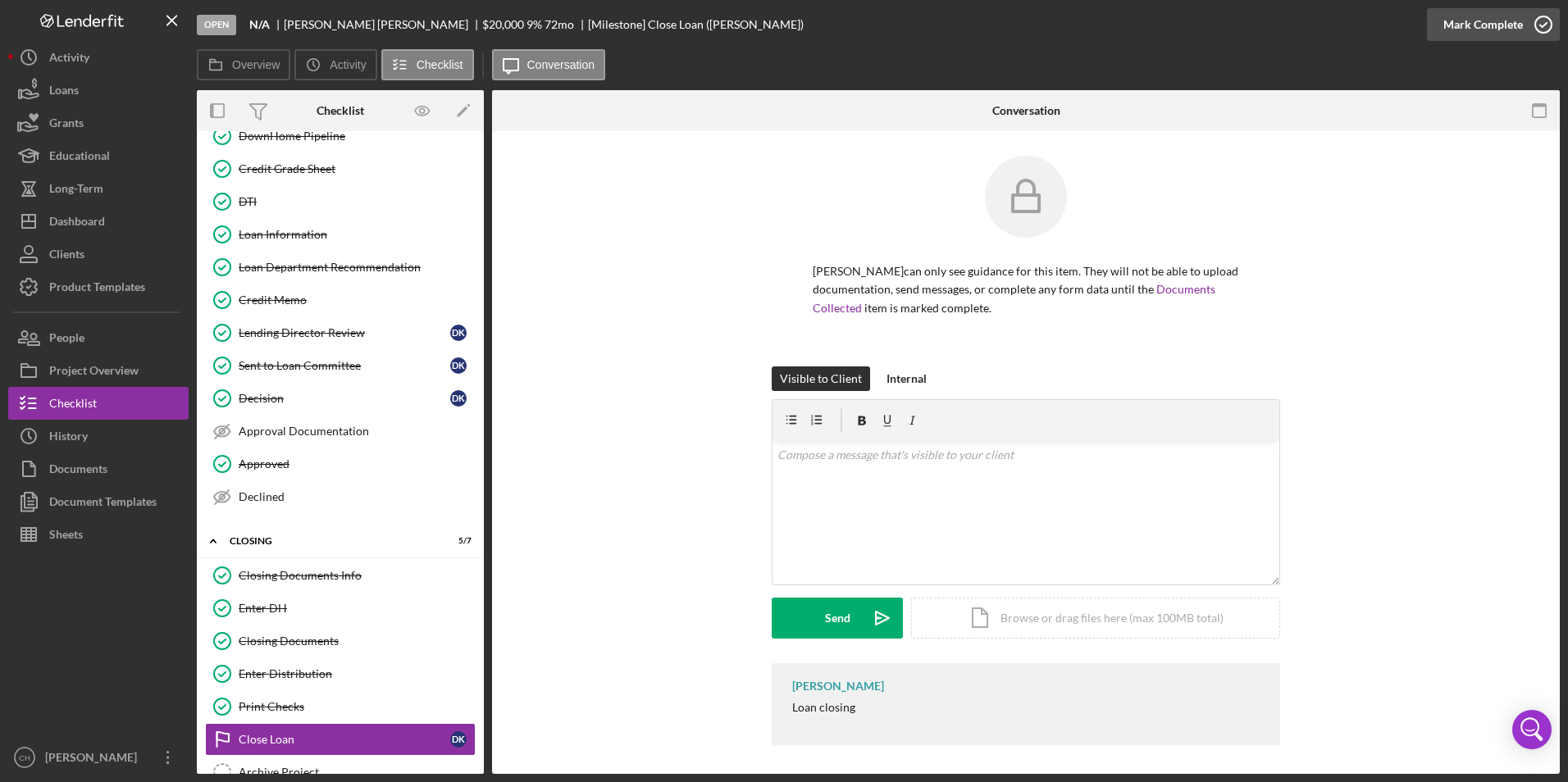
click at [1490, 10] on div "Mark Complete" at bounding box center [1483, 24] width 79 height 33
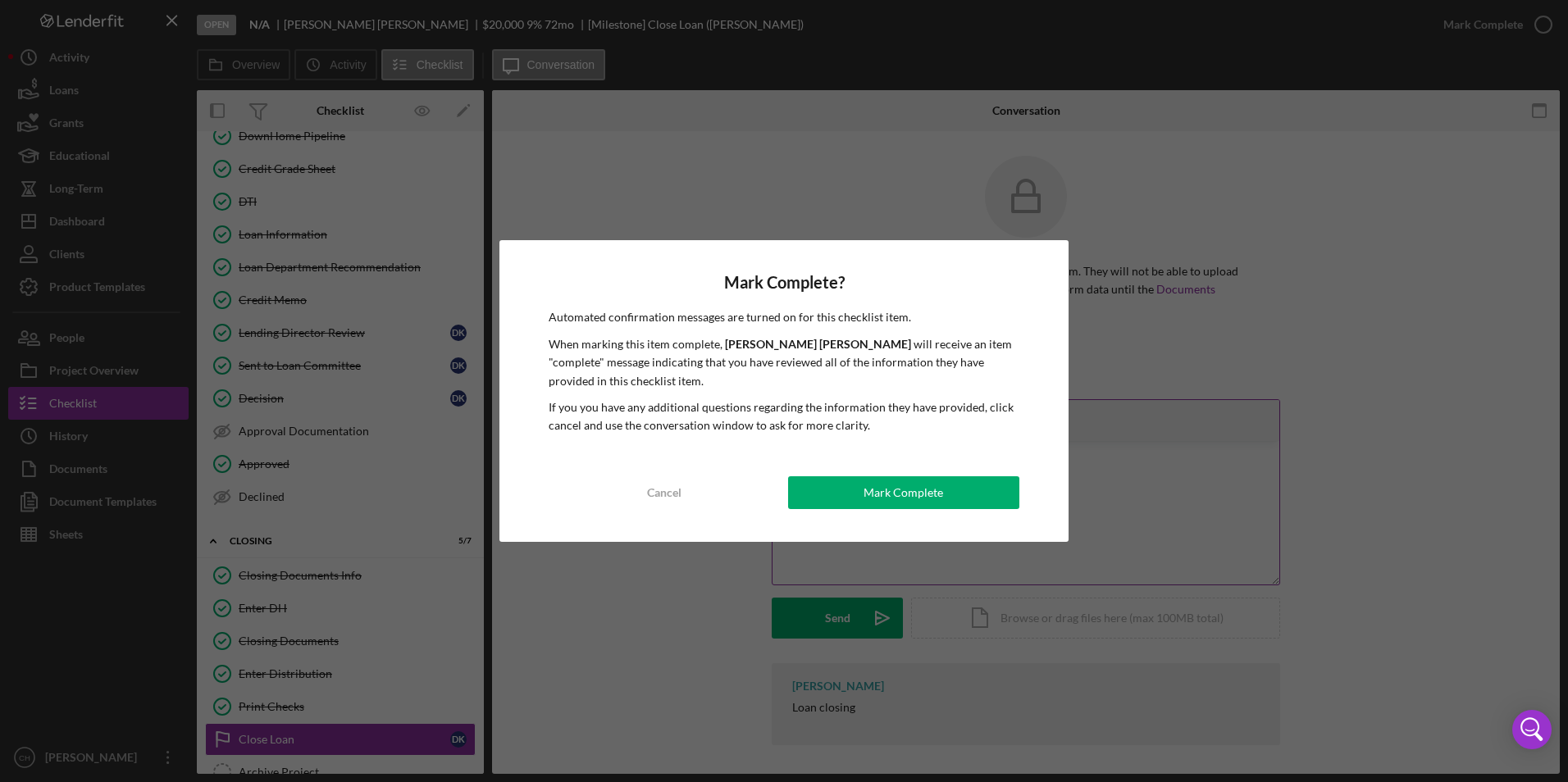
drag, startPoint x: 959, startPoint y: 492, endPoint x: 940, endPoint y: 506, distance: 23.6
click at [961, 492] on button "Mark Complete" at bounding box center [904, 492] width 231 height 33
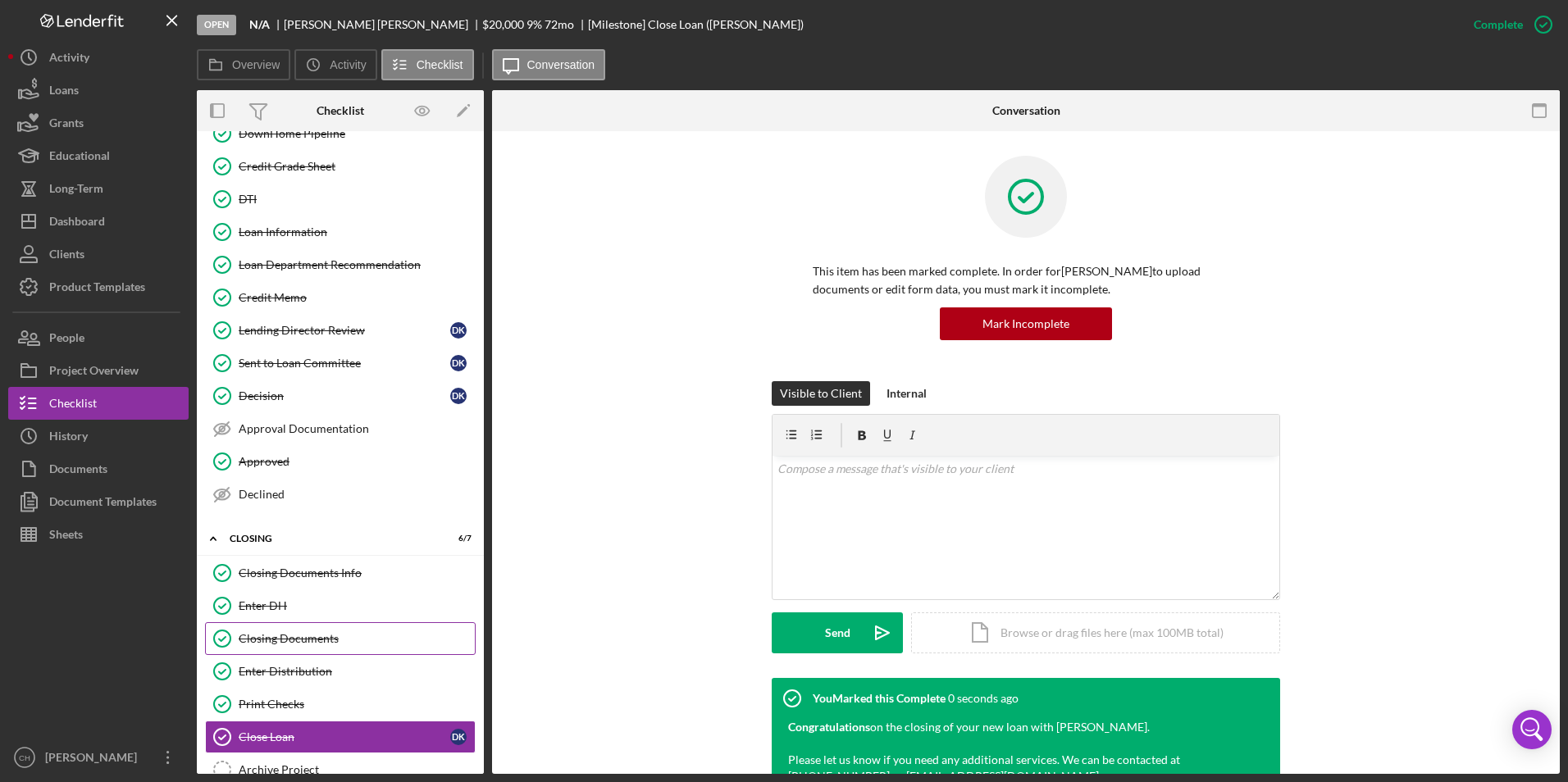
scroll to position [196, 0]
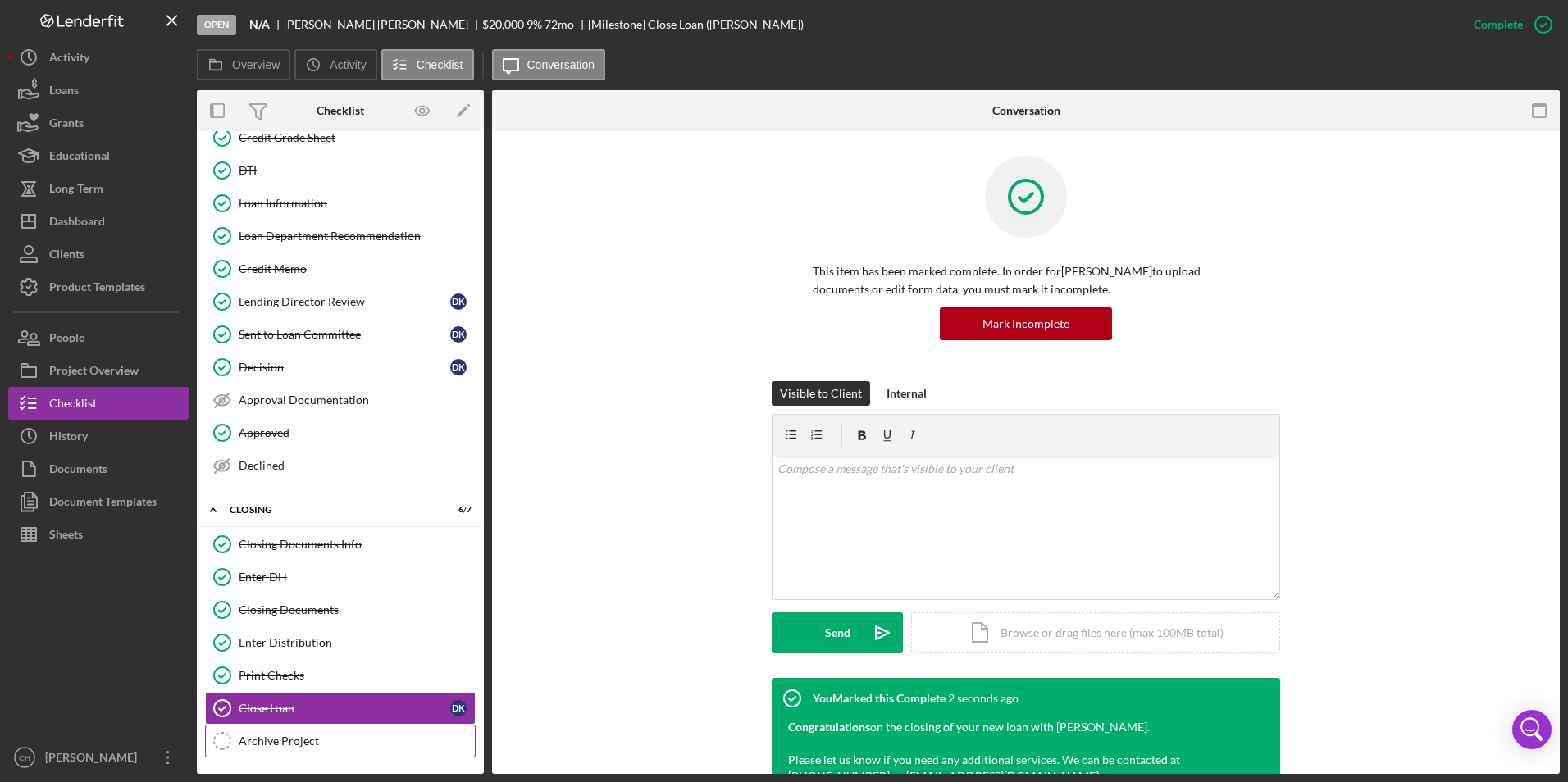
click at [259, 748] on div "Archive Project" at bounding box center [357, 741] width 237 height 13
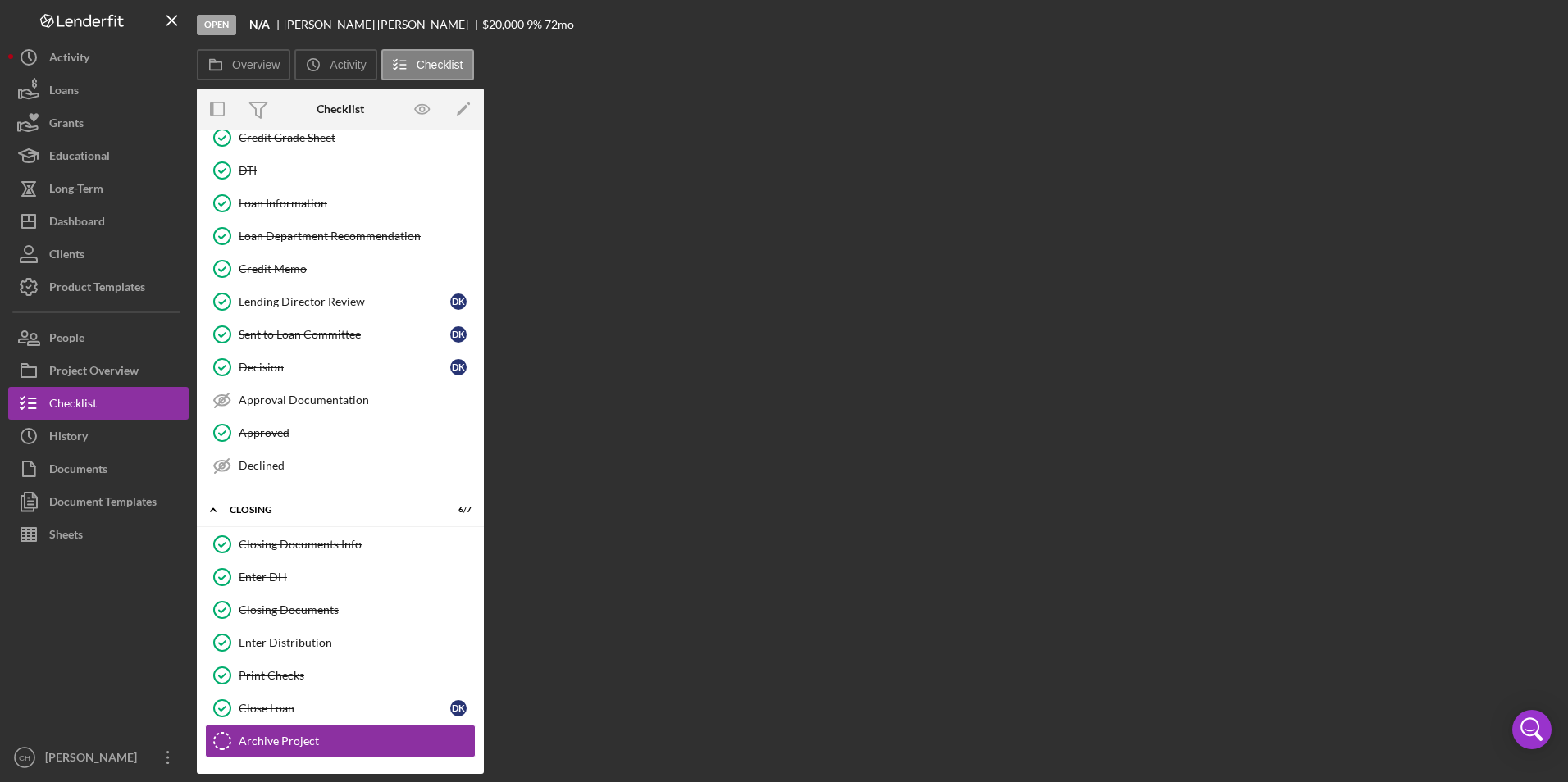
scroll to position [196, 0]
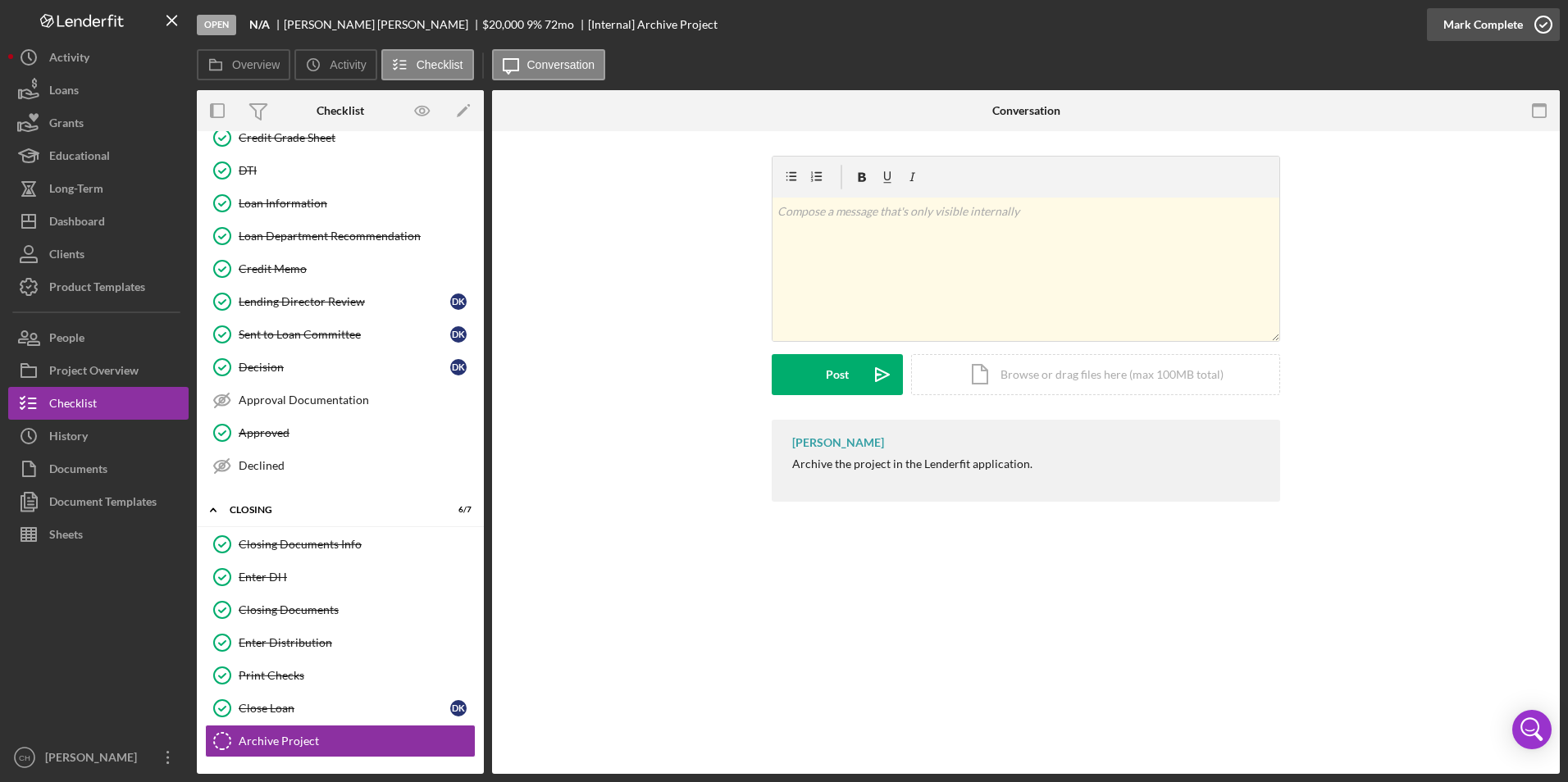
click at [1489, 24] on div "Mark Complete" at bounding box center [1483, 24] width 79 height 33
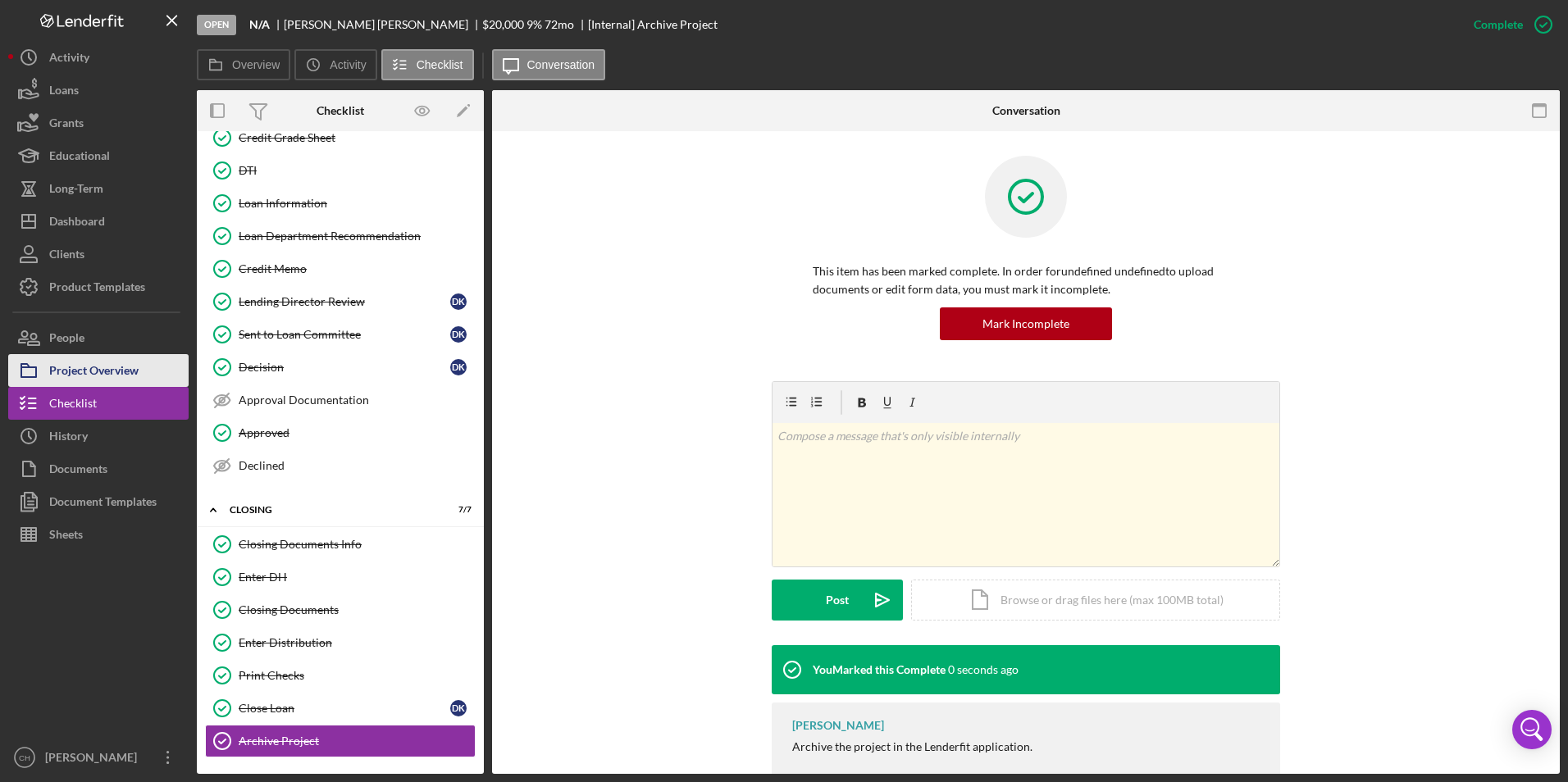
click at [71, 380] on div "Project Overview" at bounding box center [94, 373] width 89 height 37
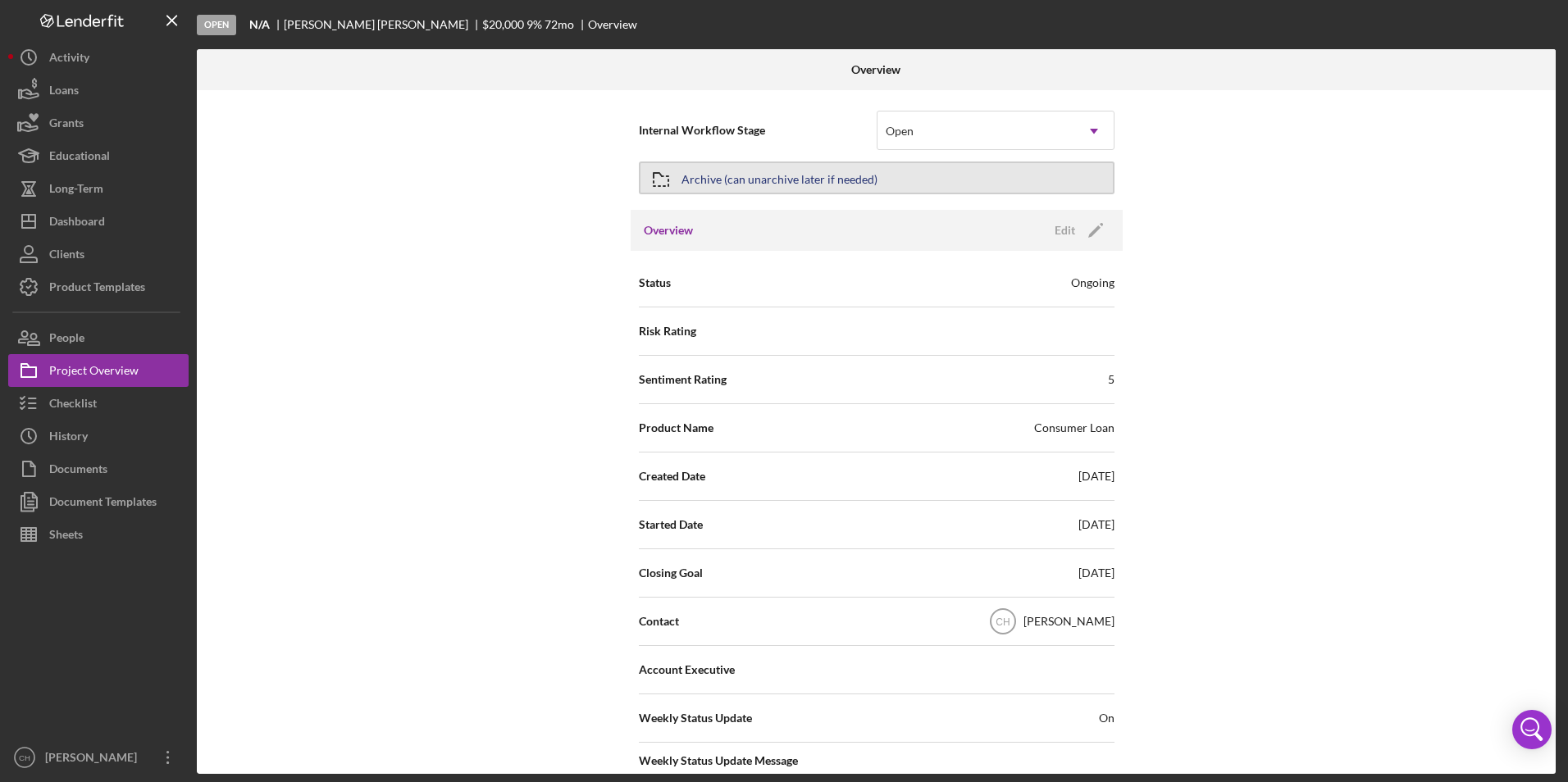
click at [706, 177] on div "Archive (can unarchive later if needed)" at bounding box center [779, 178] width 196 height 30
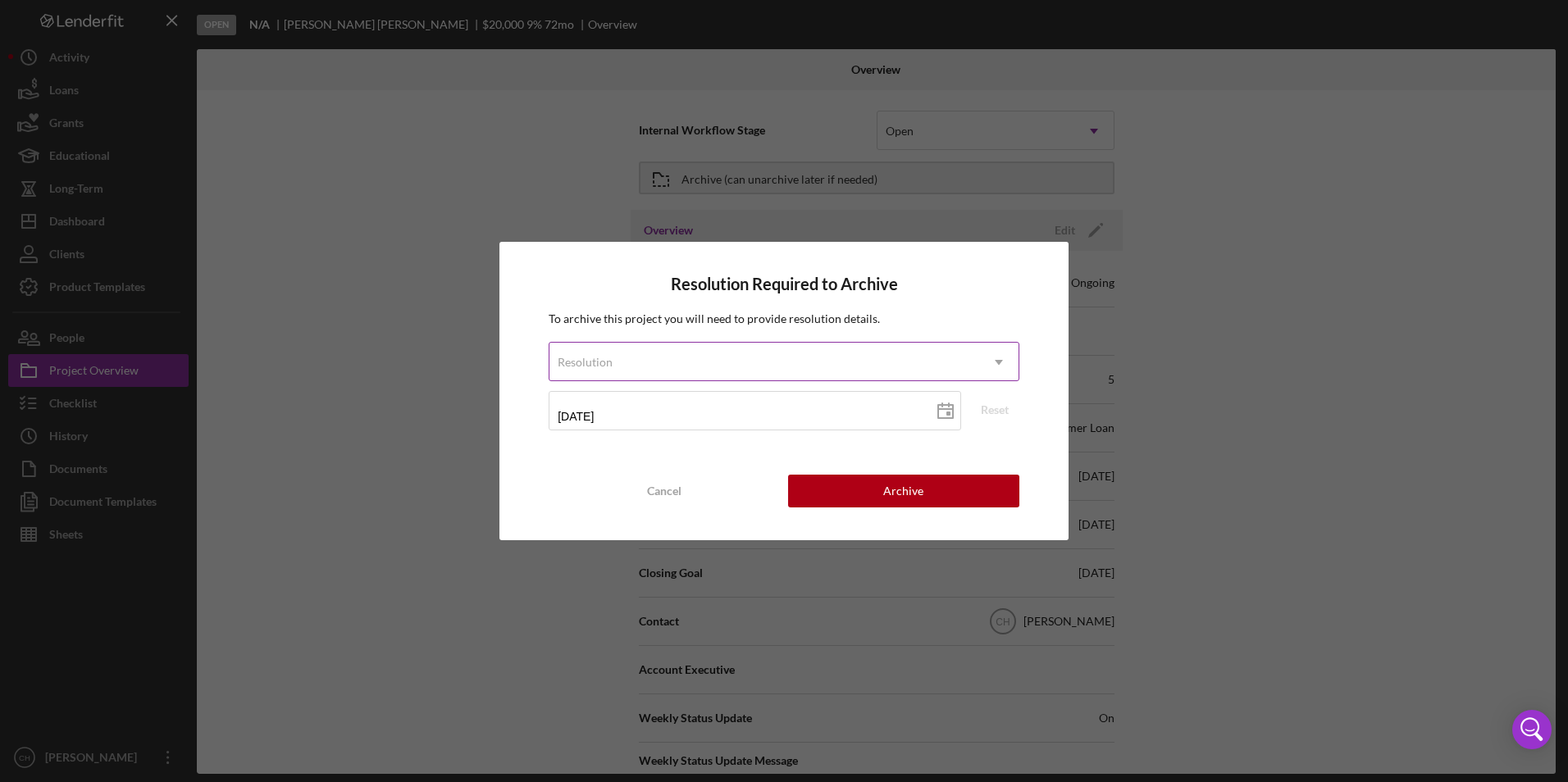
click at [624, 367] on div "Resolution" at bounding box center [764, 362] width 430 height 38
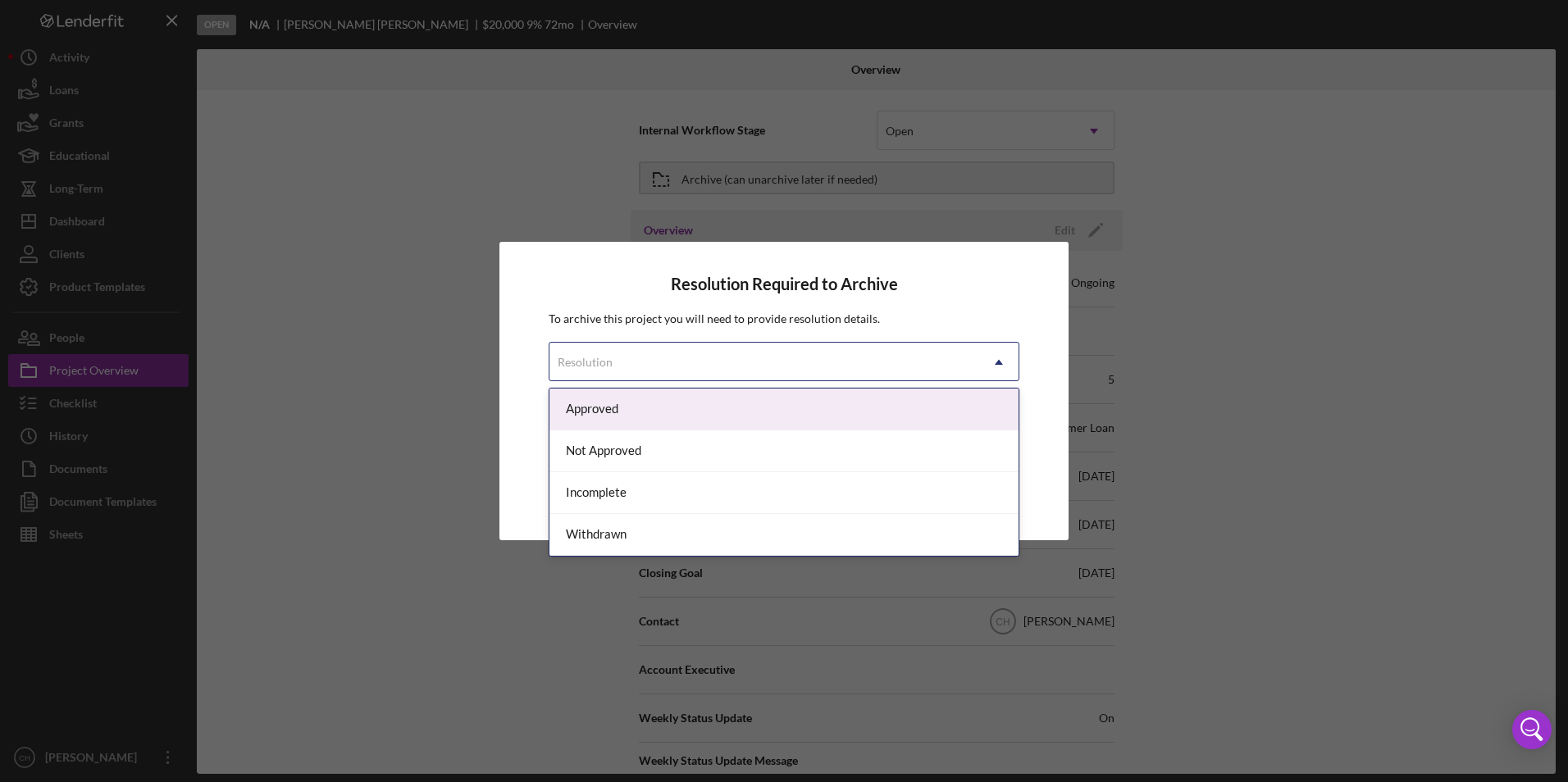
click at [626, 400] on div "Approved" at bounding box center [784, 410] width 469 height 42
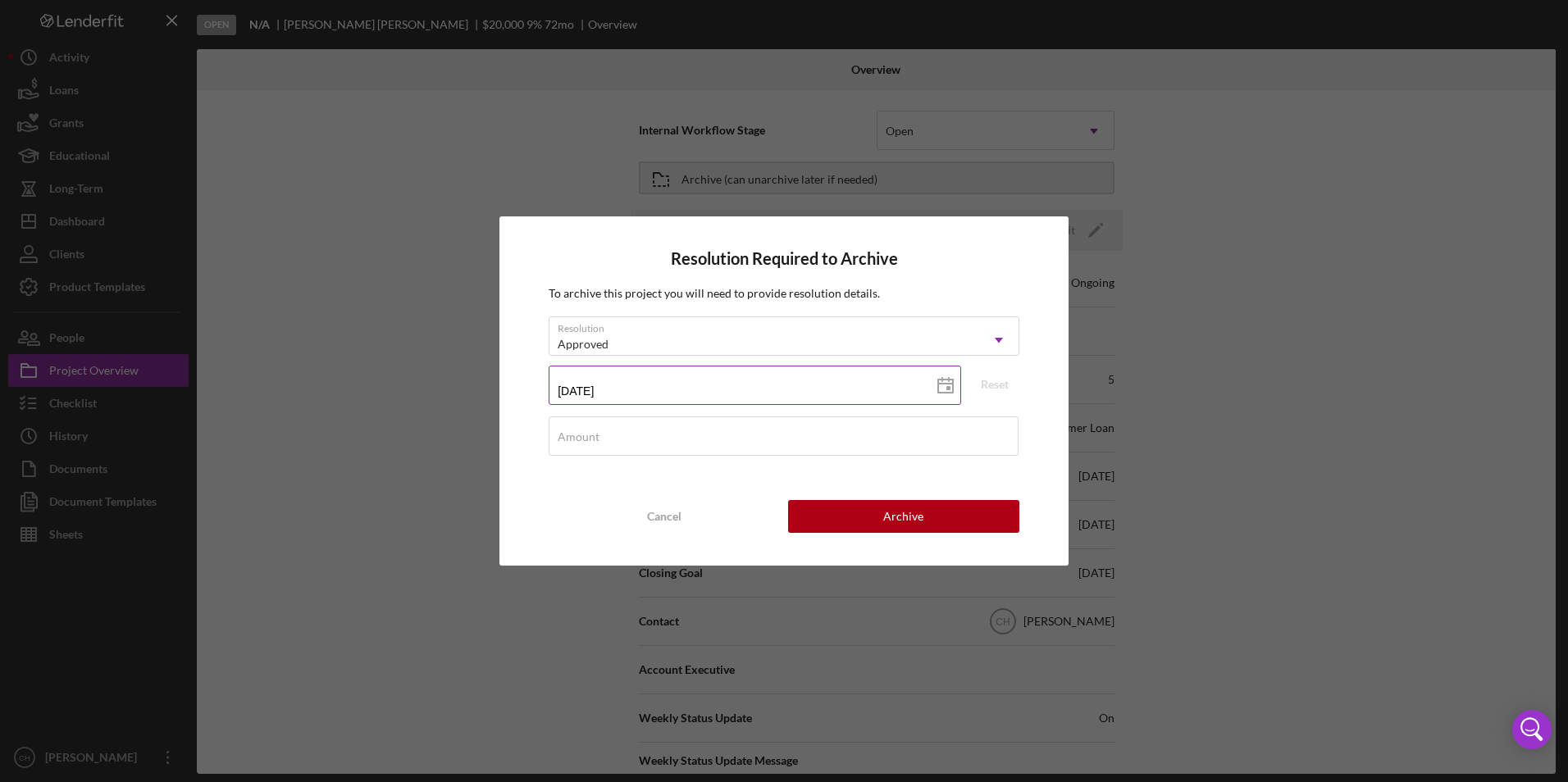
click at [945, 380] on polygon at bounding box center [946, 386] width 15 height 13
type input "[DATE]"
click at [600, 438] on input "Amount" at bounding box center [783, 437] width 470 height 39
type input "$15,952"
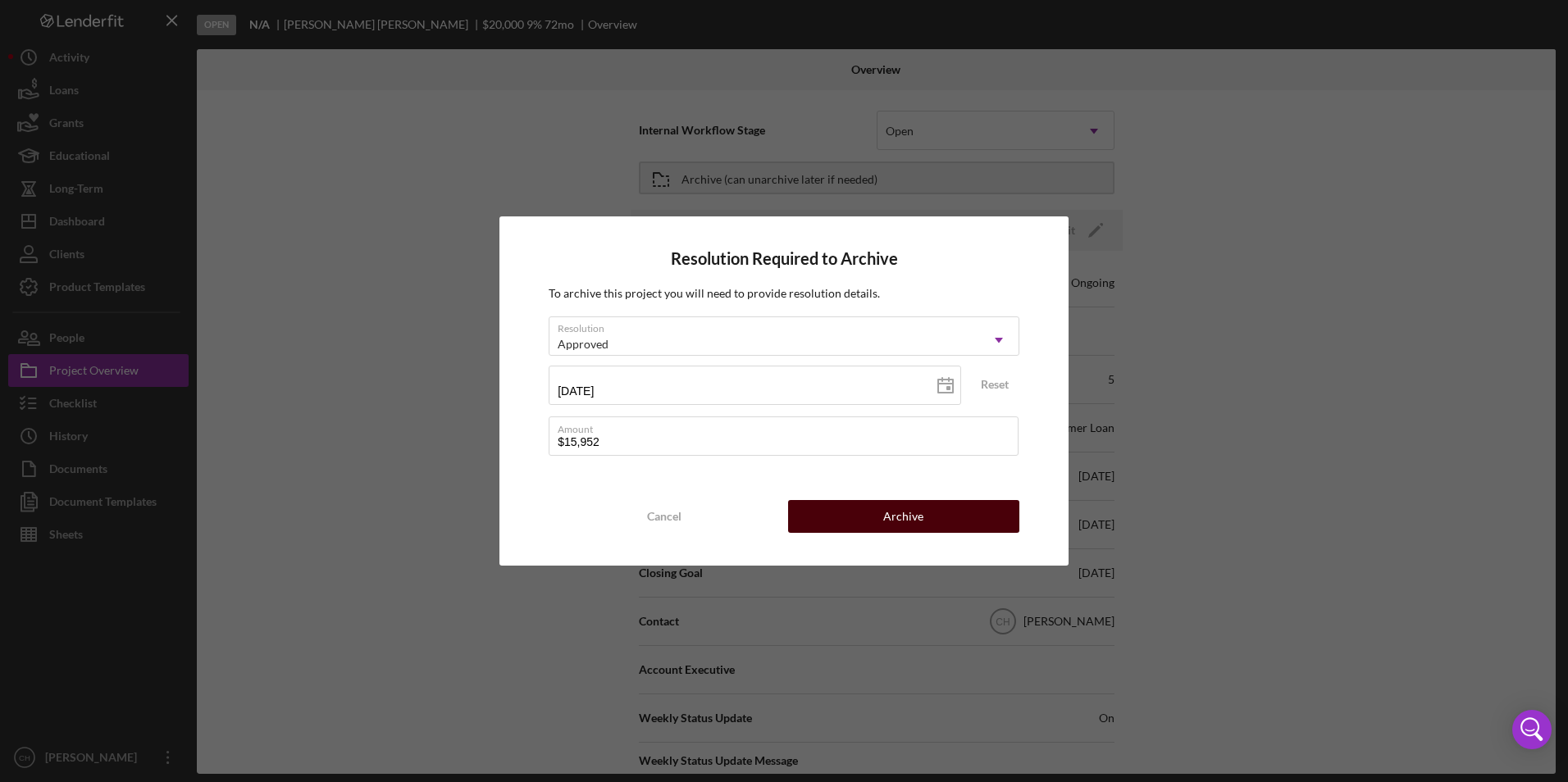
click at [910, 522] on div "Archive" at bounding box center [903, 516] width 40 height 33
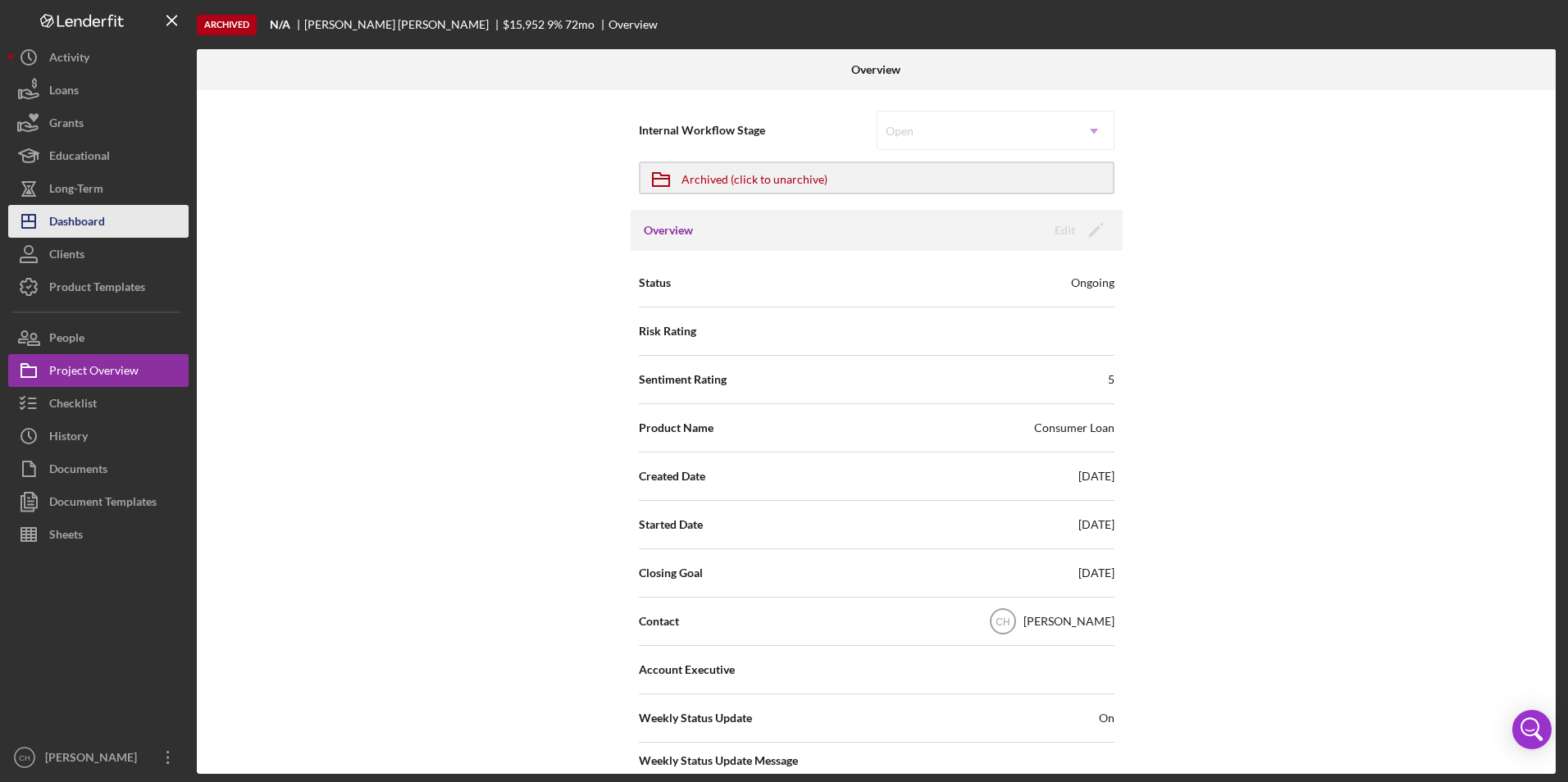
click at [121, 224] on button "Icon/Dashboard Dashboard" at bounding box center [99, 221] width 181 height 33
